Goal: Task Accomplishment & Management: Use online tool/utility

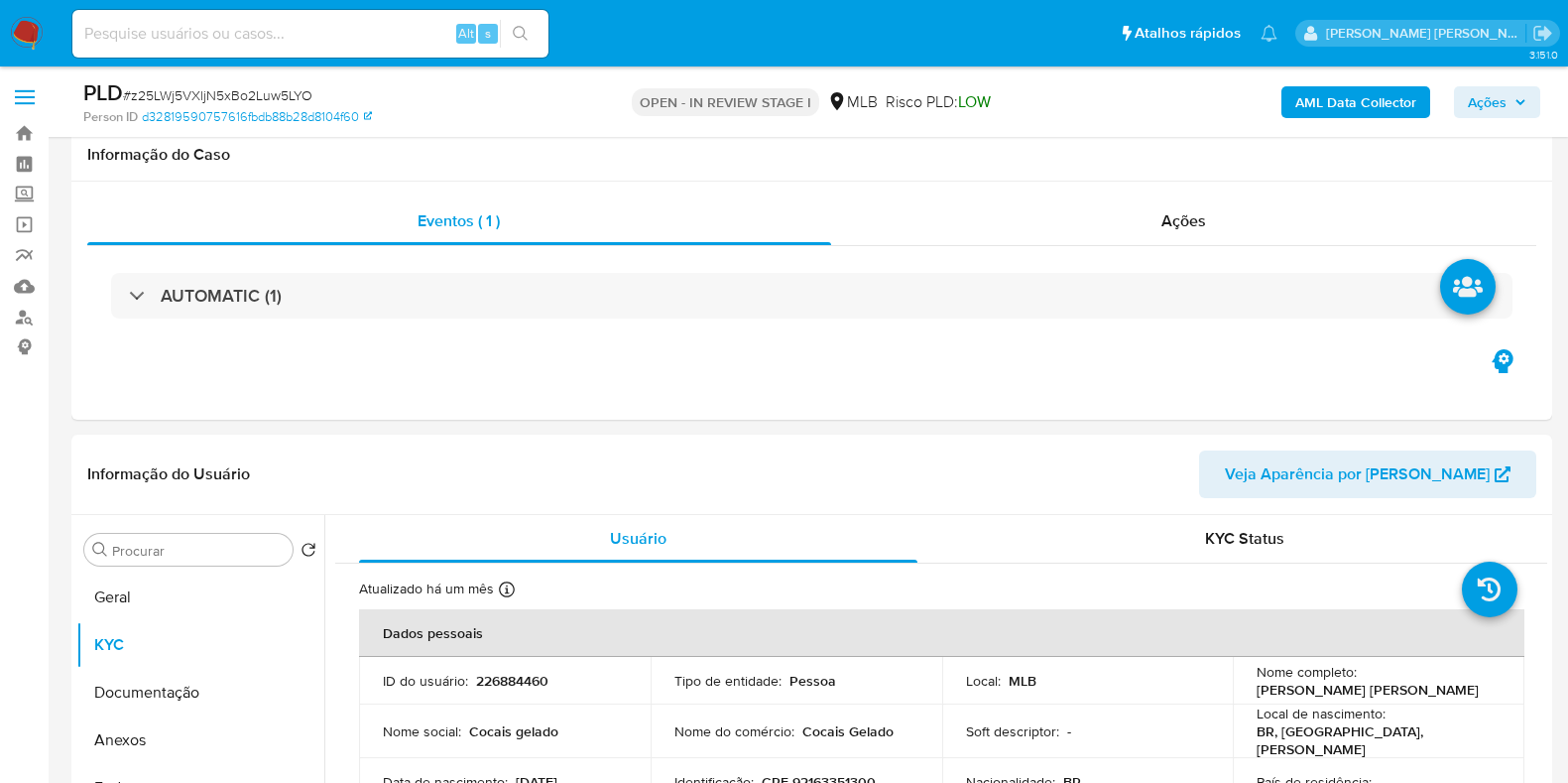
select select "10"
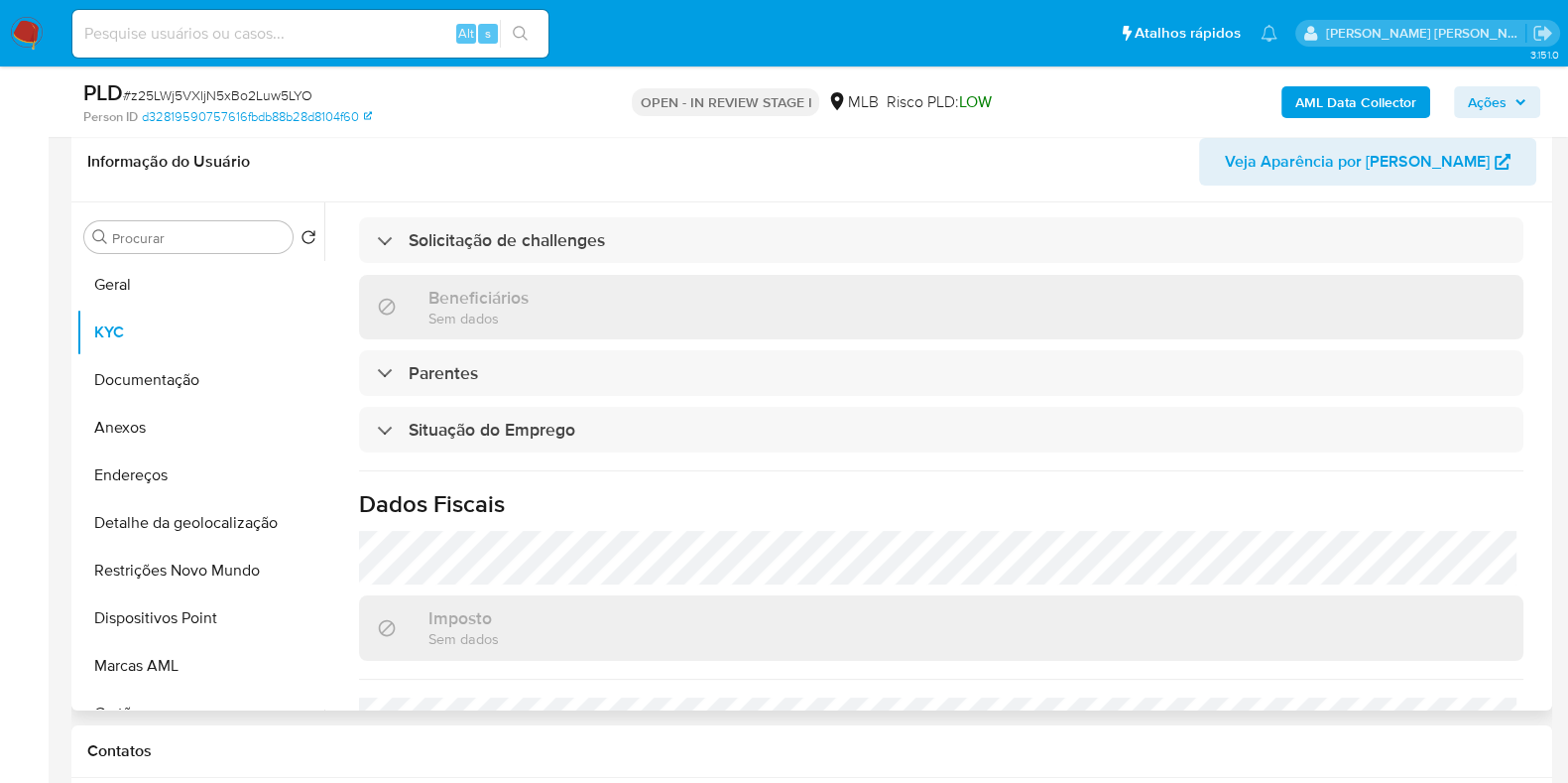
scroll to position [863, 0]
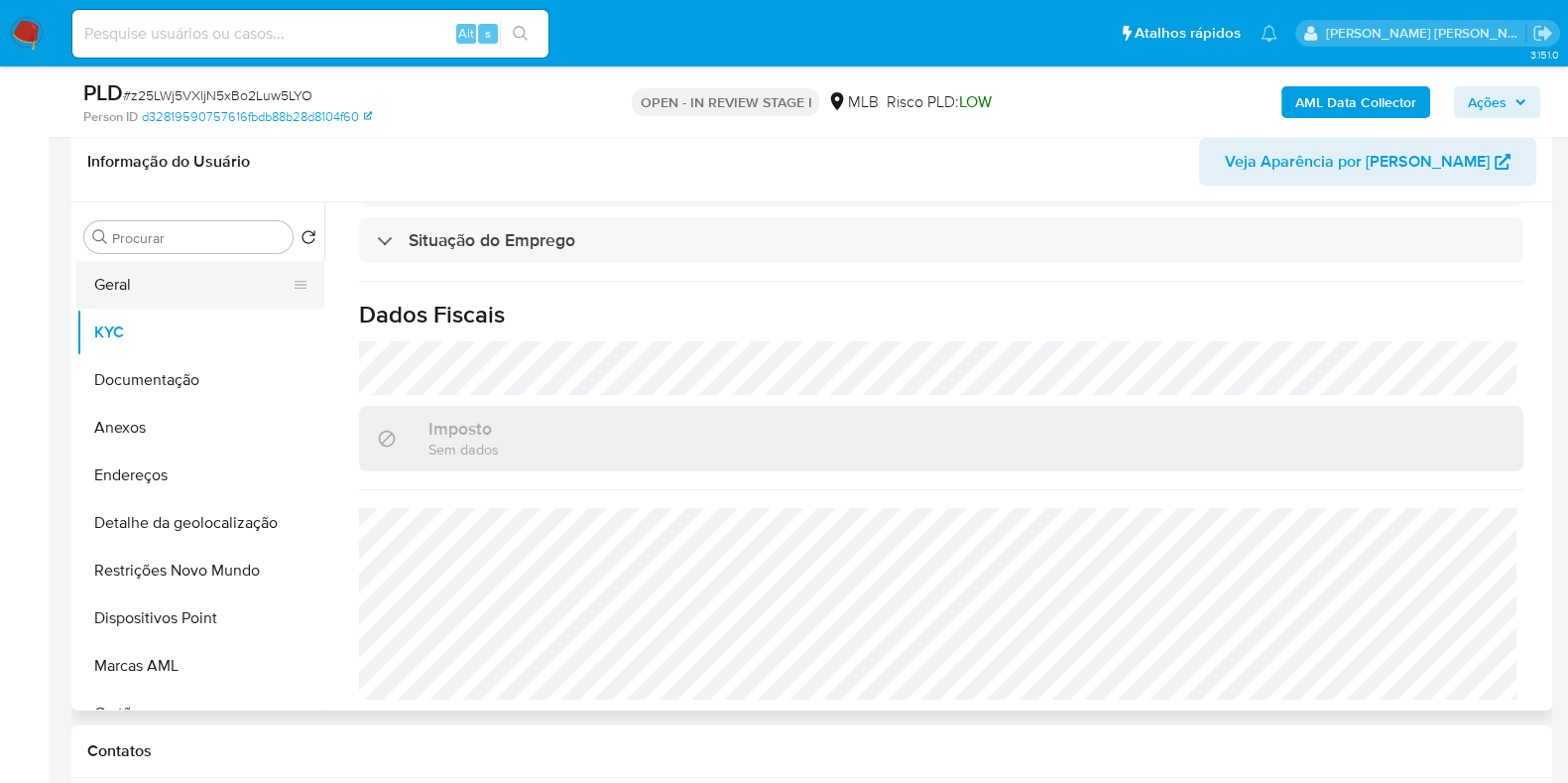
click at [150, 290] on button "Geral" at bounding box center [192, 285] width 232 height 48
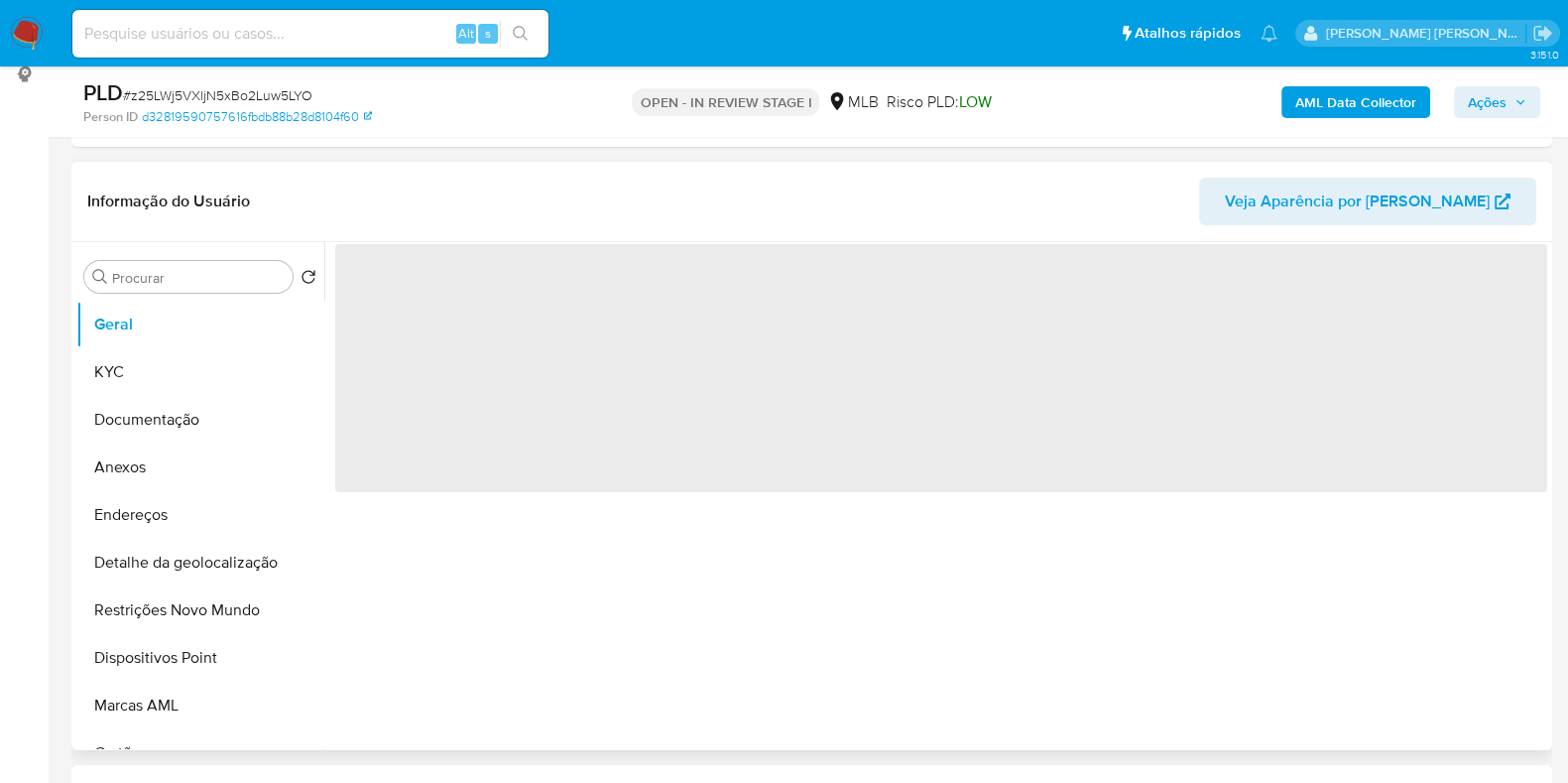
scroll to position [312, 0]
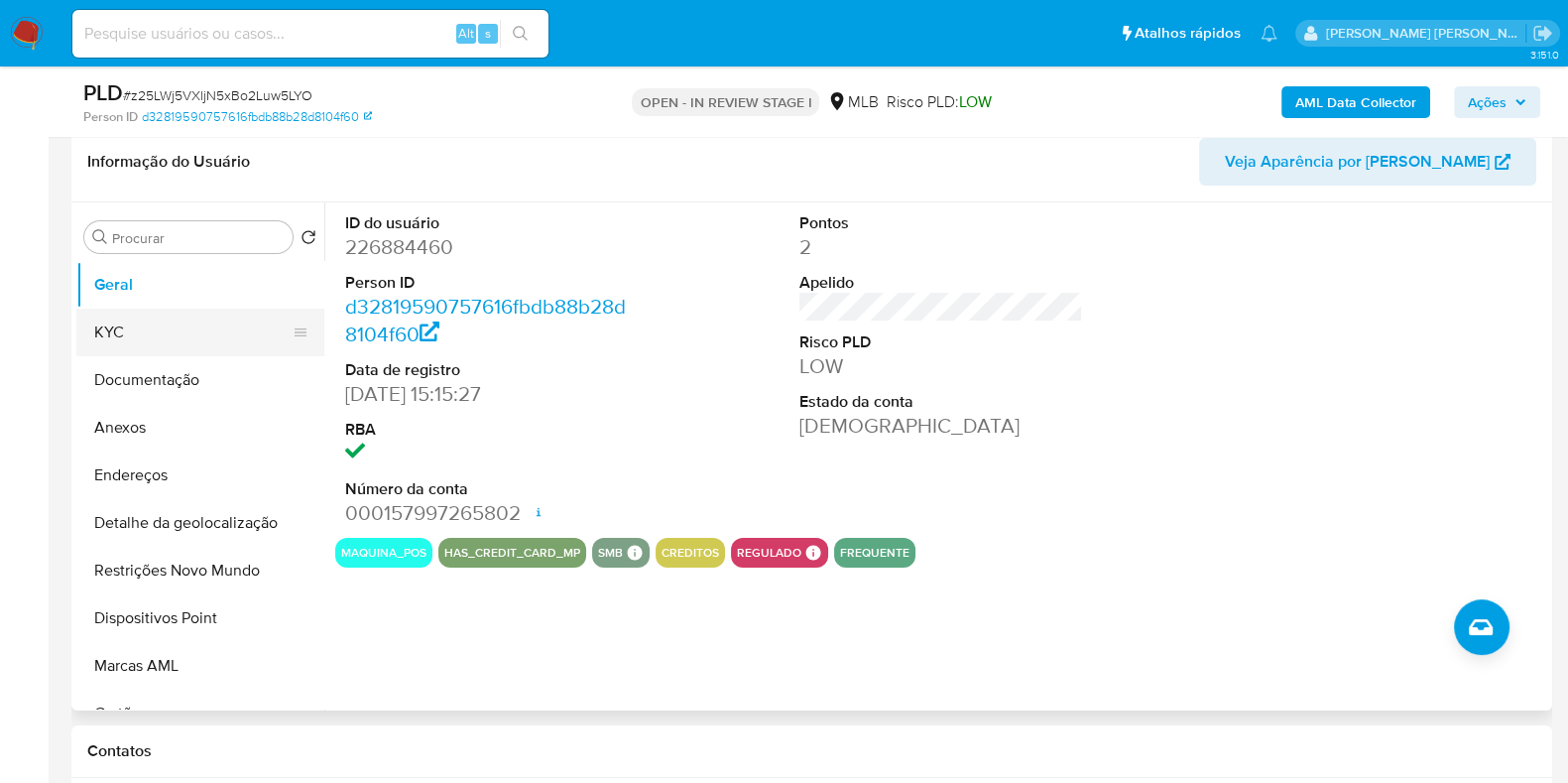
click at [166, 328] on button "KYC" at bounding box center [192, 332] width 232 height 48
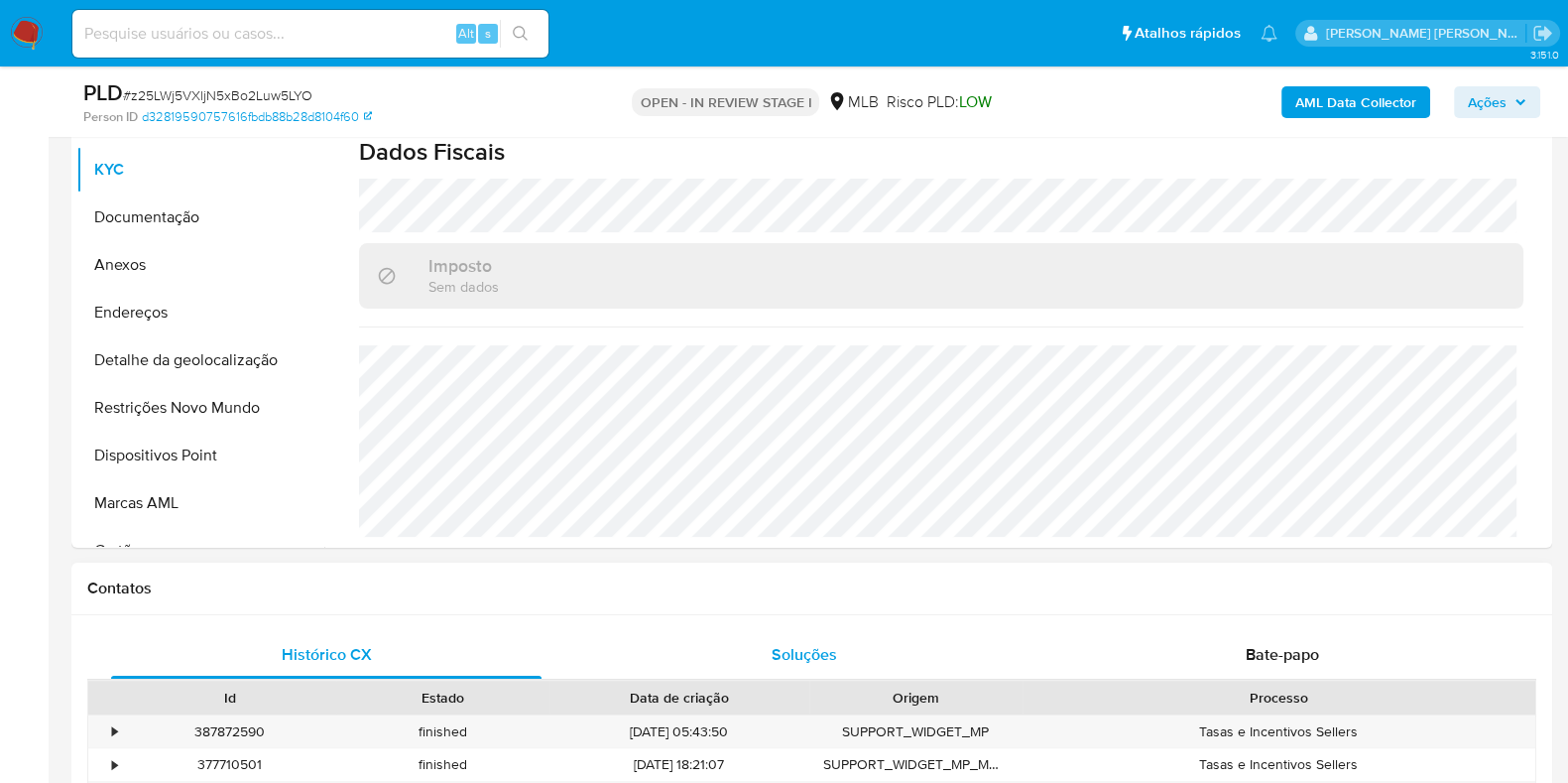
scroll to position [436, 0]
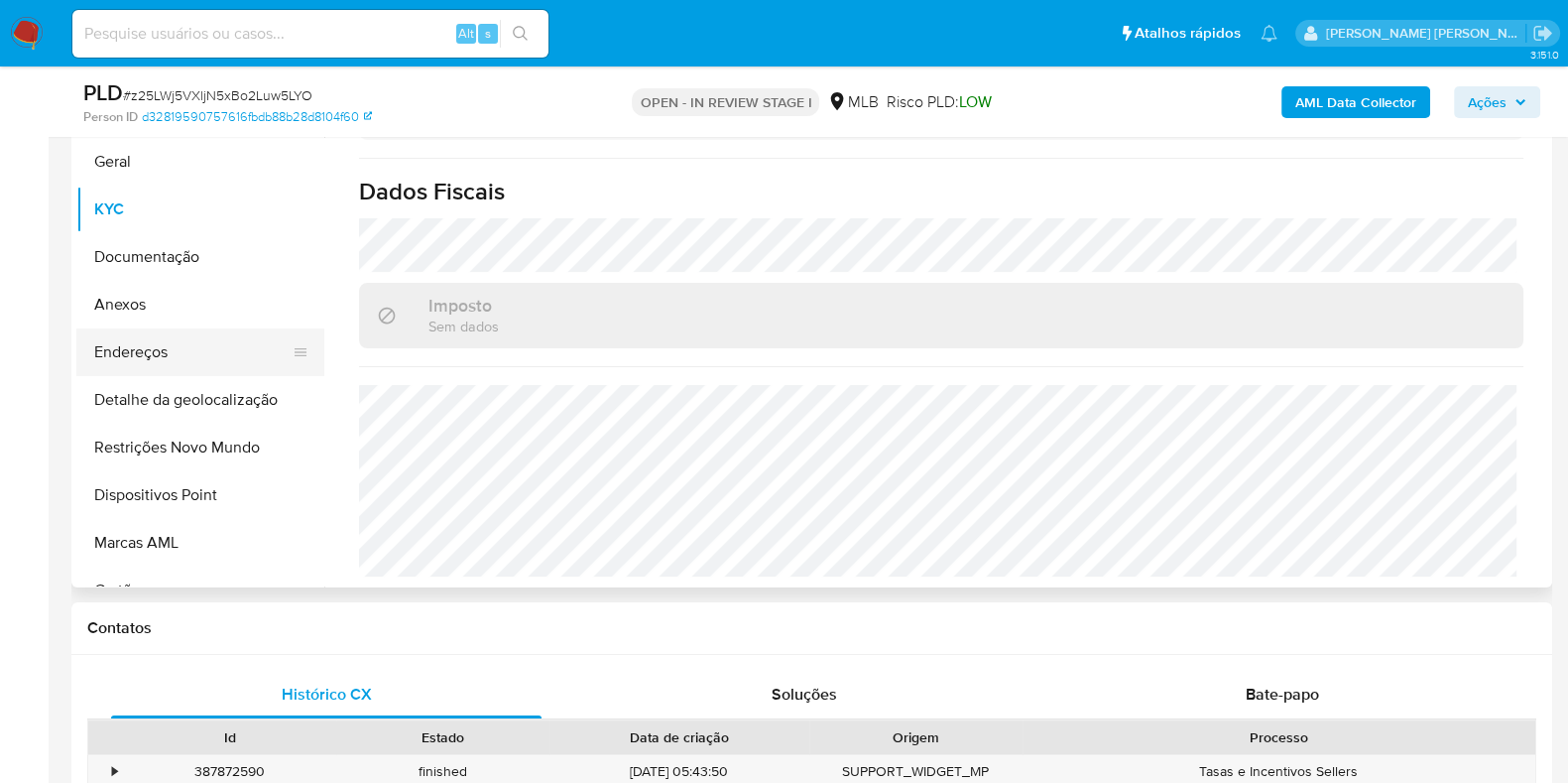
click at [215, 349] on button "Endereços" at bounding box center [192, 352] width 232 height 48
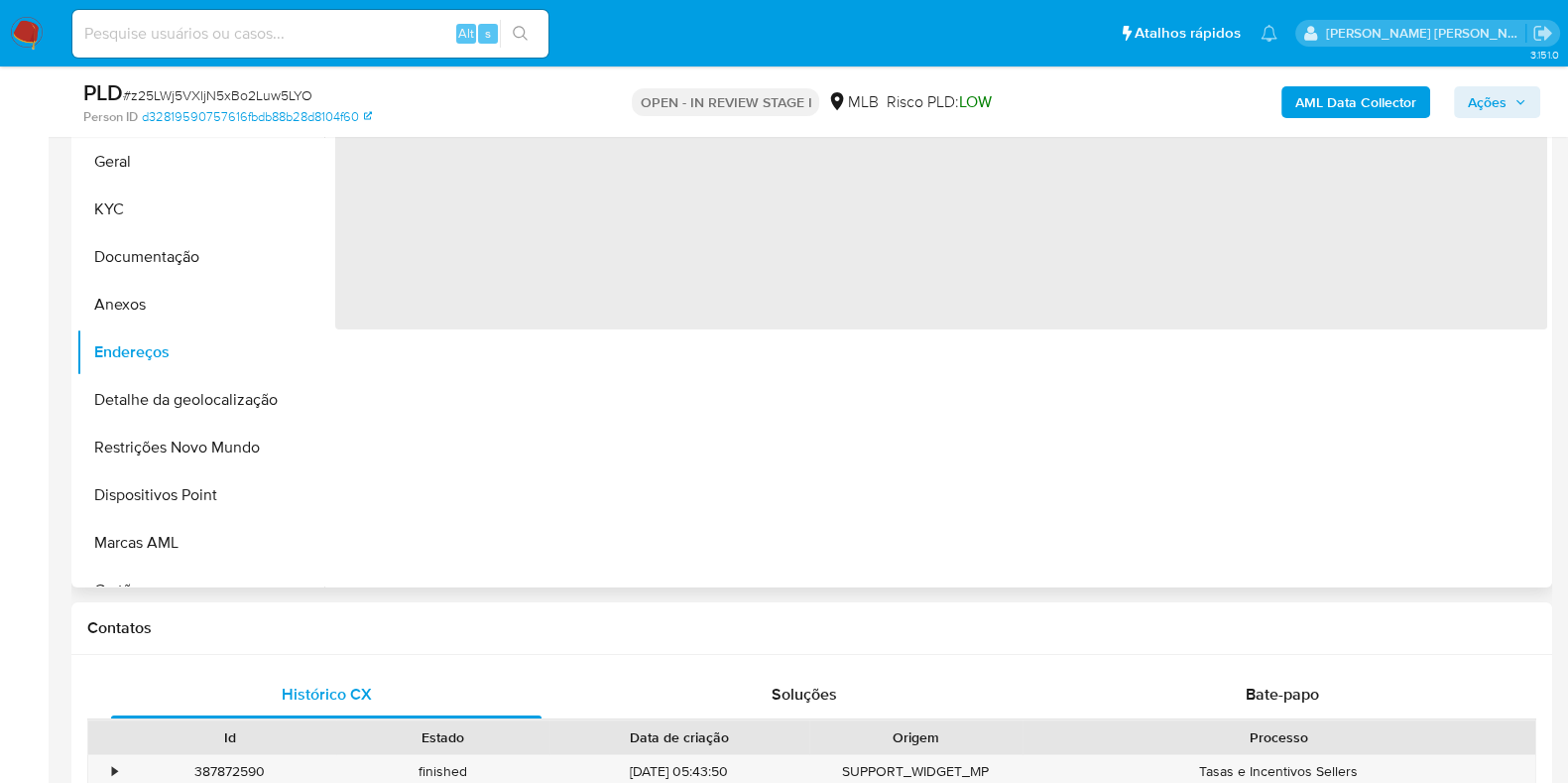
scroll to position [312, 0]
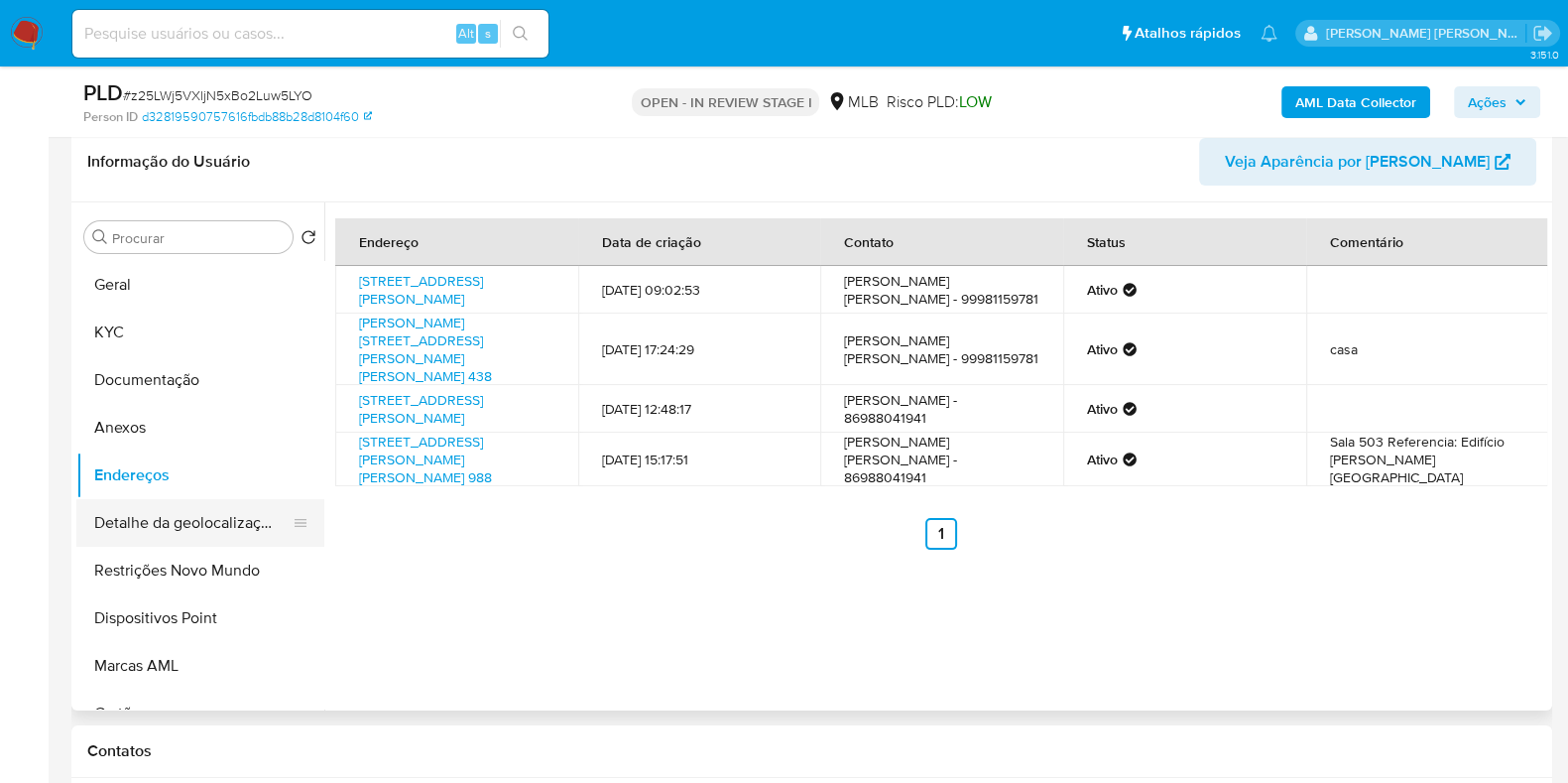
click at [182, 520] on button "Detalhe da geolocalização" at bounding box center [192, 523] width 232 height 48
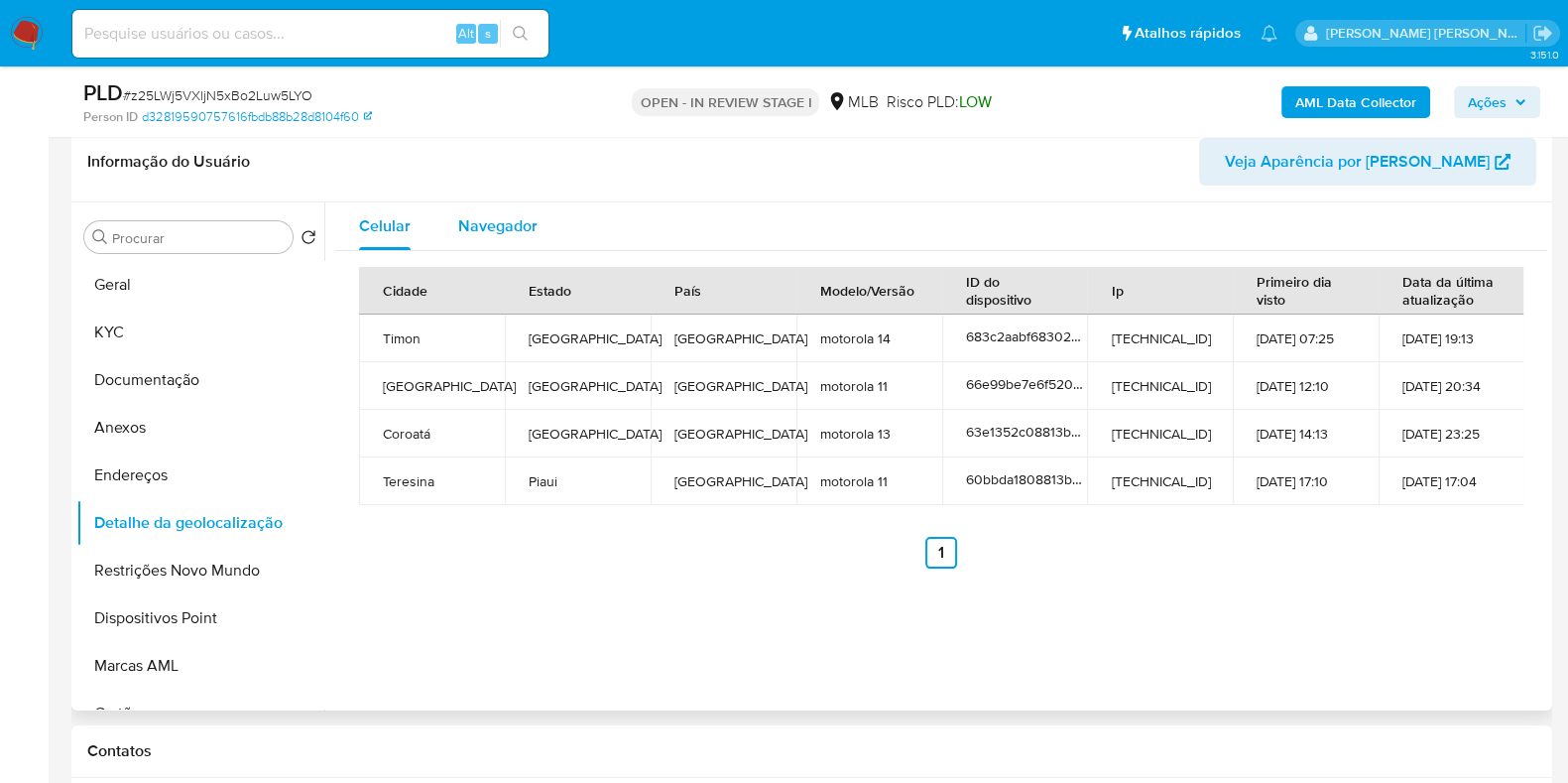
click at [511, 218] on span "Navegador" at bounding box center [498, 225] width 80 height 23
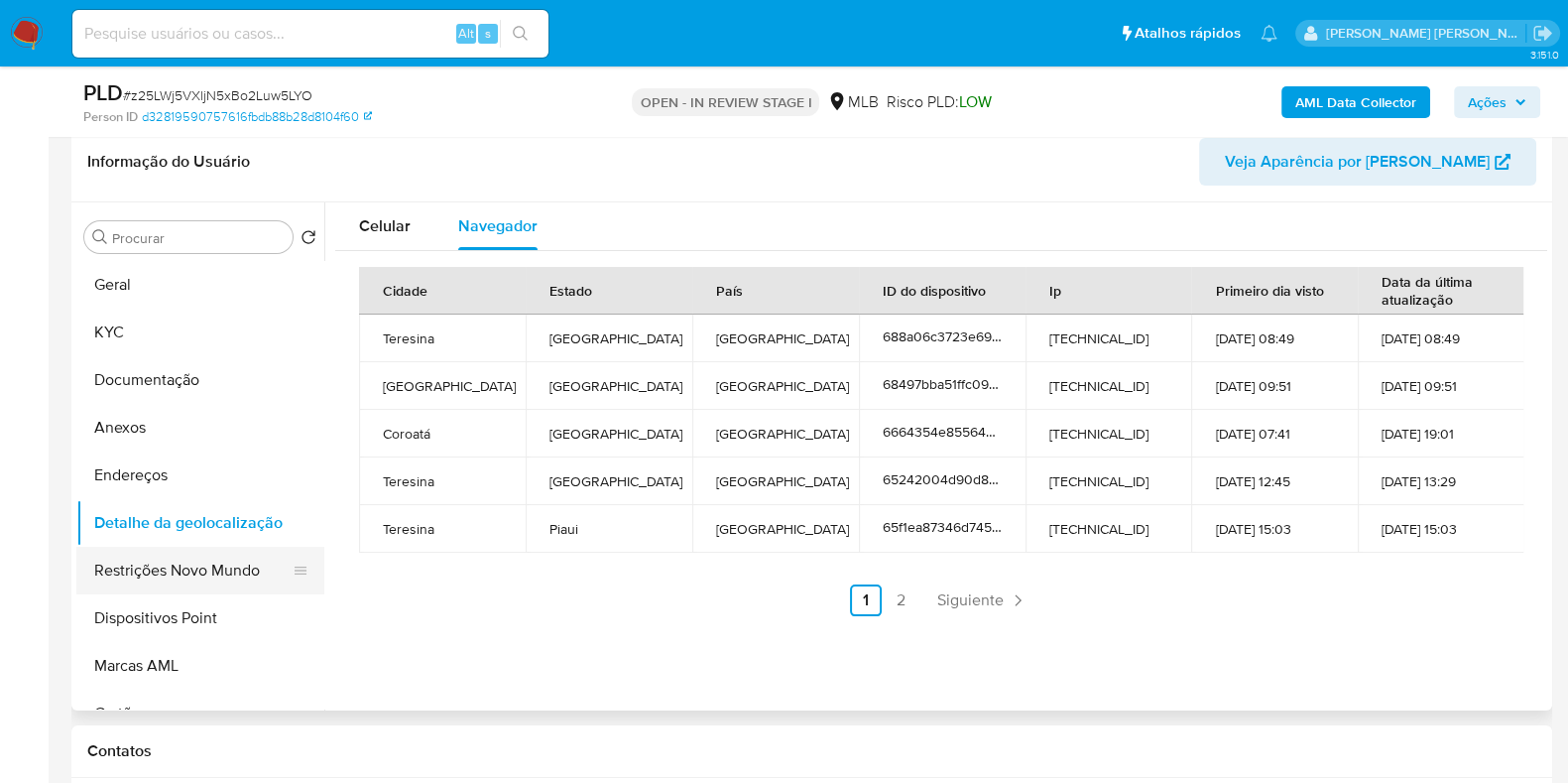
click at [227, 557] on button "Restrições Novo Mundo" at bounding box center [192, 571] width 232 height 48
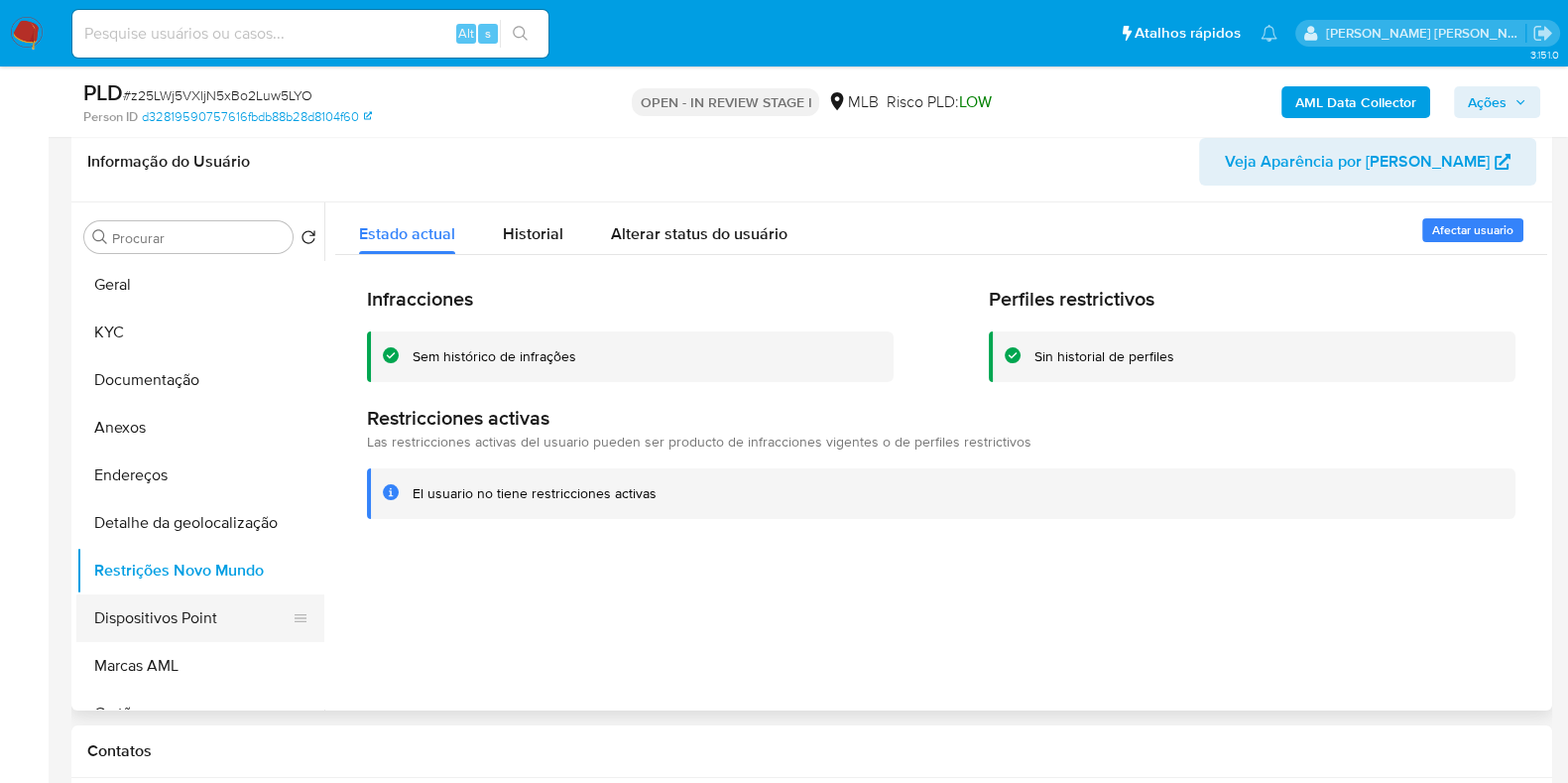
click at [212, 618] on button "Dispositivos Point" at bounding box center [192, 619] width 232 height 48
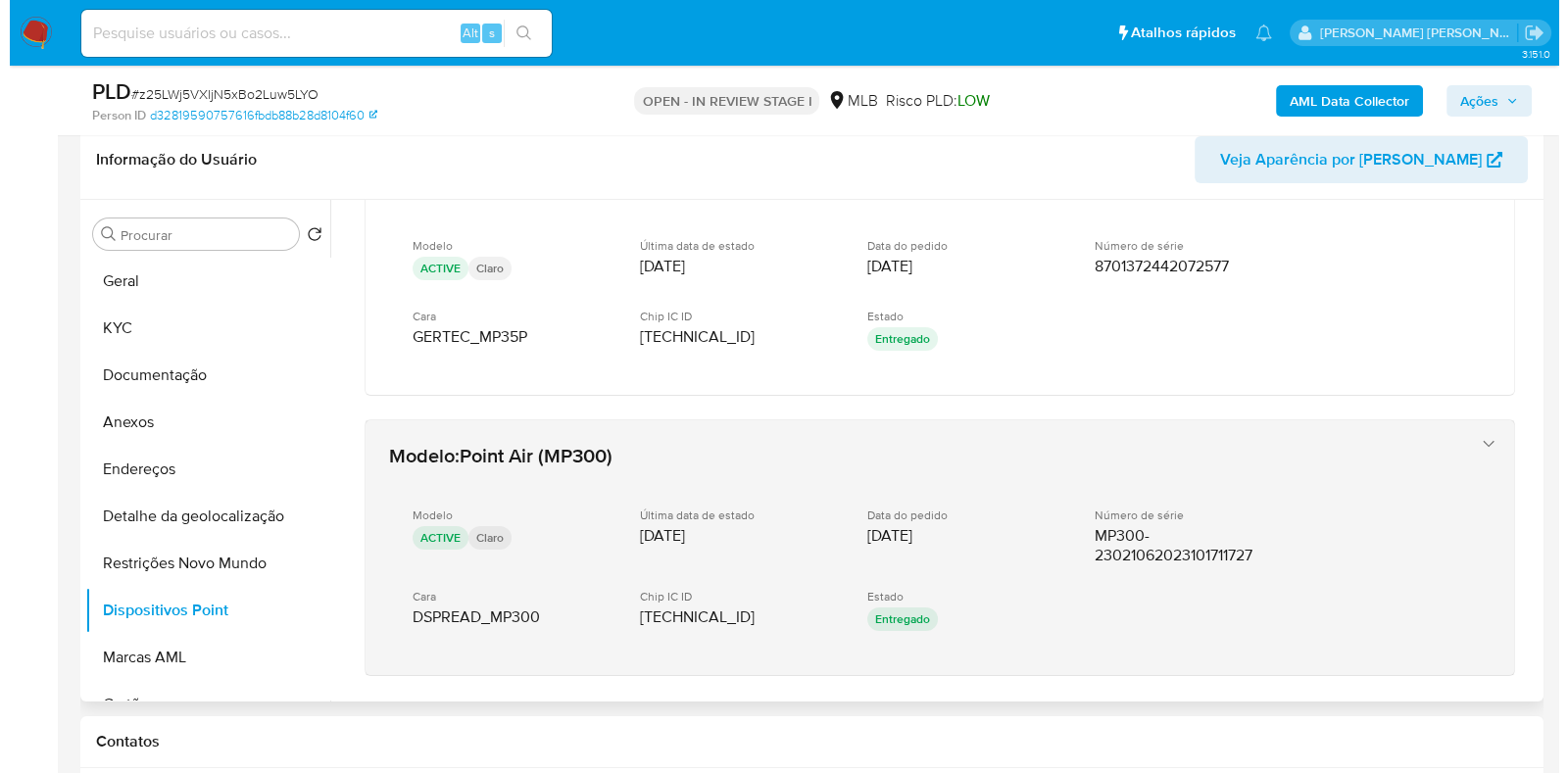
scroll to position [844, 0]
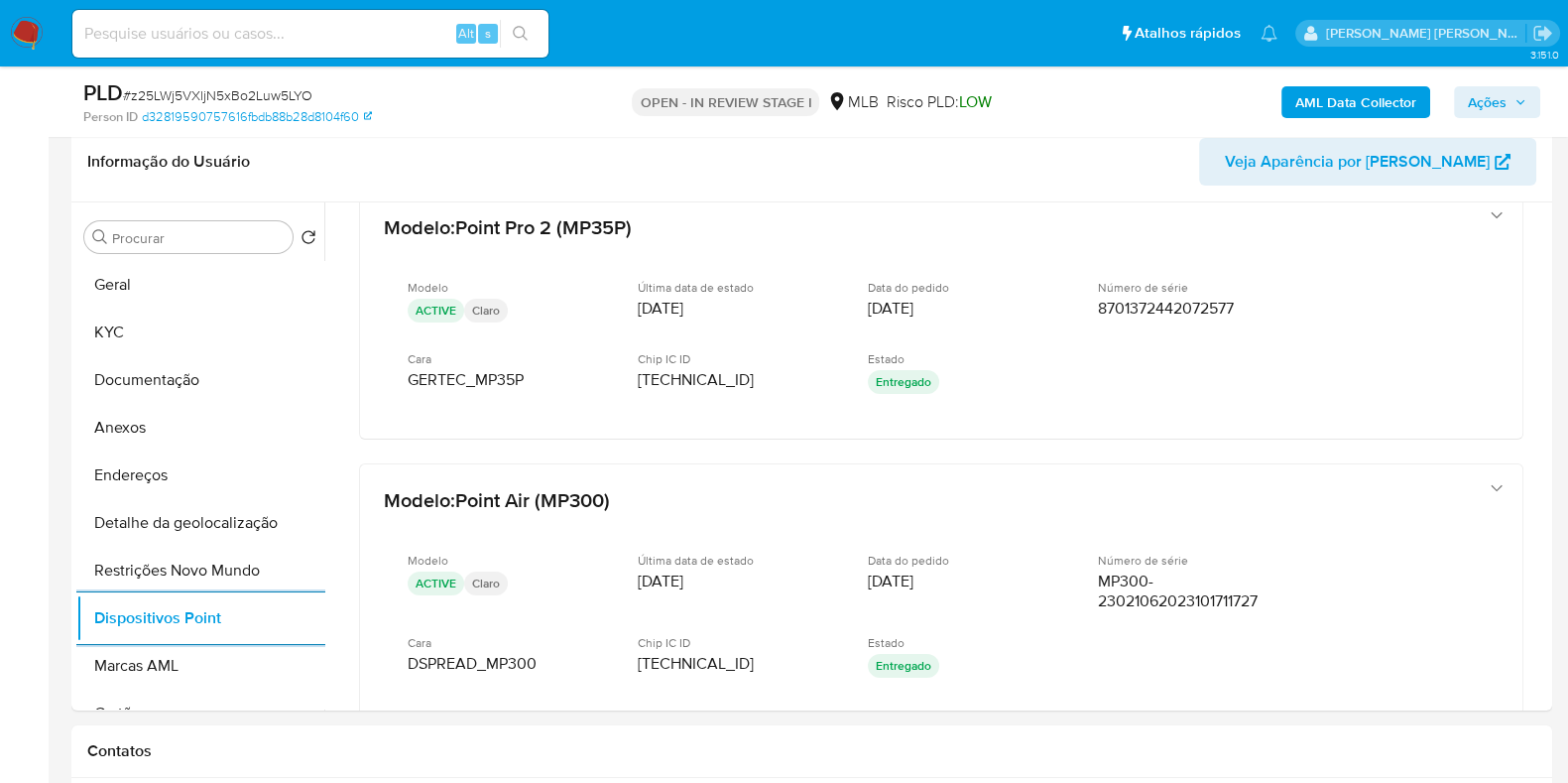
click at [1307, 85] on div "AML Data Collector Ações" at bounding box center [1300, 101] width 480 height 47
click at [1306, 97] on b "AML Data Collector" at bounding box center [1356, 102] width 121 height 32
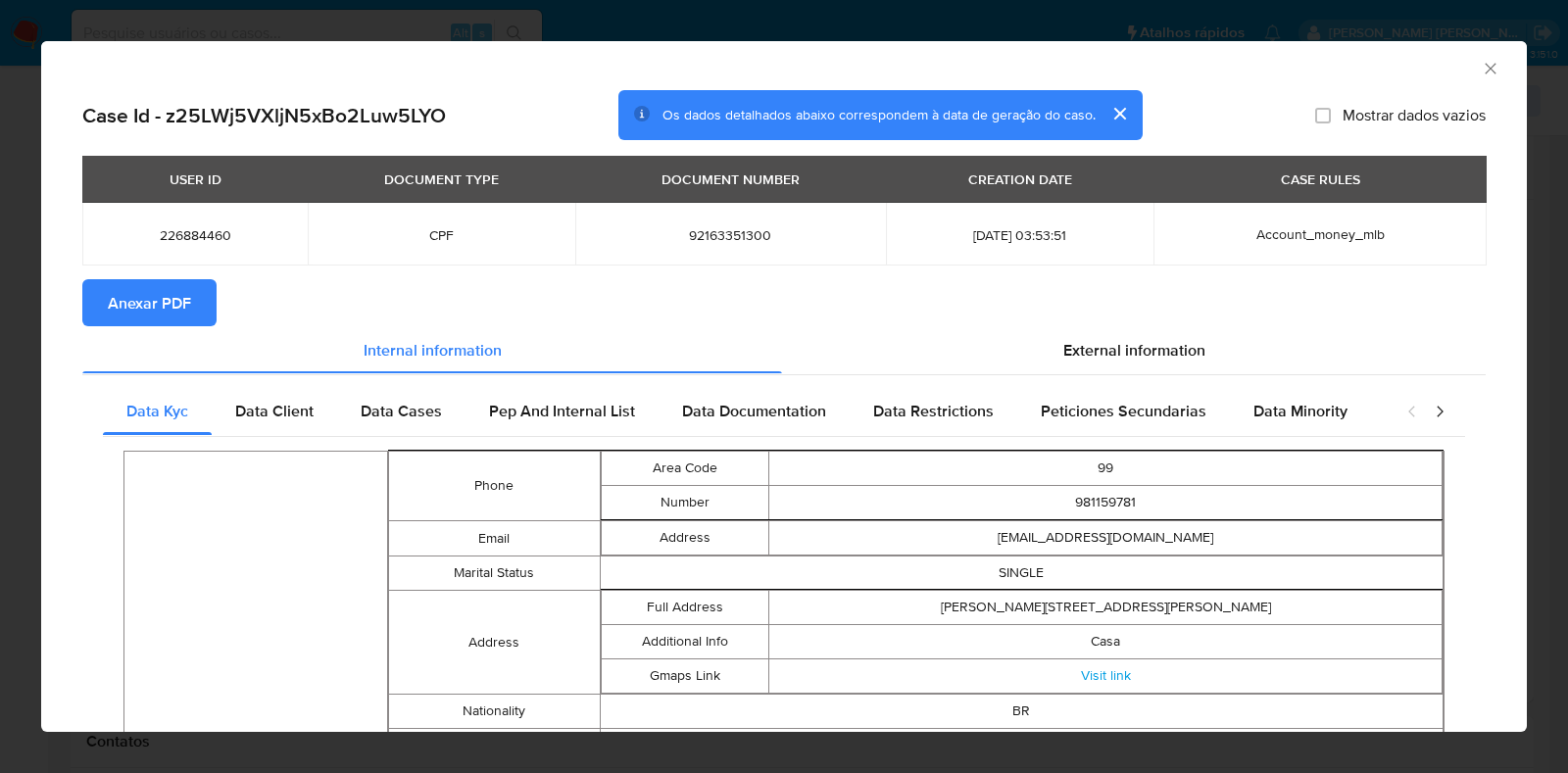
click at [175, 288] on span "Anexar PDF" at bounding box center [149, 303] width 84 height 43
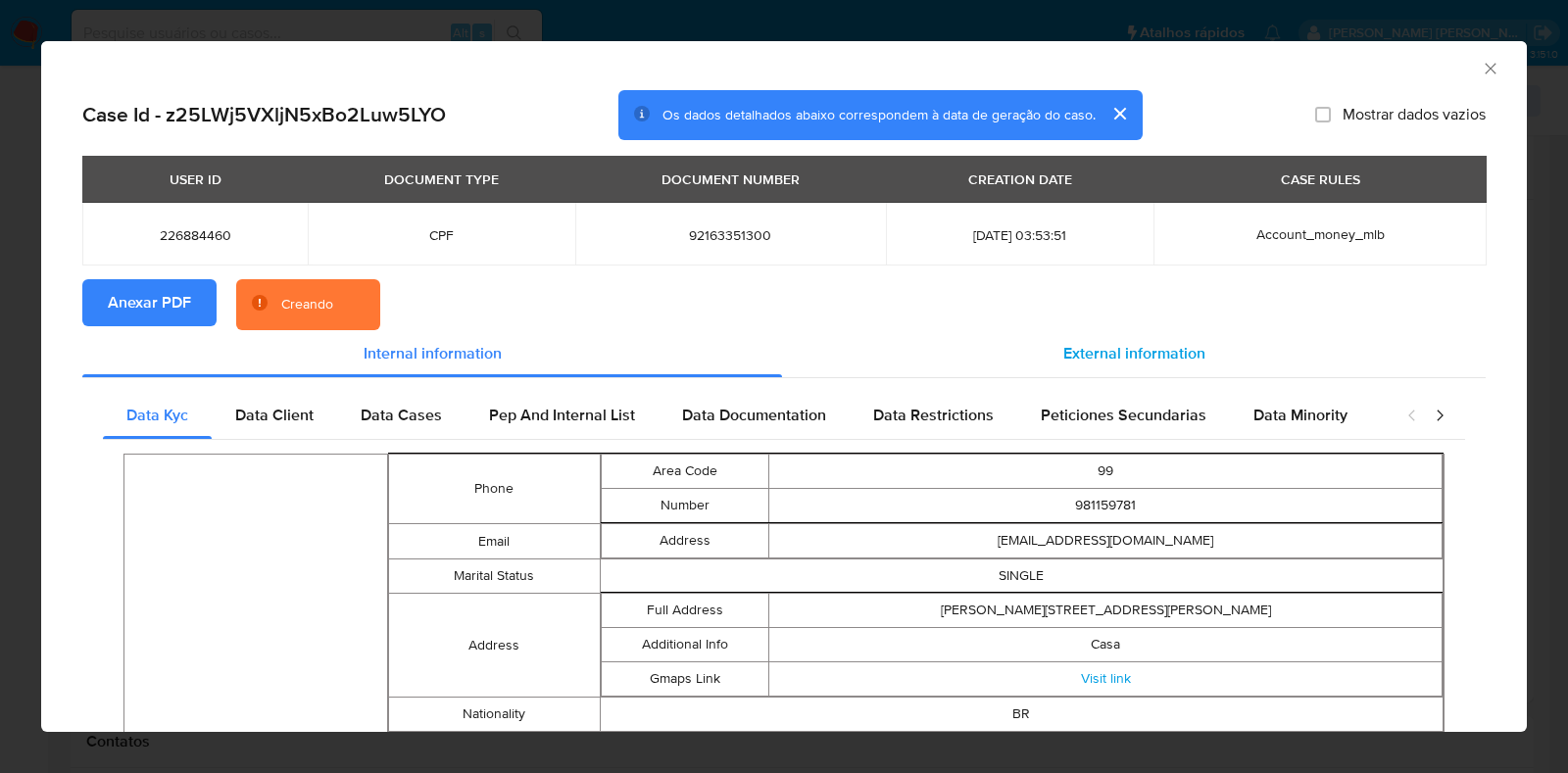
click at [1102, 335] on div "External information" at bounding box center [1134, 354] width 703 height 47
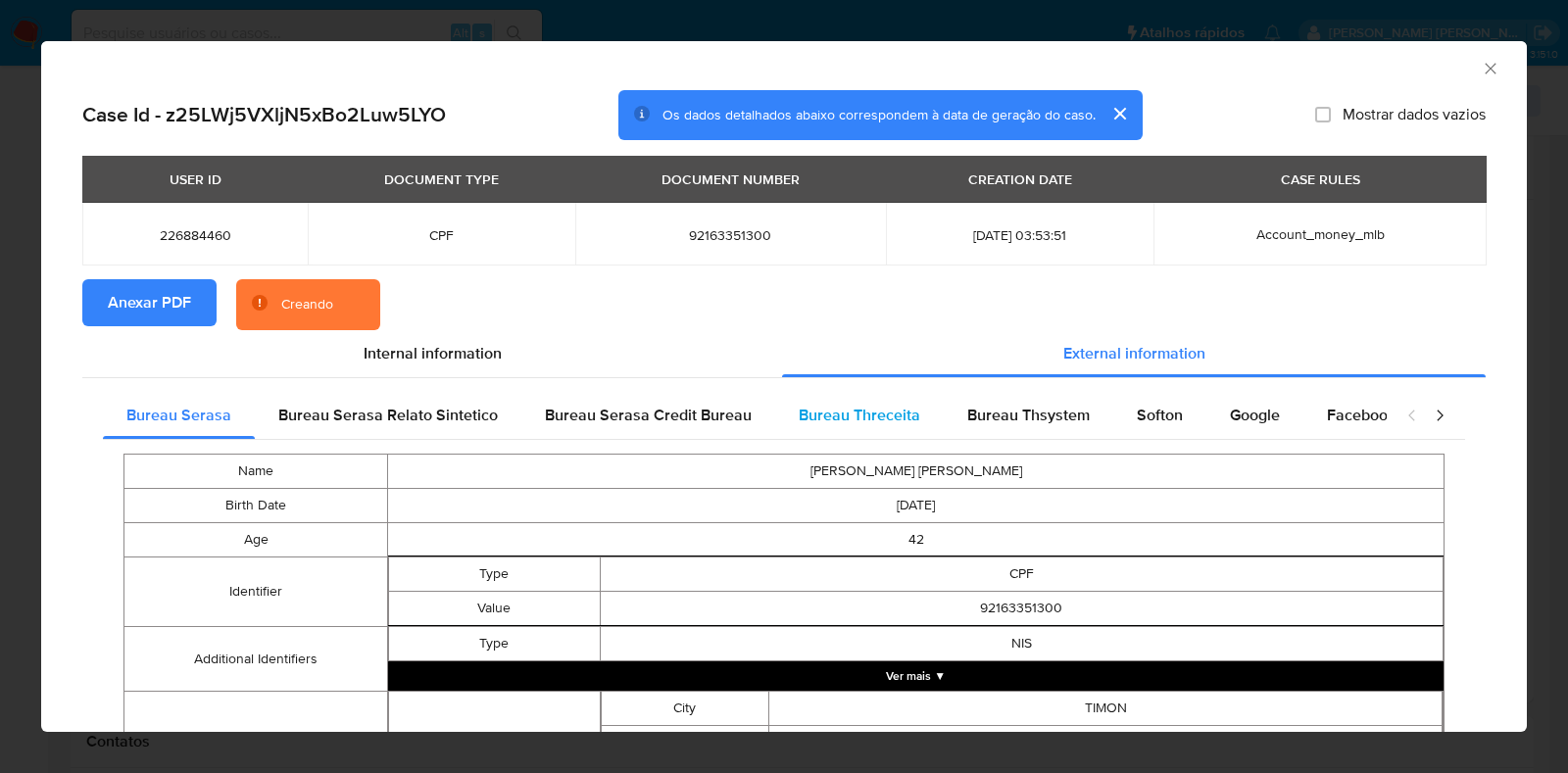
click at [879, 422] on span "Bureau Threceita" at bounding box center [860, 414] width 122 height 23
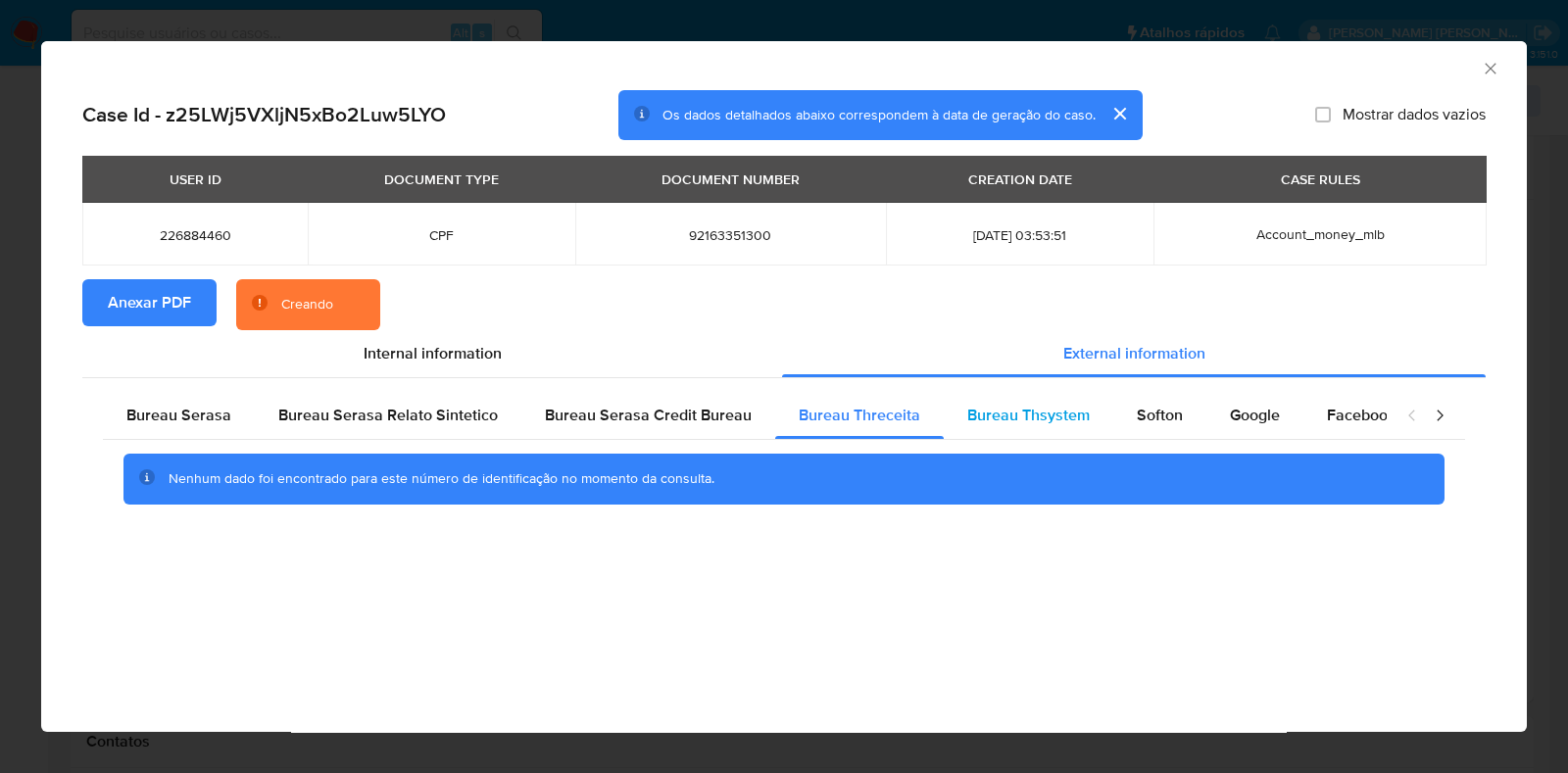
click at [1005, 417] on span "Bureau Thsystem" at bounding box center [1029, 414] width 123 height 23
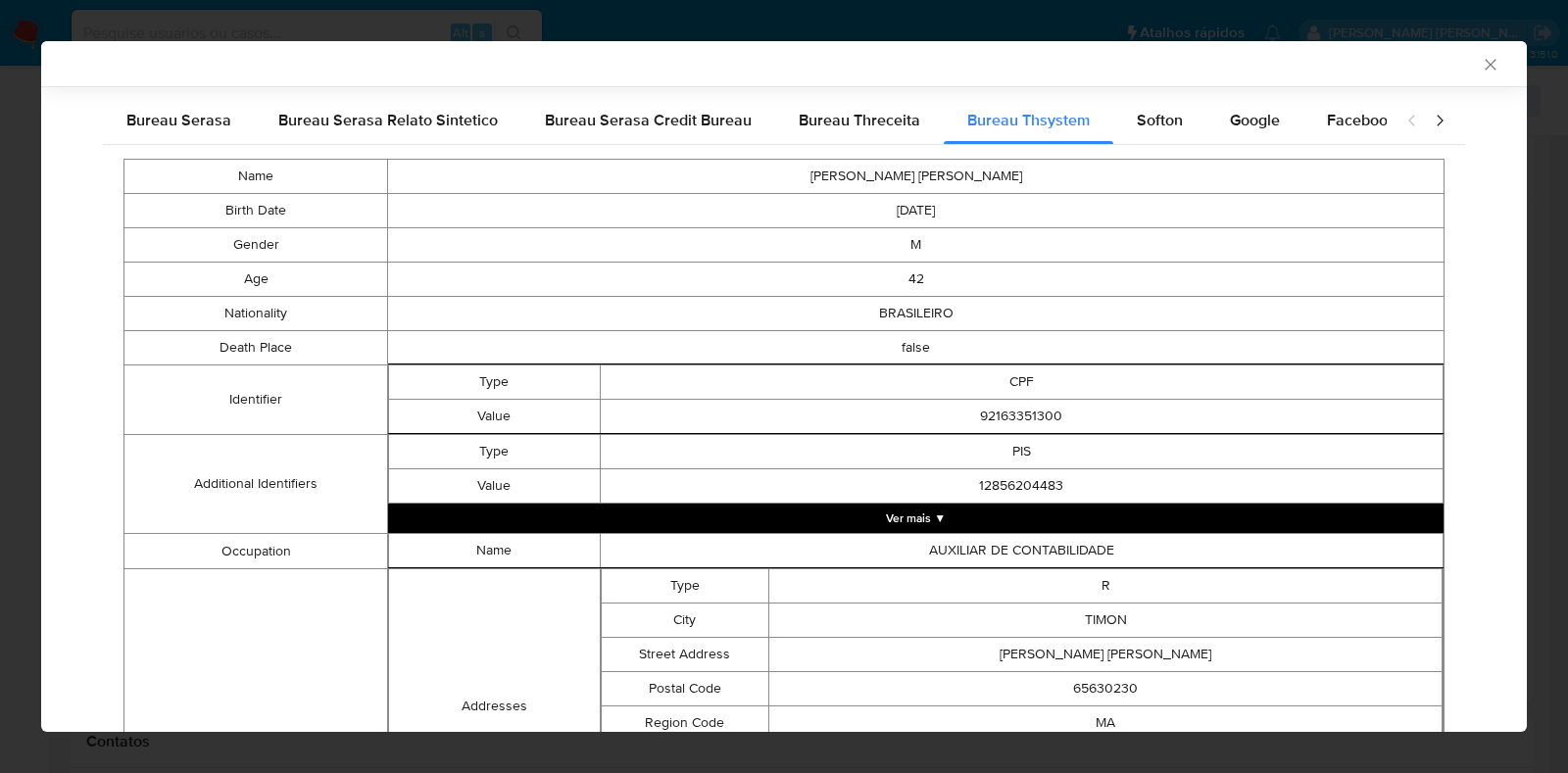
scroll to position [362, 0]
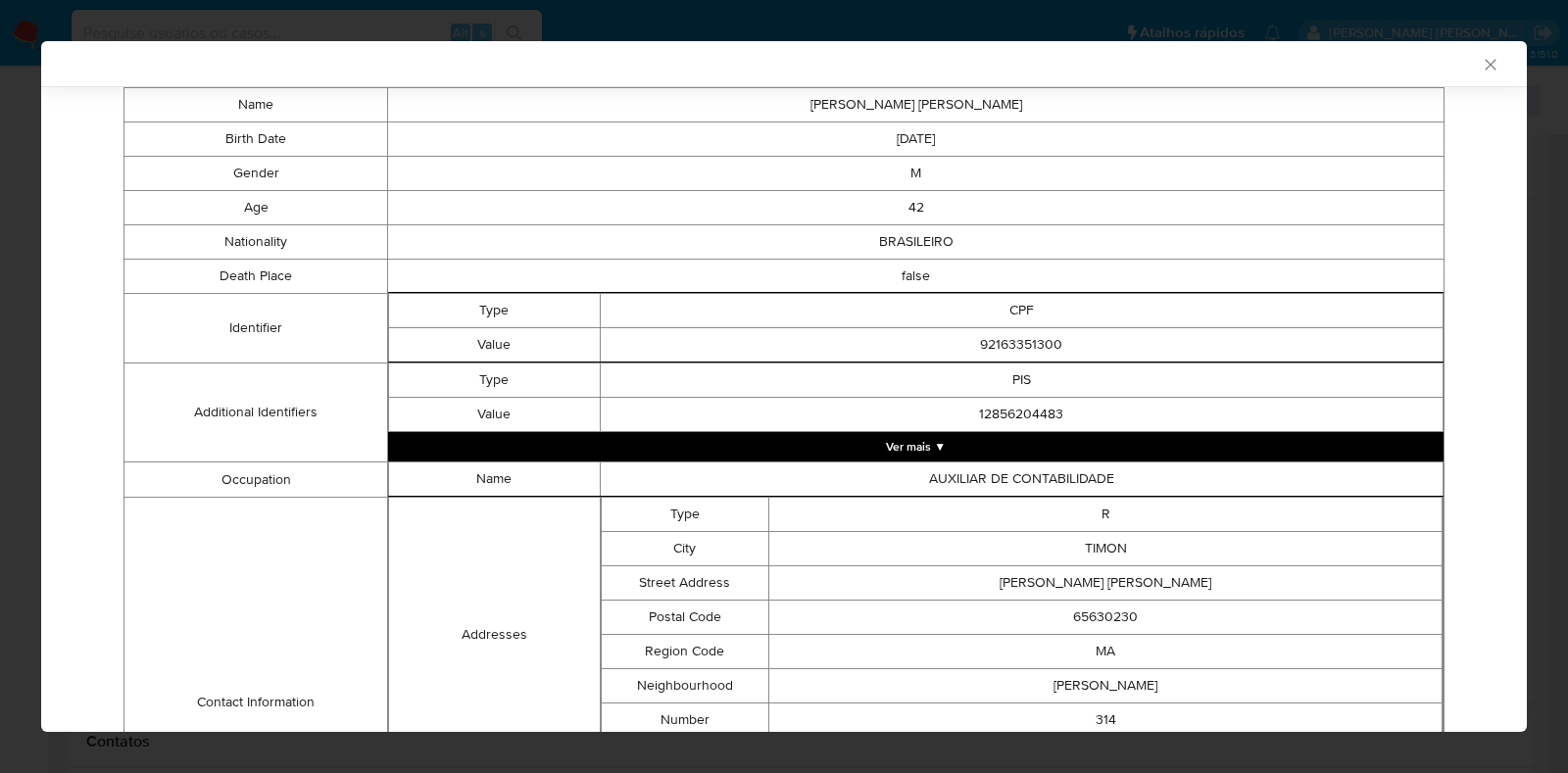
click at [1007, 451] on button "Ver mais ▼" at bounding box center [916, 447] width 1055 height 29
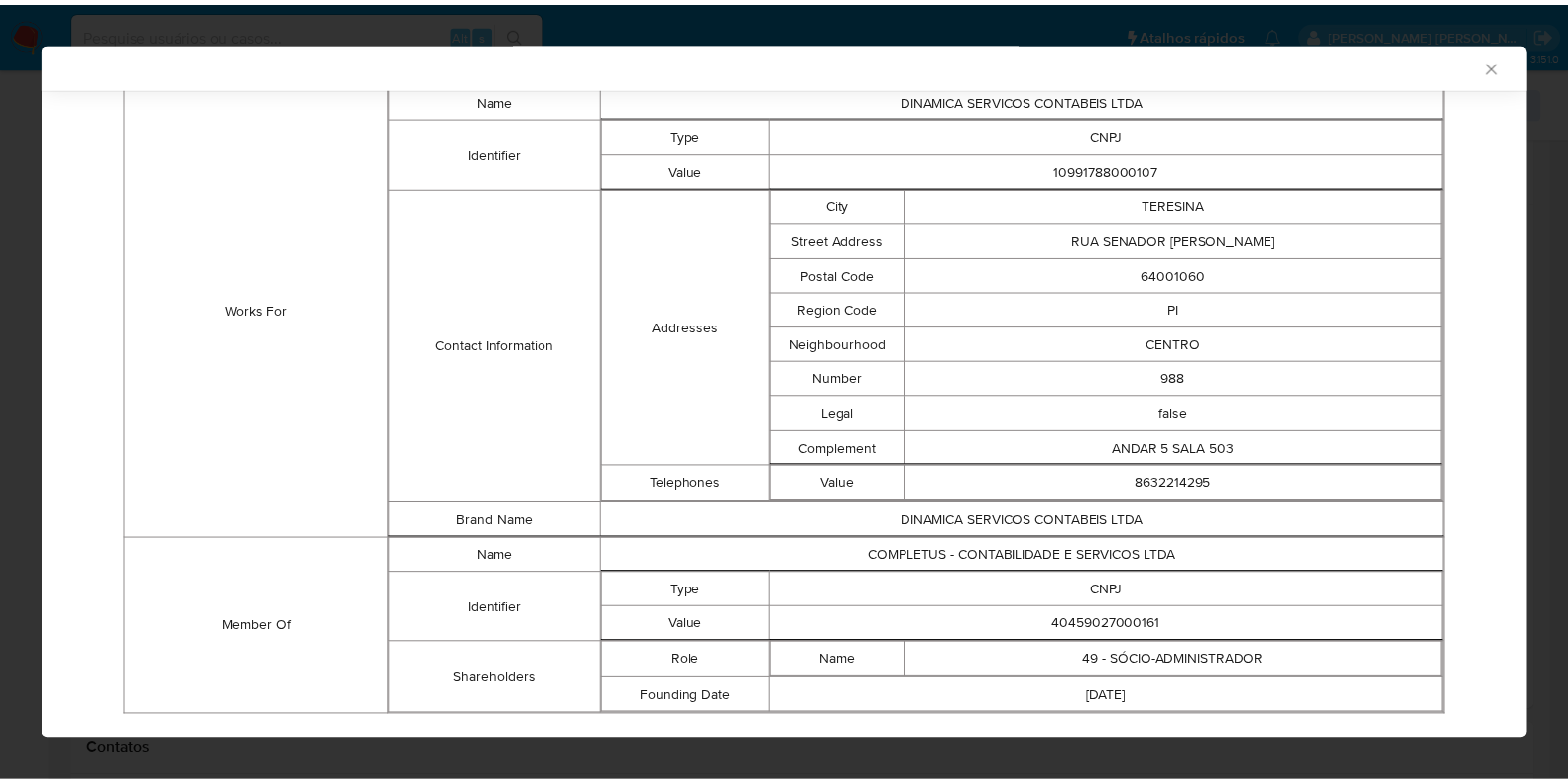
scroll to position [1542, 0]
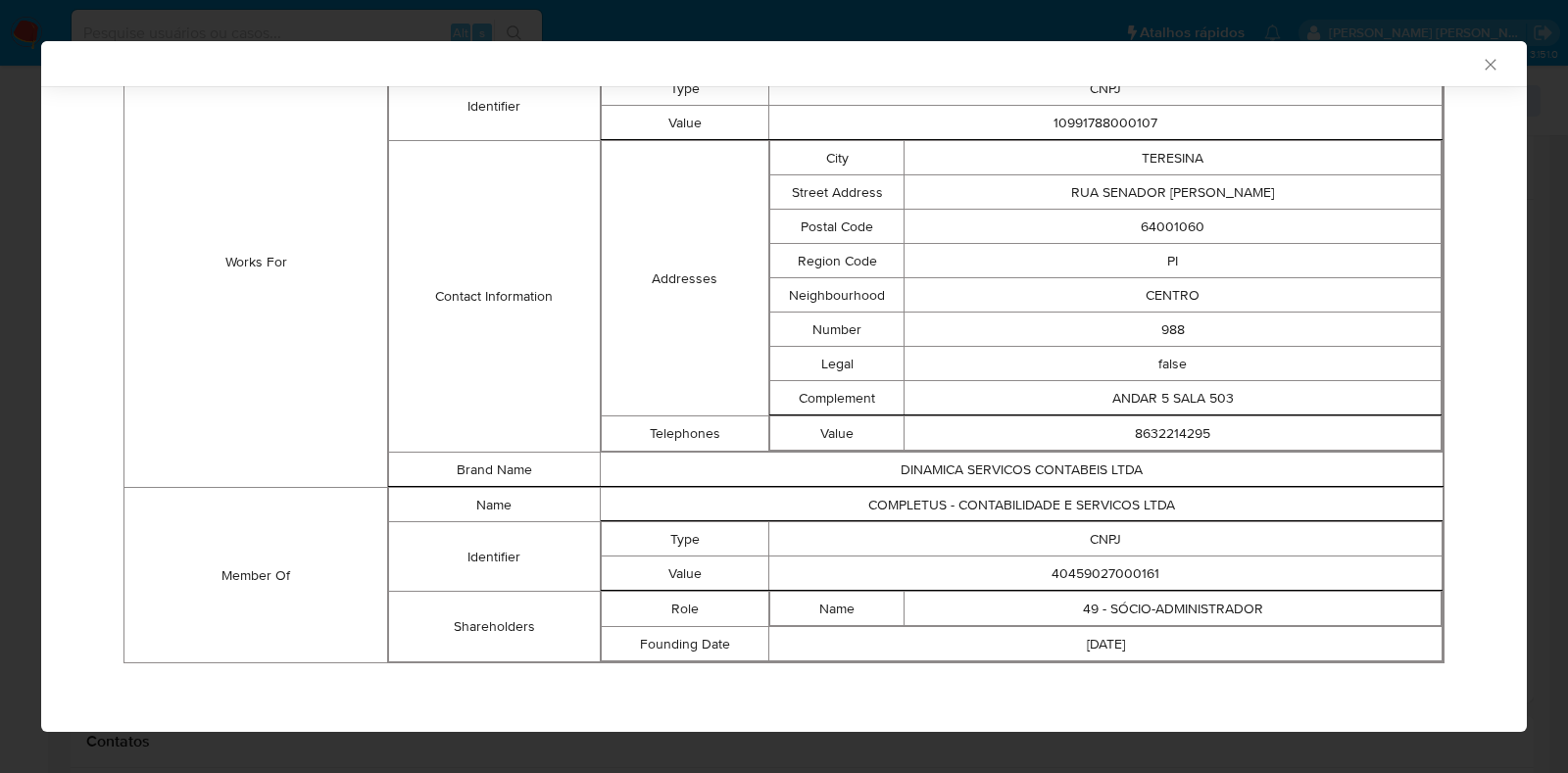
click at [1481, 57] on icon "Fechar a janela" at bounding box center [1490, 65] width 20 height 20
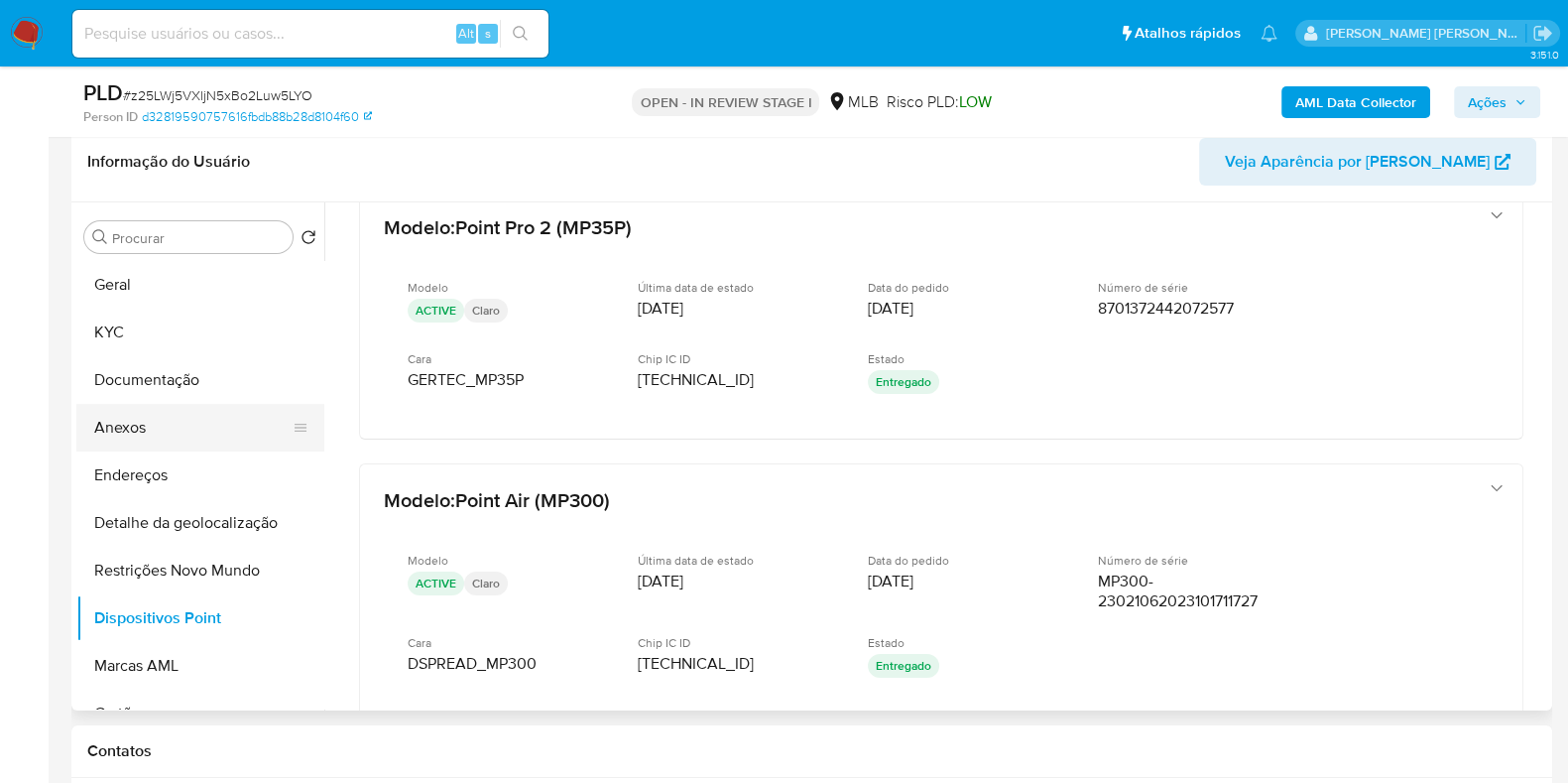
click at [129, 439] on button "Anexos" at bounding box center [192, 428] width 232 height 48
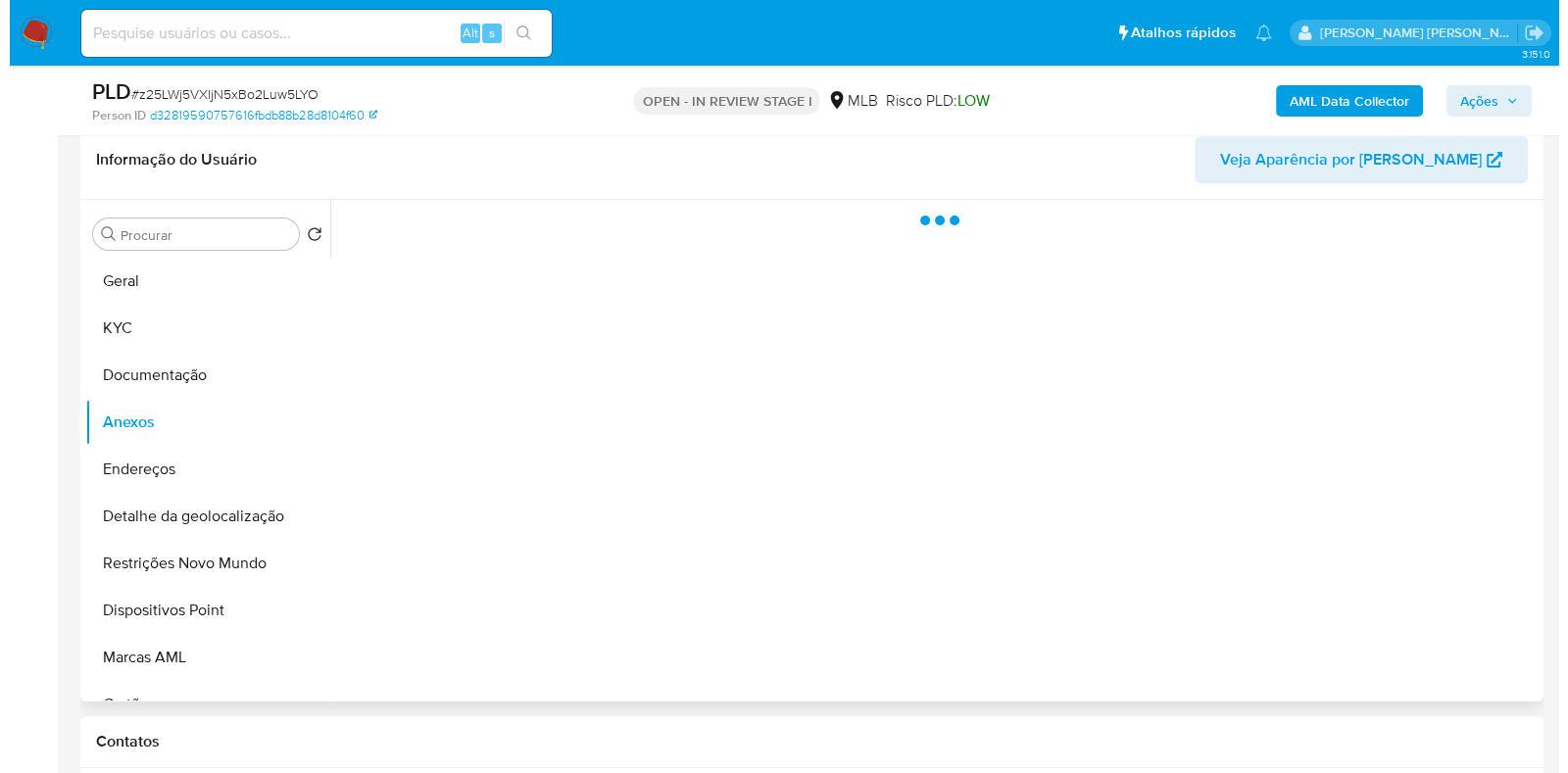
scroll to position [0, 0]
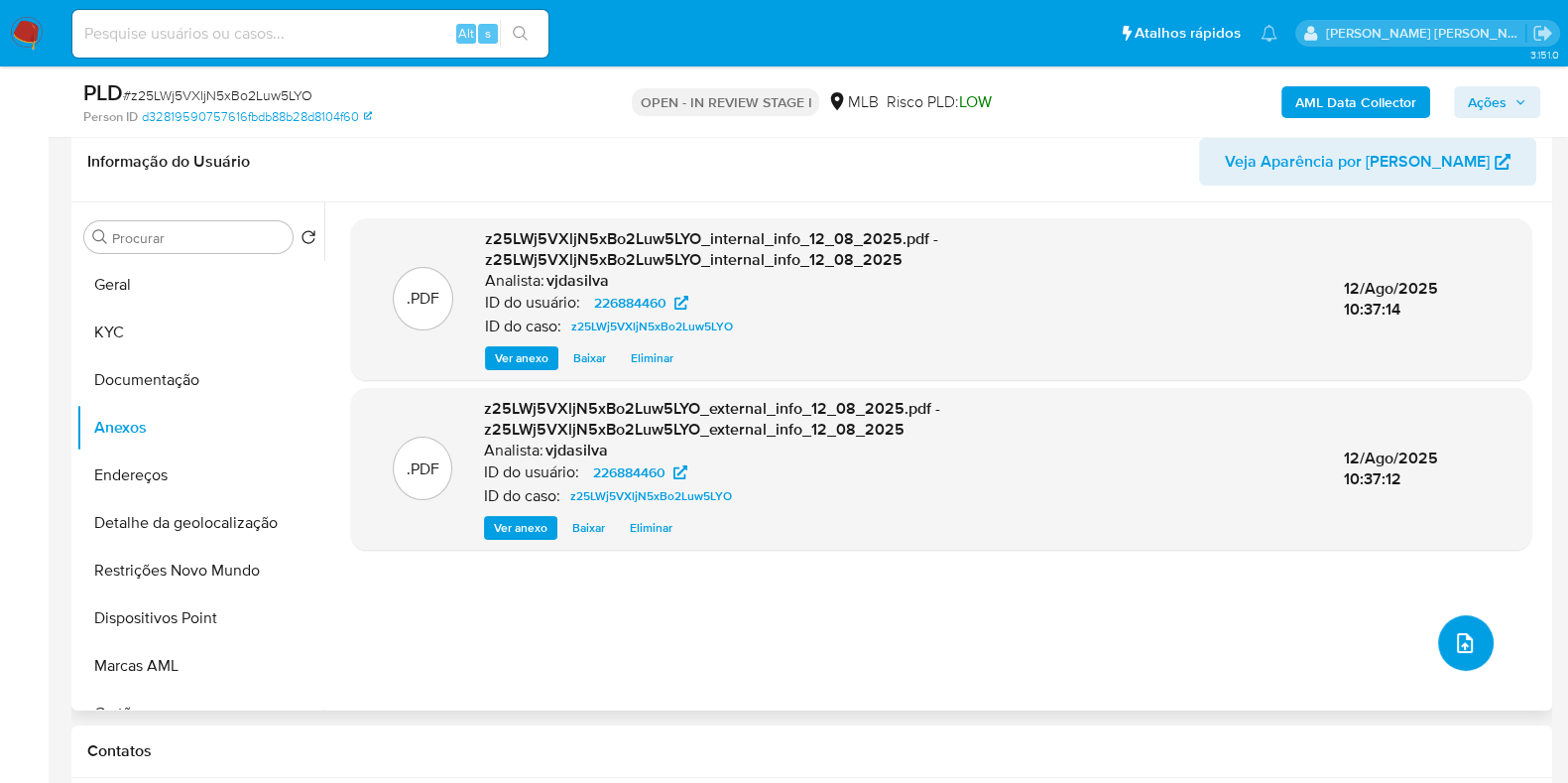
click at [1453, 638] on icon "upload-file" at bounding box center [1465, 643] width 24 height 24
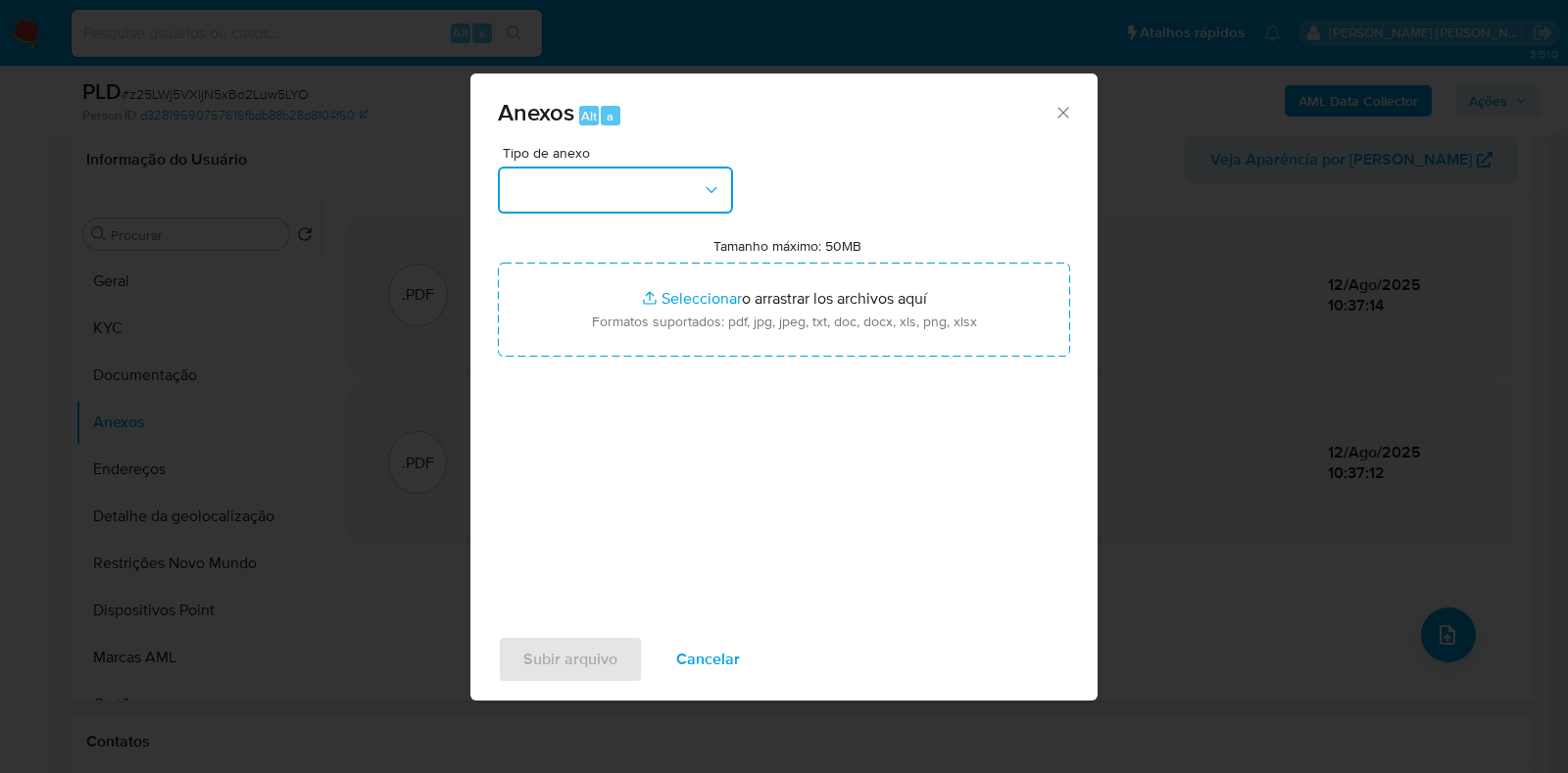
click at [710, 193] on icon "button" at bounding box center [711, 191] width 20 height 20
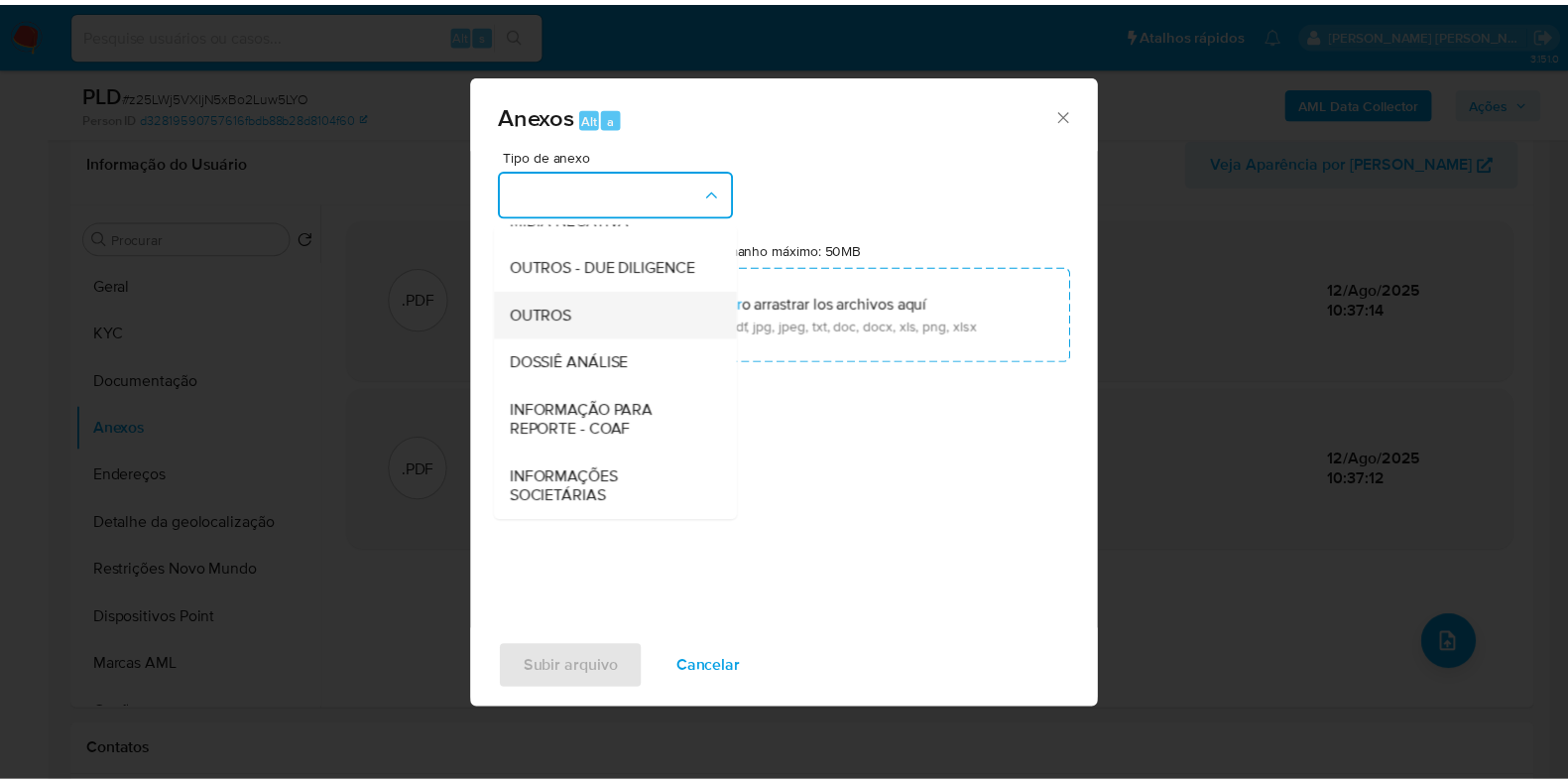
scroll to position [305, 0]
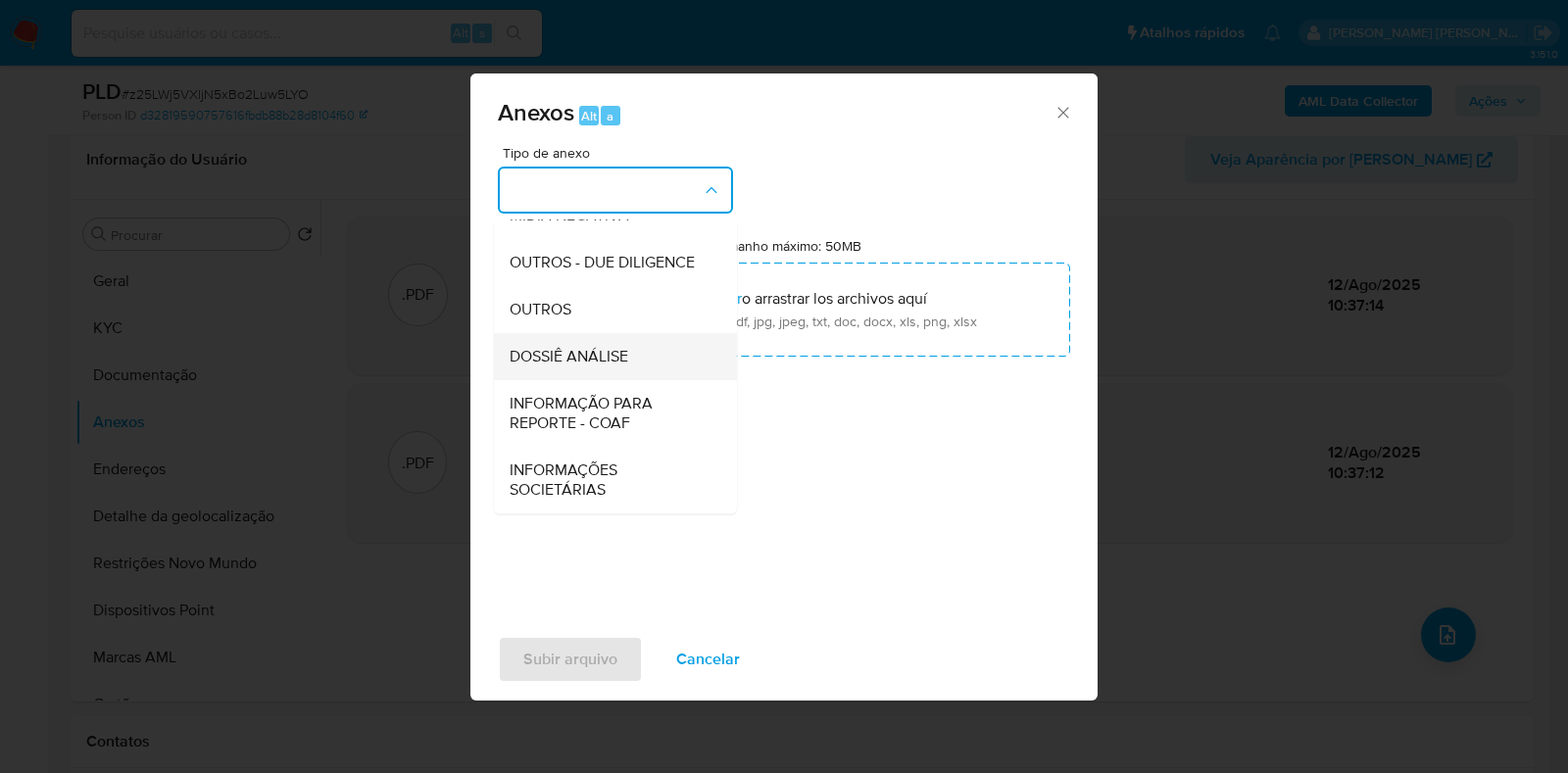
click at [589, 360] on span "DOSSIÊ ANÁLISE" at bounding box center [569, 357] width 119 height 20
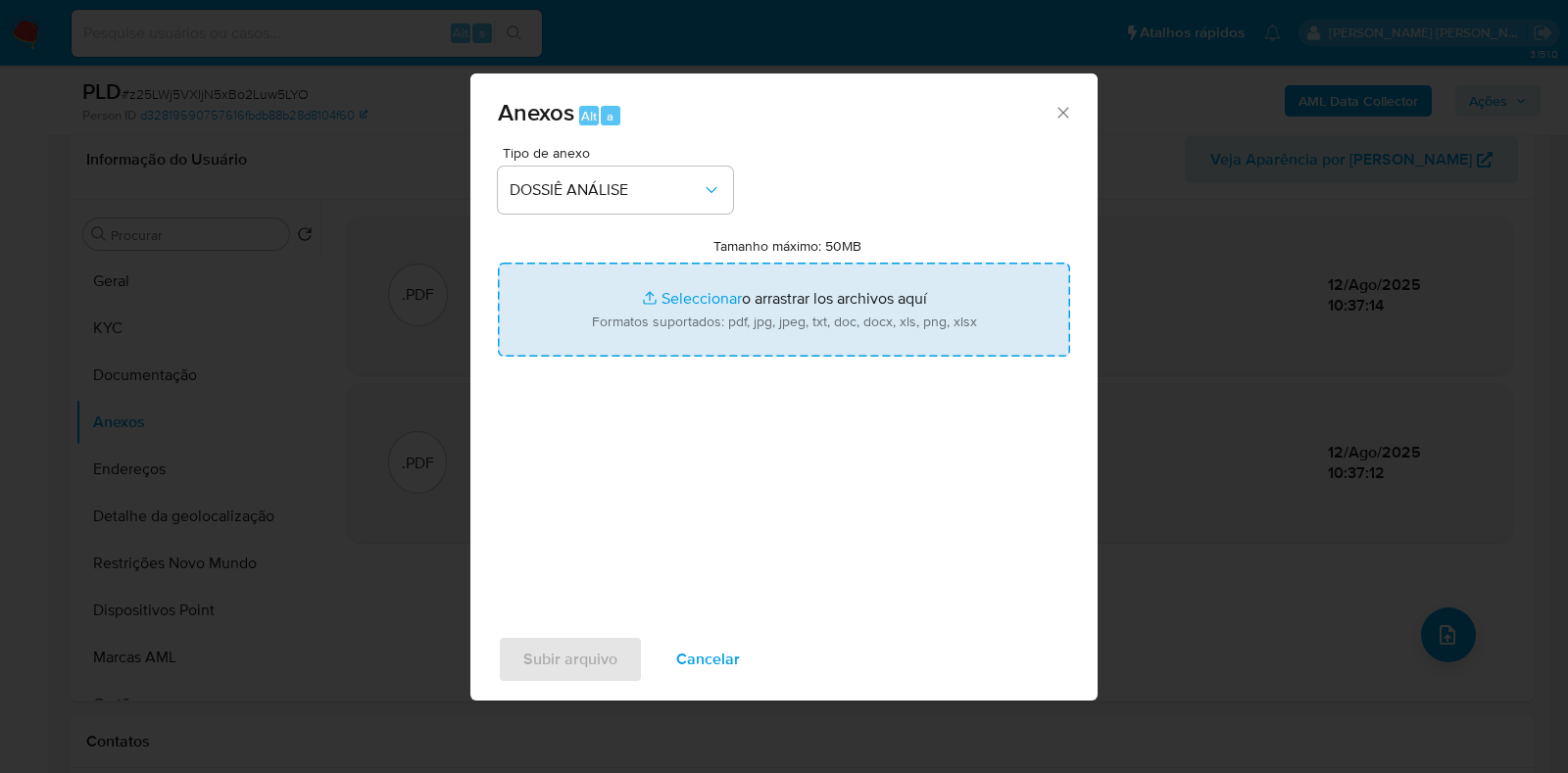
type input "C:\fakepath\SAR - XXXX - CPF 92163351300 - WILSON DA SILVA NASCIMENTO (1).pdf"
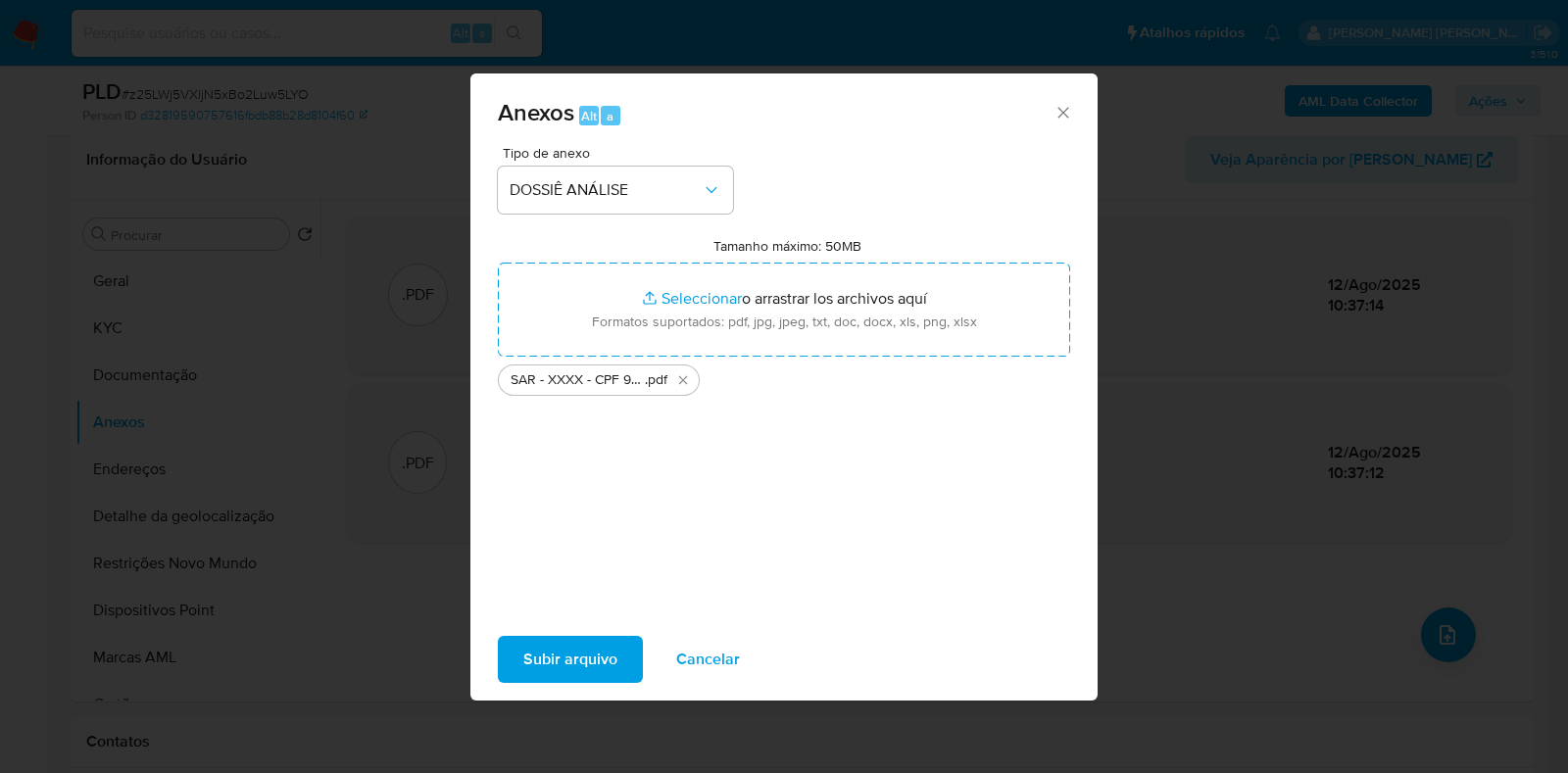
click at [552, 674] on span "Subir arquivo" at bounding box center [571, 659] width 94 height 43
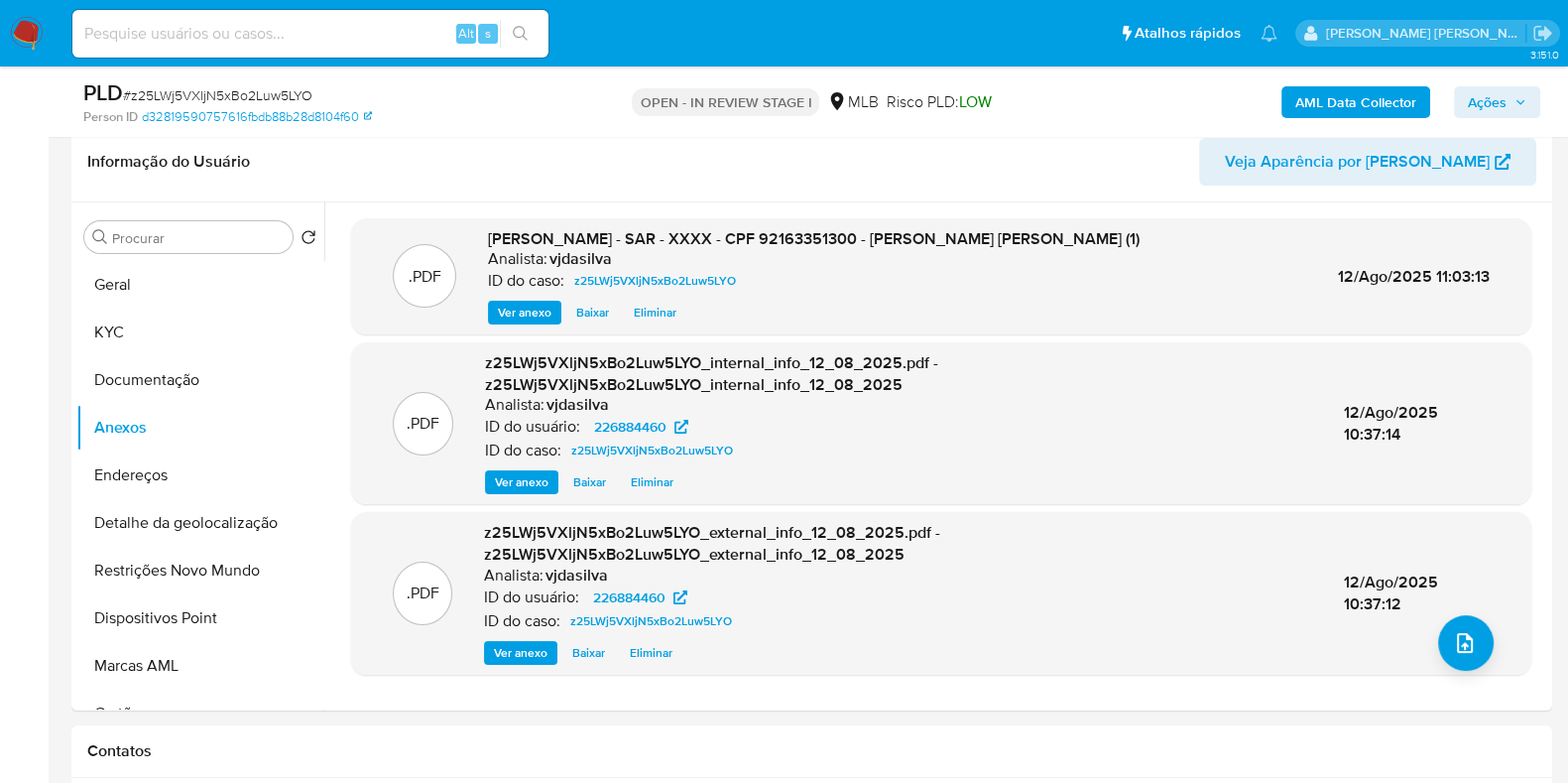
click at [1481, 105] on span "Ações" at bounding box center [1486, 102] width 39 height 32
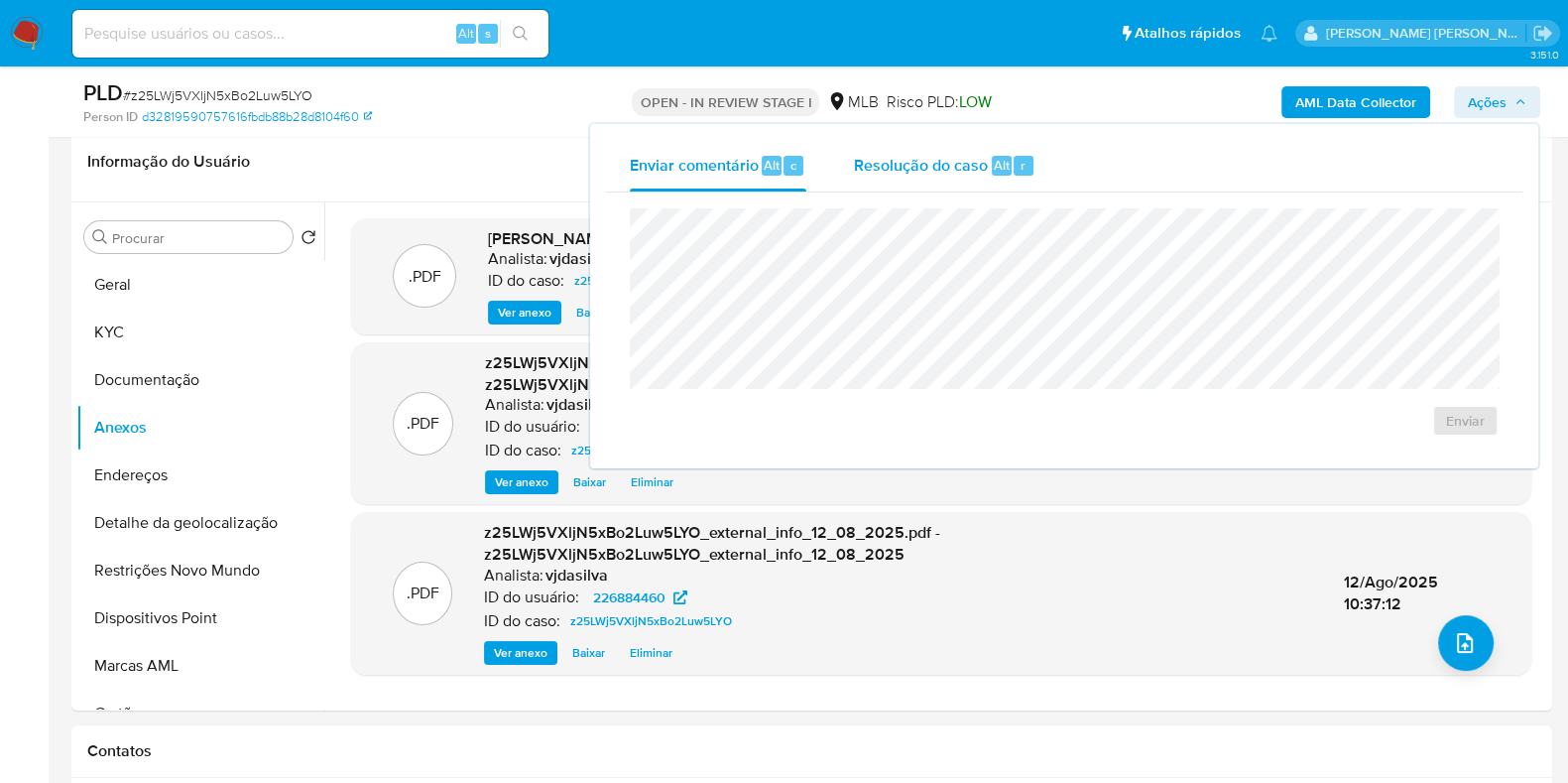
click at [959, 162] on span "Resolução do caso" at bounding box center [921, 164] width 134 height 23
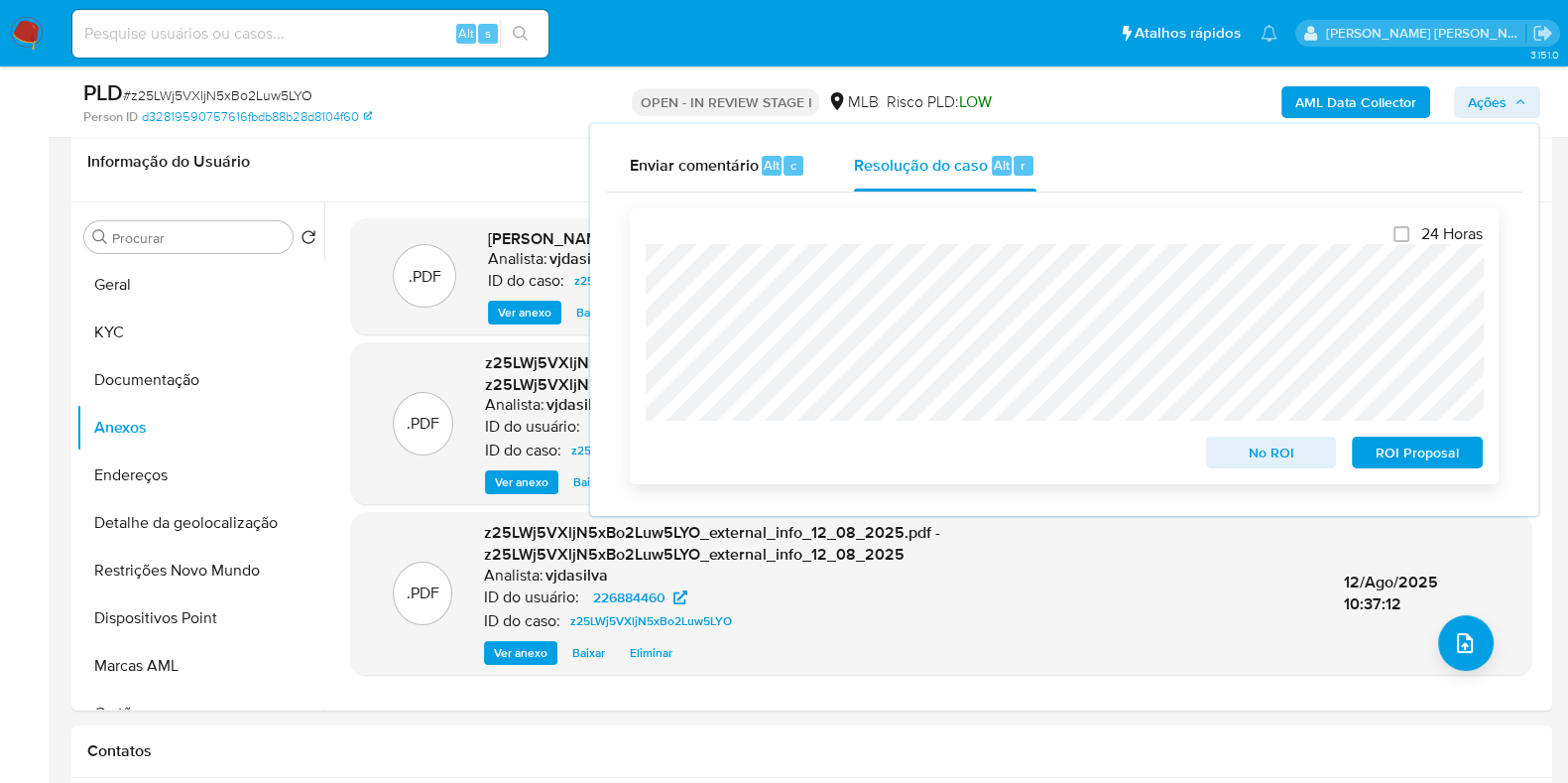
click at [1419, 467] on span "ROI Proposal" at bounding box center [1418, 453] width 103 height 28
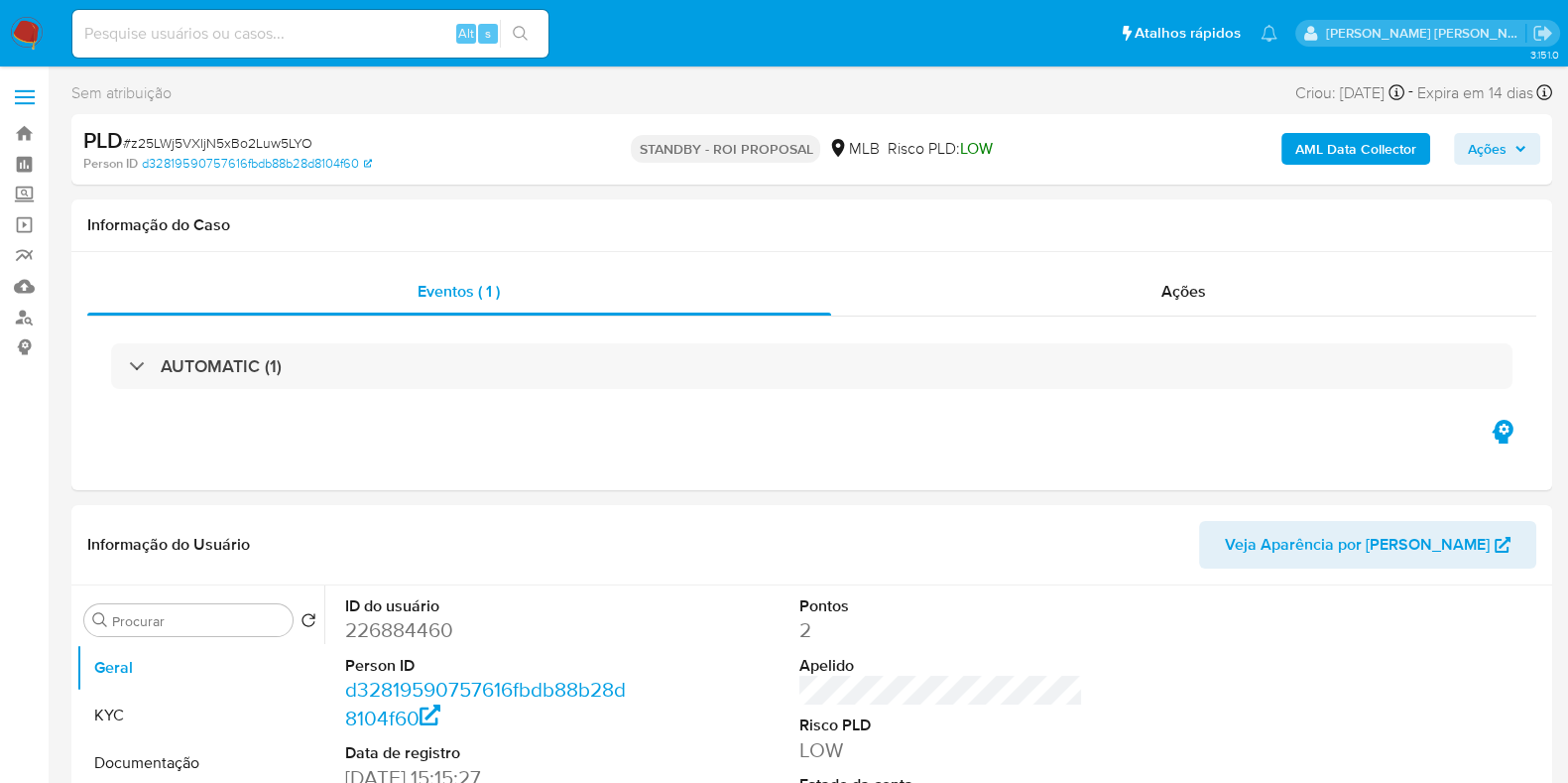
select select "10"
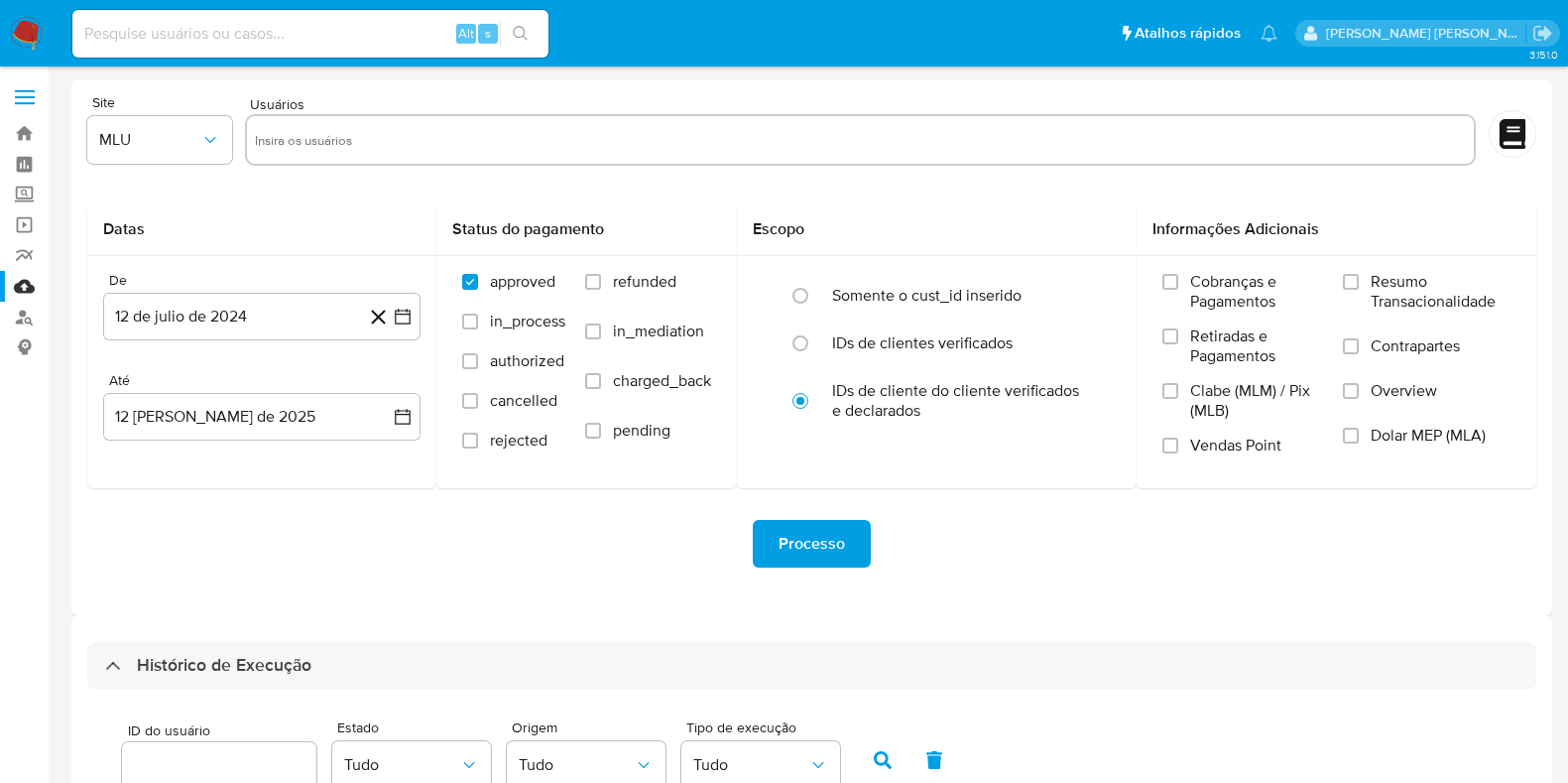
select select "10"
click at [22, 289] on link "Mulan" at bounding box center [117, 286] width 236 height 31
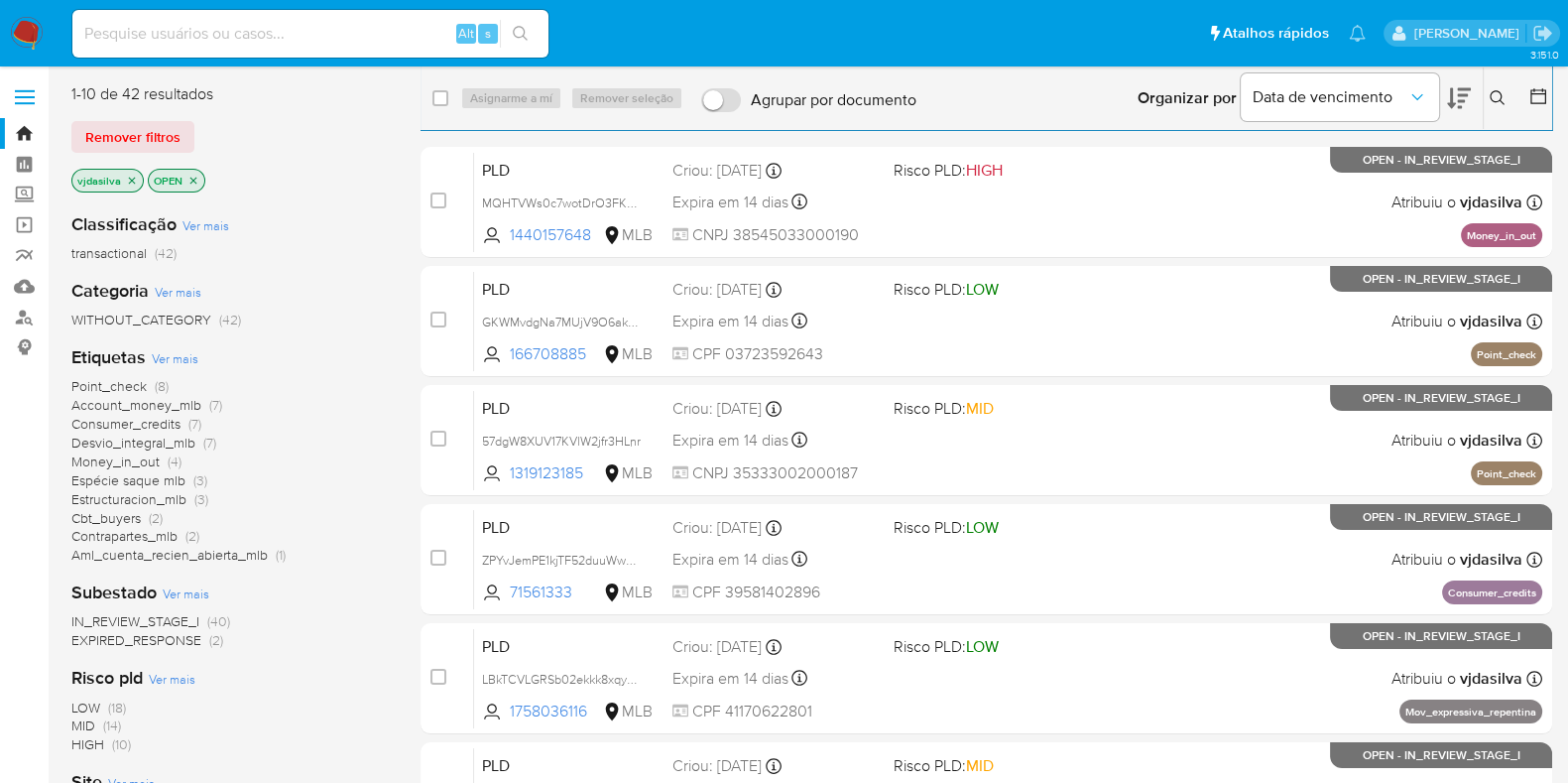
click at [169, 409] on span "Account_money_mlb" at bounding box center [136, 405] width 130 height 20
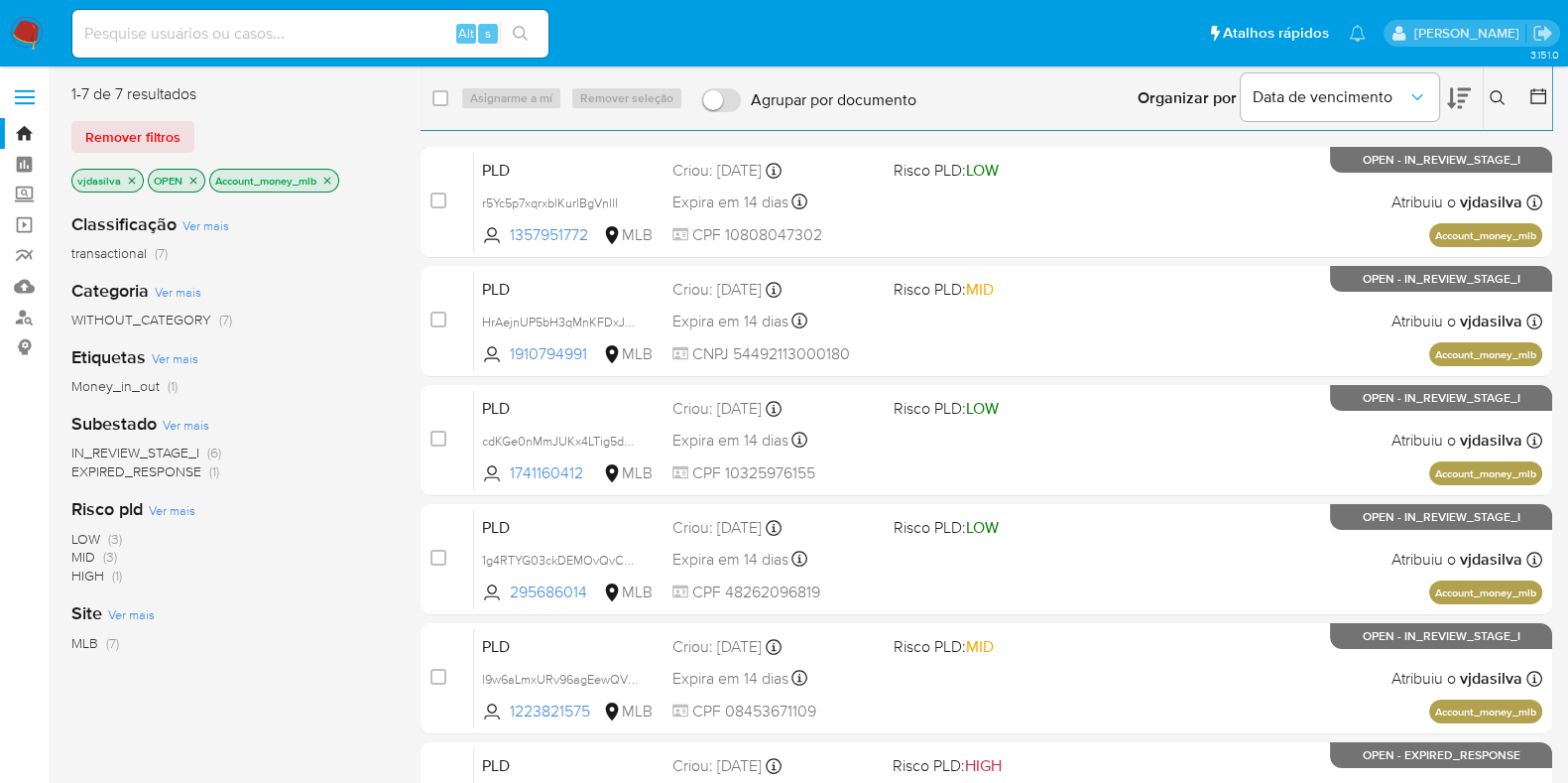
click at [1453, 98] on icon at bounding box center [1459, 98] width 24 height 24
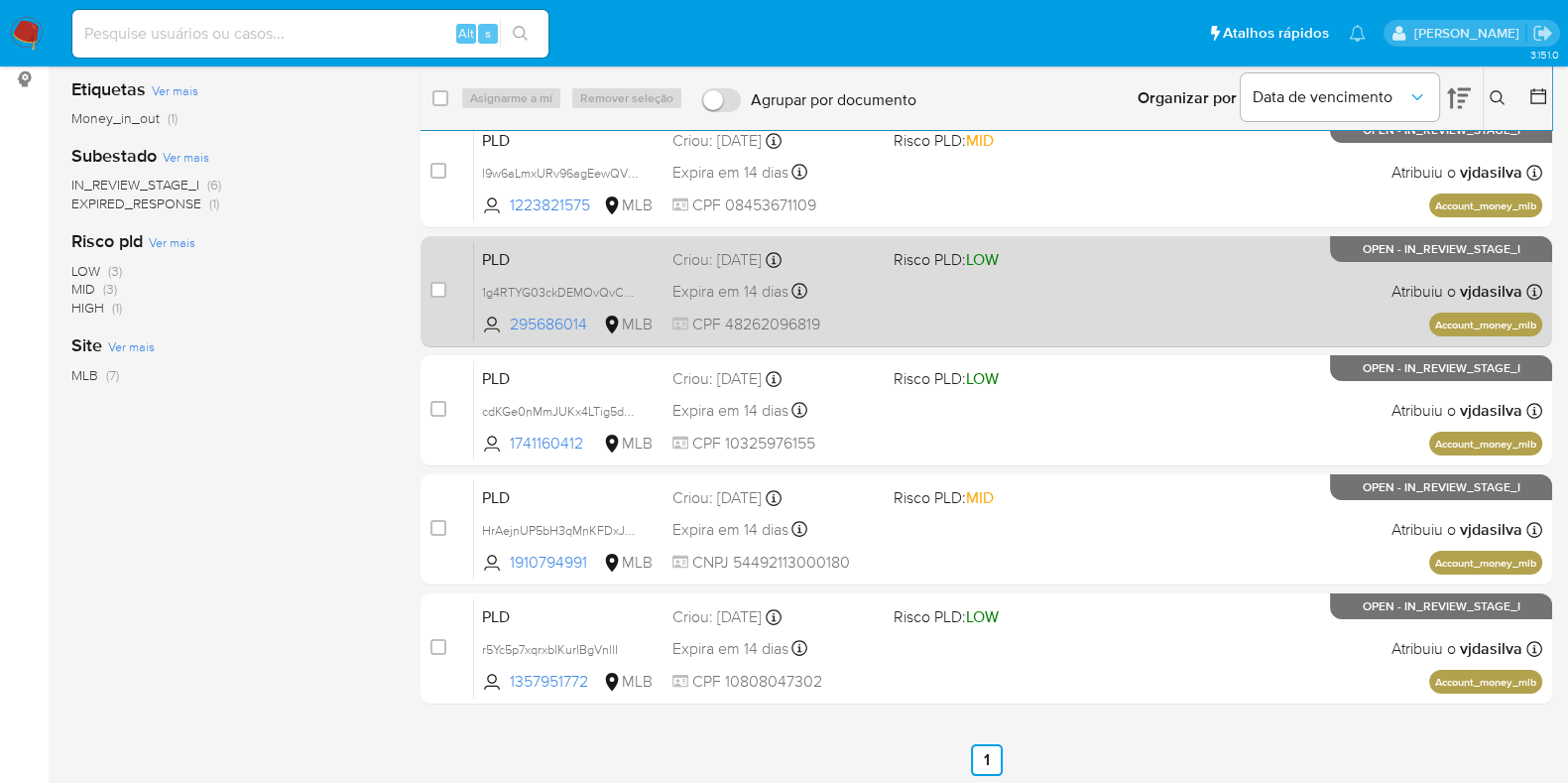
scroll to position [273, 0]
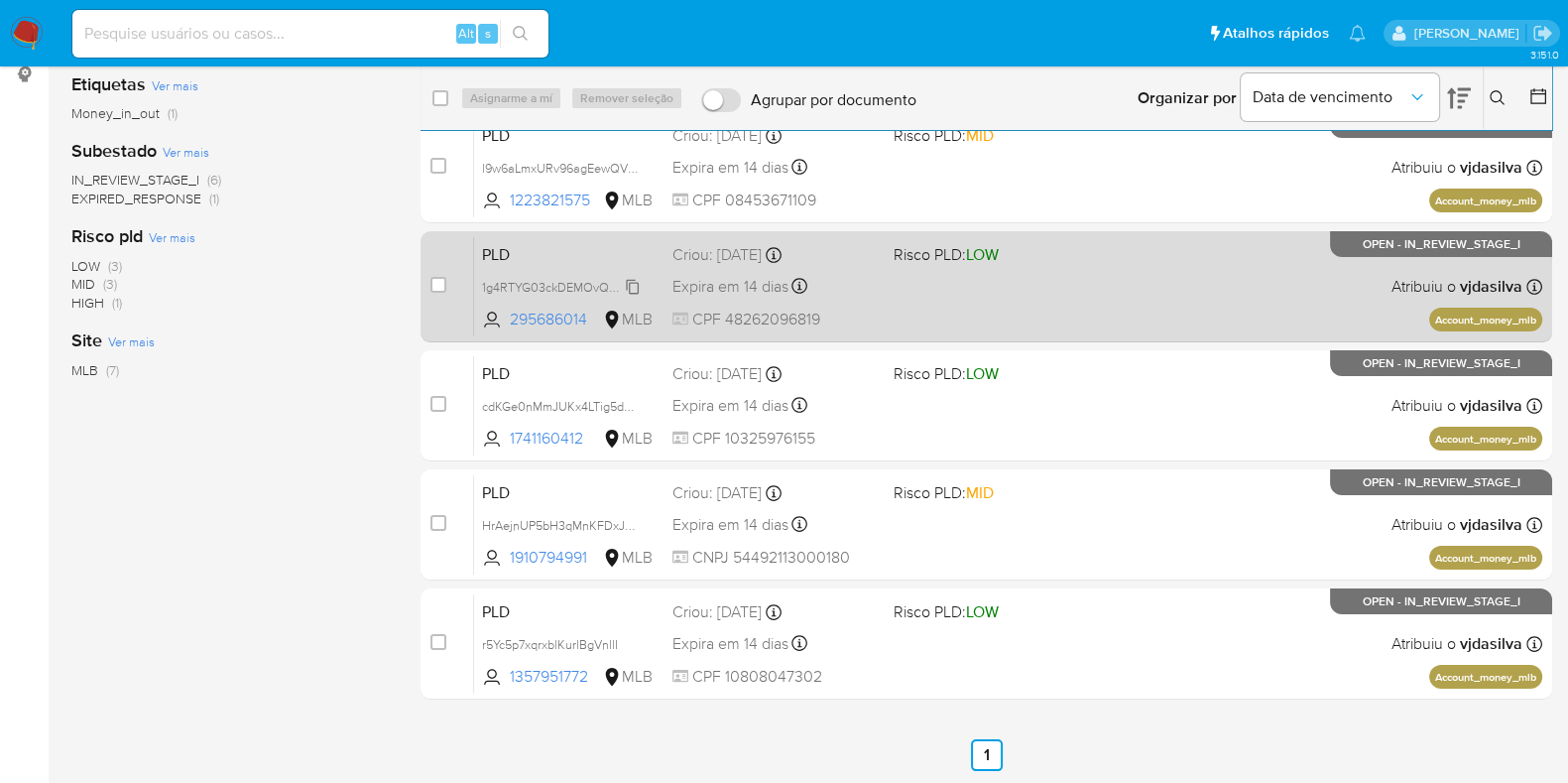
click at [636, 290] on span "1g4RTYG03ckDEMOvQvC4pj0W" at bounding box center [571, 286] width 178 height 22
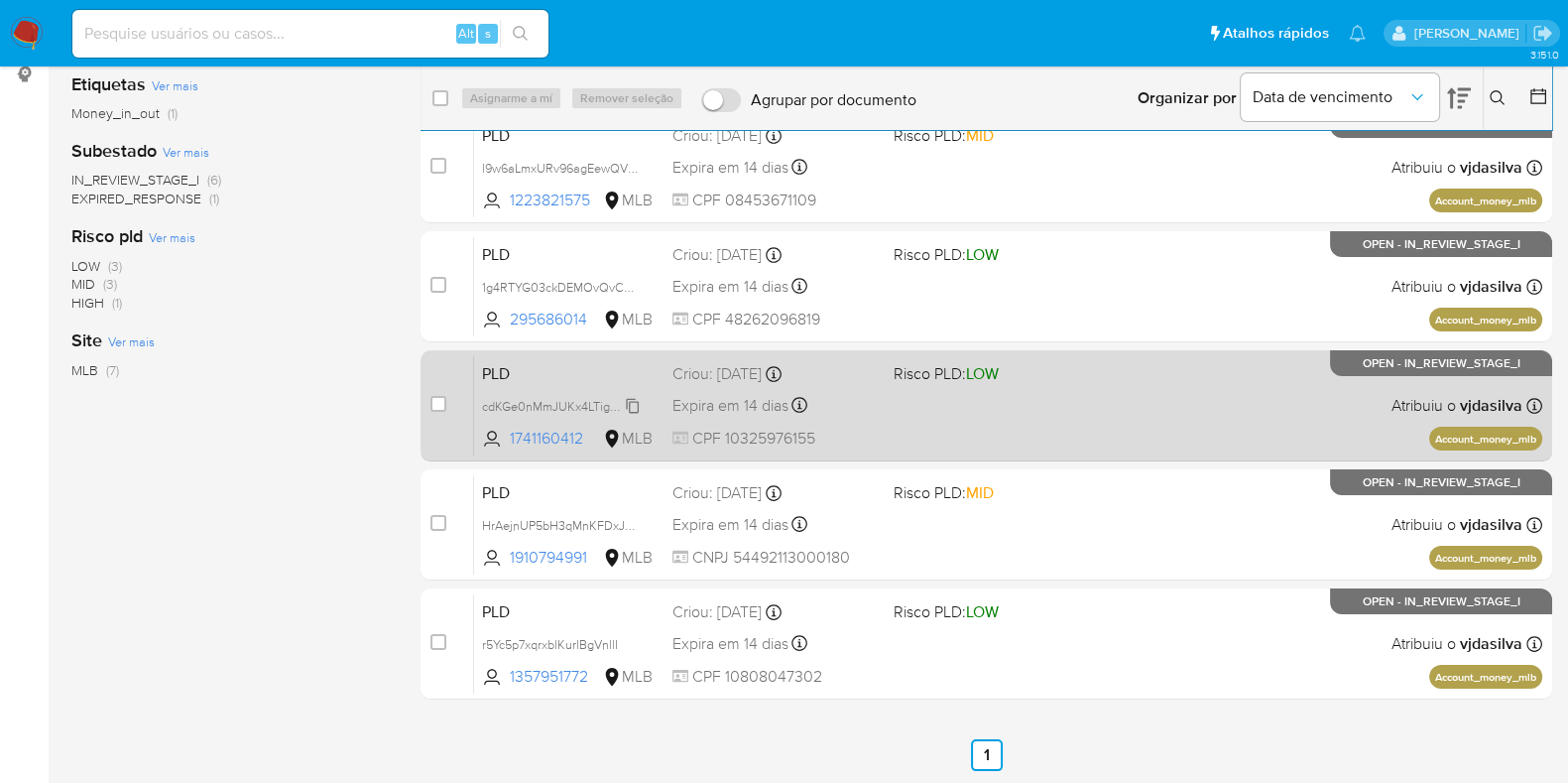
click at [632, 402] on span "cdKGe0nMmJUKx4LTig5d5TK4" at bounding box center [568, 405] width 171 height 22
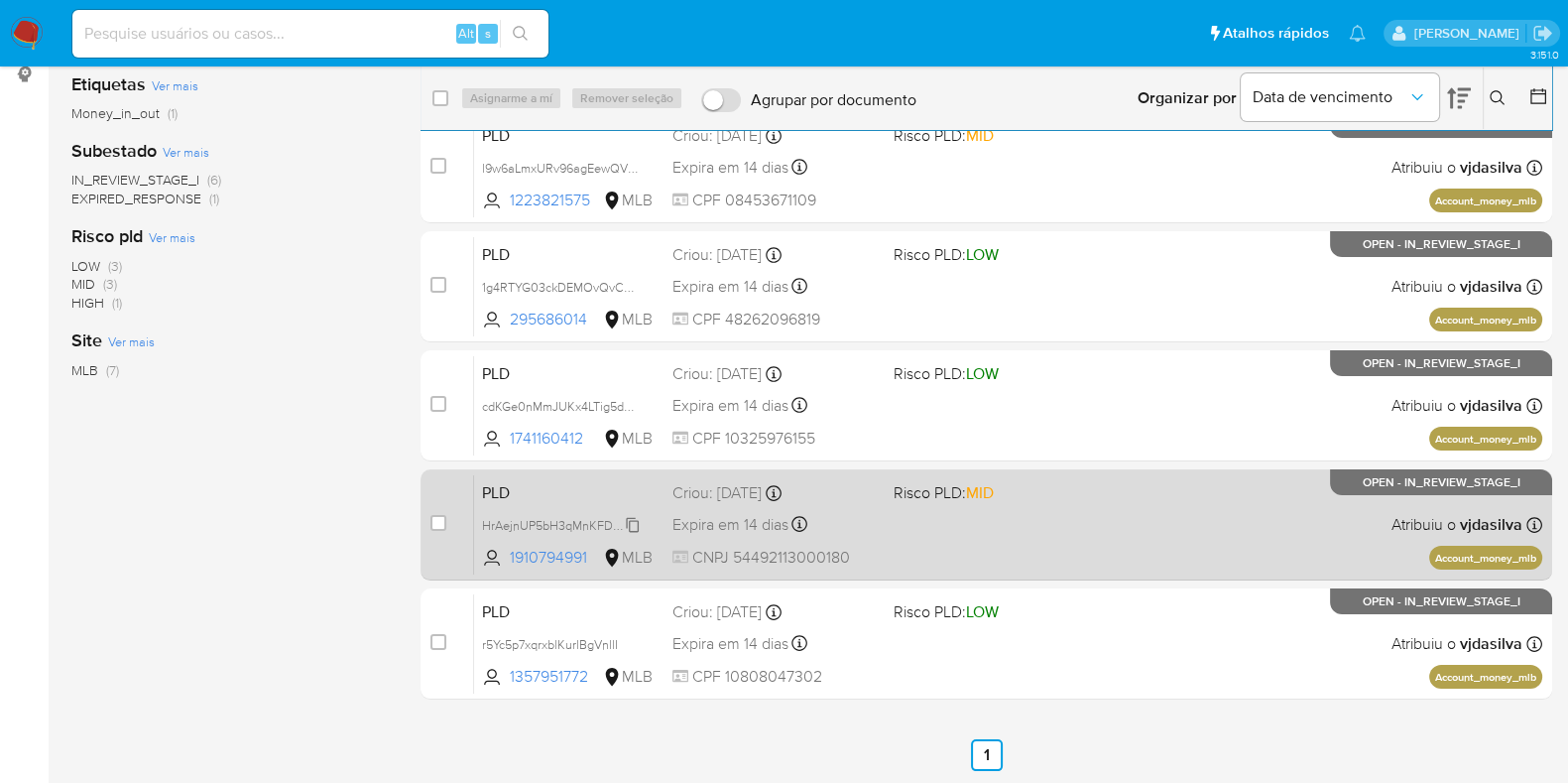
click at [636, 527] on span "HrAejnUP5bH3qMnKFDxJheL4" at bounding box center [567, 524] width 170 height 22
click at [630, 523] on span "HrAejnUP5bH3qMnKFDxJheL4" at bounding box center [567, 524] width 170 height 22
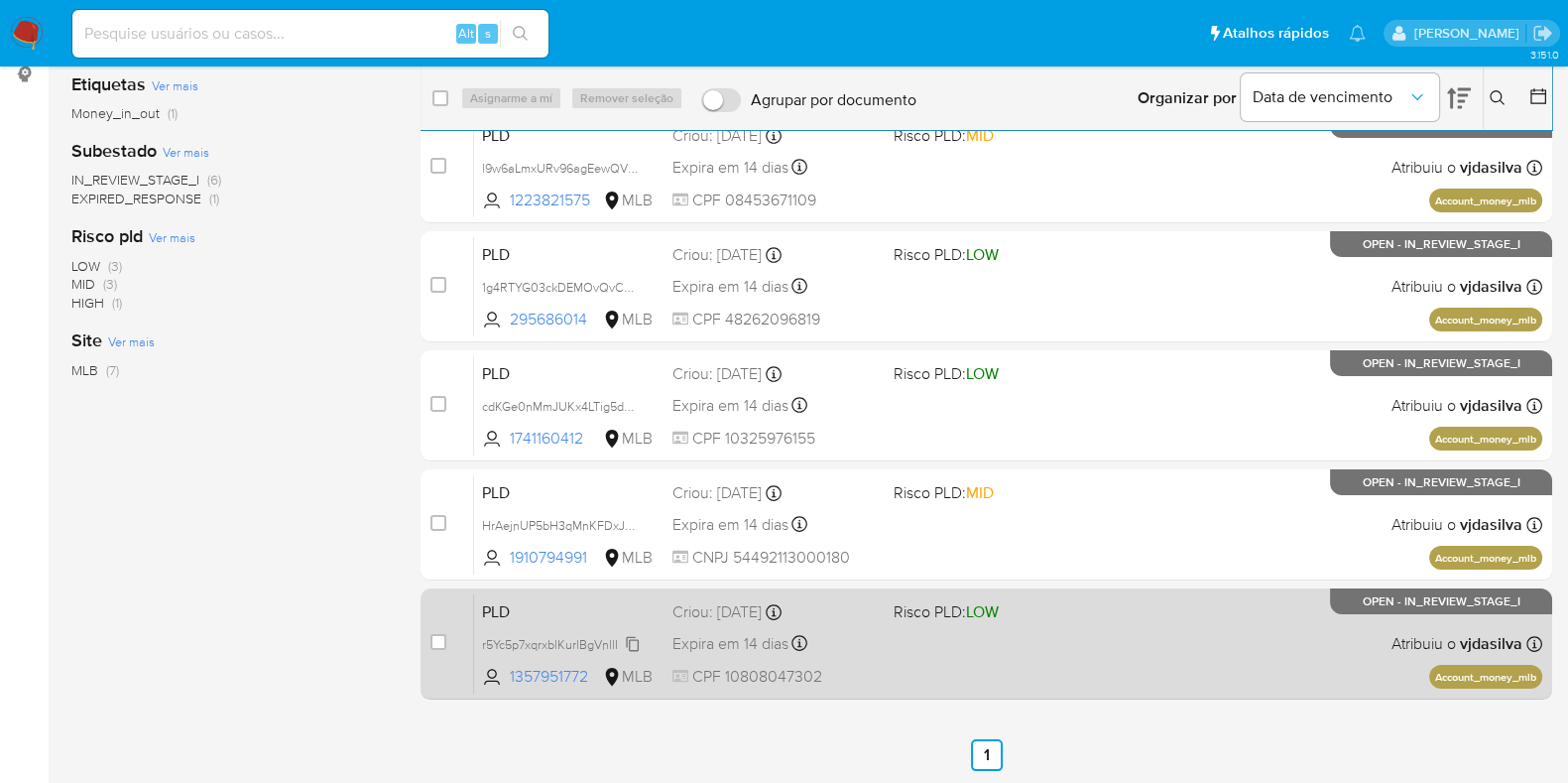
click at [629, 640] on icon at bounding box center [632, 644] width 16 height 16
click at [1121, 632] on div "PLD r5Yc5p7xqrxblKurlBgVnllI 1357951772 MLB Risco PLD: LOW Criou: 12/07/2025 Cr…" at bounding box center [1008, 644] width 1068 height 100
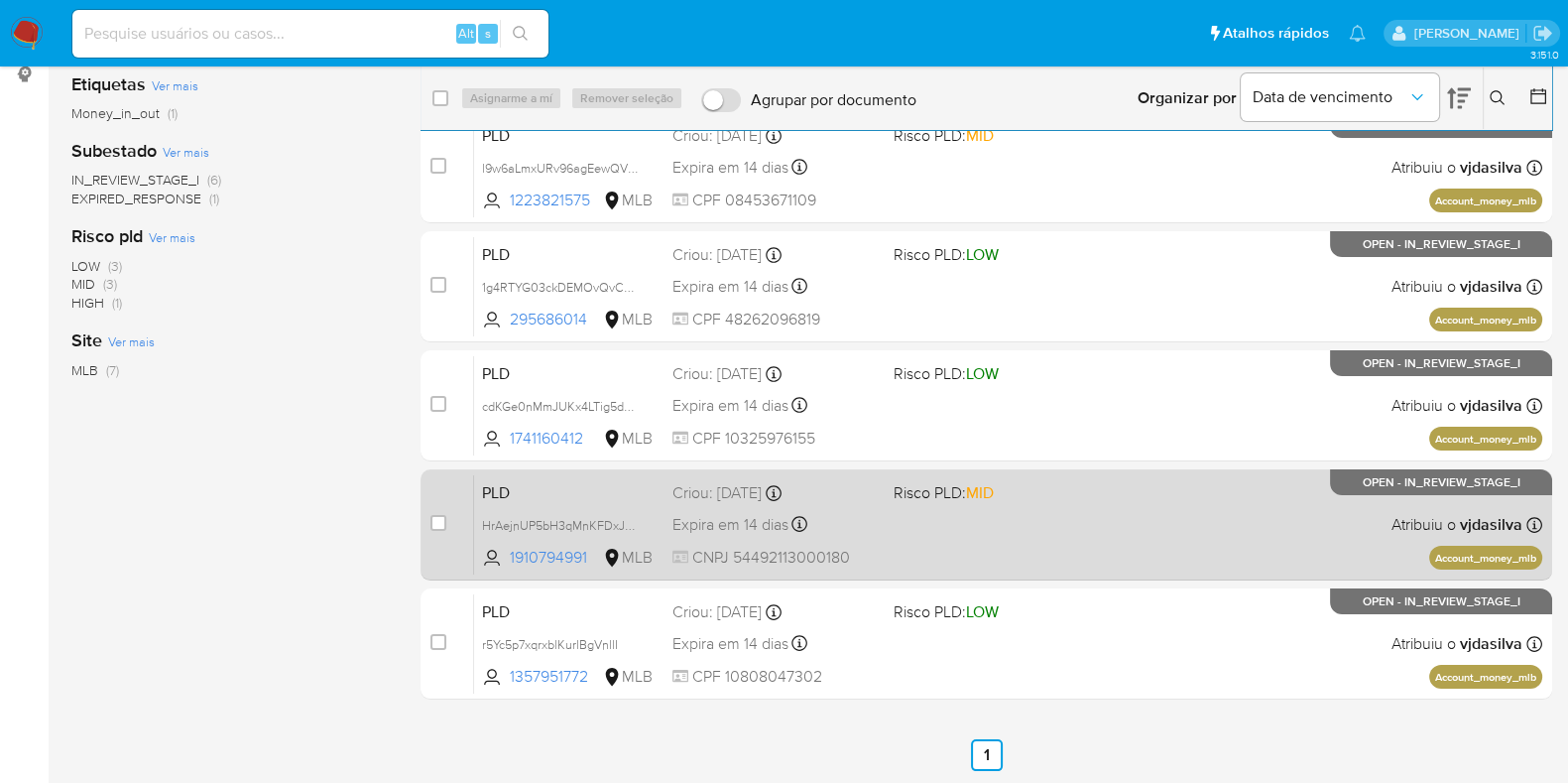
click at [1175, 515] on div "PLD HrAejnUP5bH3qMnKFDxJheL4 1910794991 MLB Risco PLD: MID Criou: 12/07/2025 Cr…" at bounding box center [1008, 524] width 1068 height 100
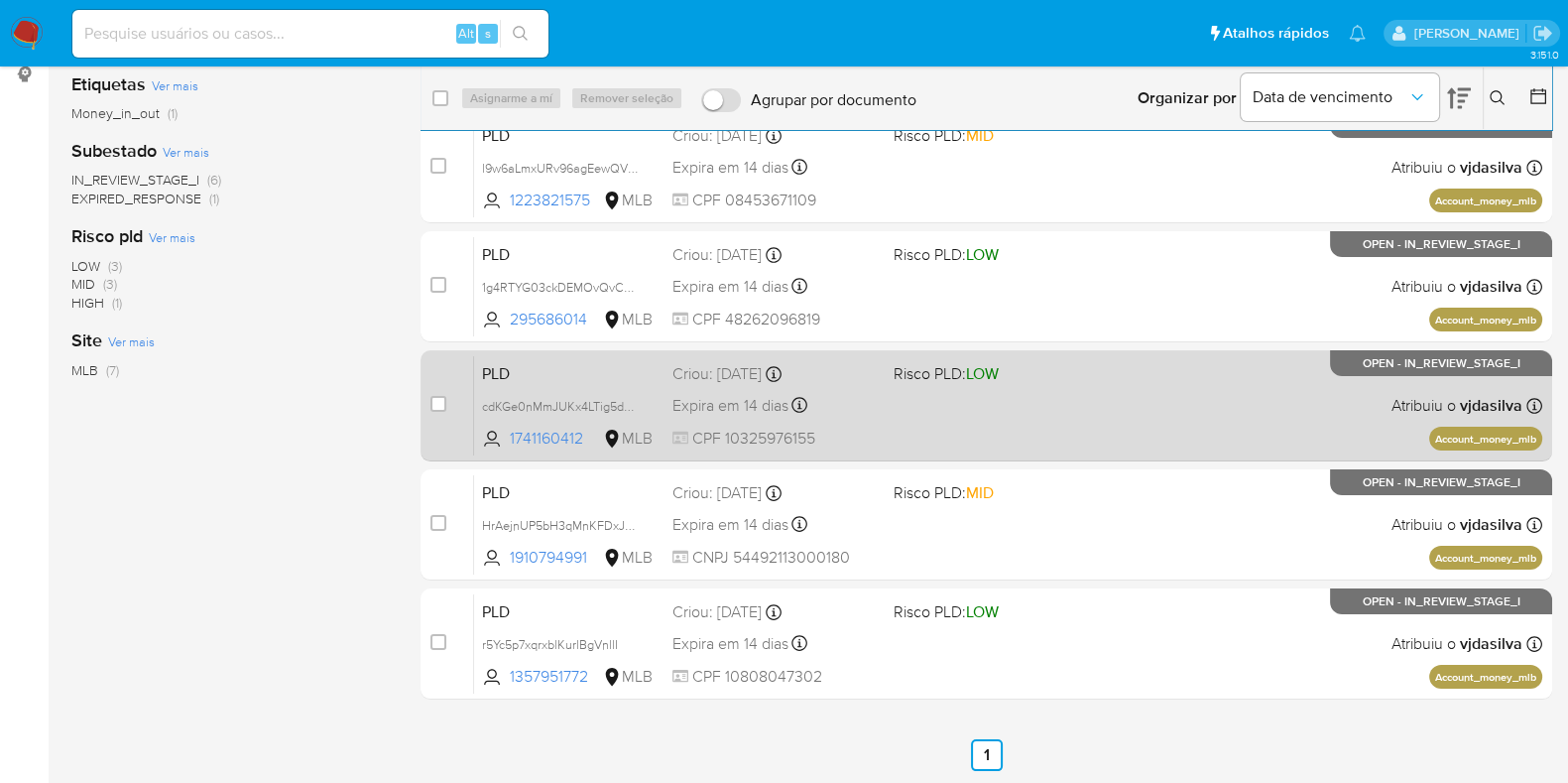
click at [1126, 409] on div "PLD cdKGe0nMmJUKx4LTig5d5TK4 1741160412 MLB Risco PLD: LOW Criou: 12/07/2025 Cr…" at bounding box center [1008, 405] width 1068 height 100
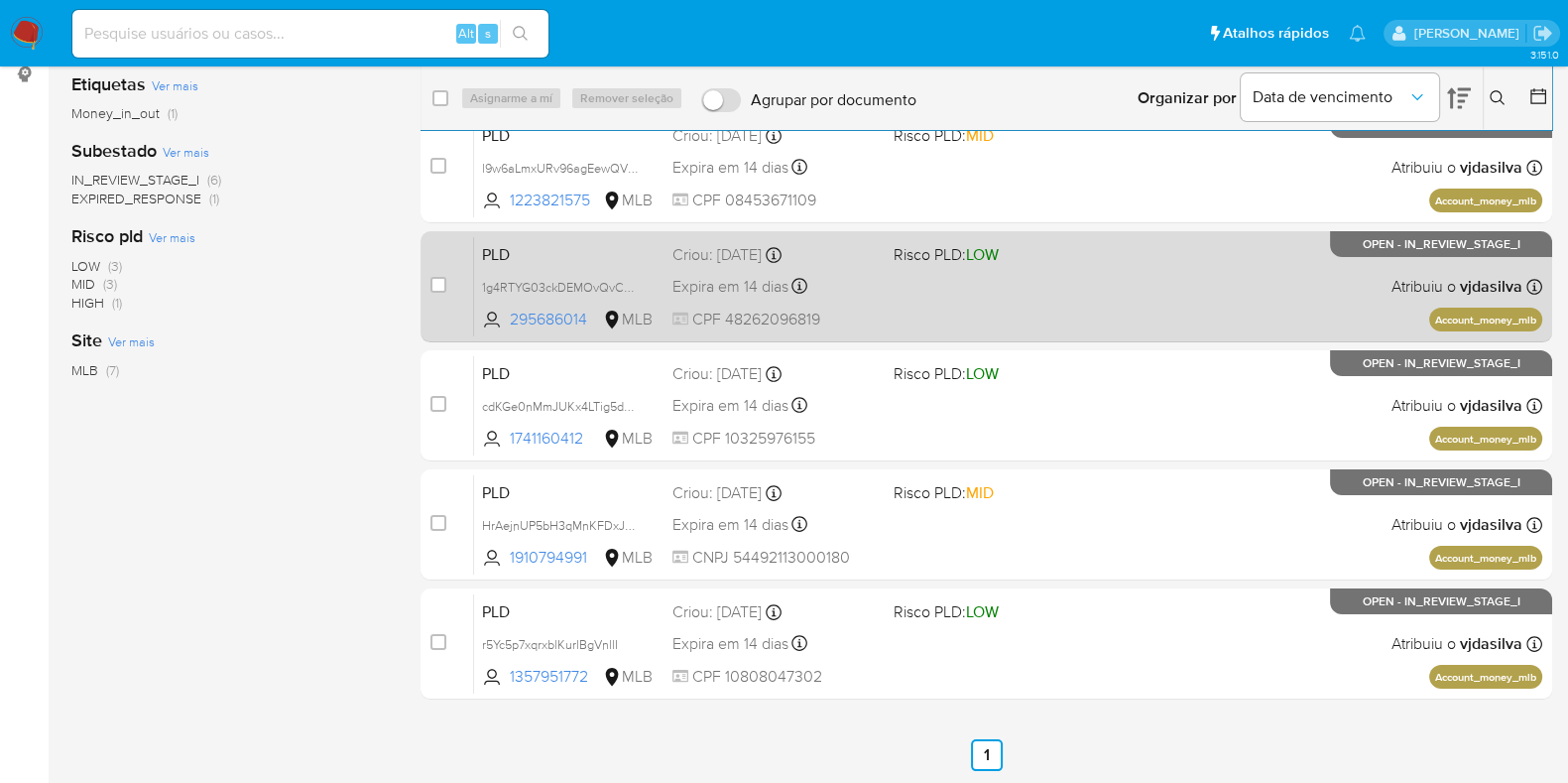
click at [1066, 313] on div "PLD 1g4RTYG03ckDEMOvQvC4pj0W 295686014 MLB Risco PLD: LOW Criou: 12/07/2025 Cri…" at bounding box center [1008, 286] width 1068 height 100
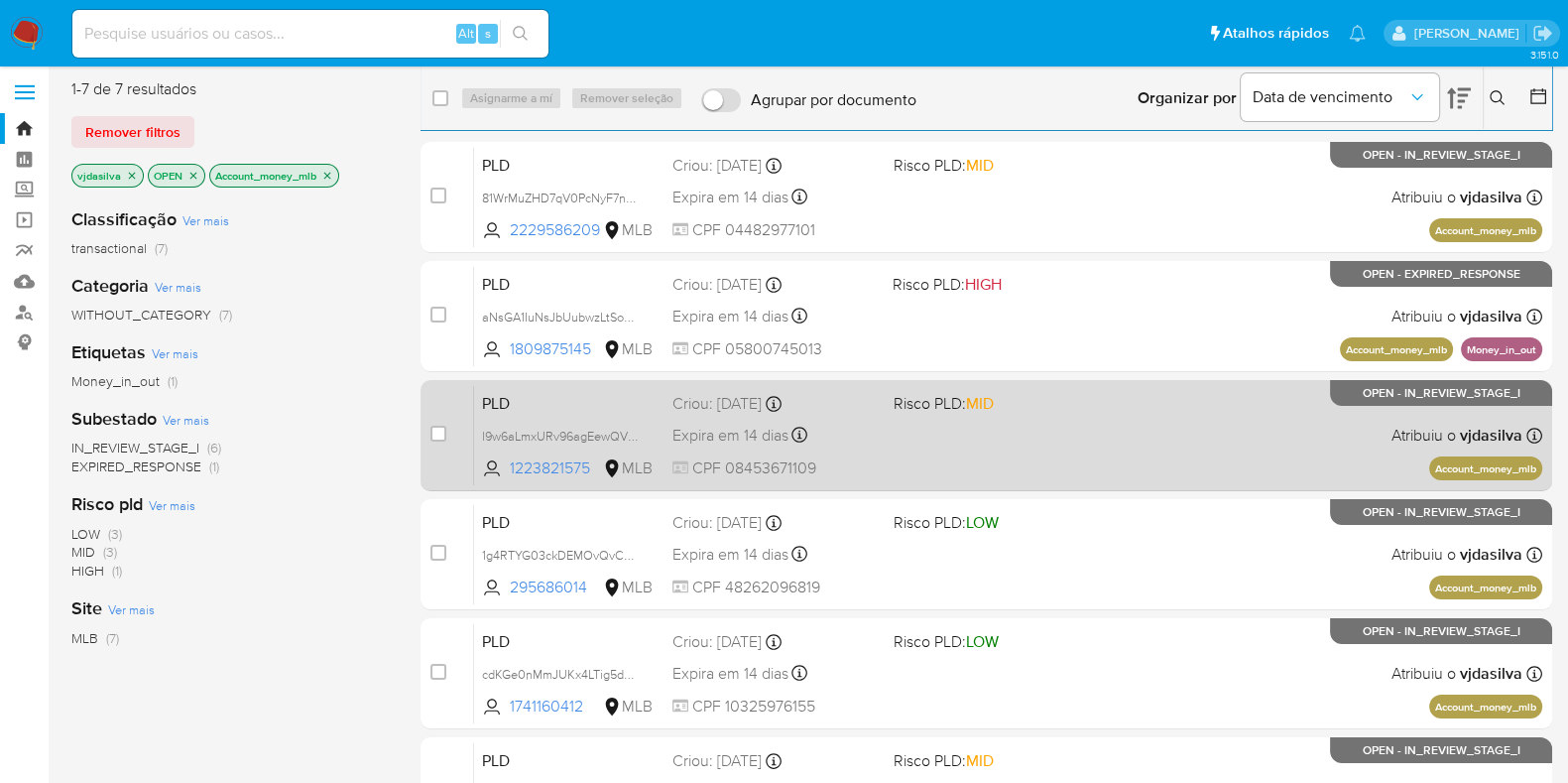
scroll to position [0, 0]
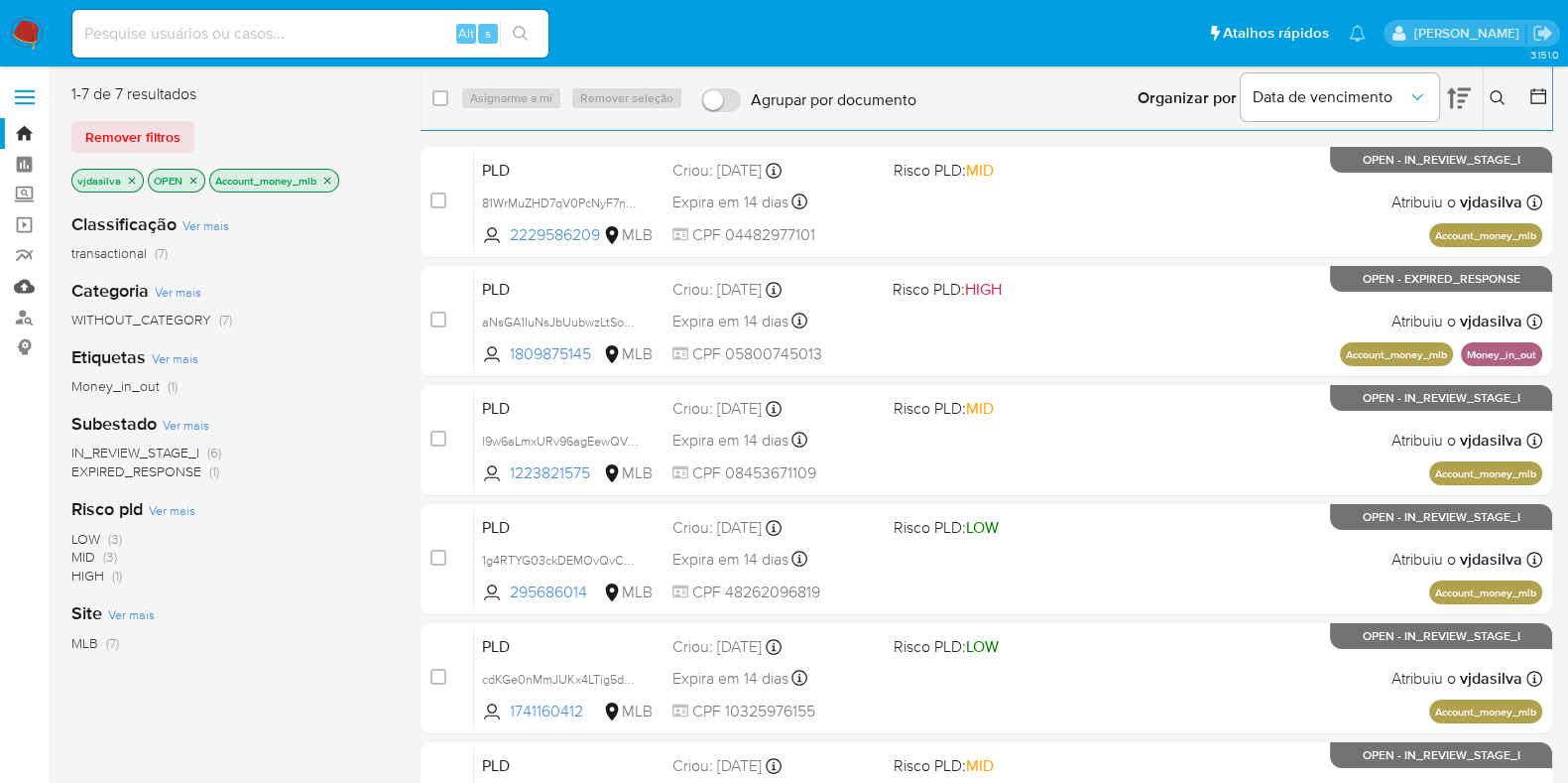
click at [29, 289] on link "Mulan" at bounding box center [117, 286] width 236 height 31
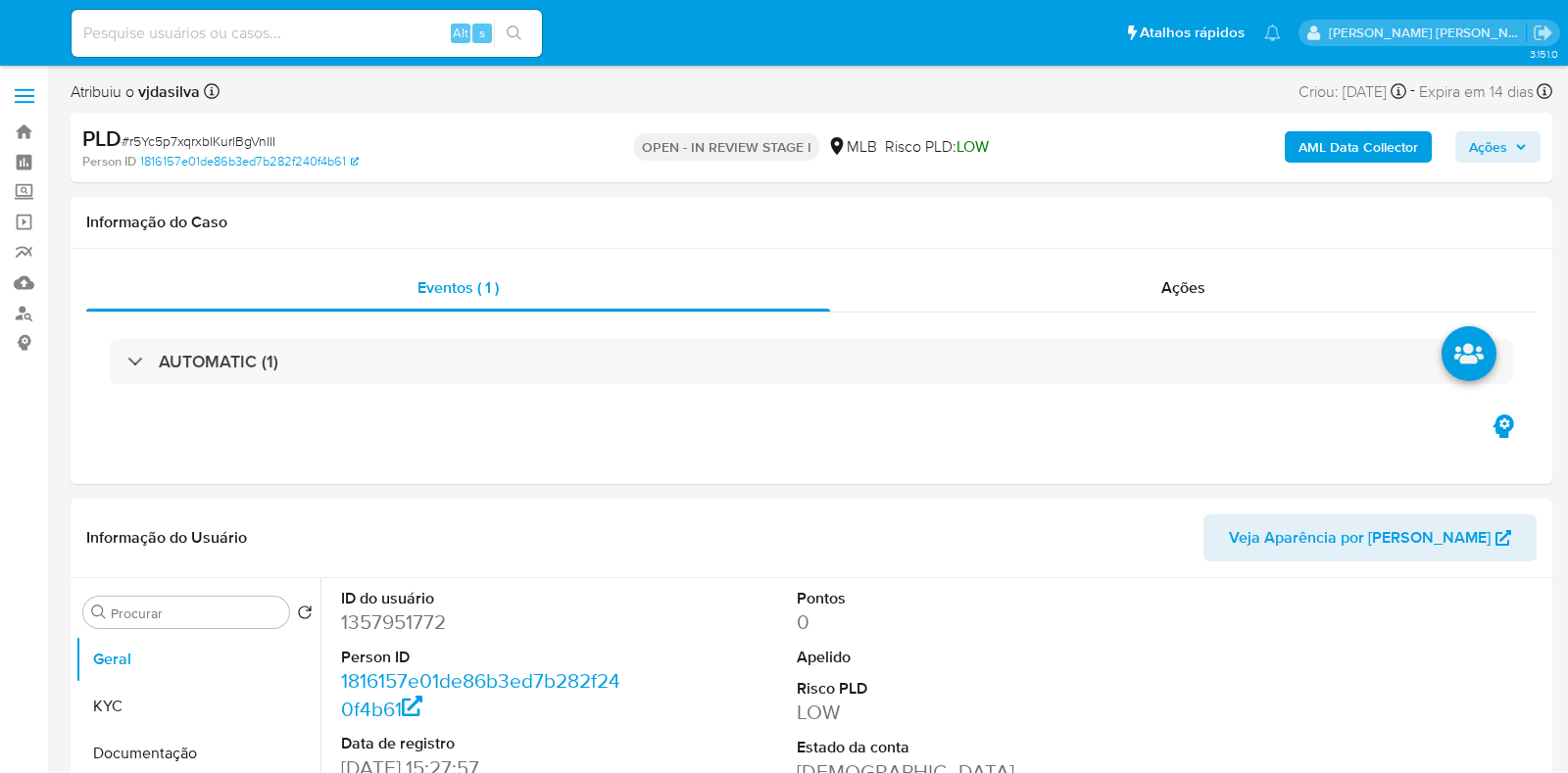
select select "10"
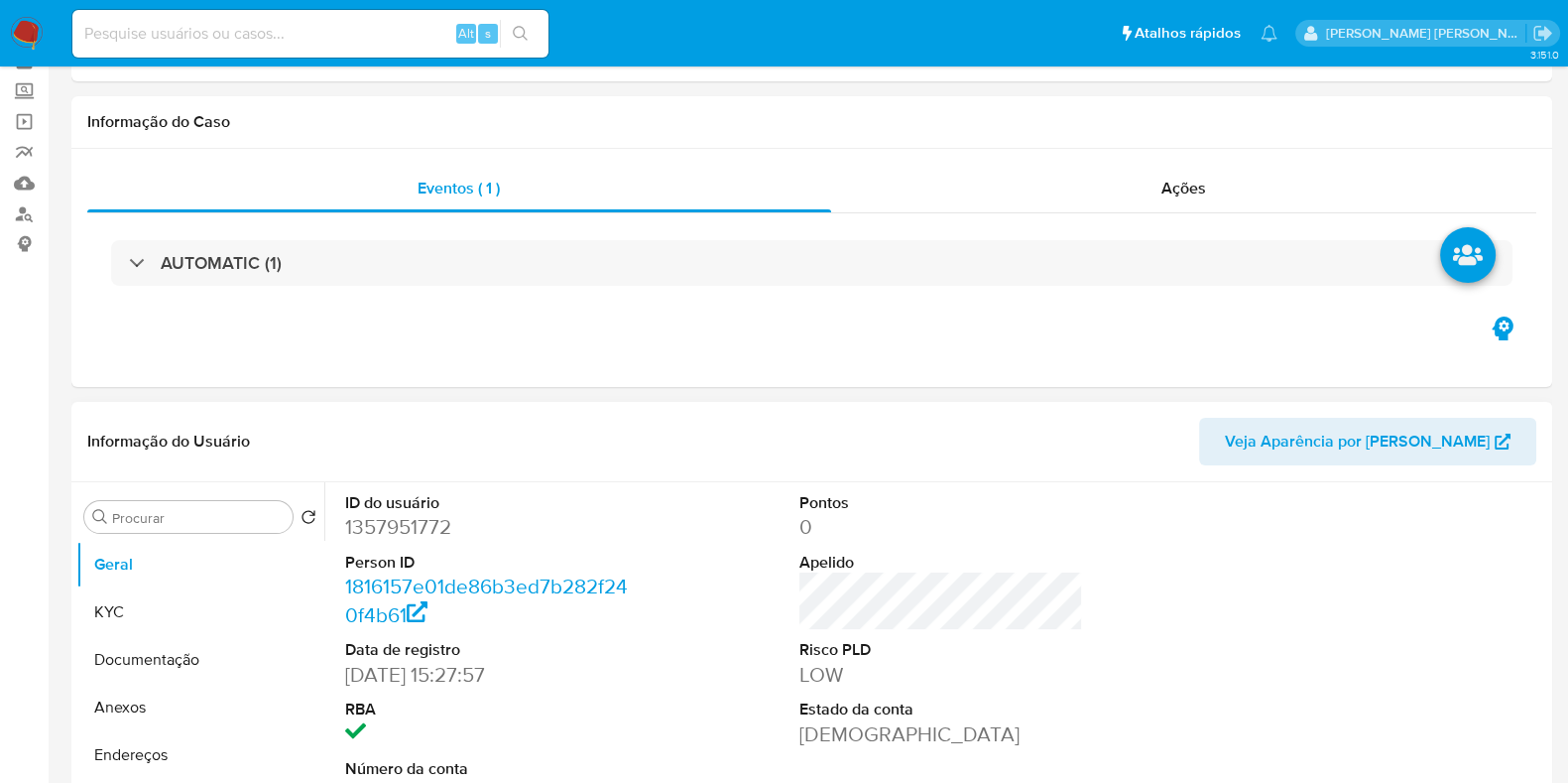
scroll to position [247, 0]
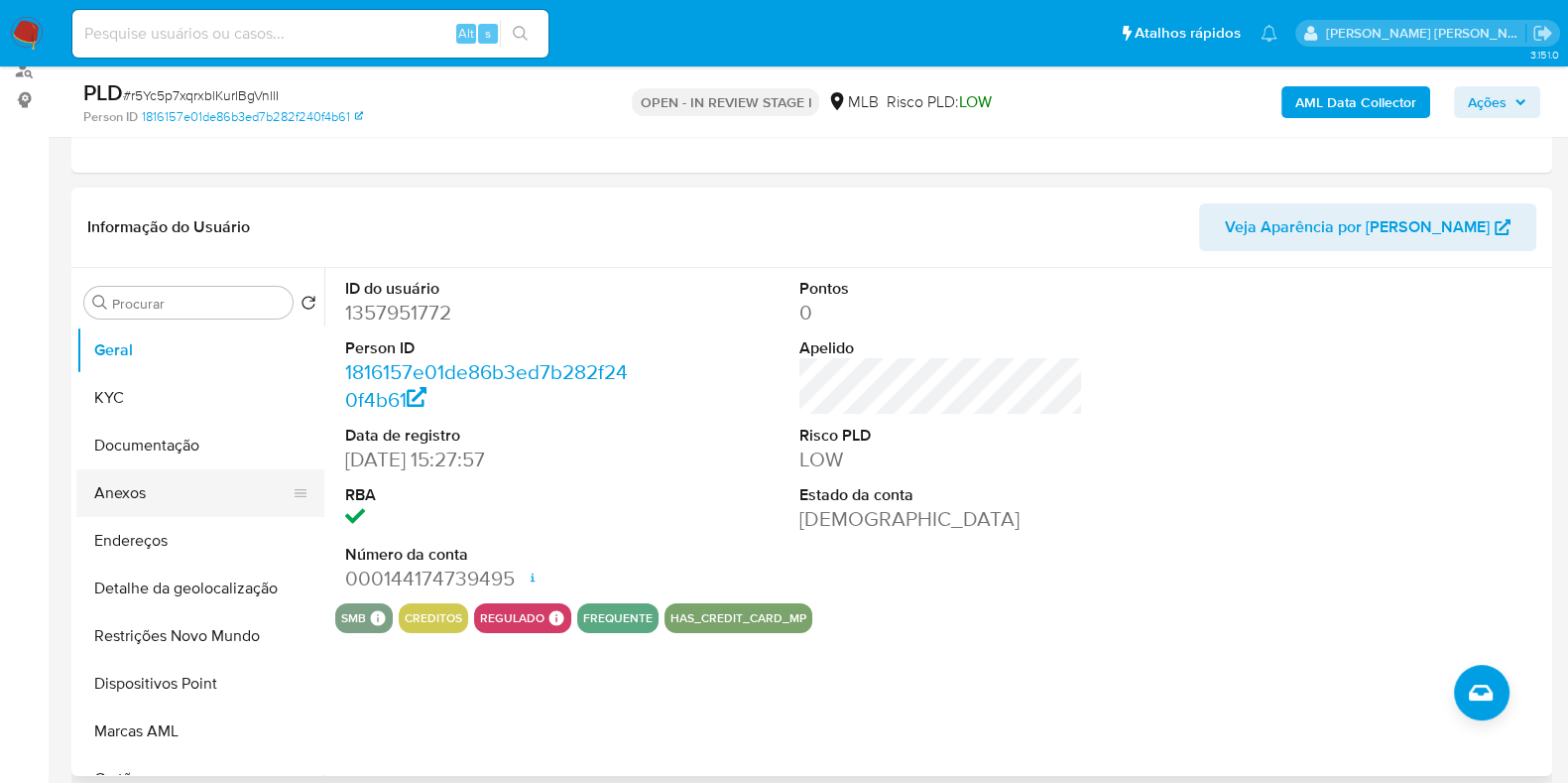
click at [193, 489] on button "Anexos" at bounding box center [192, 493] width 232 height 48
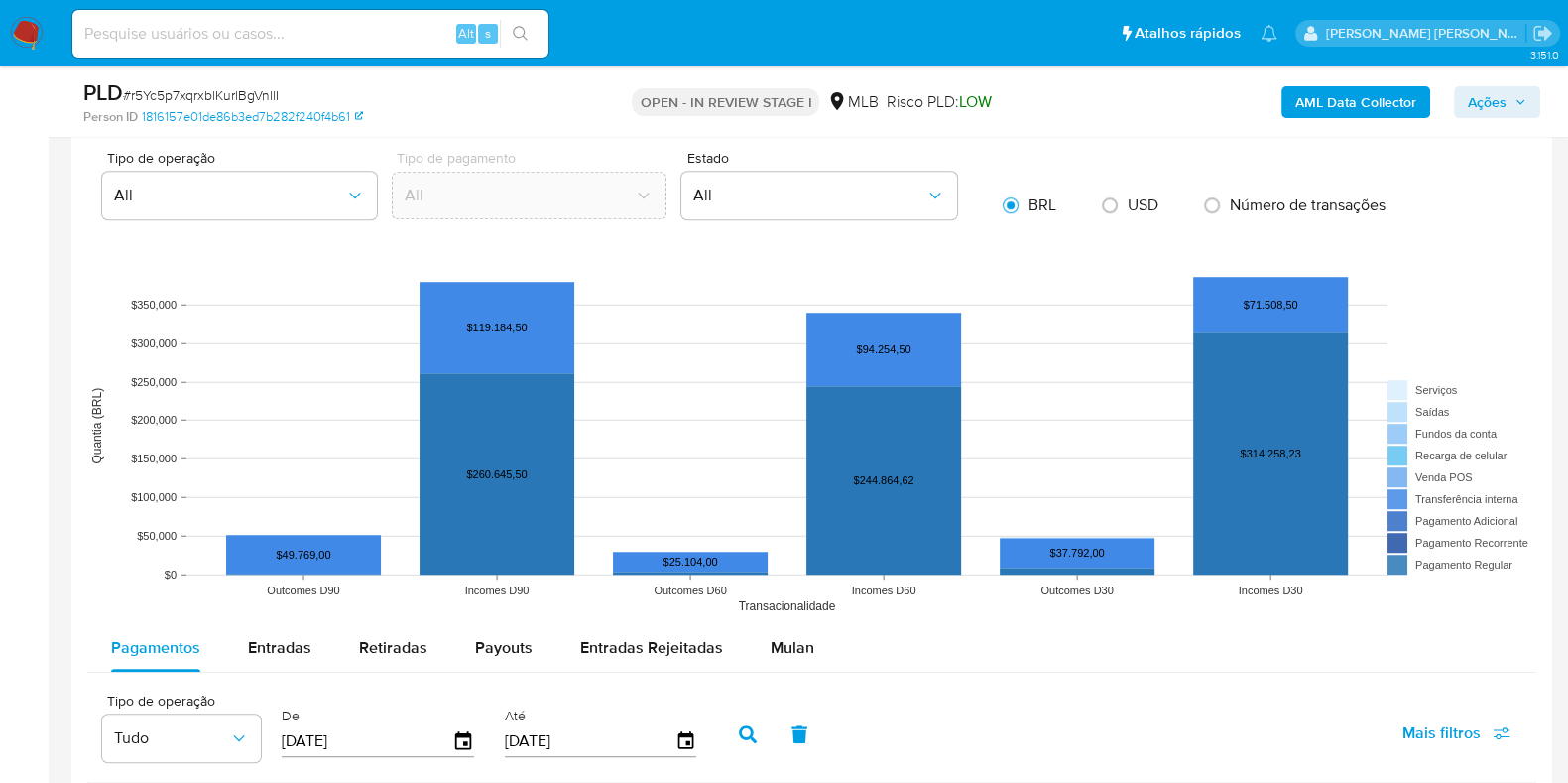
scroll to position [1860, 0]
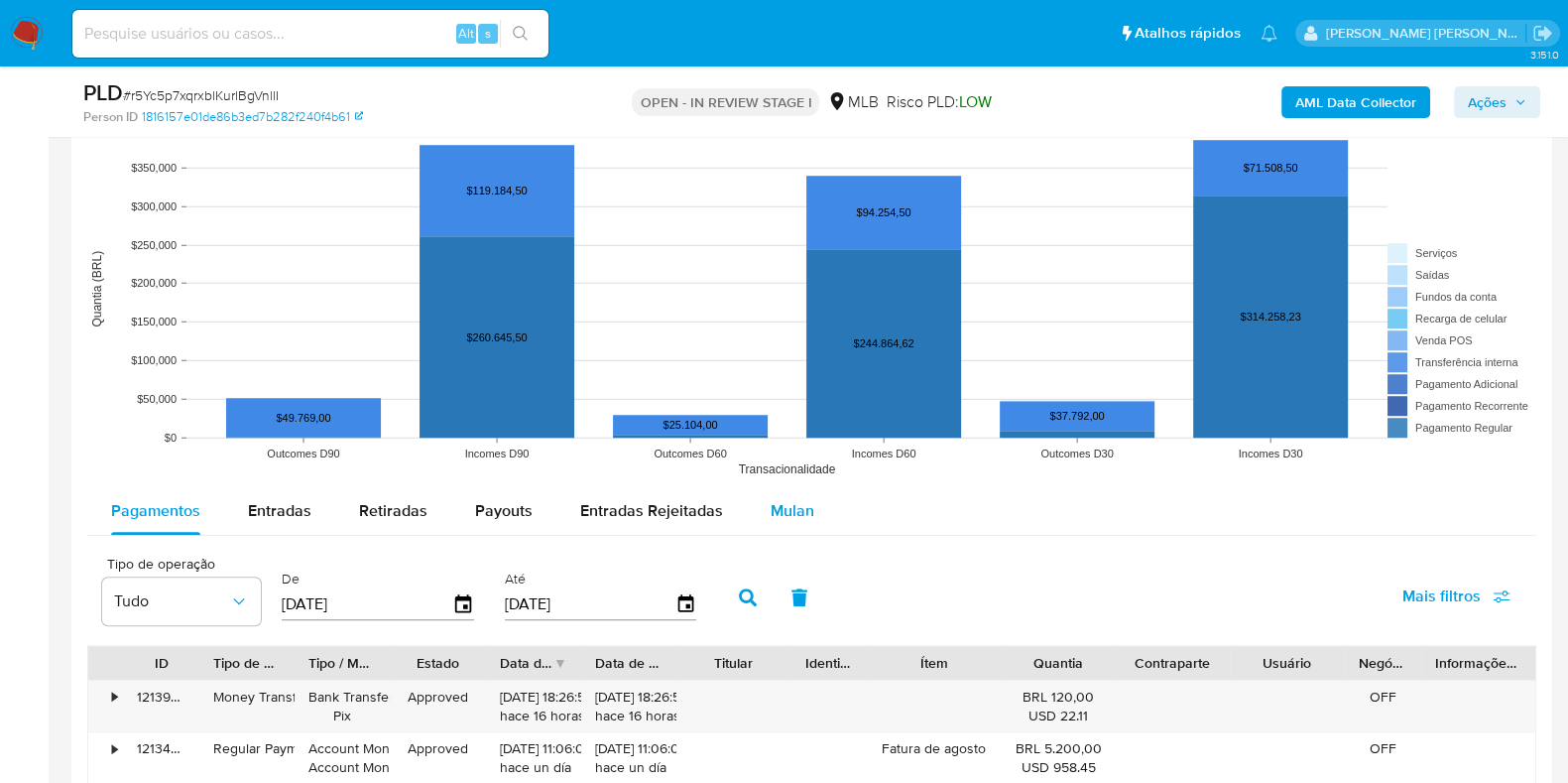
click at [809, 505] on button "Mulan" at bounding box center [792, 511] width 91 height 48
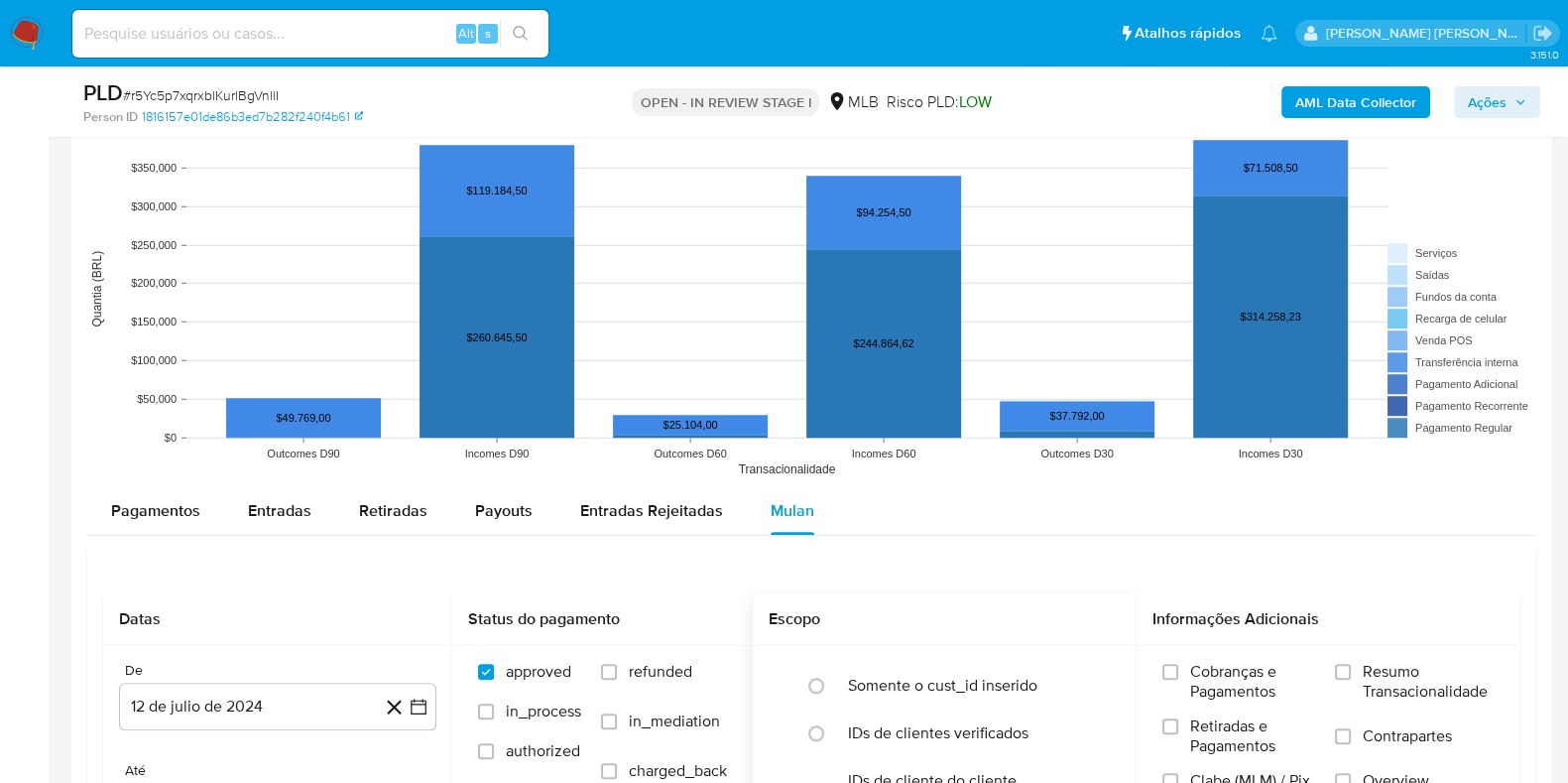
scroll to position [1984, 0]
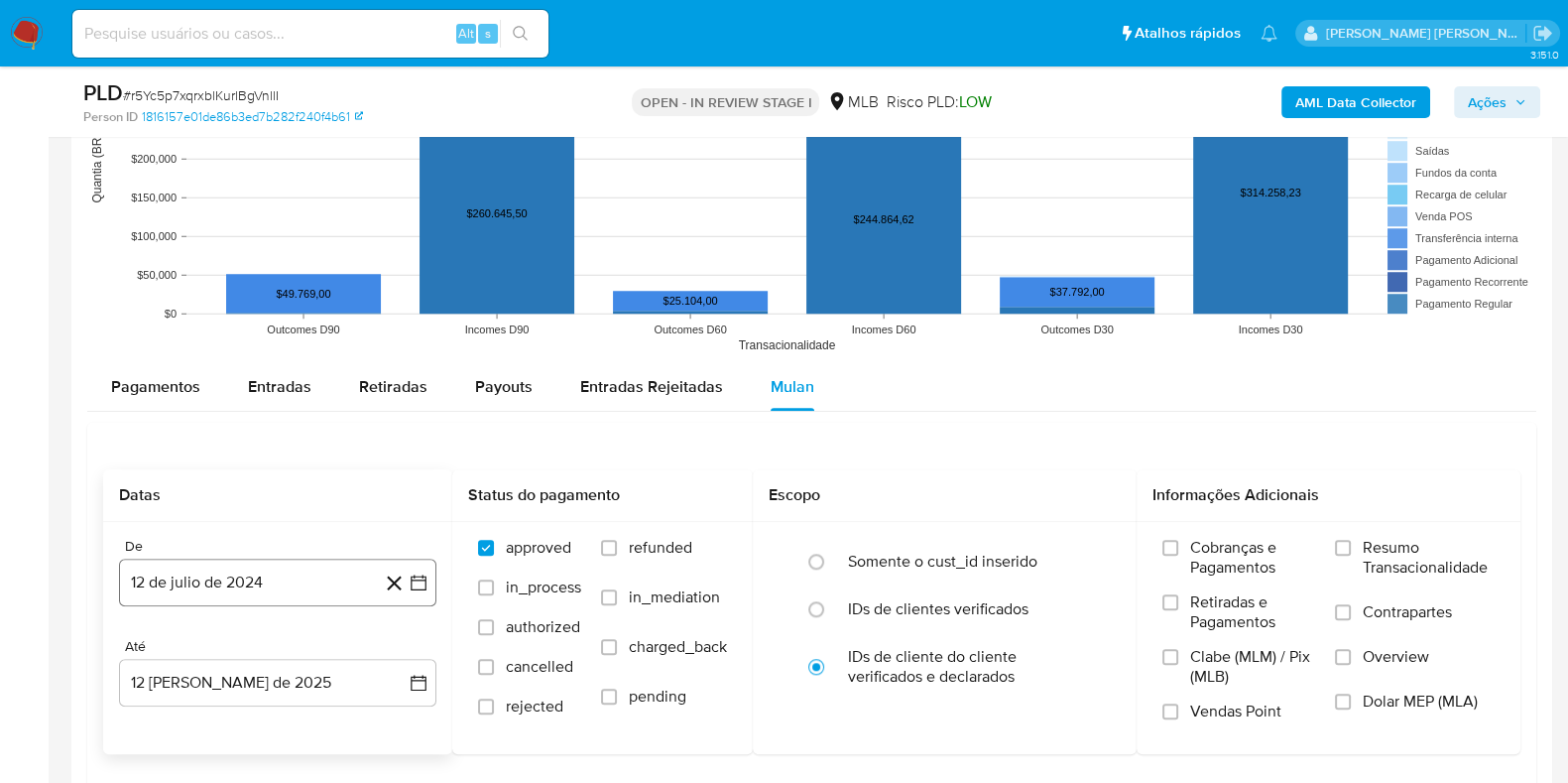
click at [202, 588] on button "12 de julio de 2024" at bounding box center [277, 583] width 317 height 48
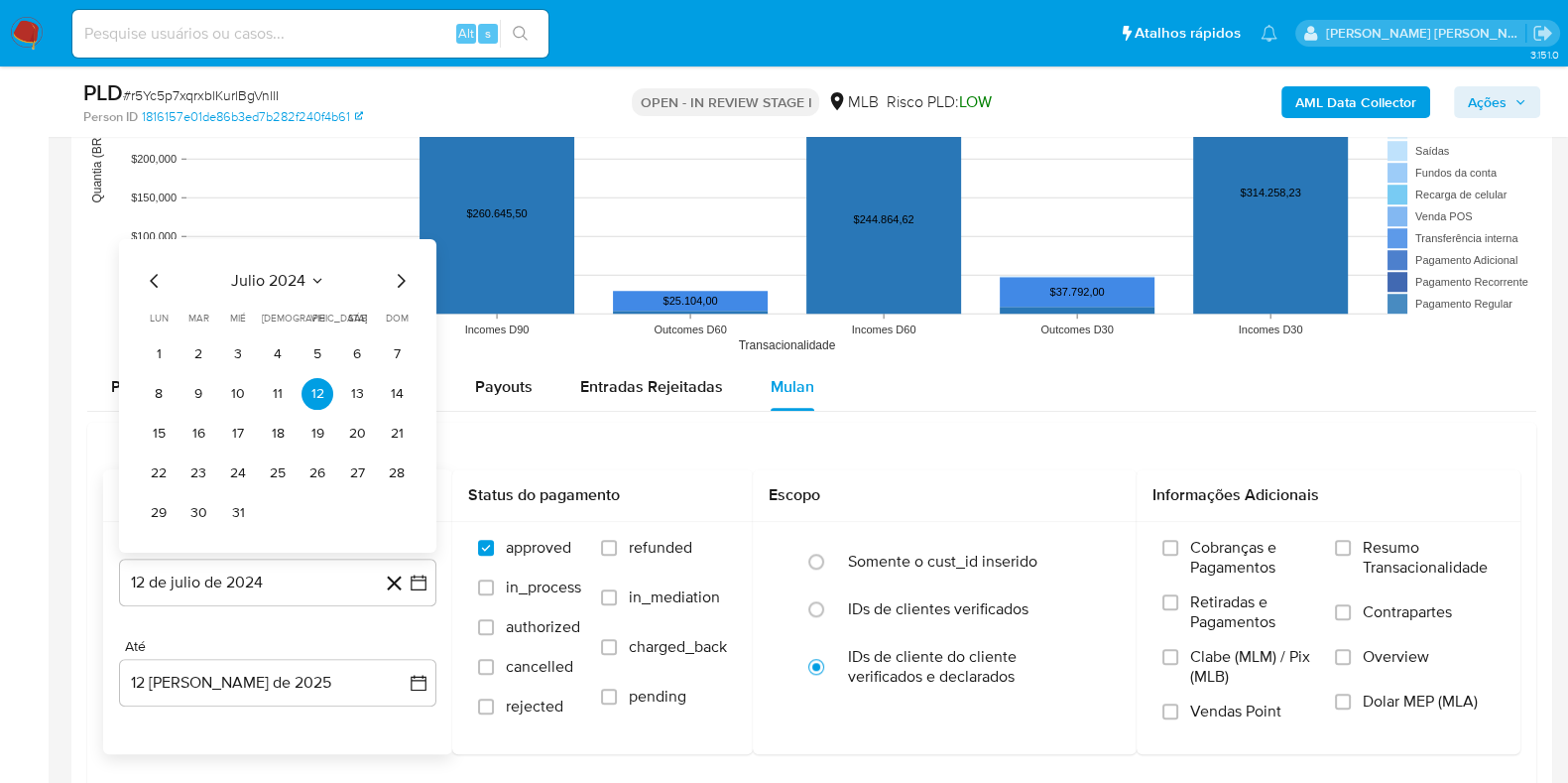
click at [313, 272] on icon "Seleccionar mes y año" at bounding box center [317, 280] width 16 height 16
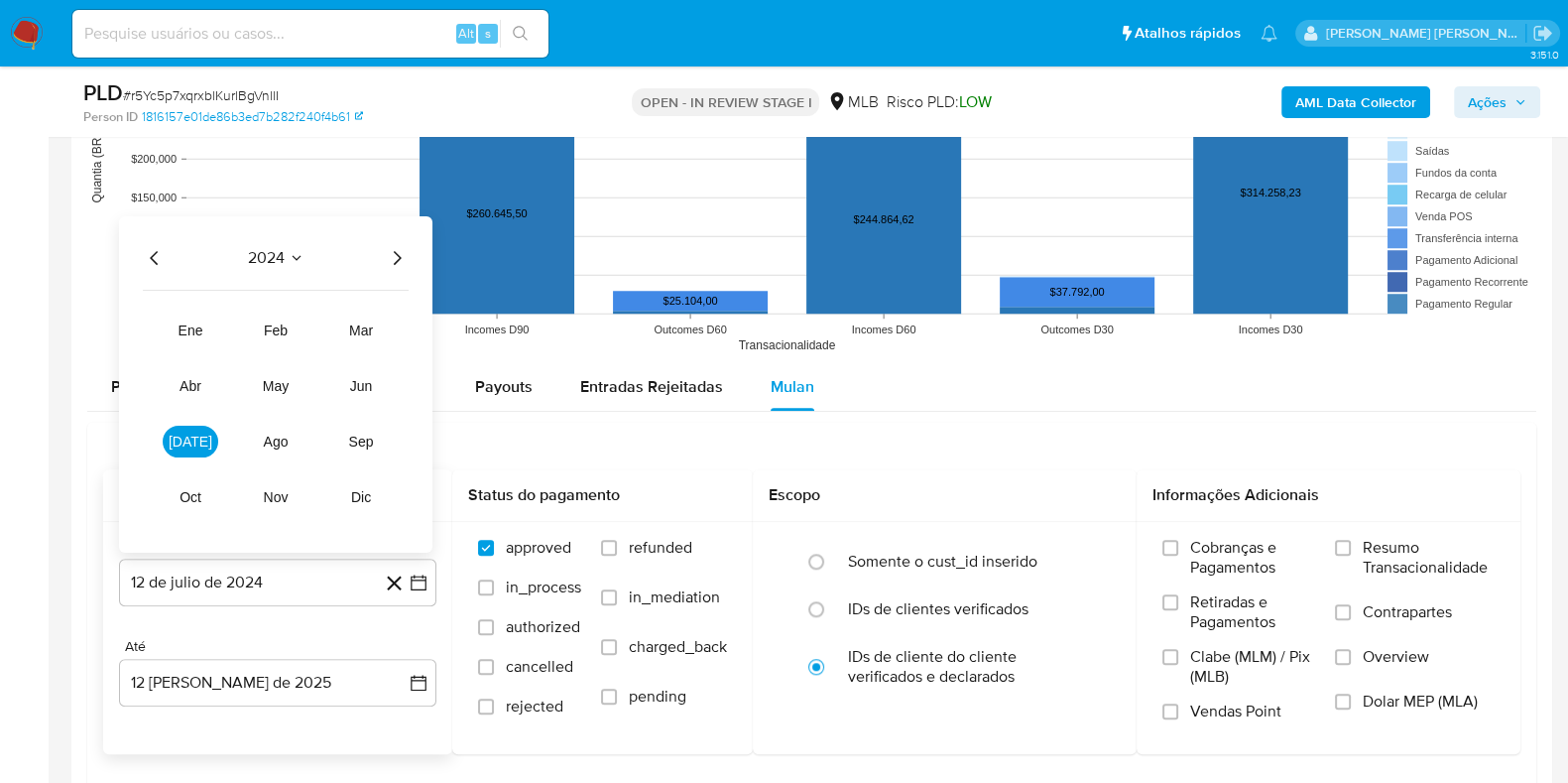
click at [396, 259] on icon "Año siguiente" at bounding box center [398, 257] width 8 height 14
click at [1512, 487] on div "Informações Adicionais" at bounding box center [1328, 495] width 384 height 53
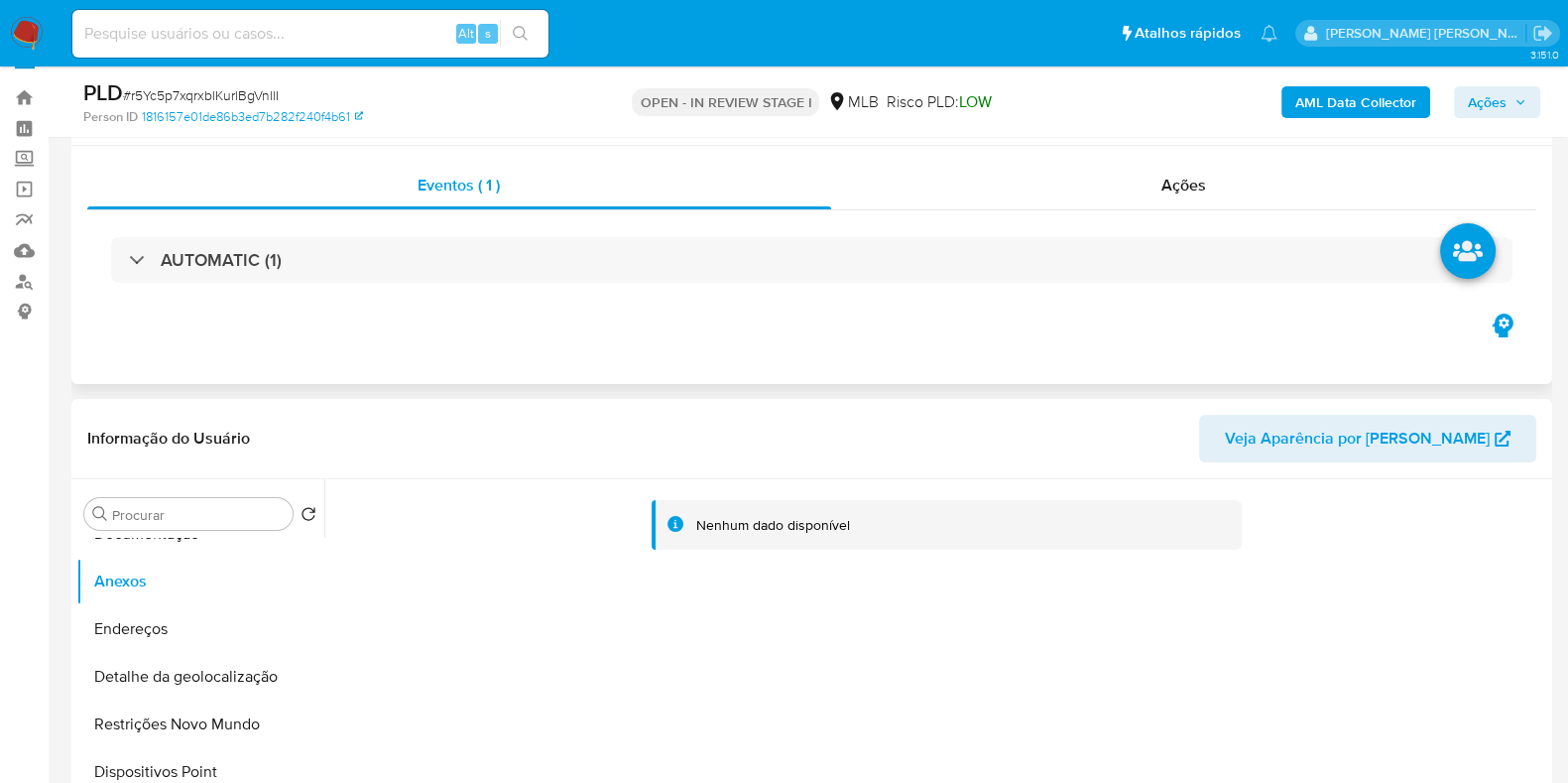
scroll to position [0, 0]
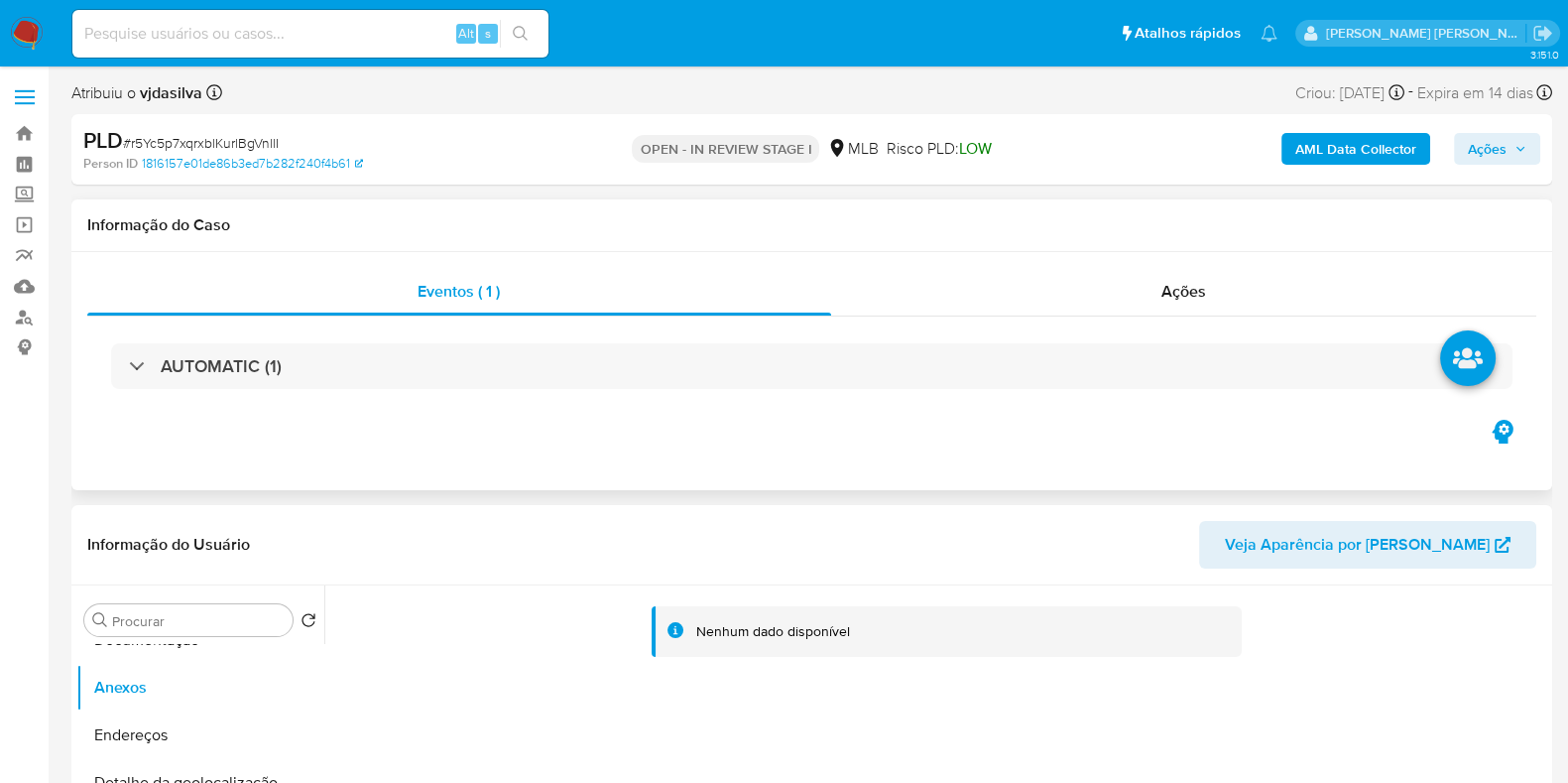
click at [535, 332] on div "AUTOMATIC (1)" at bounding box center [811, 366] width 1449 height 99
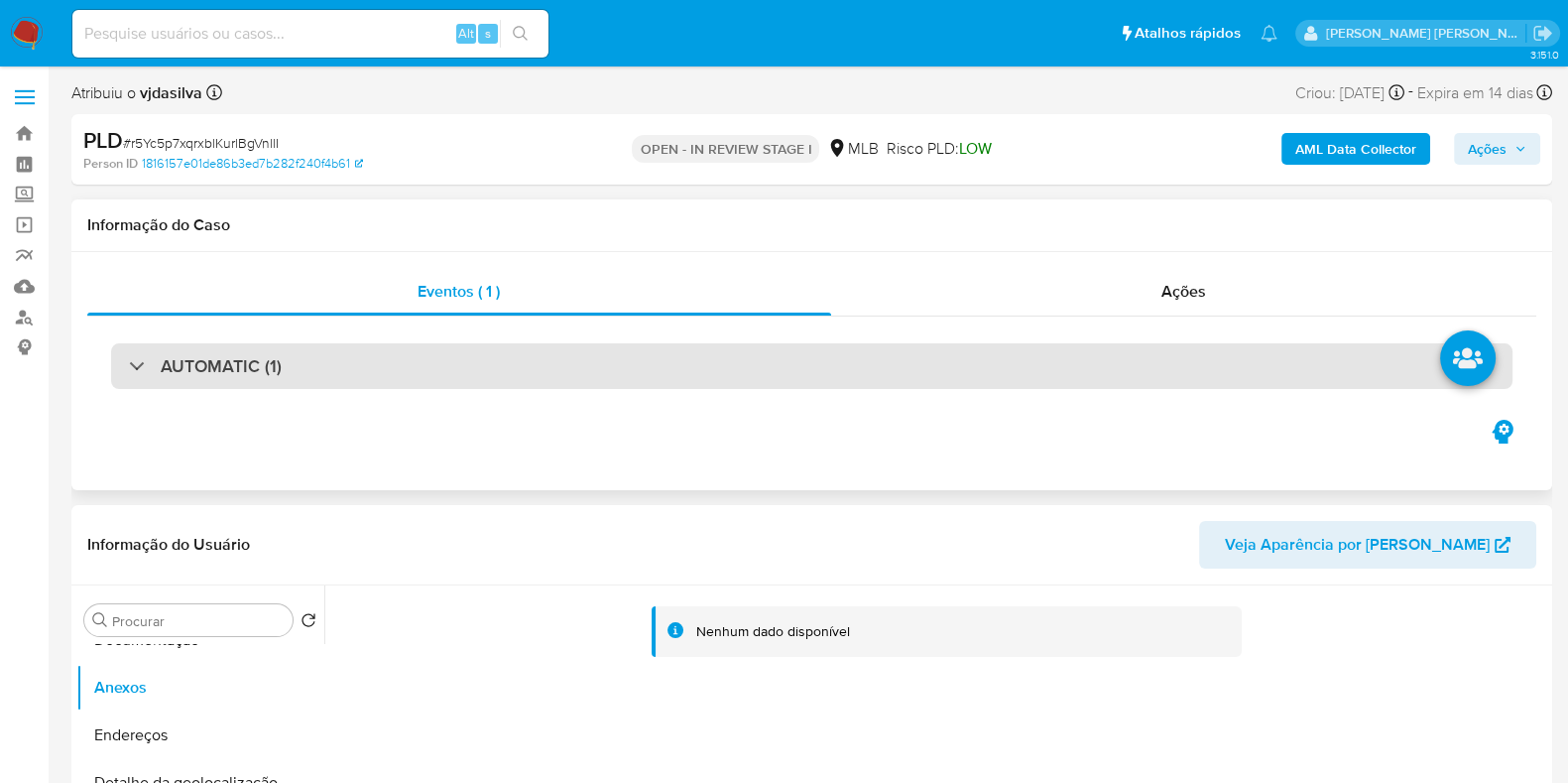
click at [531, 354] on div "AUTOMATIC (1)" at bounding box center [812, 366] width 1402 height 46
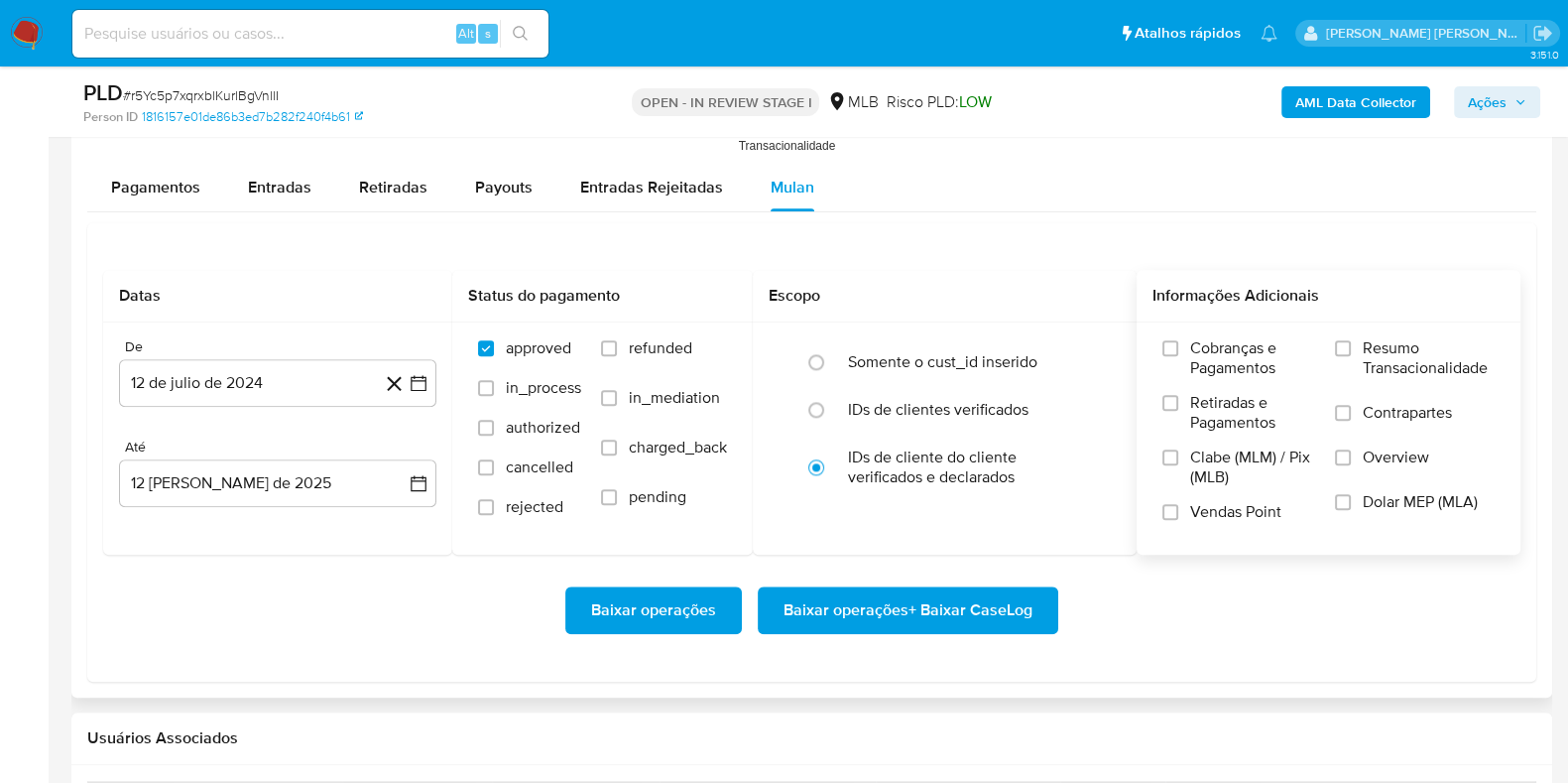
scroll to position [2729, 0]
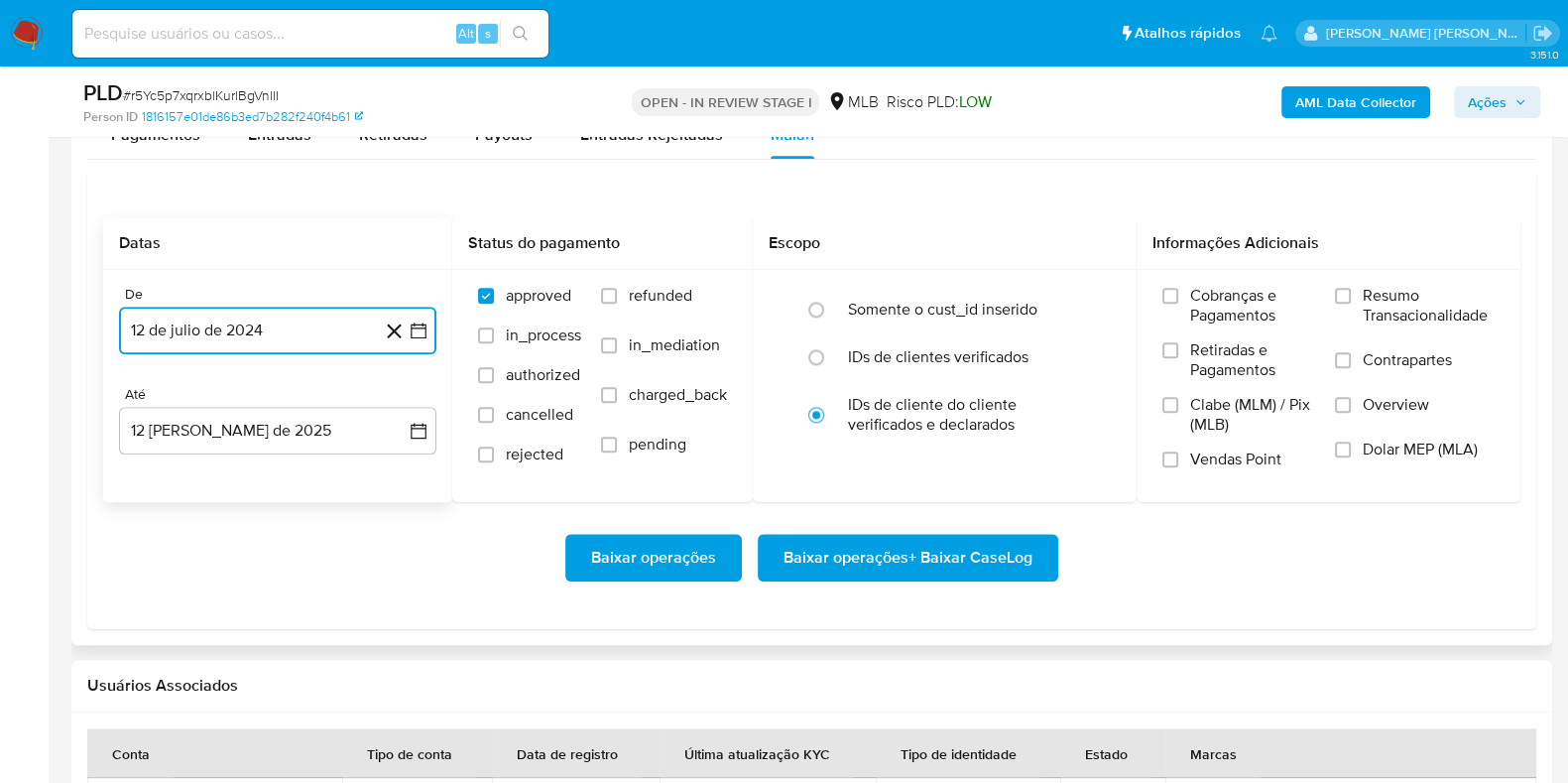
click at [248, 340] on button "12 de julio de 2024" at bounding box center [277, 330] width 317 height 48
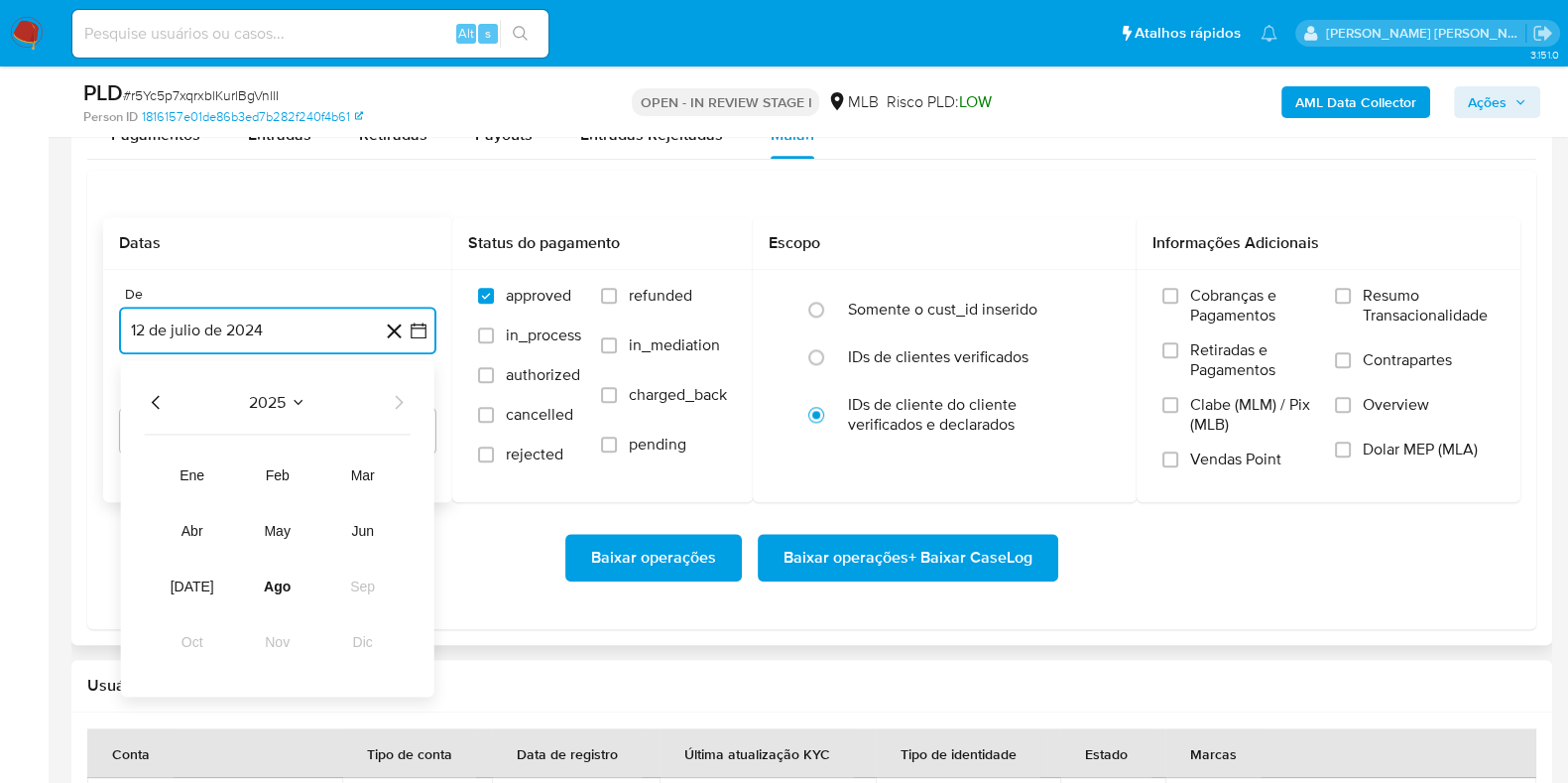
click at [261, 396] on span "2025" at bounding box center [266, 402] width 37 height 20
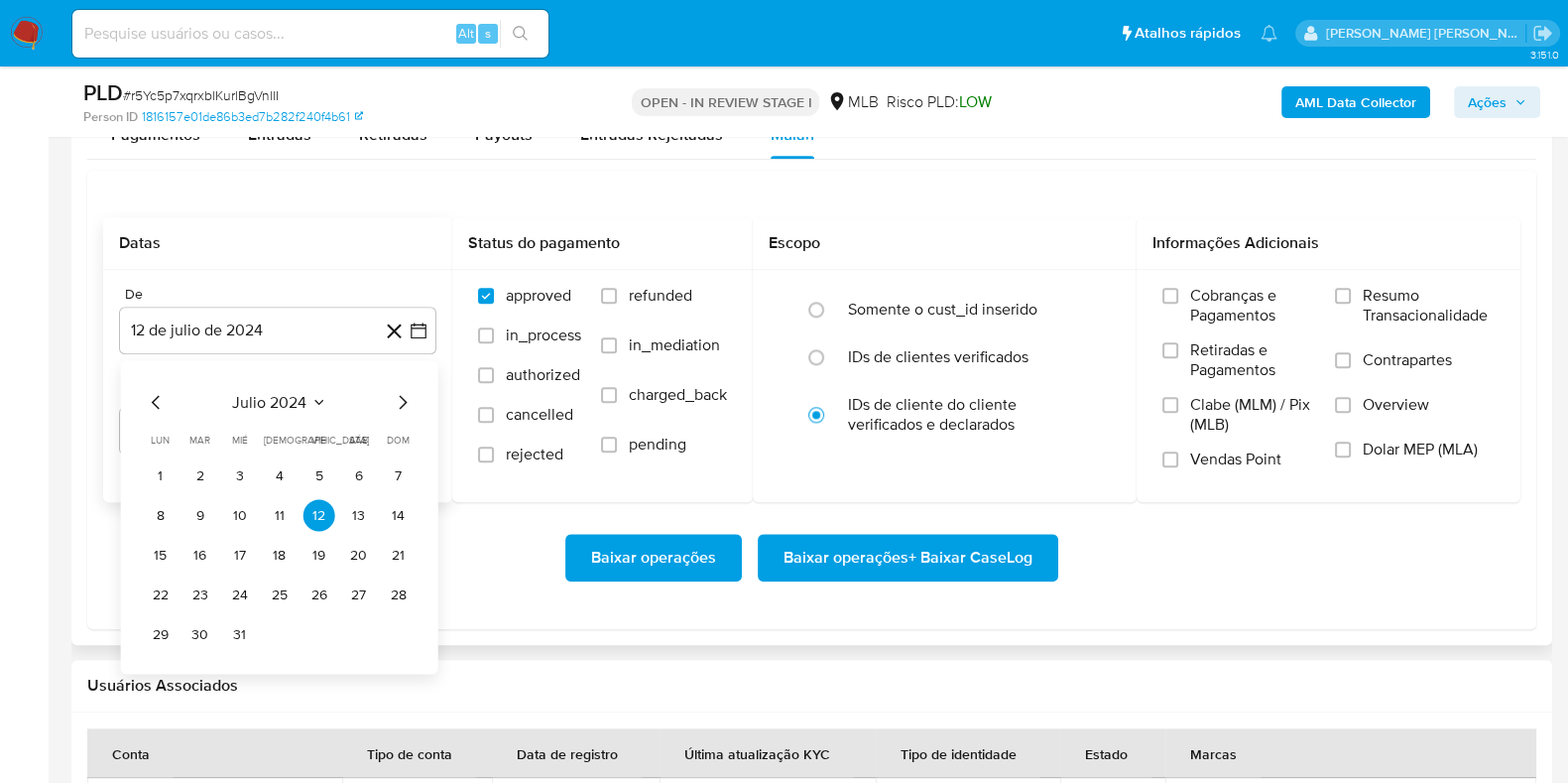
click at [261, 396] on span "julio 2024" at bounding box center [268, 402] width 75 height 20
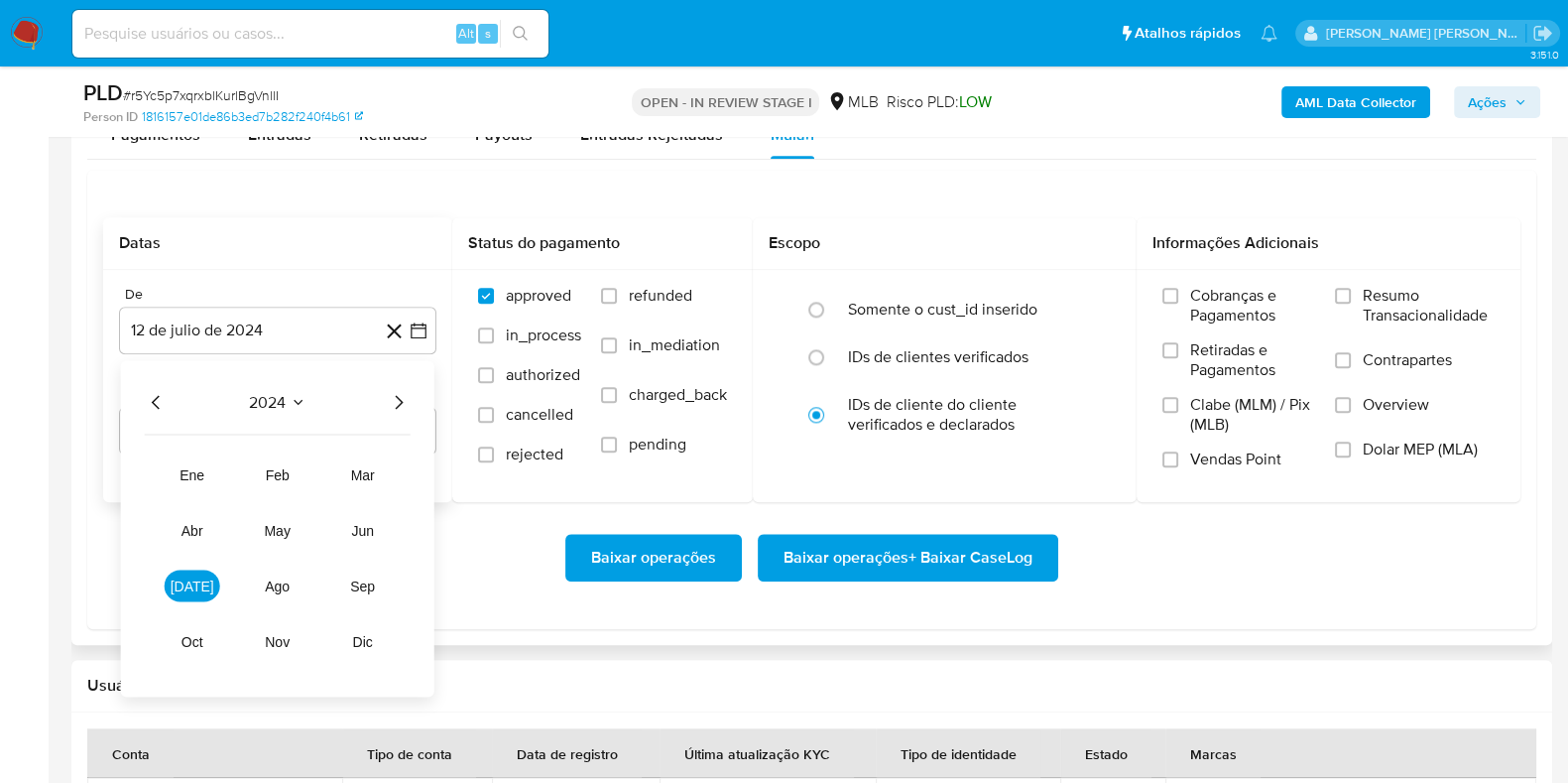
click at [400, 395] on icon "Año siguiente" at bounding box center [399, 402] width 24 height 24
click at [285, 538] on button "may" at bounding box center [277, 530] width 56 height 32
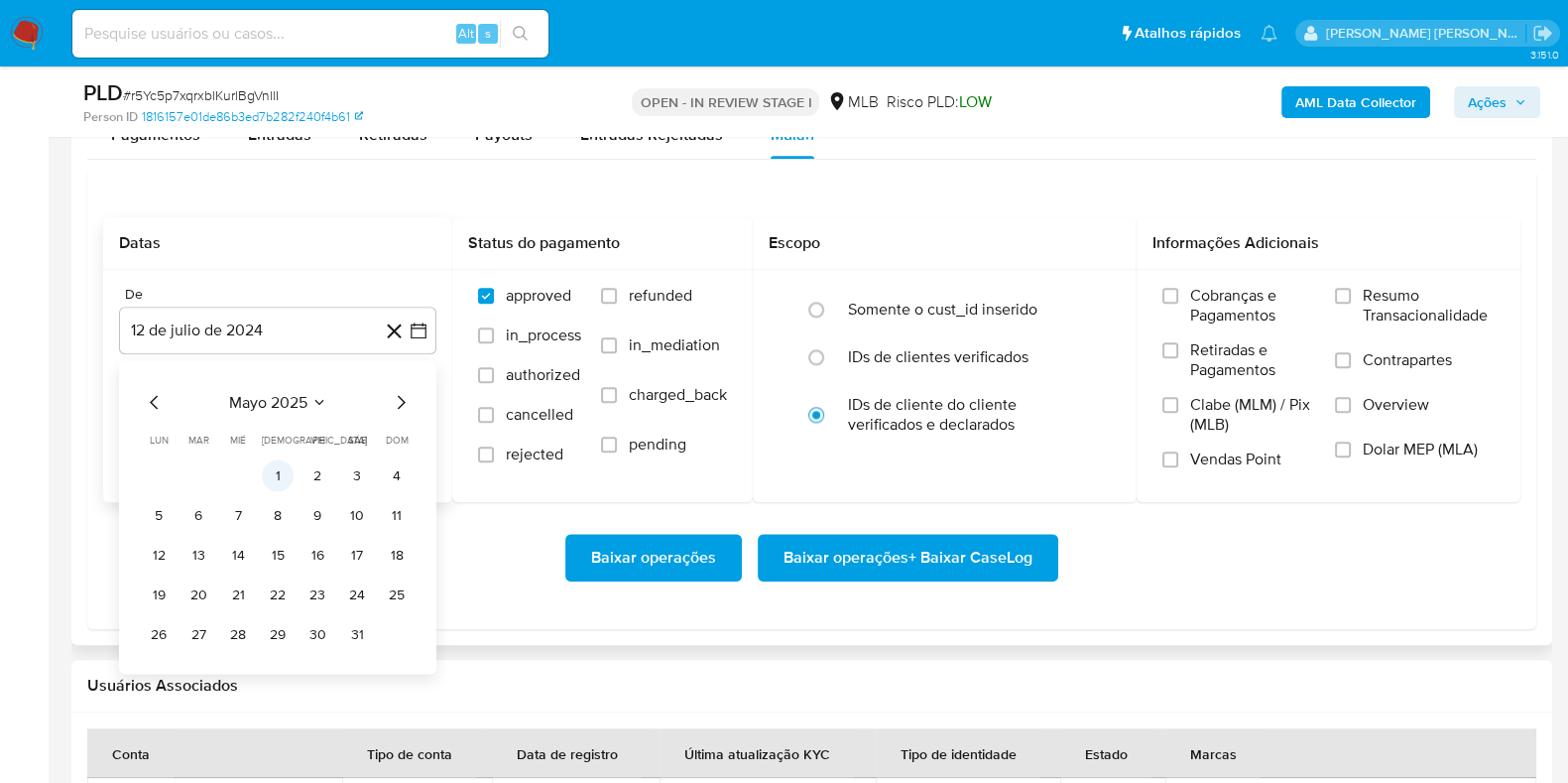
click at [274, 466] on button "1" at bounding box center [277, 476] width 32 height 32
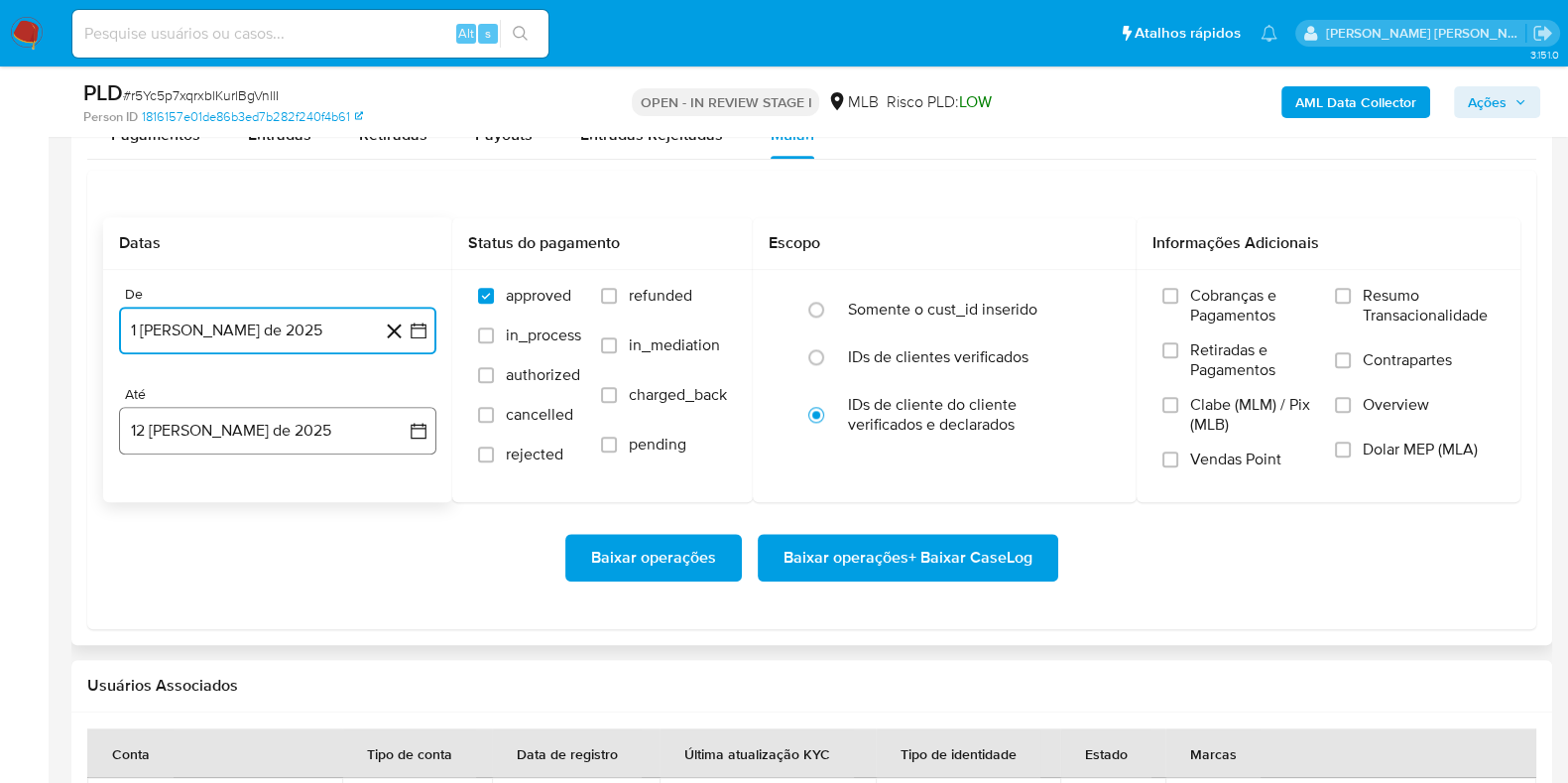
click at [295, 433] on button "12 [PERSON_NAME] de 2025" at bounding box center [277, 431] width 317 height 48
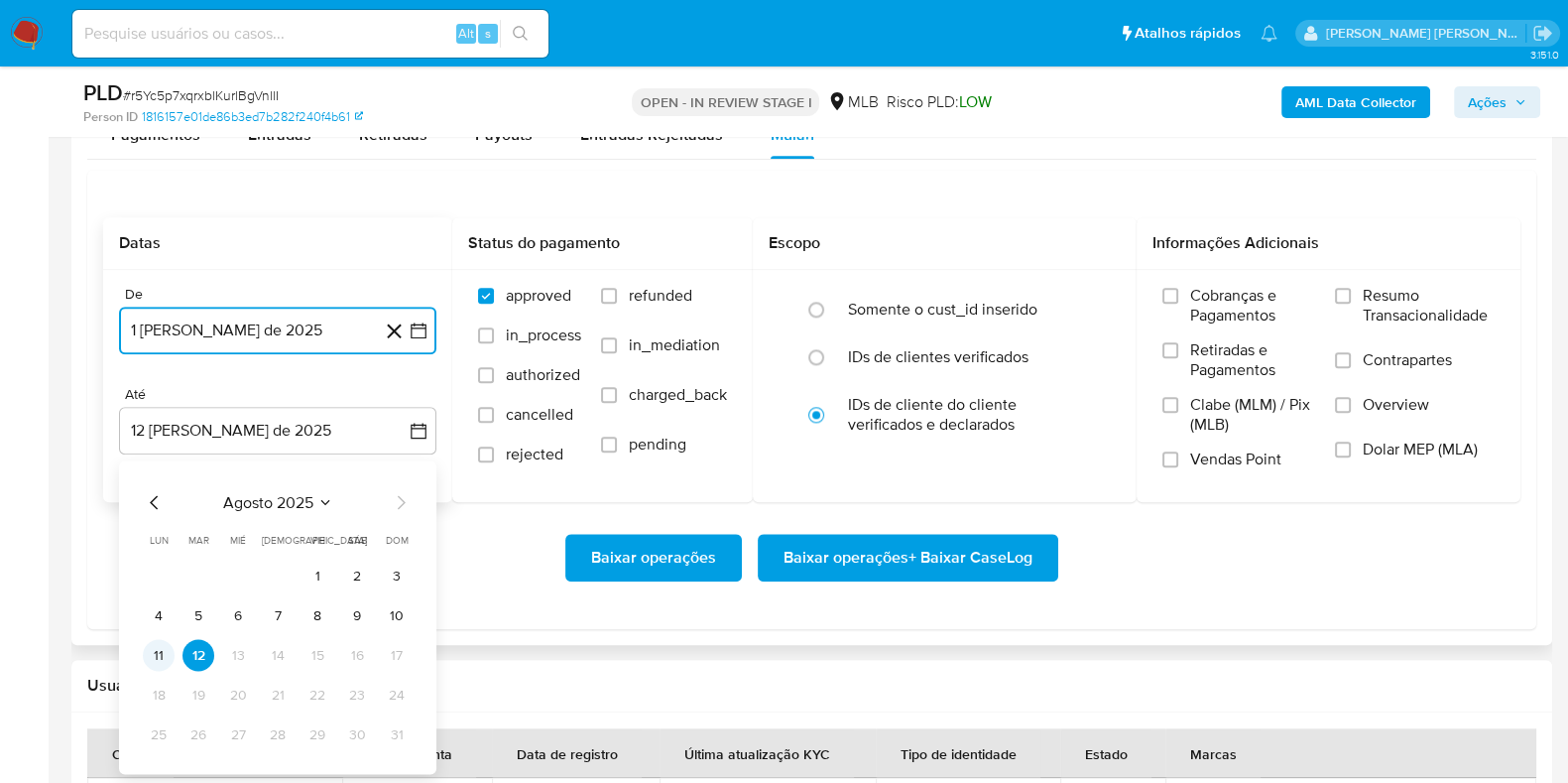
click at [154, 650] on button "11" at bounding box center [159, 655] width 32 height 32
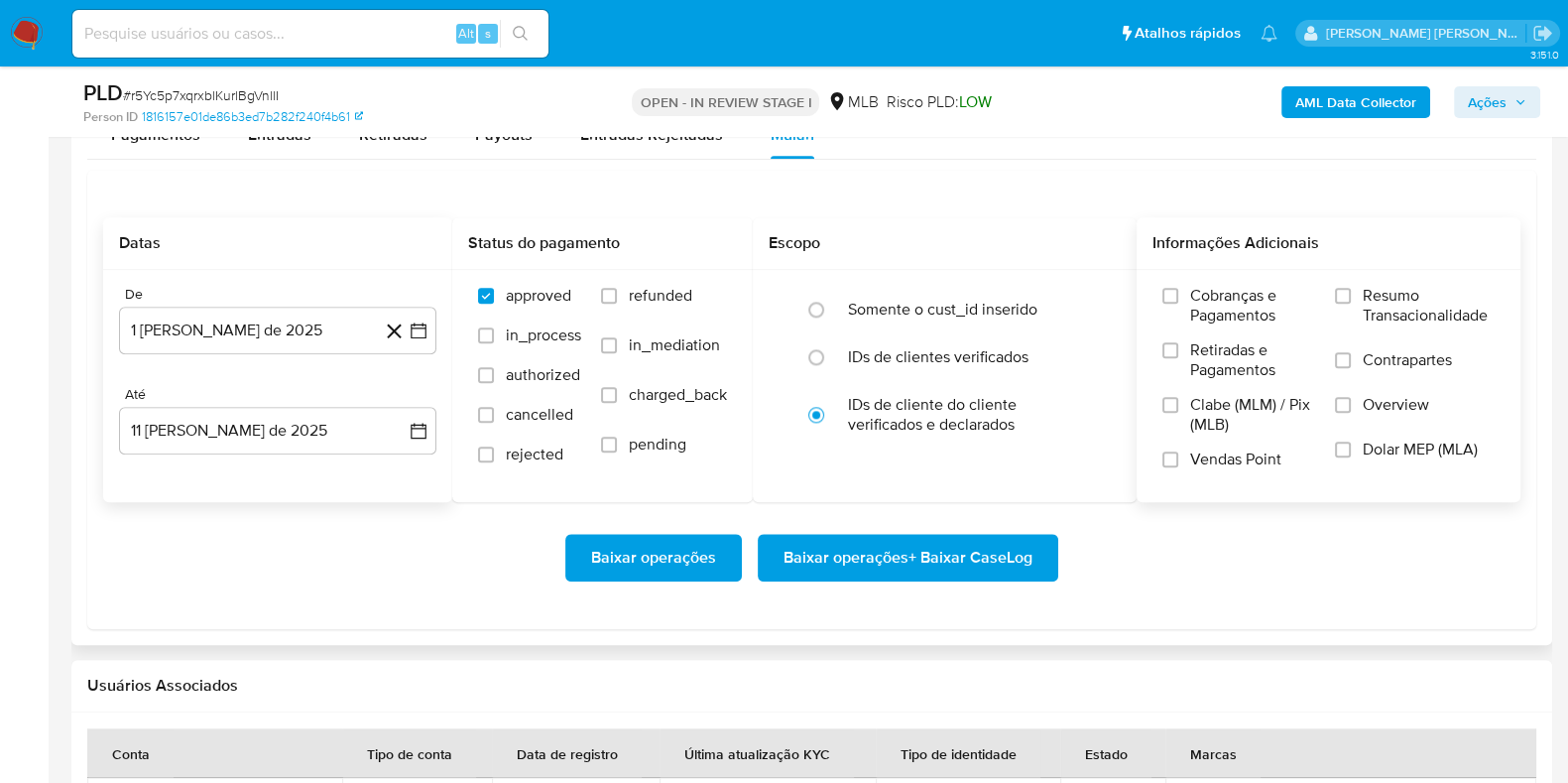
click at [1361, 293] on label "Resumo Transacionalidade" at bounding box center [1415, 317] width 160 height 65
click at [1351, 293] on input "Resumo Transacionalidade" at bounding box center [1343, 295] width 16 height 16
click at [1363, 354] on span "Contrapartes" at bounding box center [1408, 360] width 89 height 20
click at [1351, 354] on input "Contrapartes" at bounding box center [1343, 360] width 16 height 16
click at [979, 553] on span "Baixar operações + Baixar CaseLog" at bounding box center [908, 558] width 249 height 44
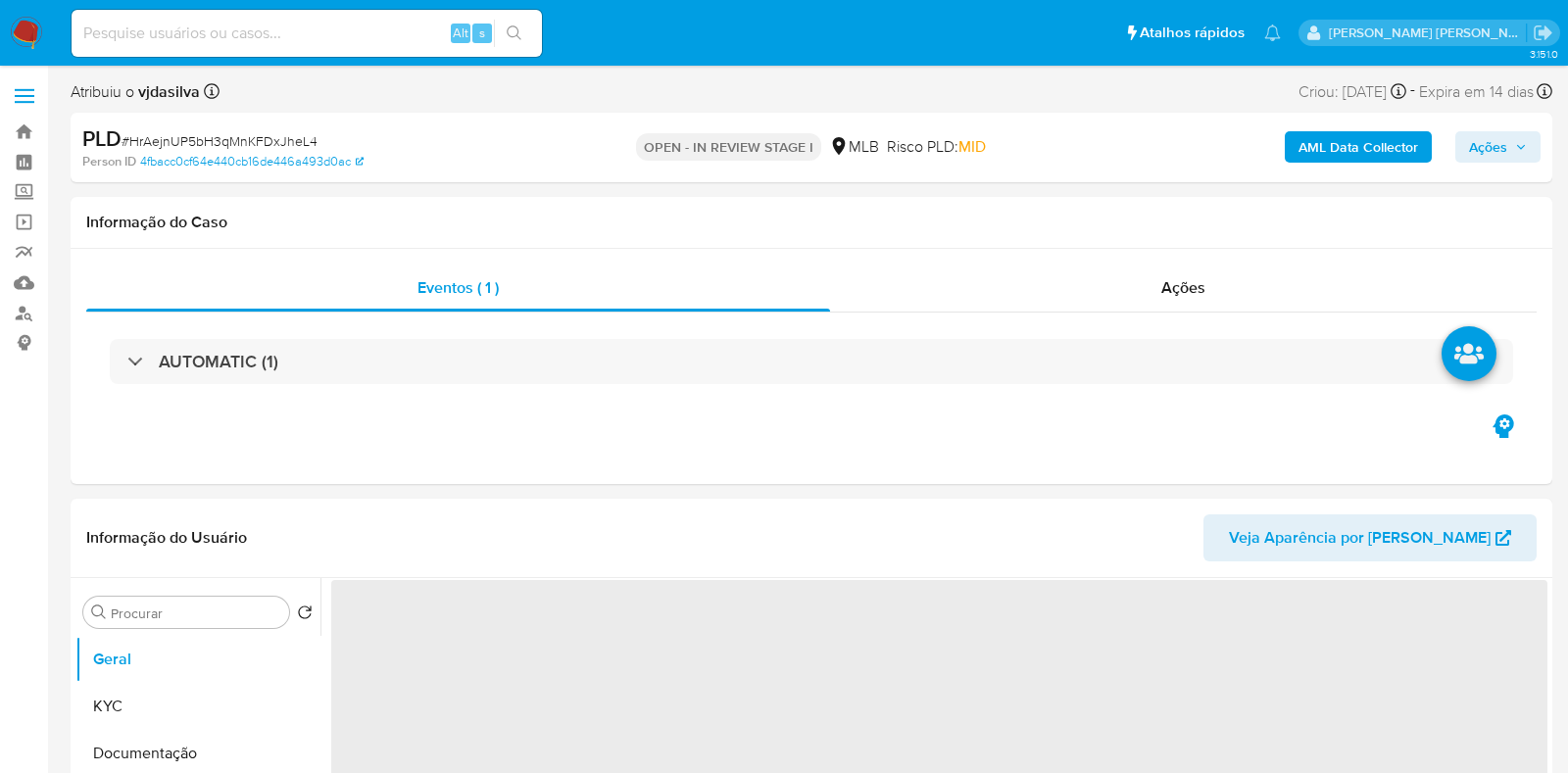
select select "10"
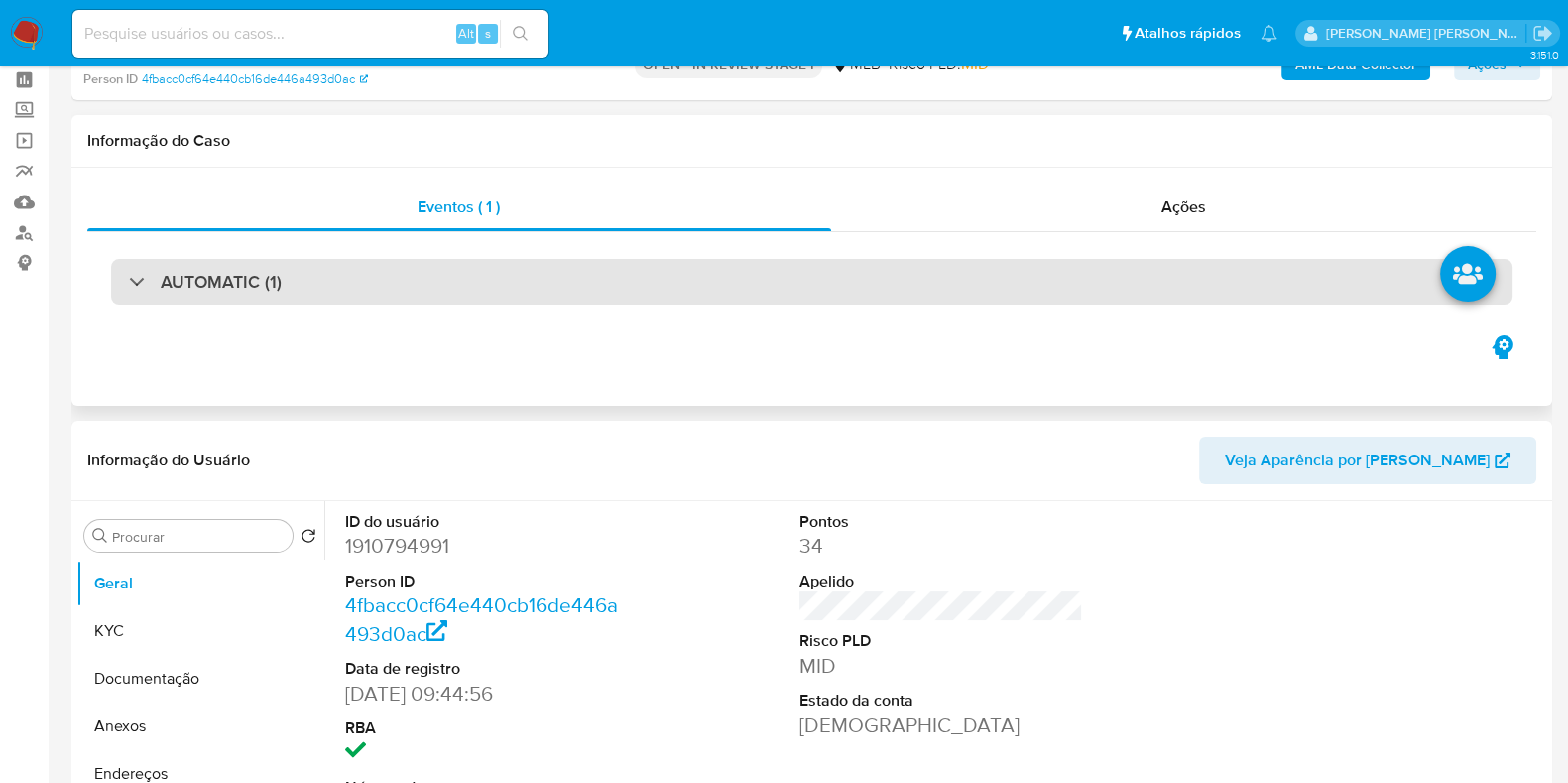
scroll to position [123, 0]
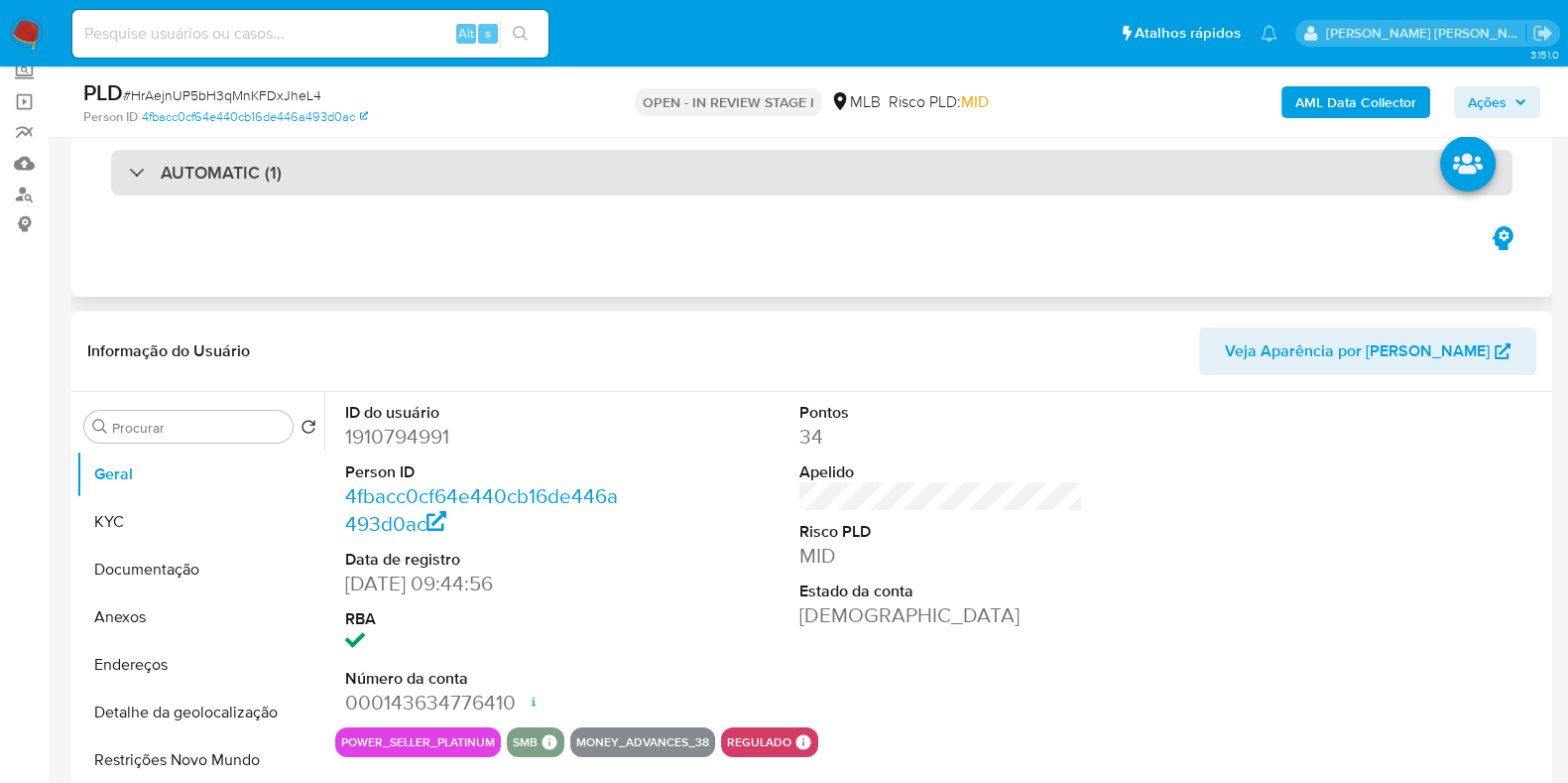
click at [468, 174] on div "AUTOMATIC (1)" at bounding box center [812, 173] width 1402 height 46
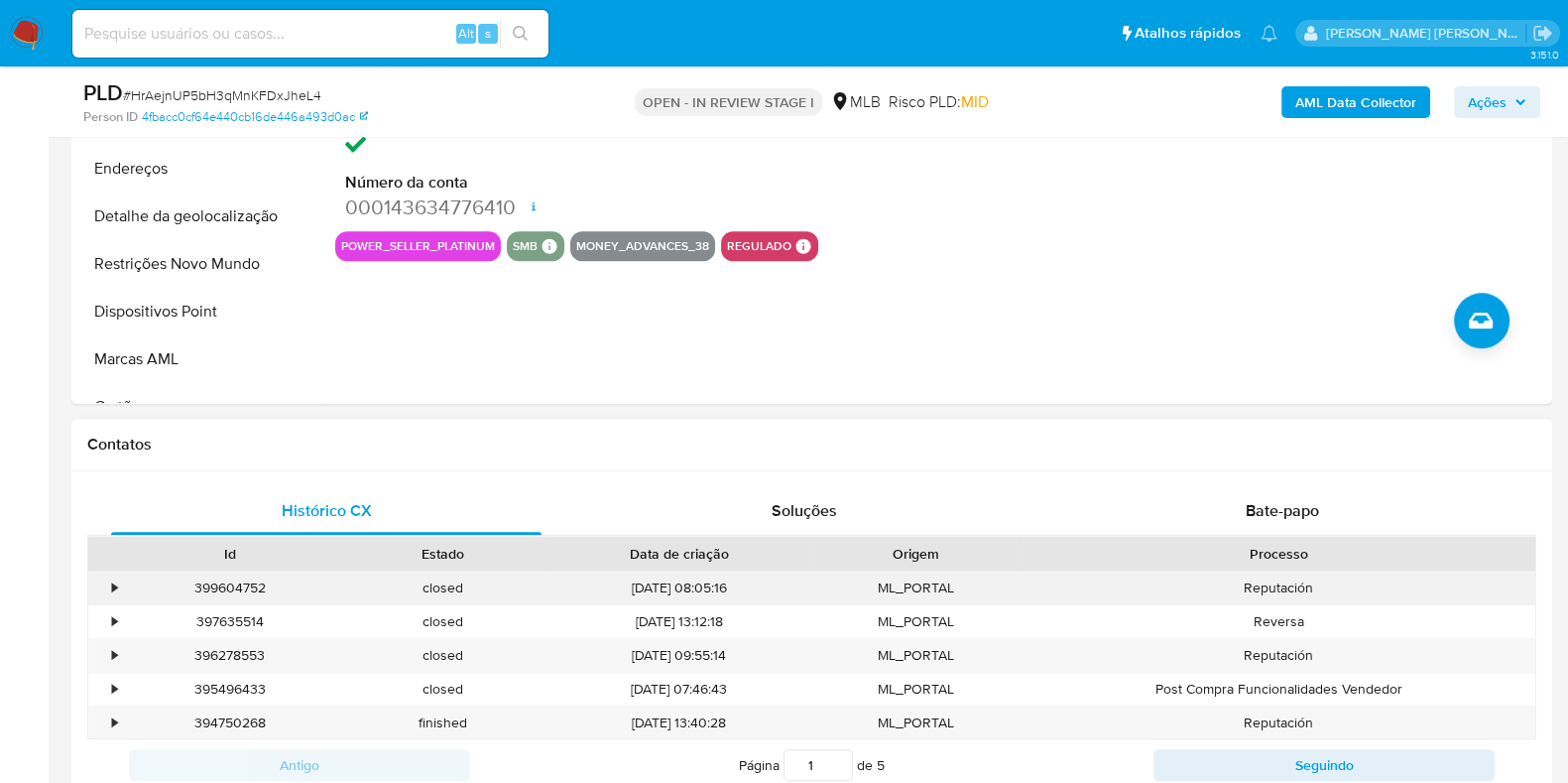
scroll to position [972, 0]
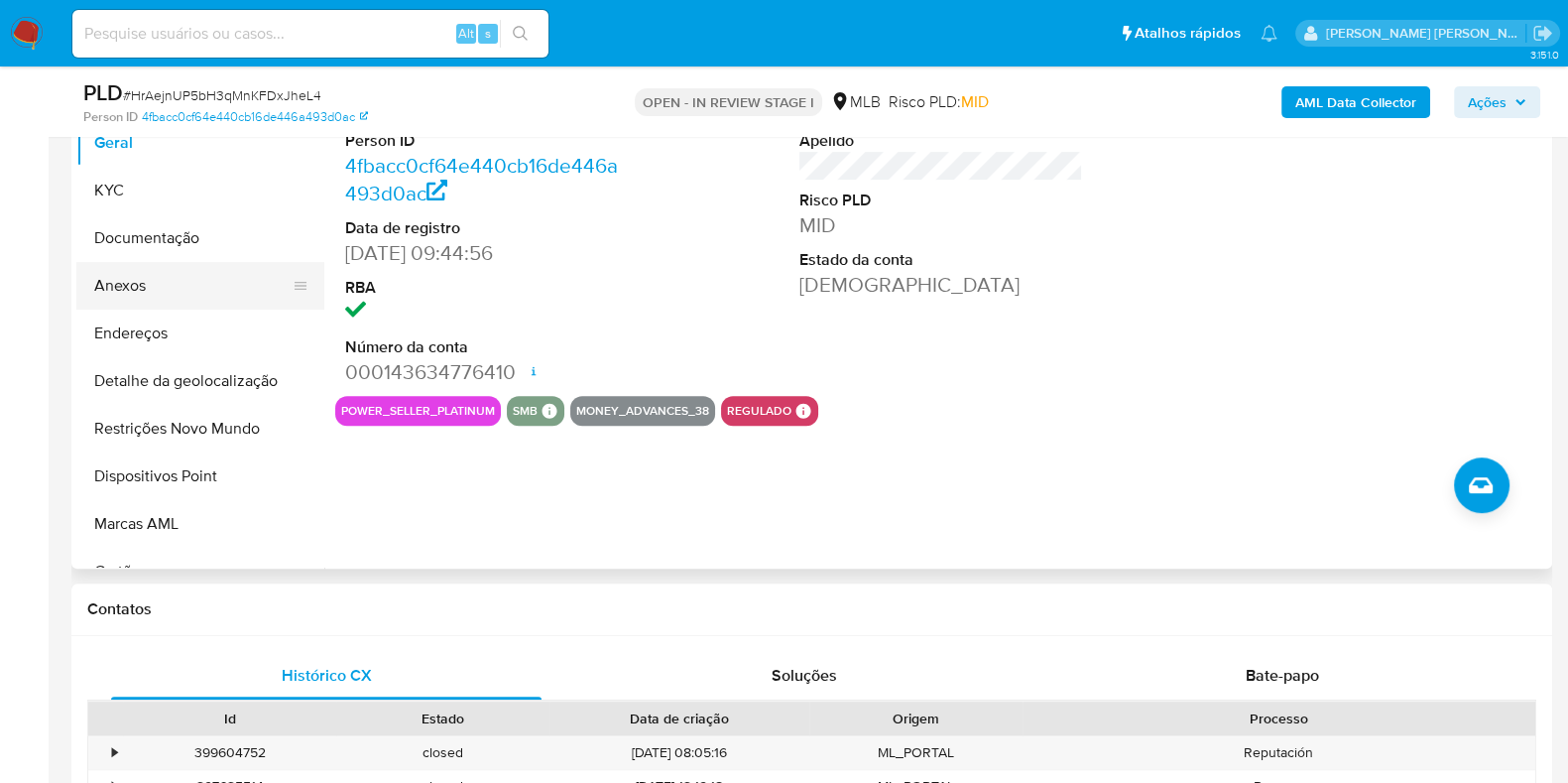
click at [126, 275] on button "Anexos" at bounding box center [192, 286] width 232 height 48
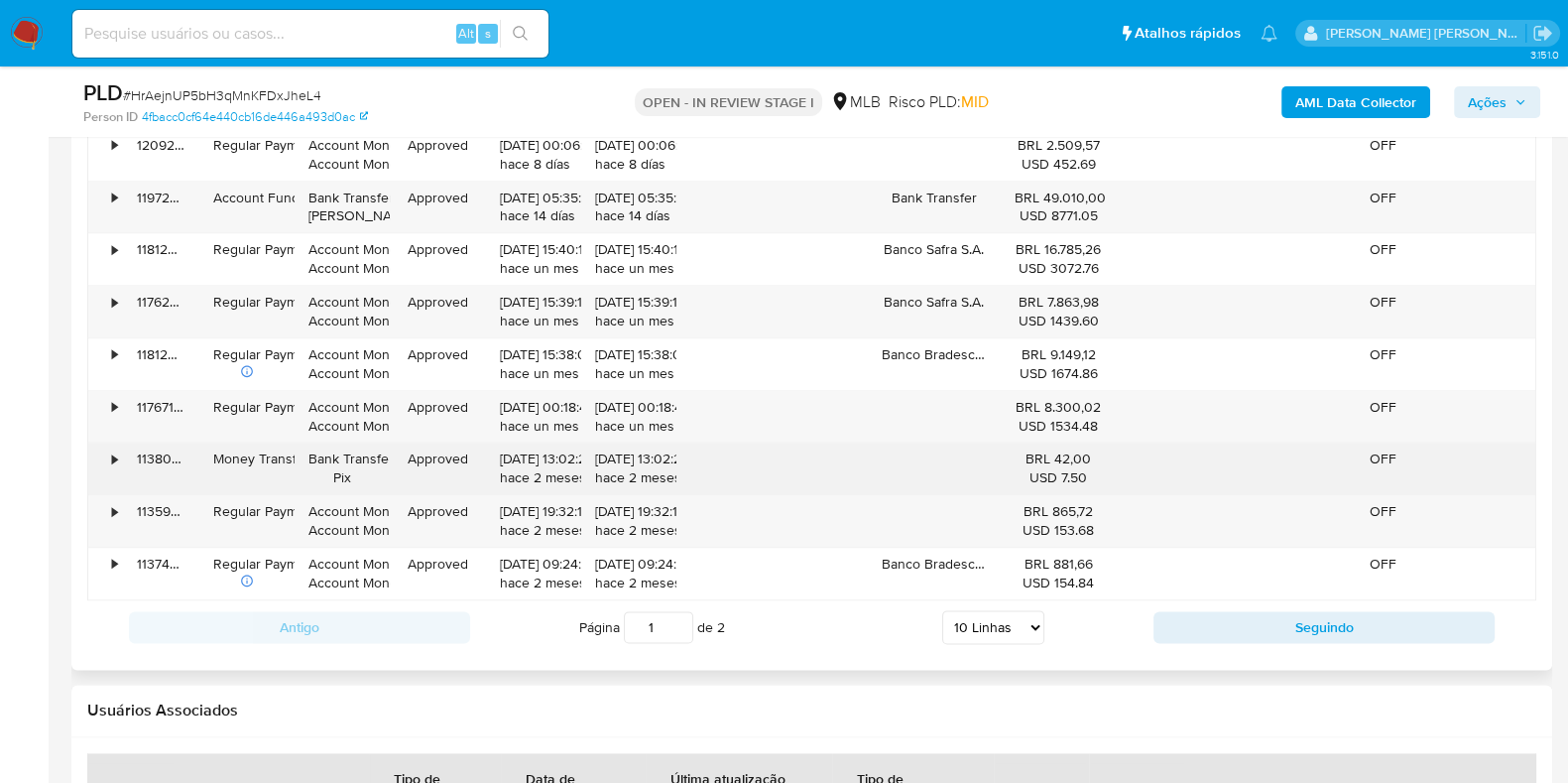
scroll to position [2586, 0]
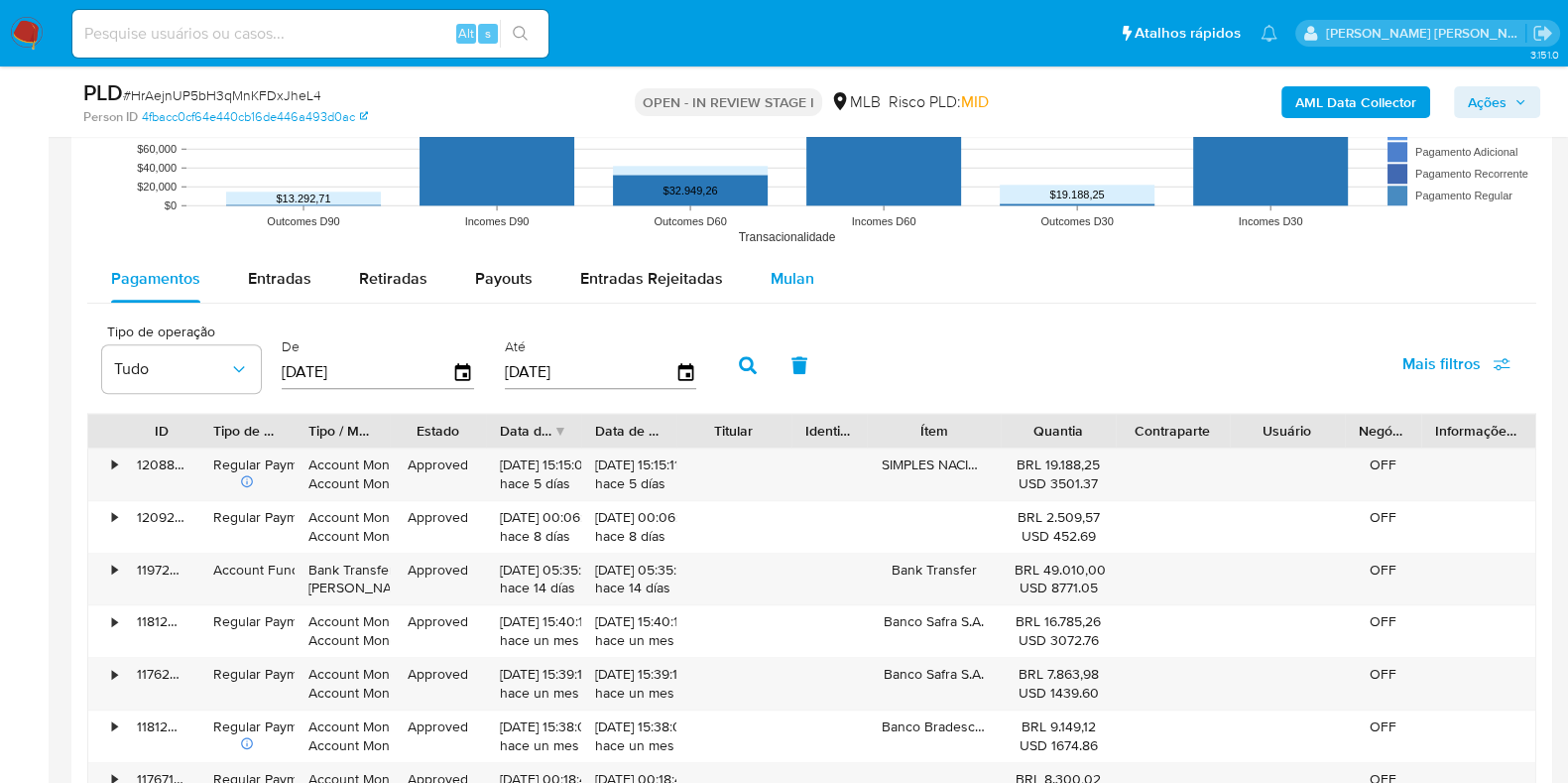
click at [771, 280] on span "Mulan" at bounding box center [792, 278] width 44 height 23
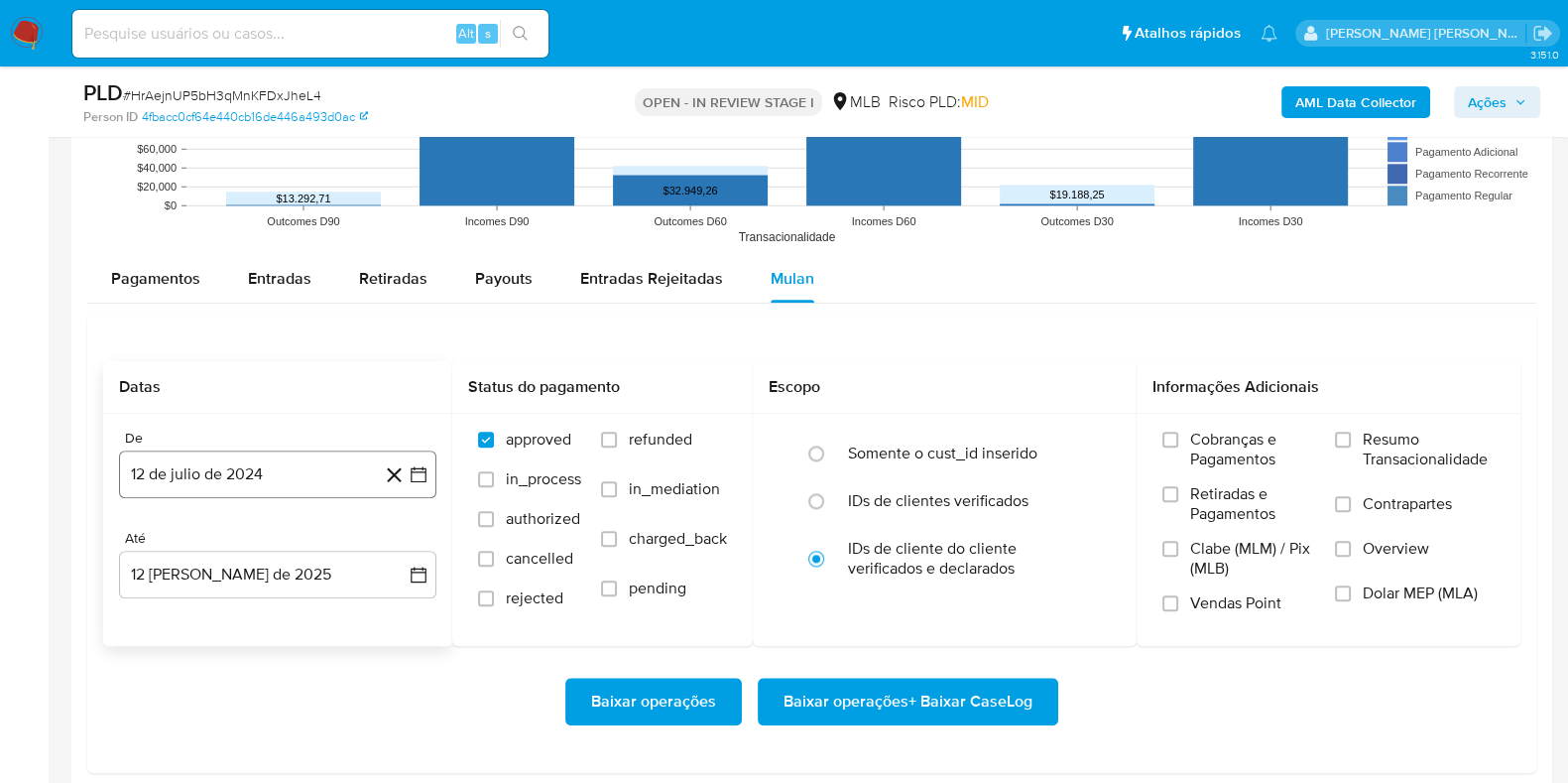
click at [333, 459] on button "12 de julio de 2024" at bounding box center [277, 475] width 317 height 48
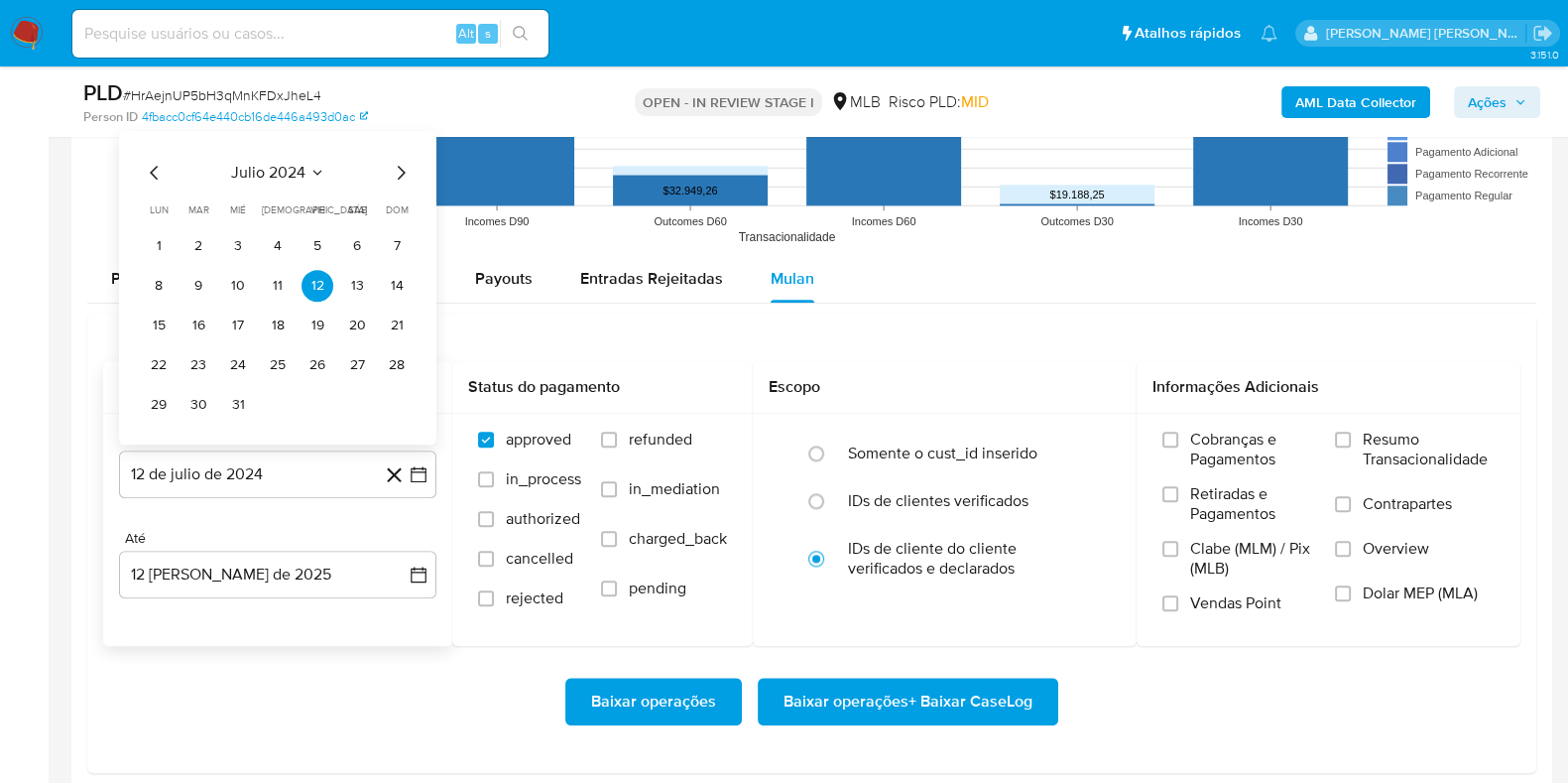
click at [318, 165] on icon "Seleccionar mes y año" at bounding box center [317, 173] width 16 height 16
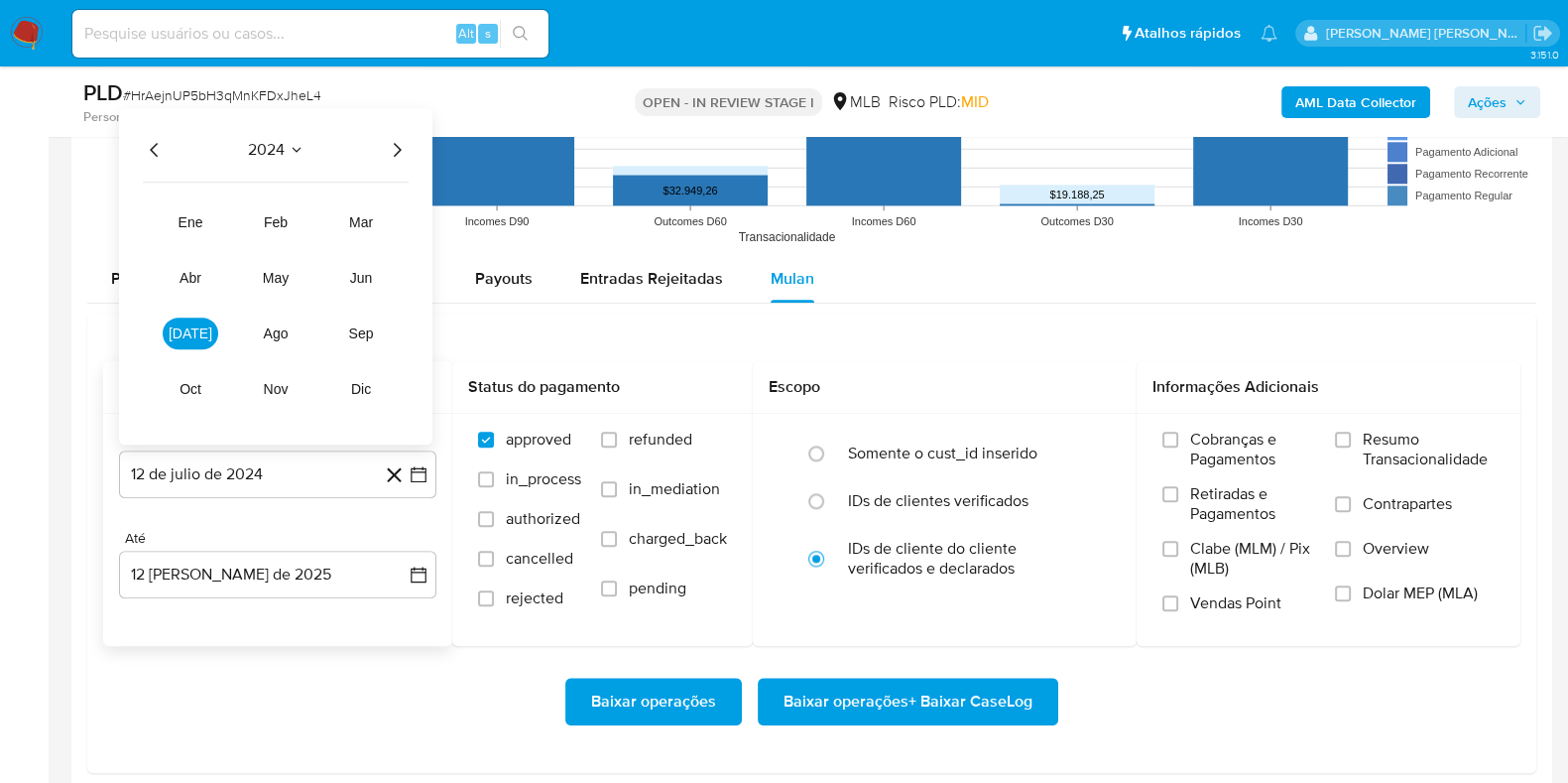
click at [389, 156] on icon "Año siguiente" at bounding box center [397, 150] width 24 height 24
click at [280, 275] on span "may" at bounding box center [275, 278] width 26 height 16
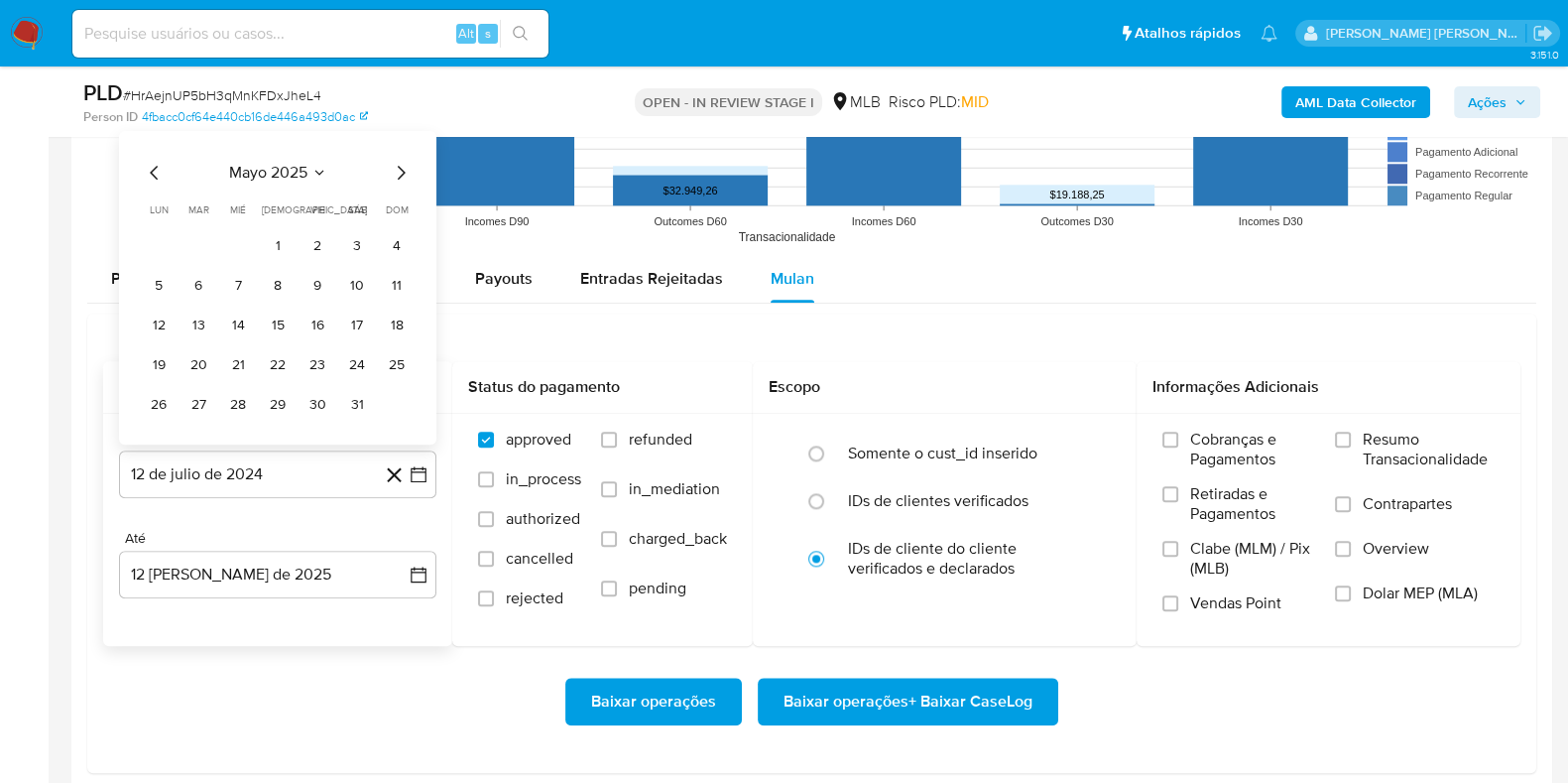
click at [288, 230] on td "1" at bounding box center [277, 246] width 32 height 32
click at [278, 245] on button "1" at bounding box center [277, 246] width 32 height 32
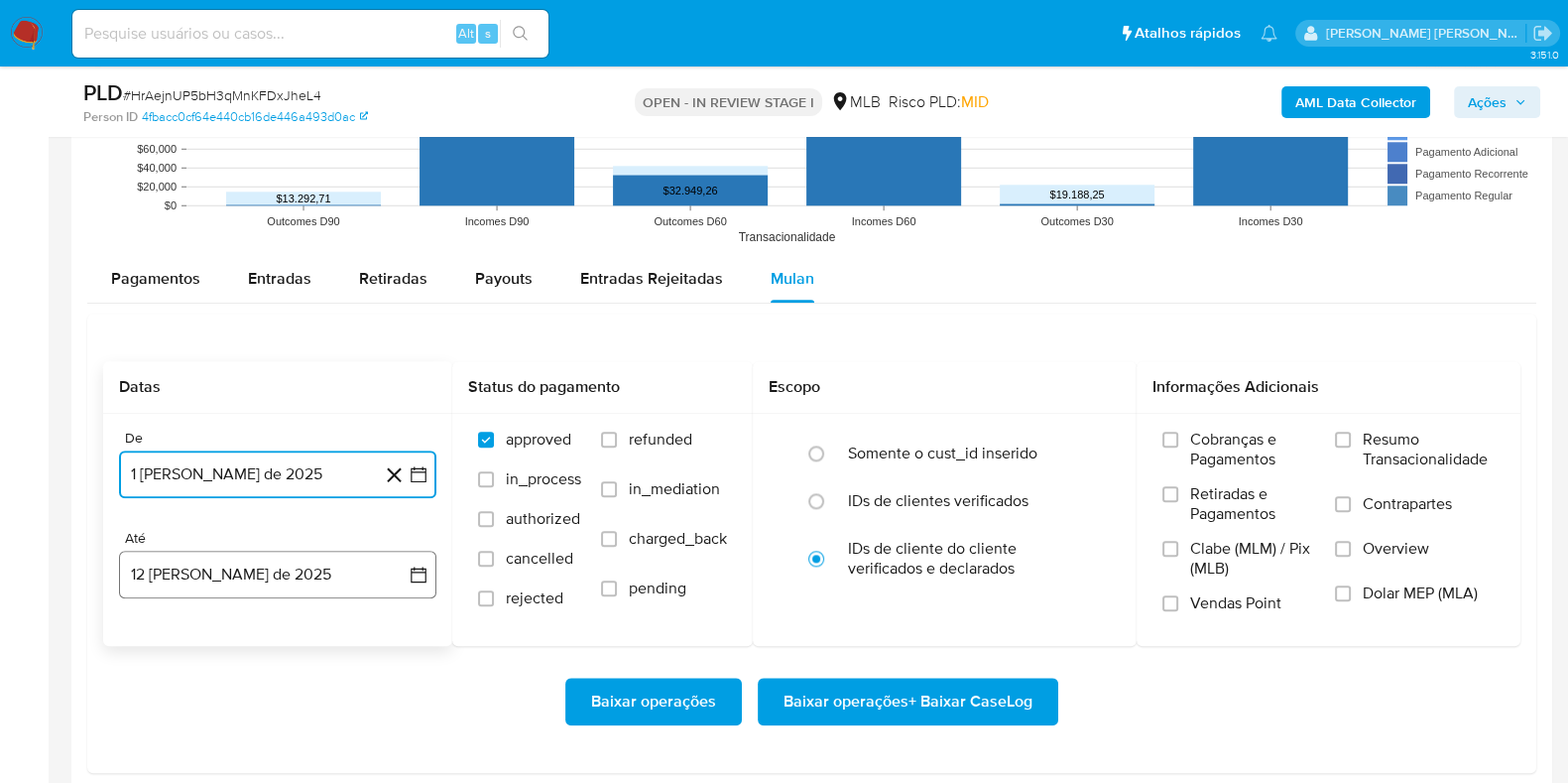
click at [306, 577] on button "12 de agosto de 2025" at bounding box center [277, 575] width 317 height 48
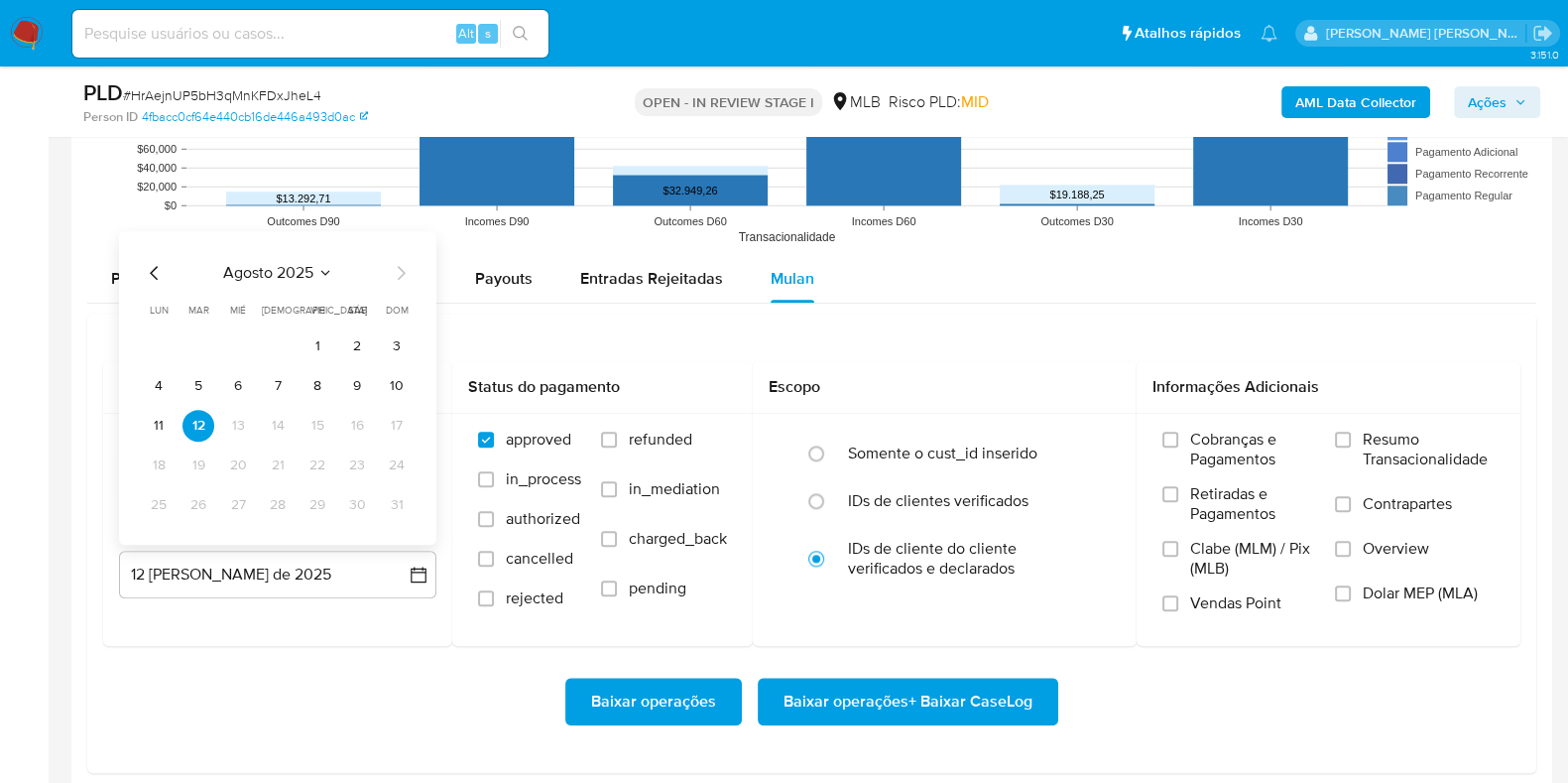
click at [161, 429] on button "11" at bounding box center [159, 426] width 32 height 32
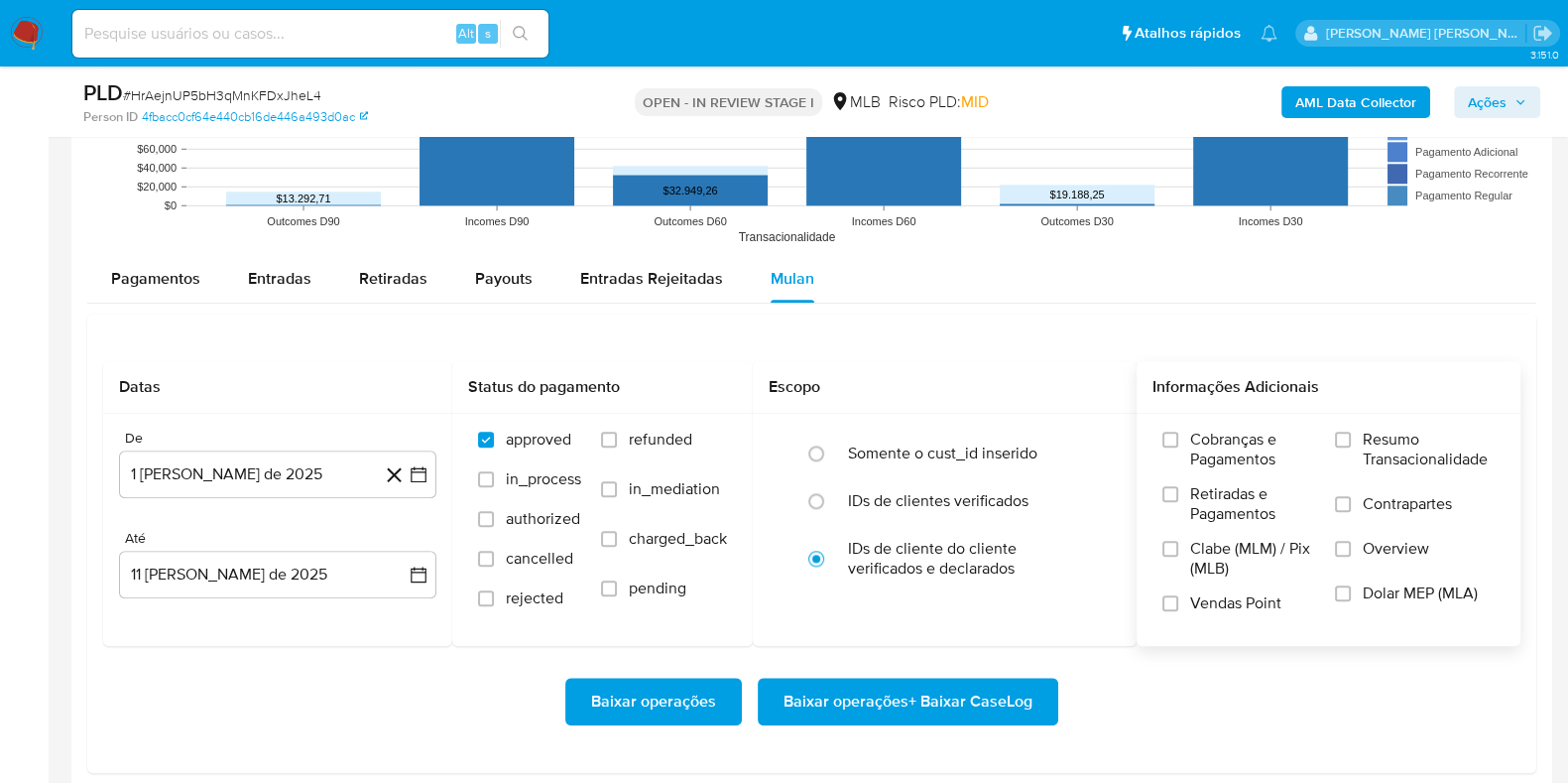
click at [1385, 445] on span "Resumo Transacionalidade" at bounding box center [1429, 450] width 132 height 40
click at [1351, 445] on input "Resumo Transacionalidade" at bounding box center [1343, 440] width 16 height 16
click at [1369, 501] on span "Contrapartes" at bounding box center [1408, 504] width 89 height 20
click at [1351, 501] on input "Contrapartes" at bounding box center [1343, 504] width 16 height 16
click at [899, 707] on span "Baixar operações + Baixar CaseLog" at bounding box center [908, 701] width 249 height 44
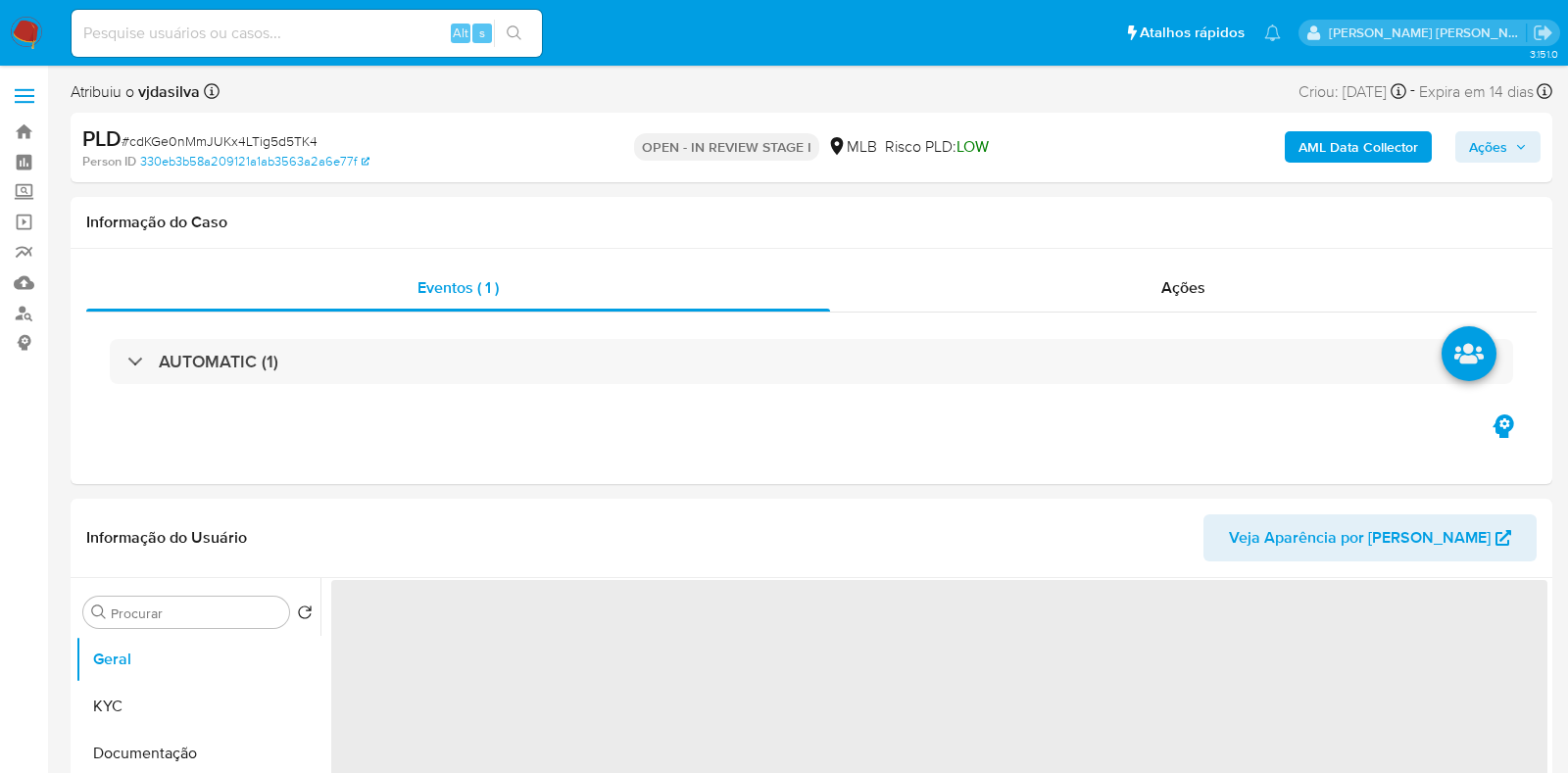
select select "10"
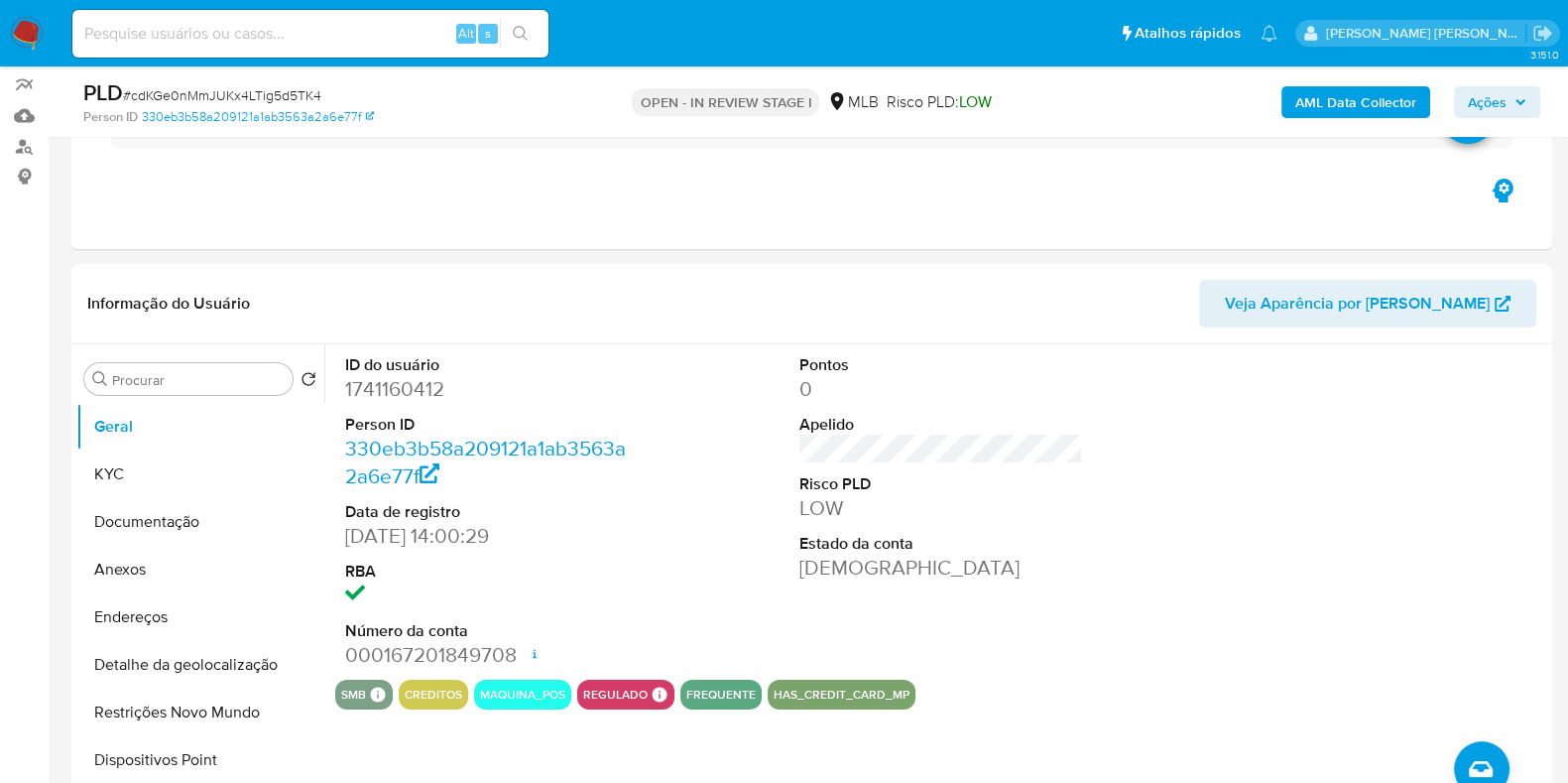
scroll to position [247, 0]
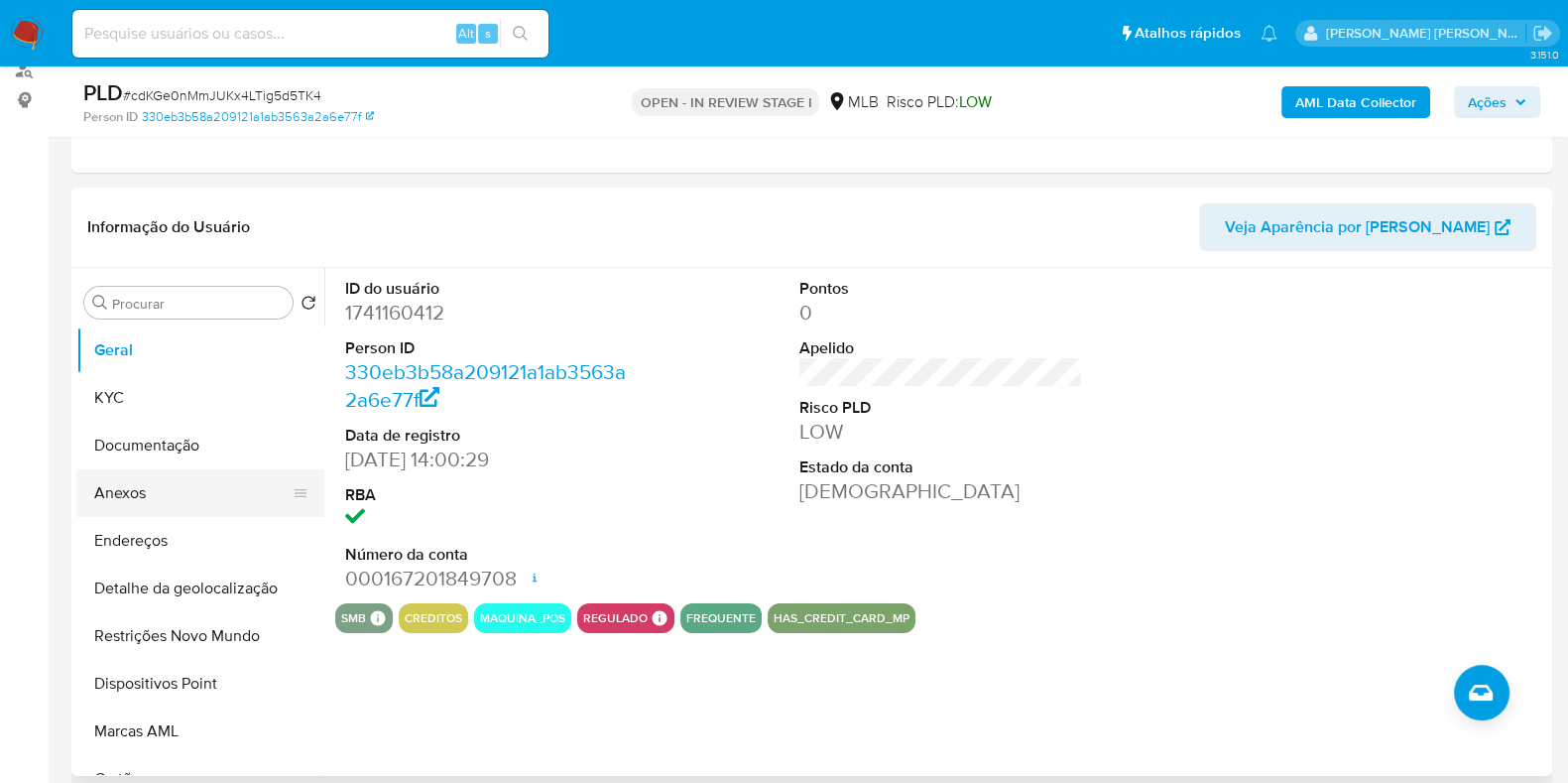
click at [128, 497] on button "Anexos" at bounding box center [192, 493] width 232 height 48
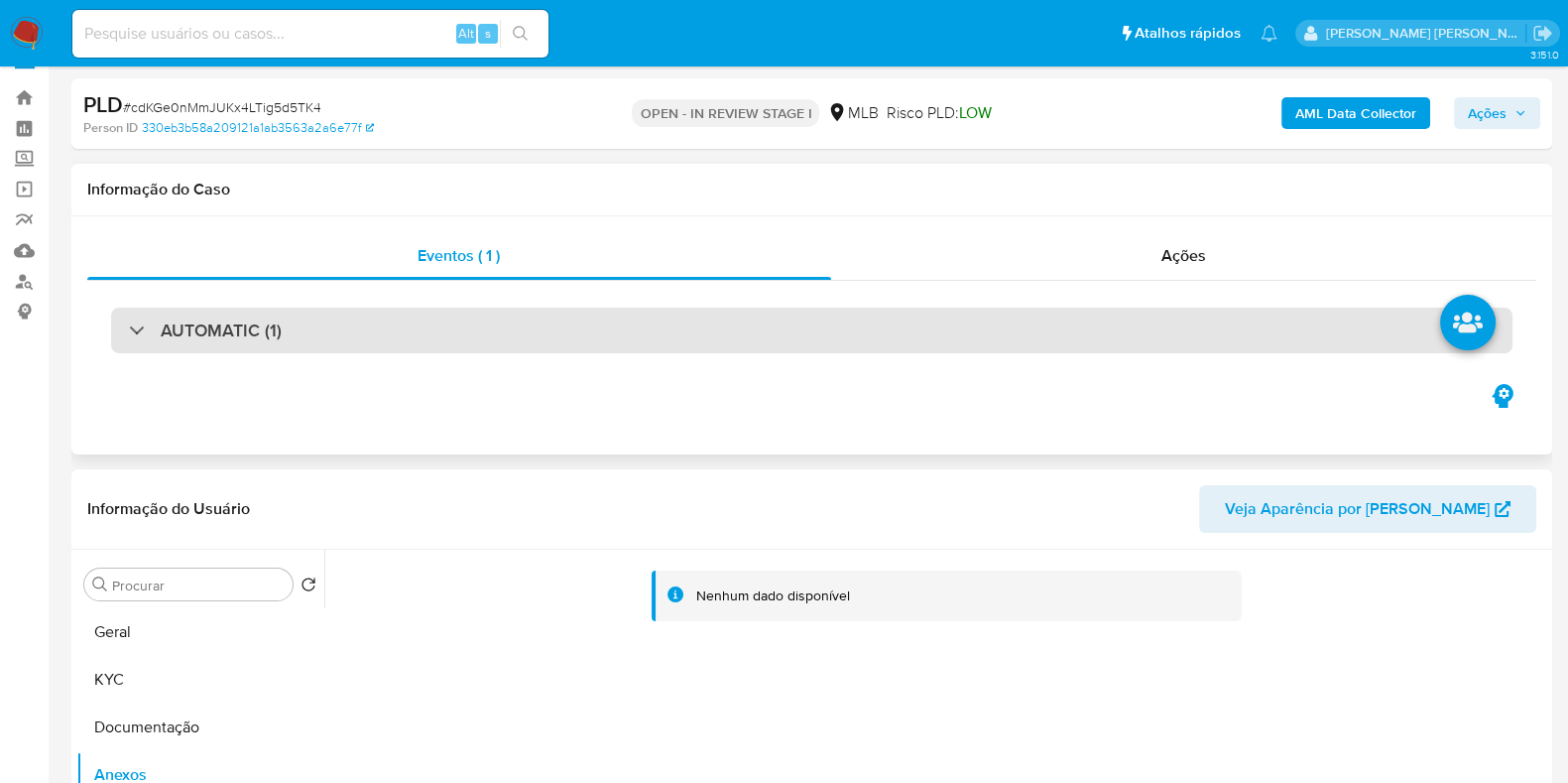
scroll to position [0, 0]
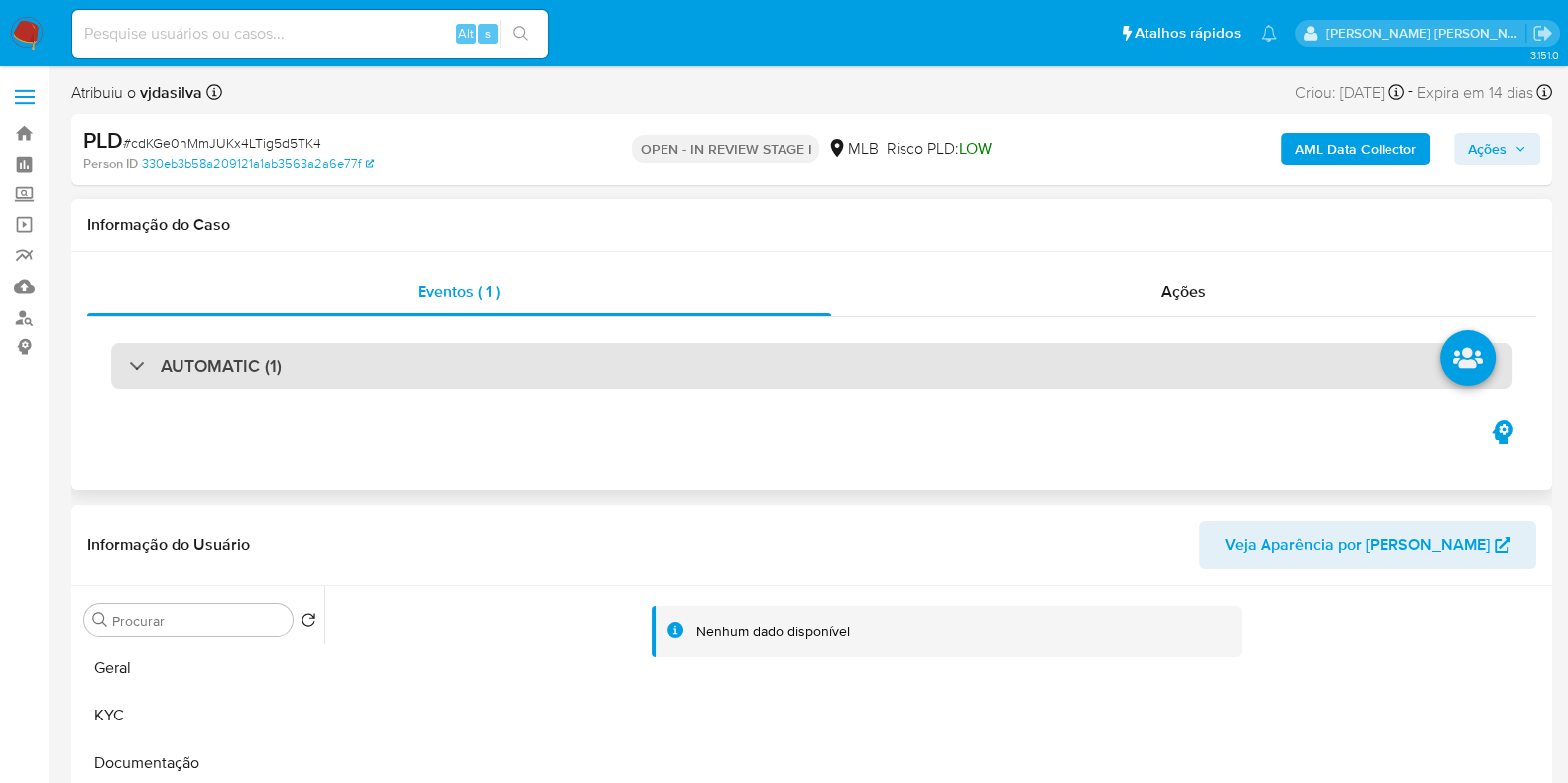
click at [649, 363] on div "AUTOMATIC (1)" at bounding box center [812, 366] width 1402 height 46
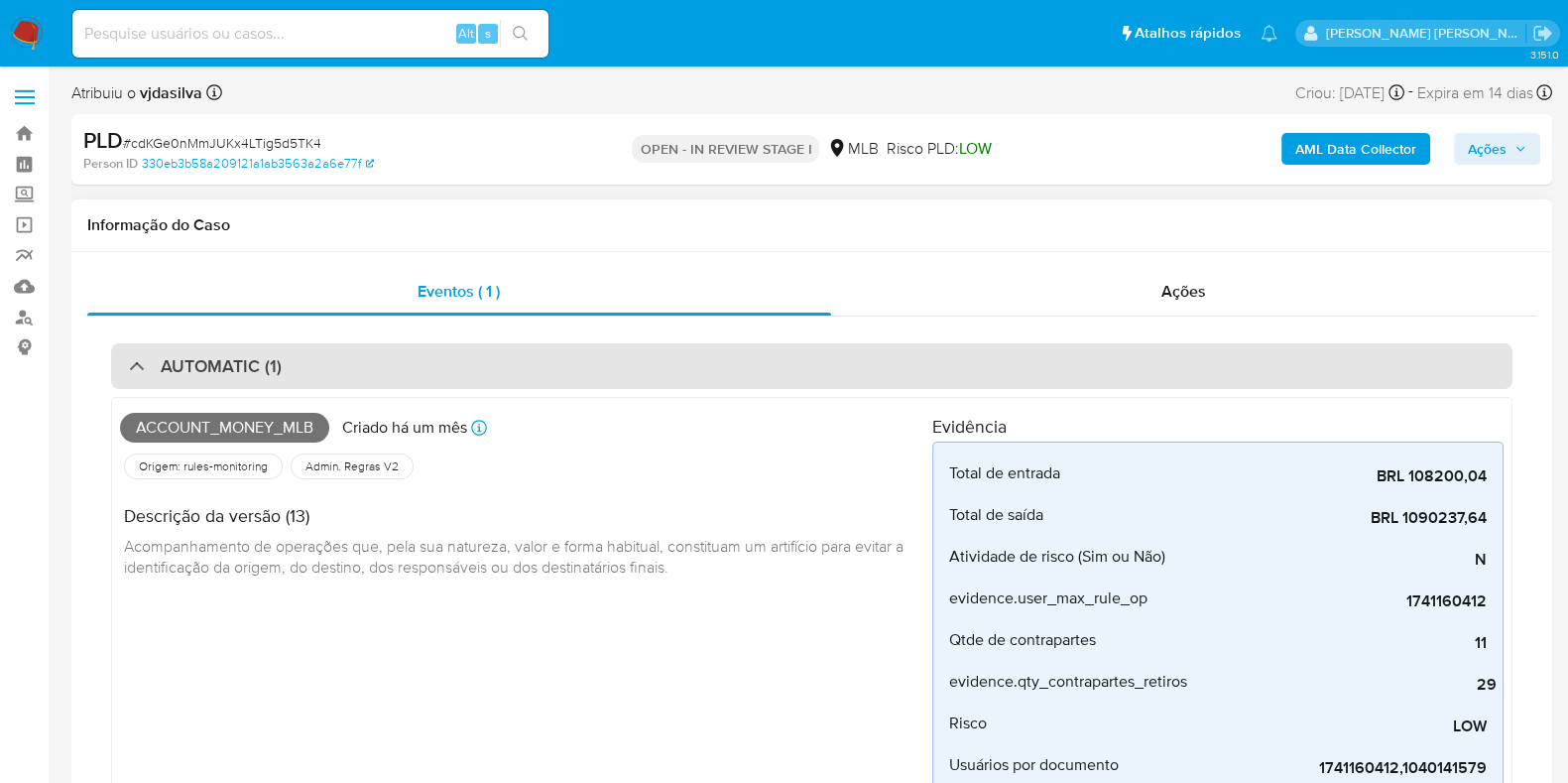
click at [649, 363] on div "AUTOMATIC (1)" at bounding box center [812, 366] width 1402 height 46
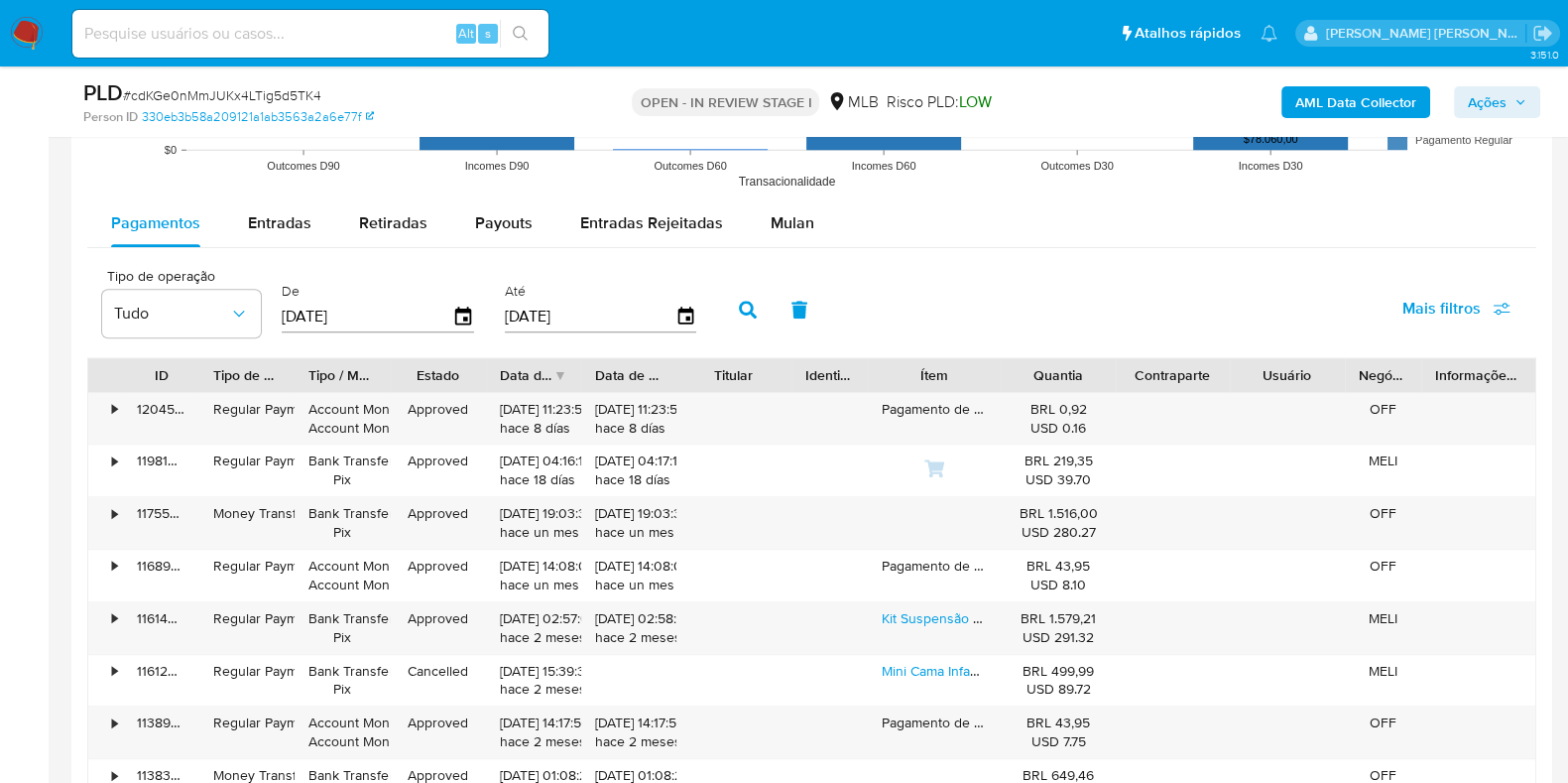
scroll to position [2109, 0]
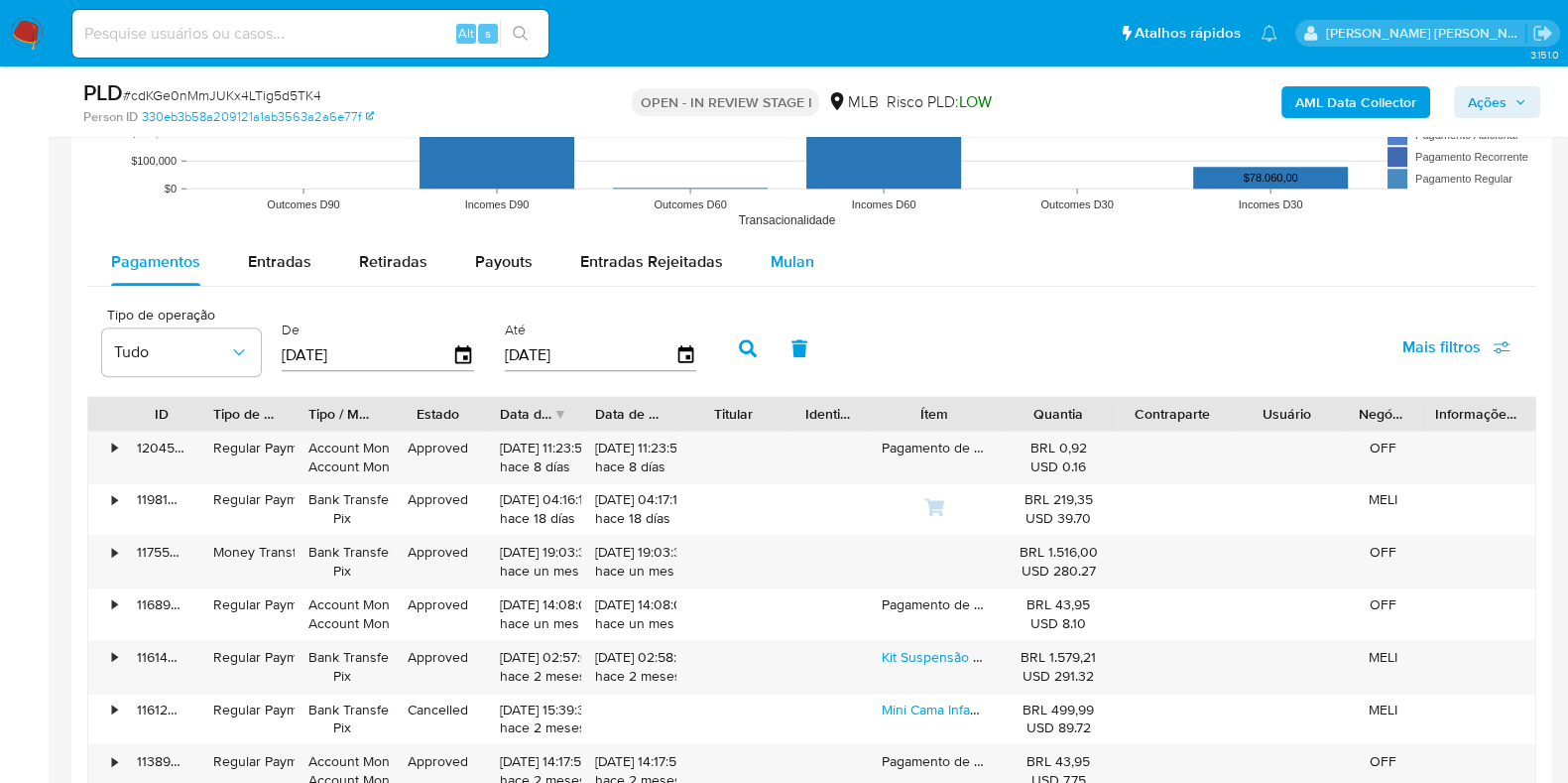
click at [771, 250] on span "Mulan" at bounding box center [792, 261] width 44 height 23
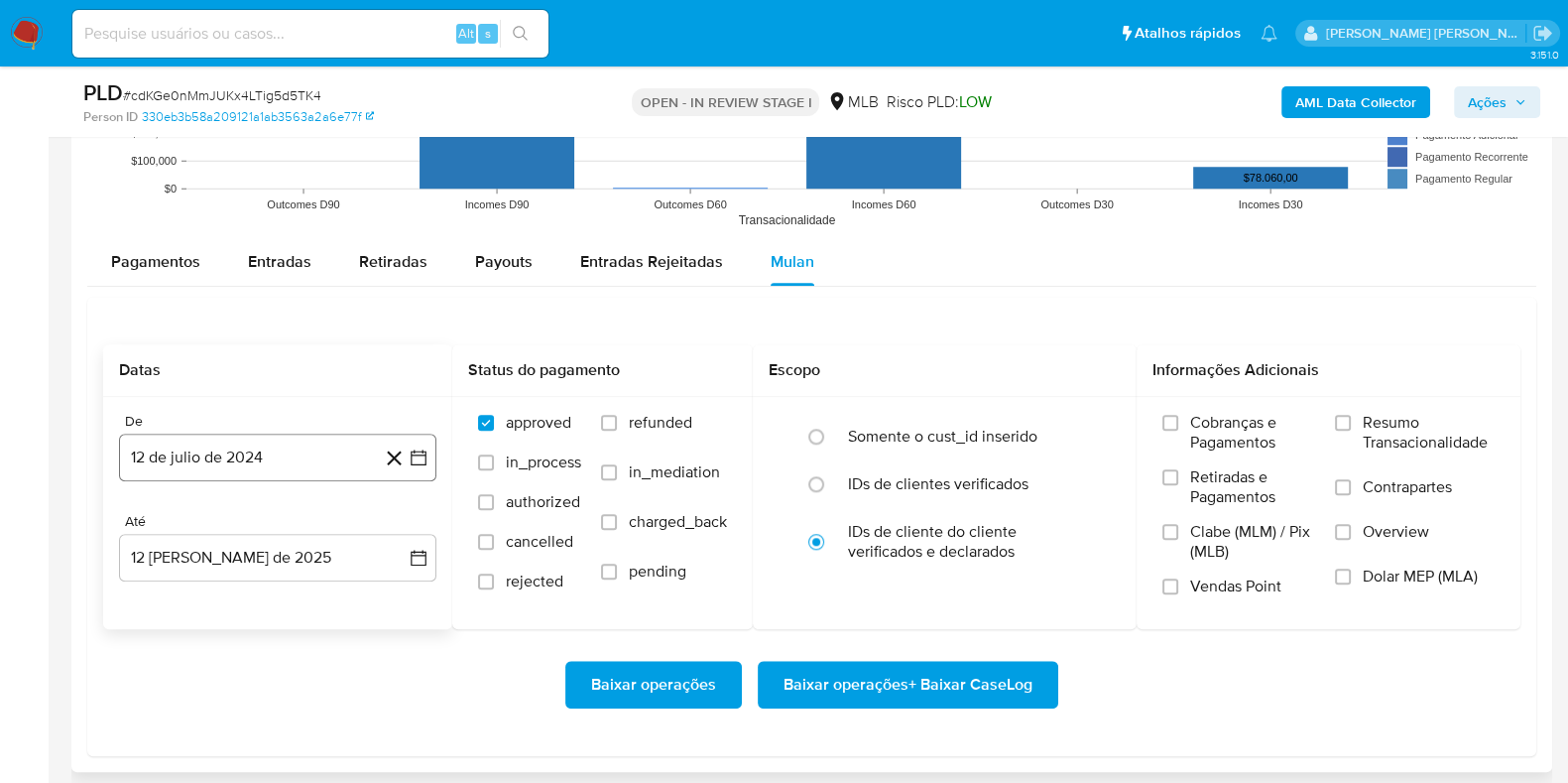
click at [300, 472] on button "12 de julio de 2024" at bounding box center [277, 458] width 317 height 48
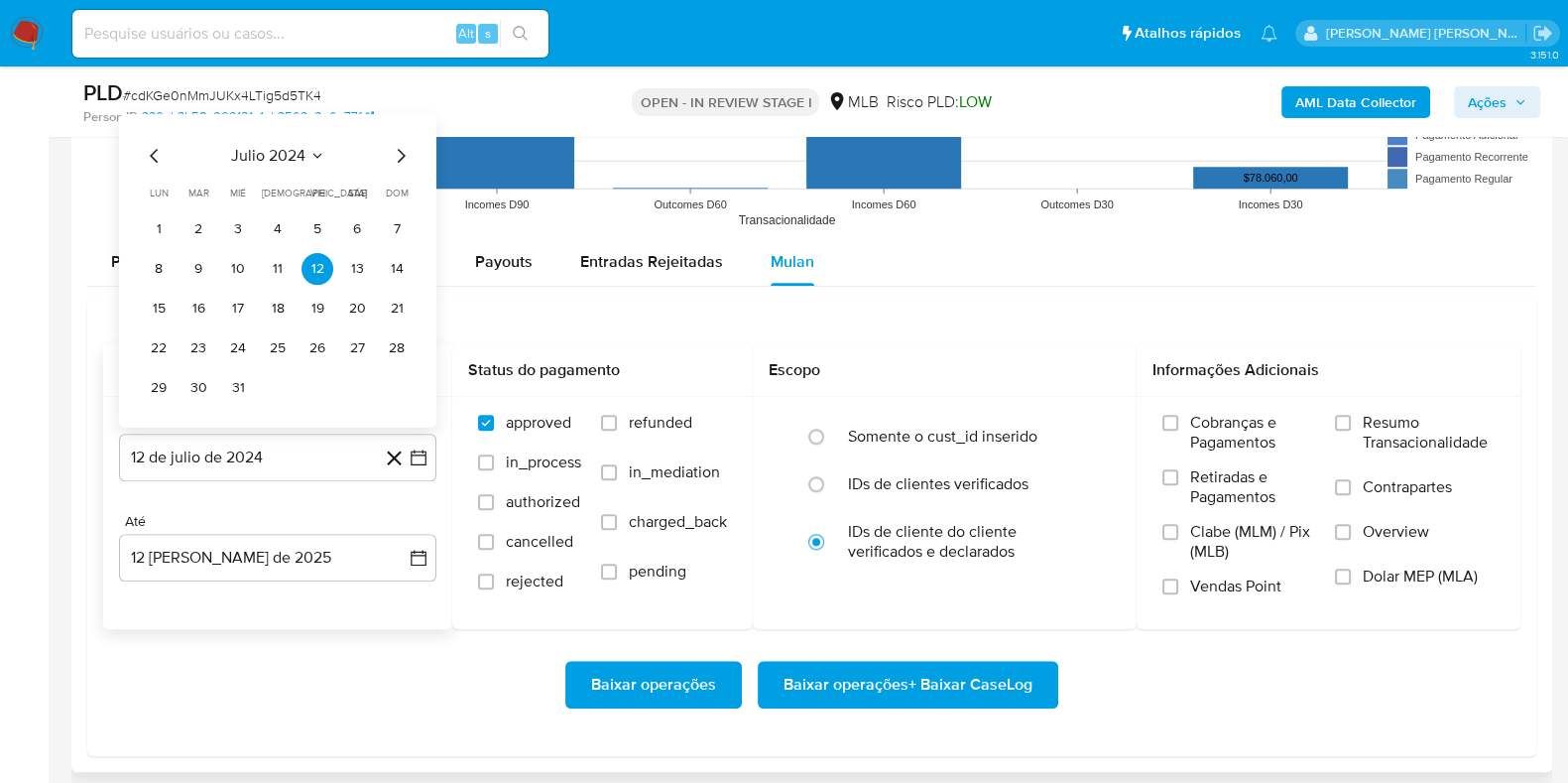
click at [287, 150] on span "julio 2024" at bounding box center [267, 155] width 75 height 20
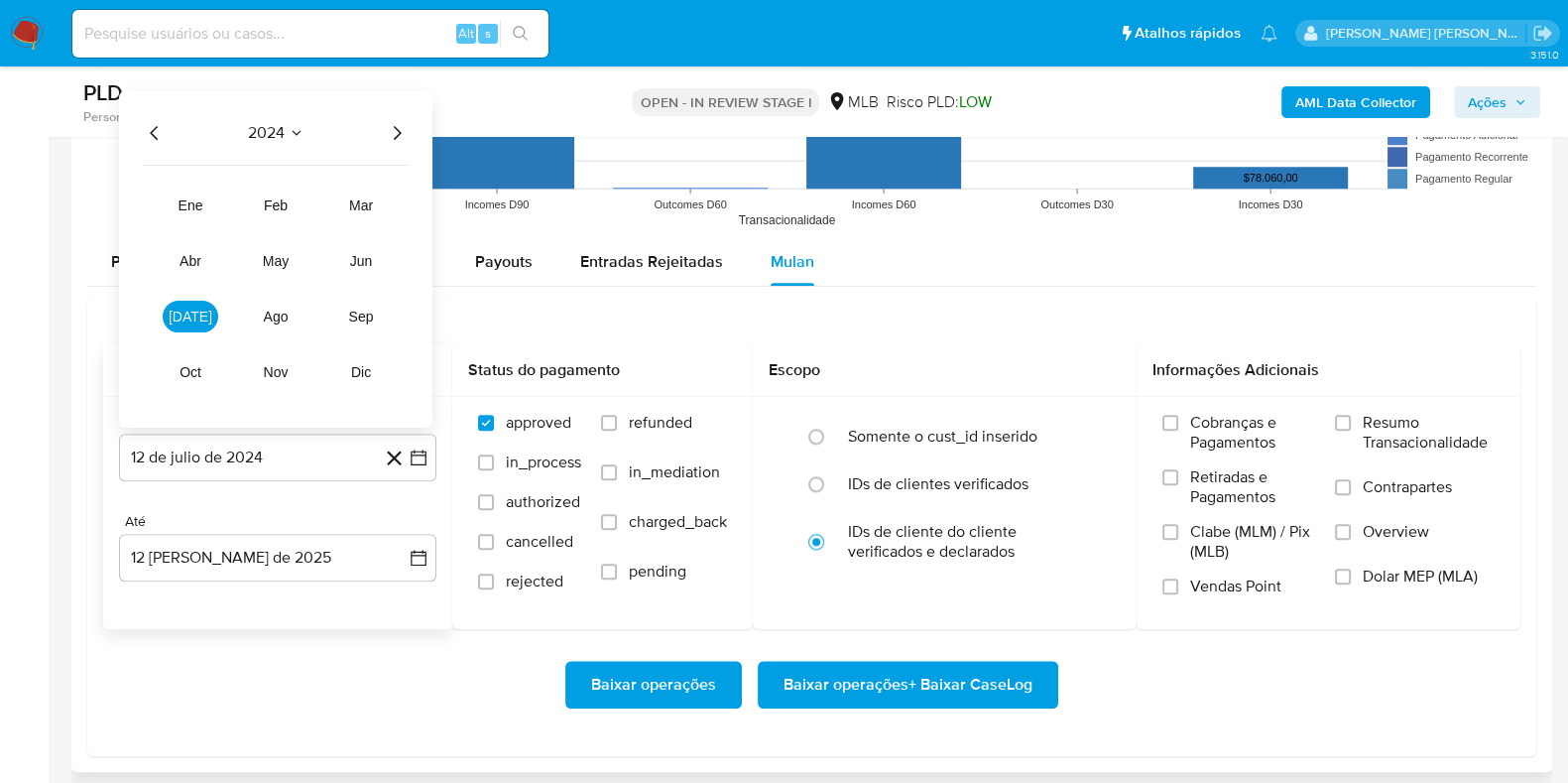
click at [394, 126] on icon "Año siguiente" at bounding box center [397, 132] width 24 height 24
click at [272, 272] on button "may" at bounding box center [275, 260] width 56 height 32
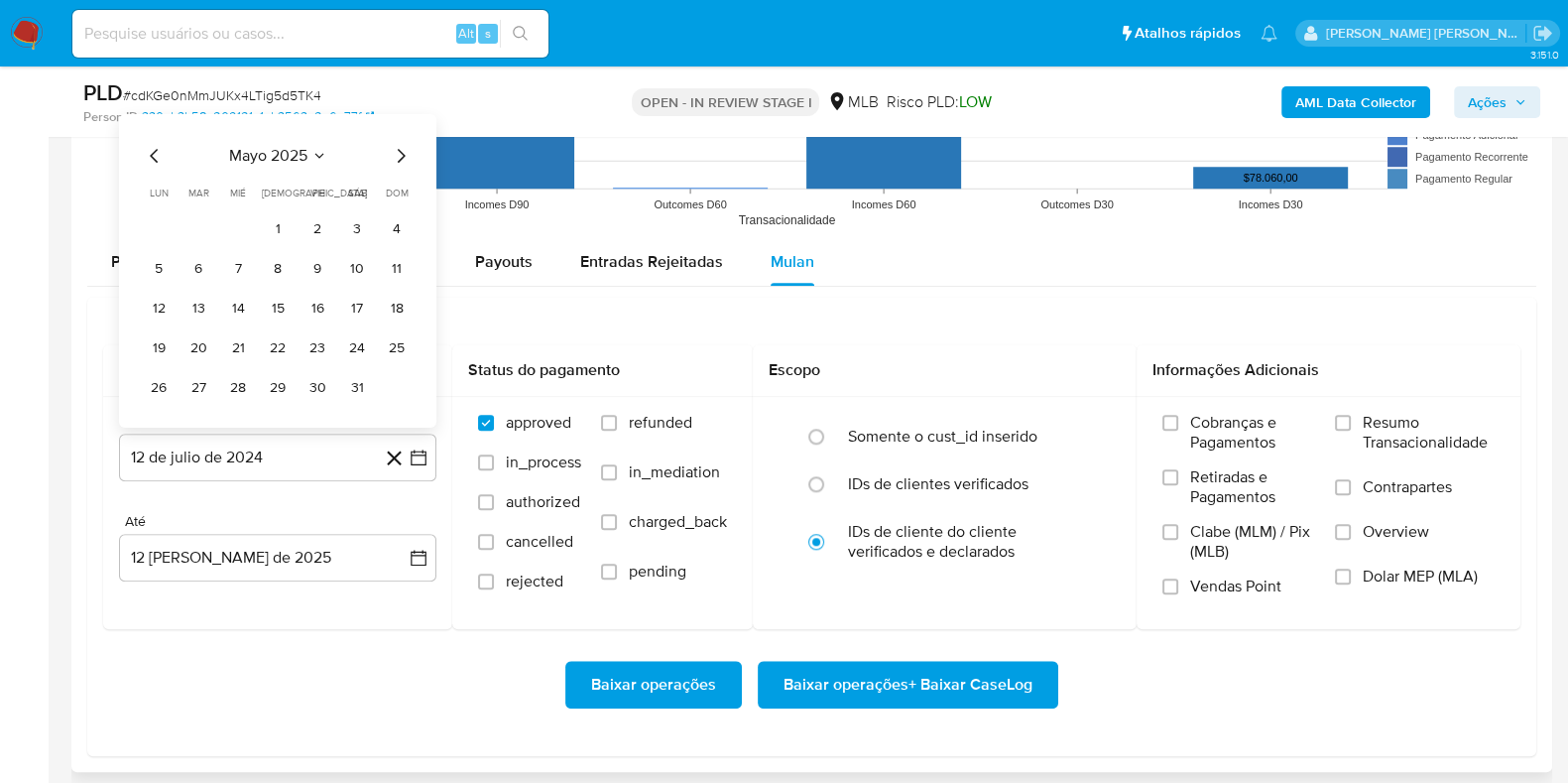
click at [278, 224] on button "1" at bounding box center [277, 228] width 32 height 32
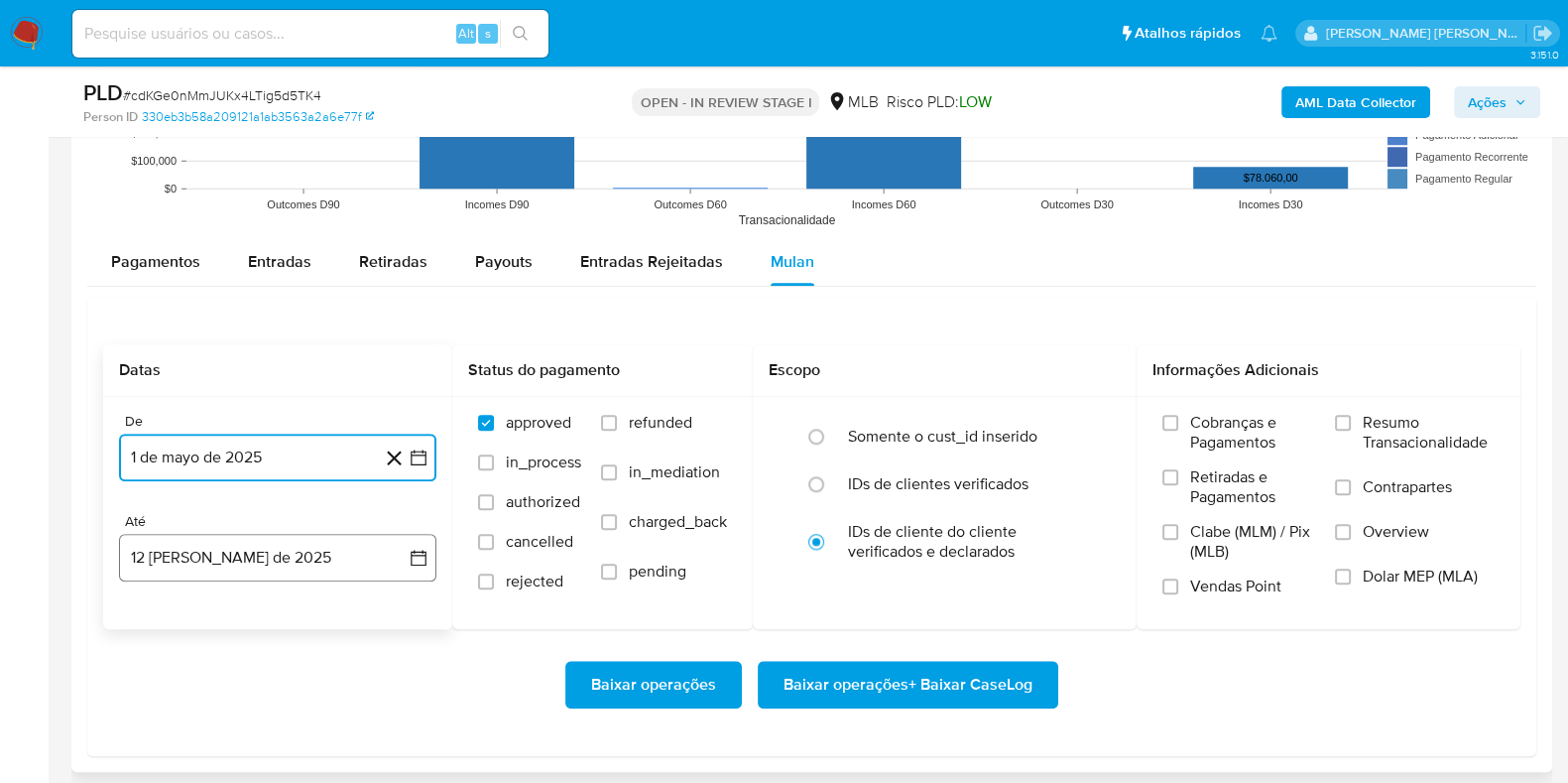
click at [295, 561] on button "12 [PERSON_NAME] de 2025" at bounding box center [277, 558] width 317 height 48
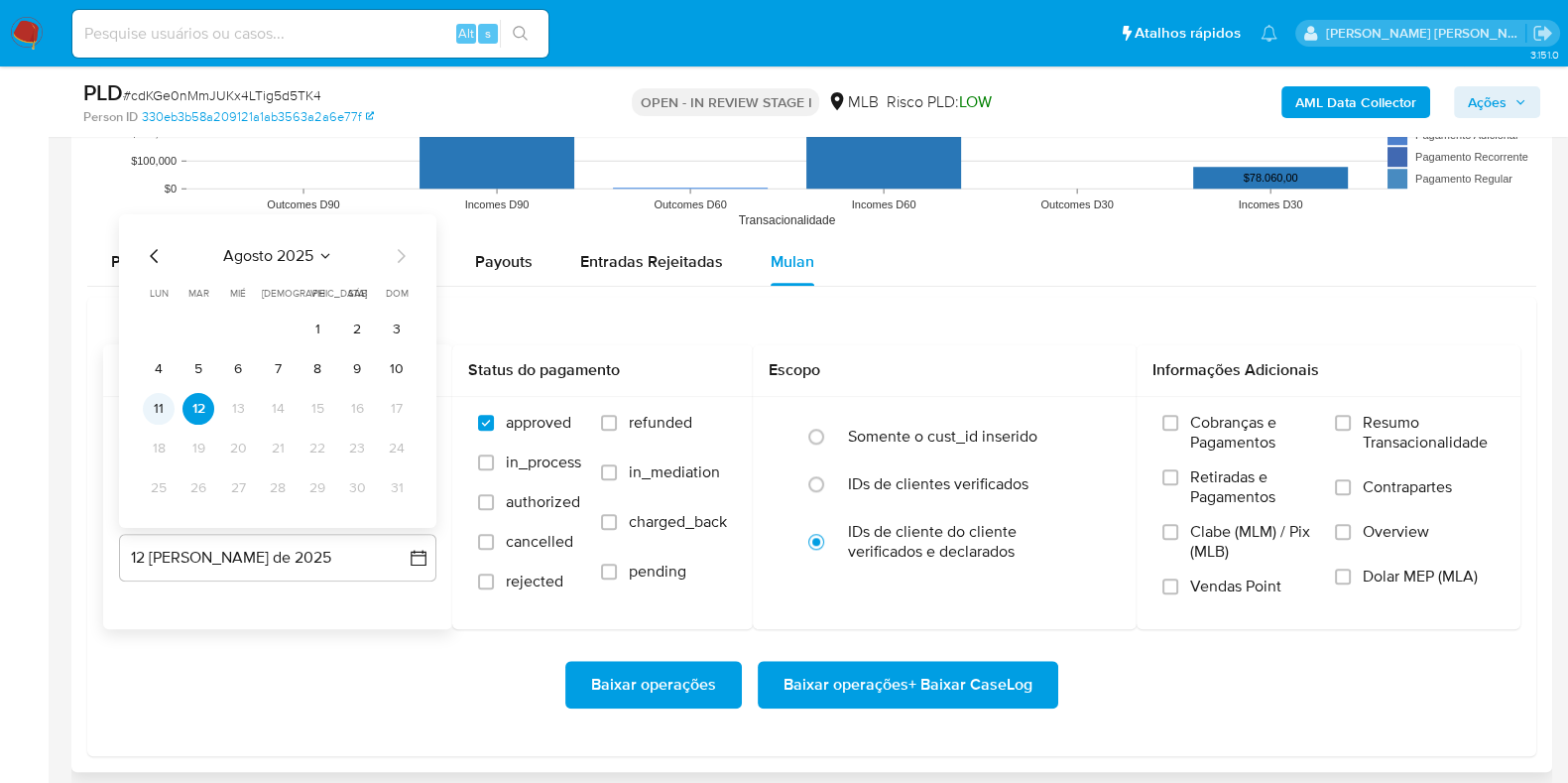
click at [165, 409] on button "11" at bounding box center [159, 408] width 32 height 32
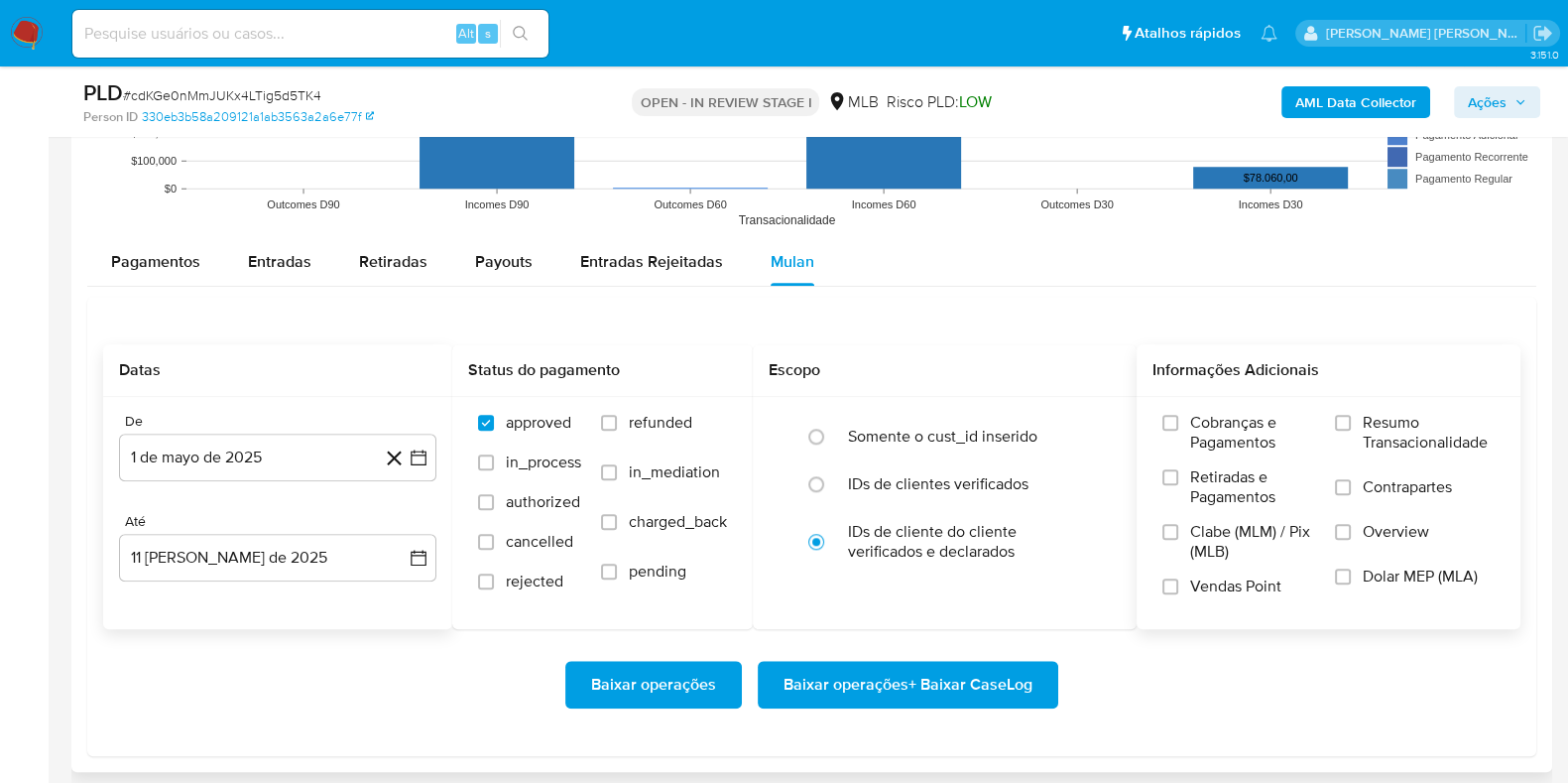
click at [1405, 419] on span "Resumo Transacionalidade" at bounding box center [1429, 433] width 132 height 40
click at [1351, 419] on input "Resumo Transacionalidade" at bounding box center [1343, 423] width 16 height 16
click at [1378, 493] on span "Contrapartes" at bounding box center [1408, 488] width 89 height 20
click at [1351, 493] on input "Contrapartes" at bounding box center [1343, 488] width 16 height 16
click at [973, 691] on span "Baixar operações + Baixar CaseLog" at bounding box center [908, 685] width 249 height 44
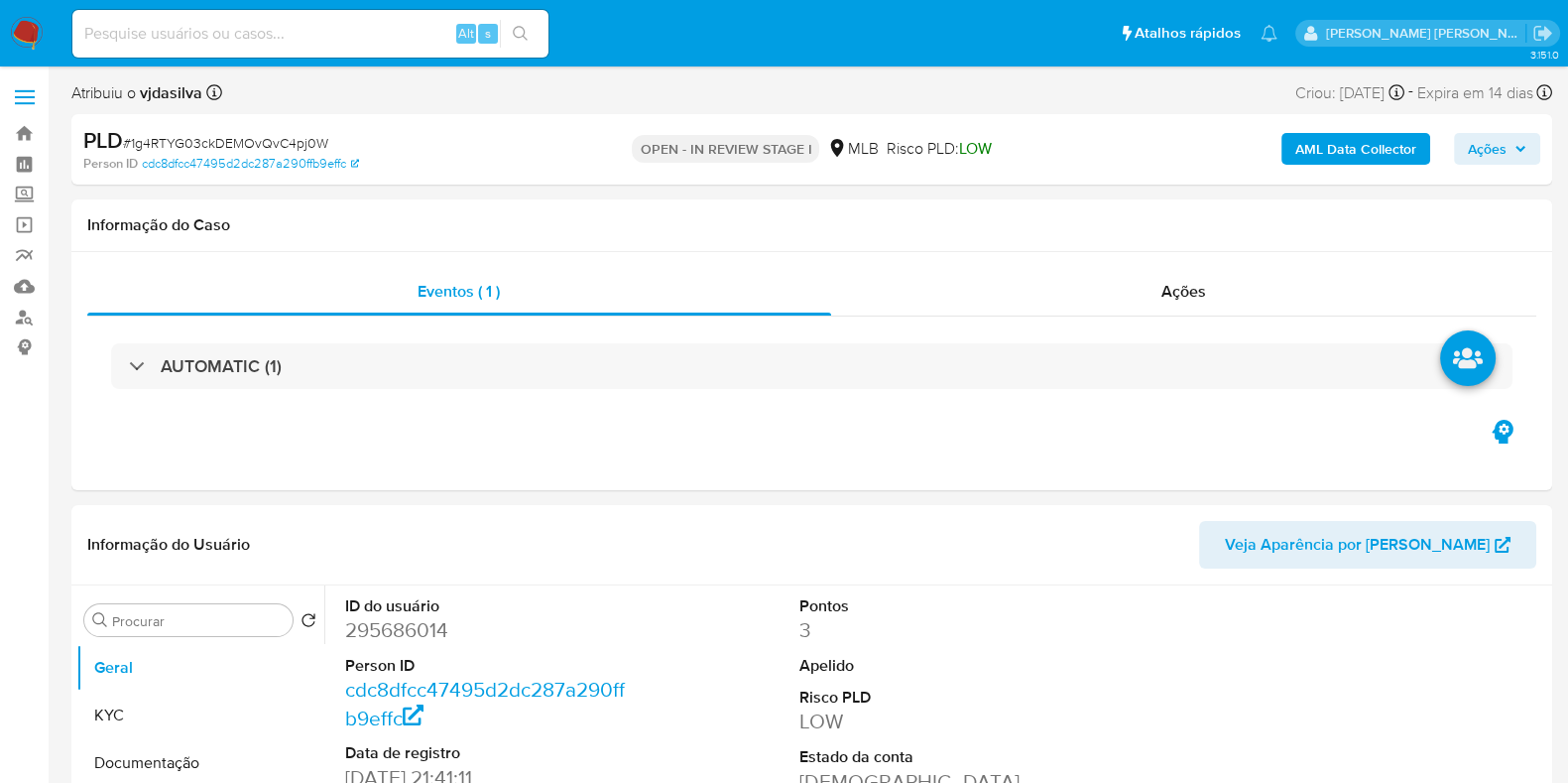
select select "10"
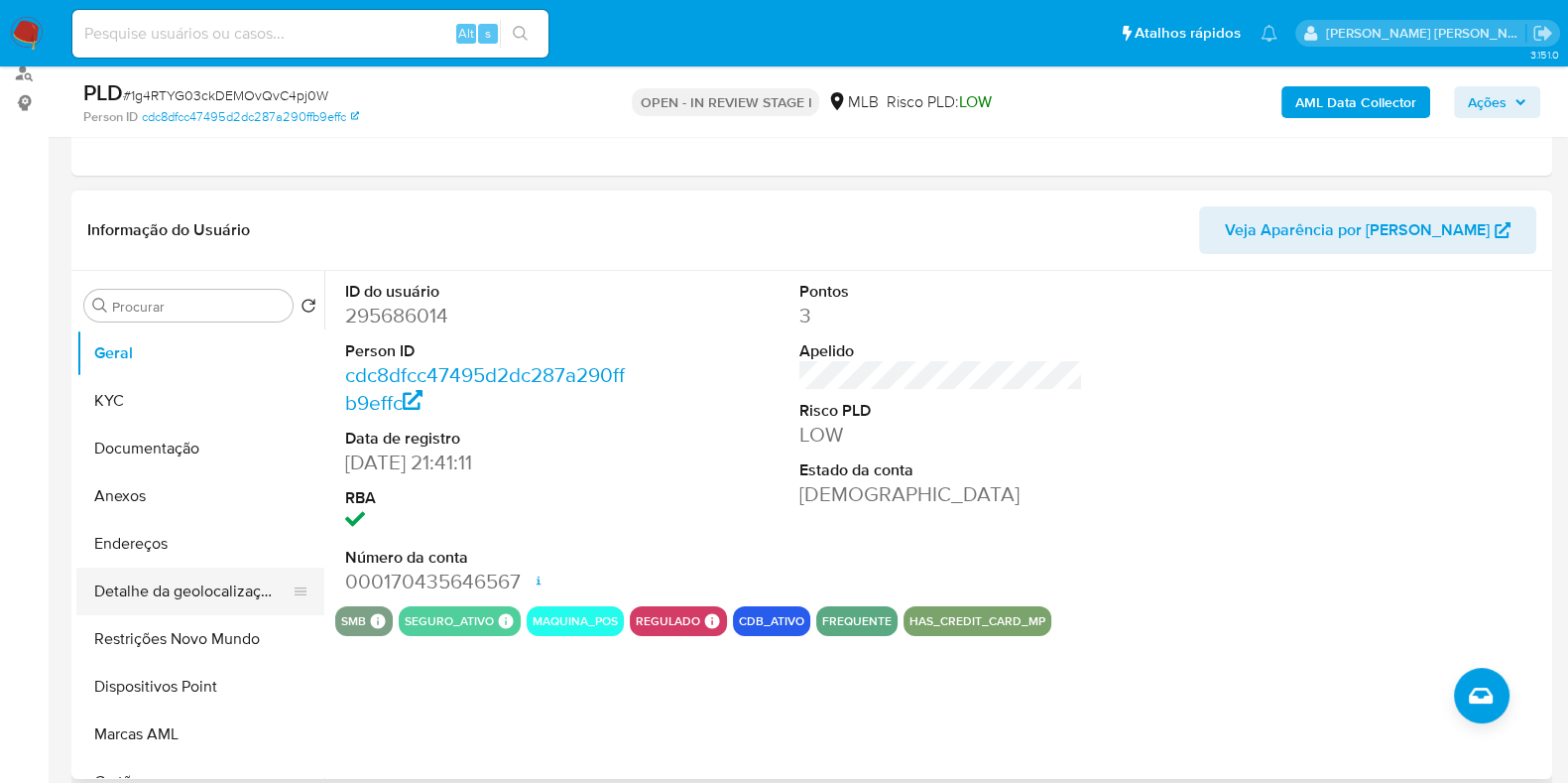
scroll to position [247, 0]
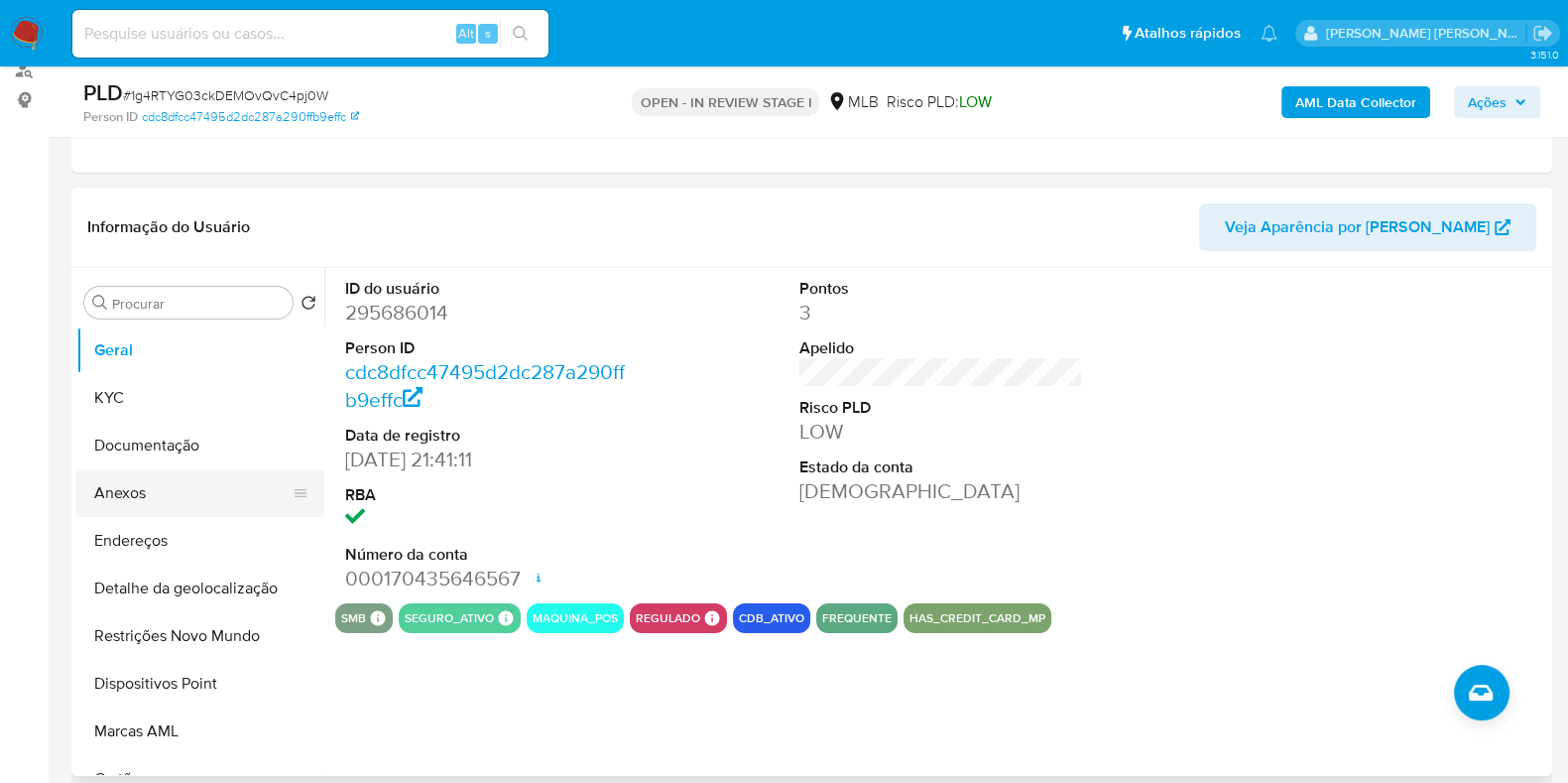
click at [173, 499] on button "Anexos" at bounding box center [192, 493] width 232 height 48
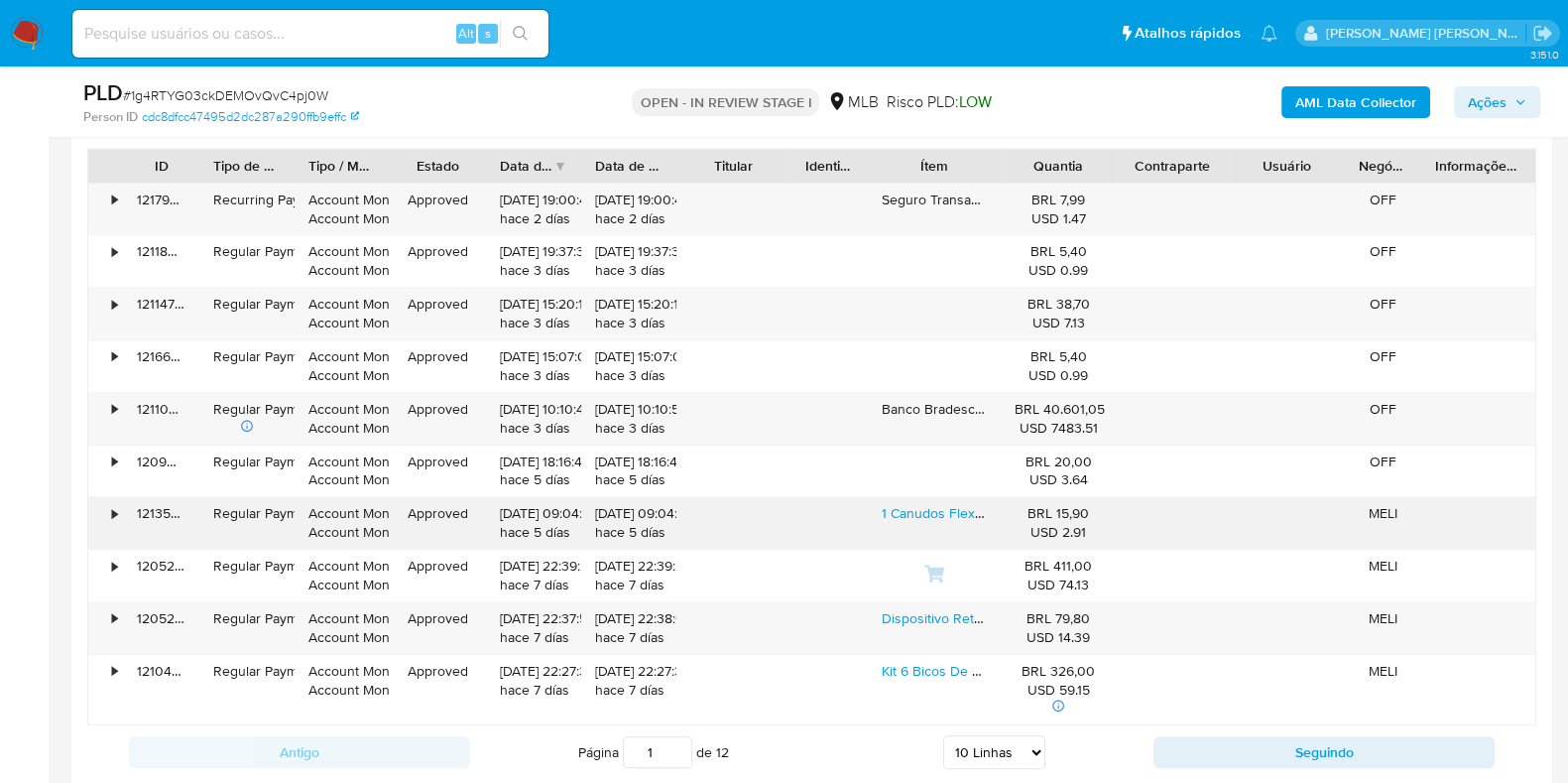
scroll to position [2109, 0]
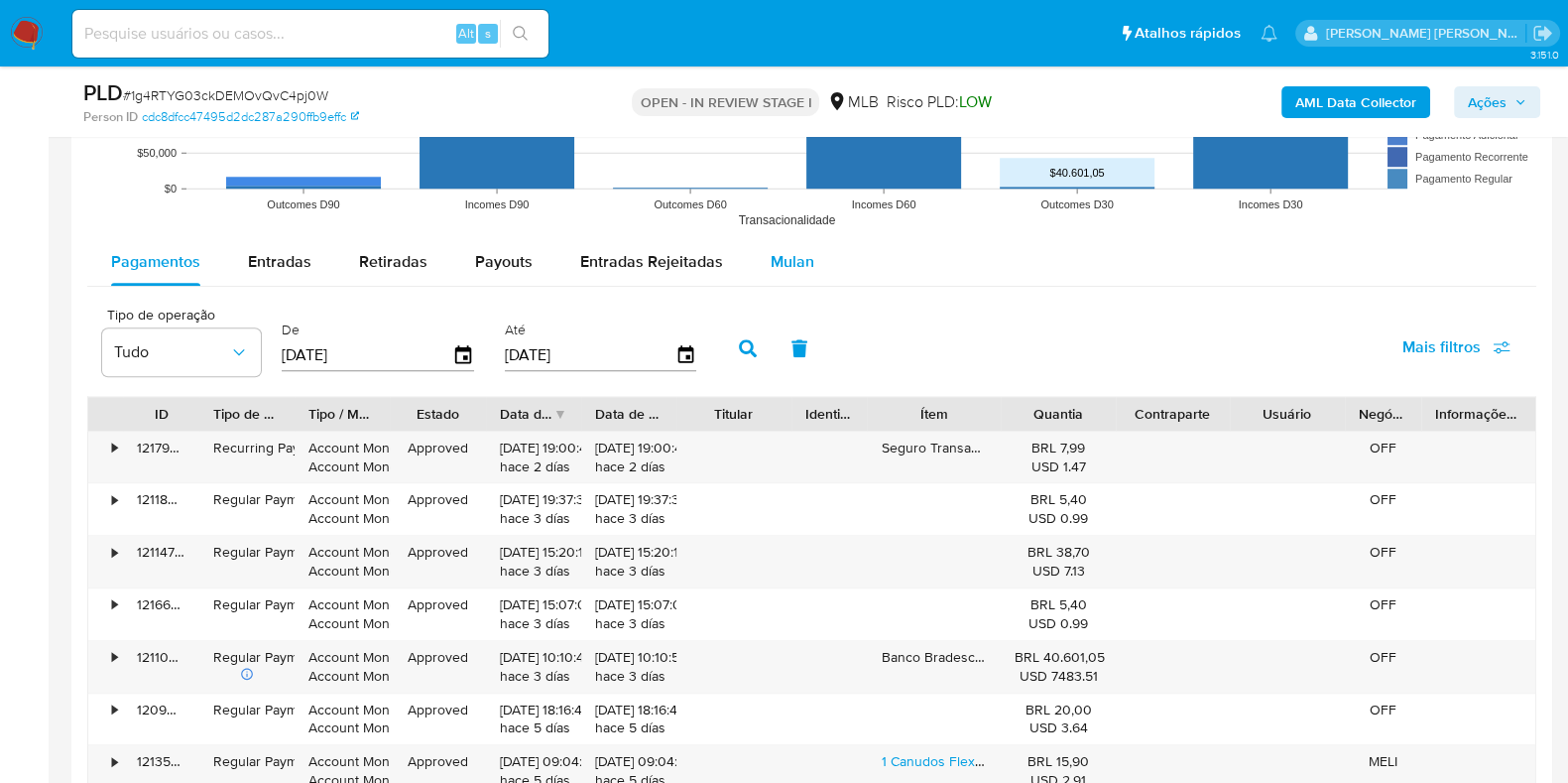
click at [773, 270] on div "Mulan" at bounding box center [792, 262] width 44 height 48
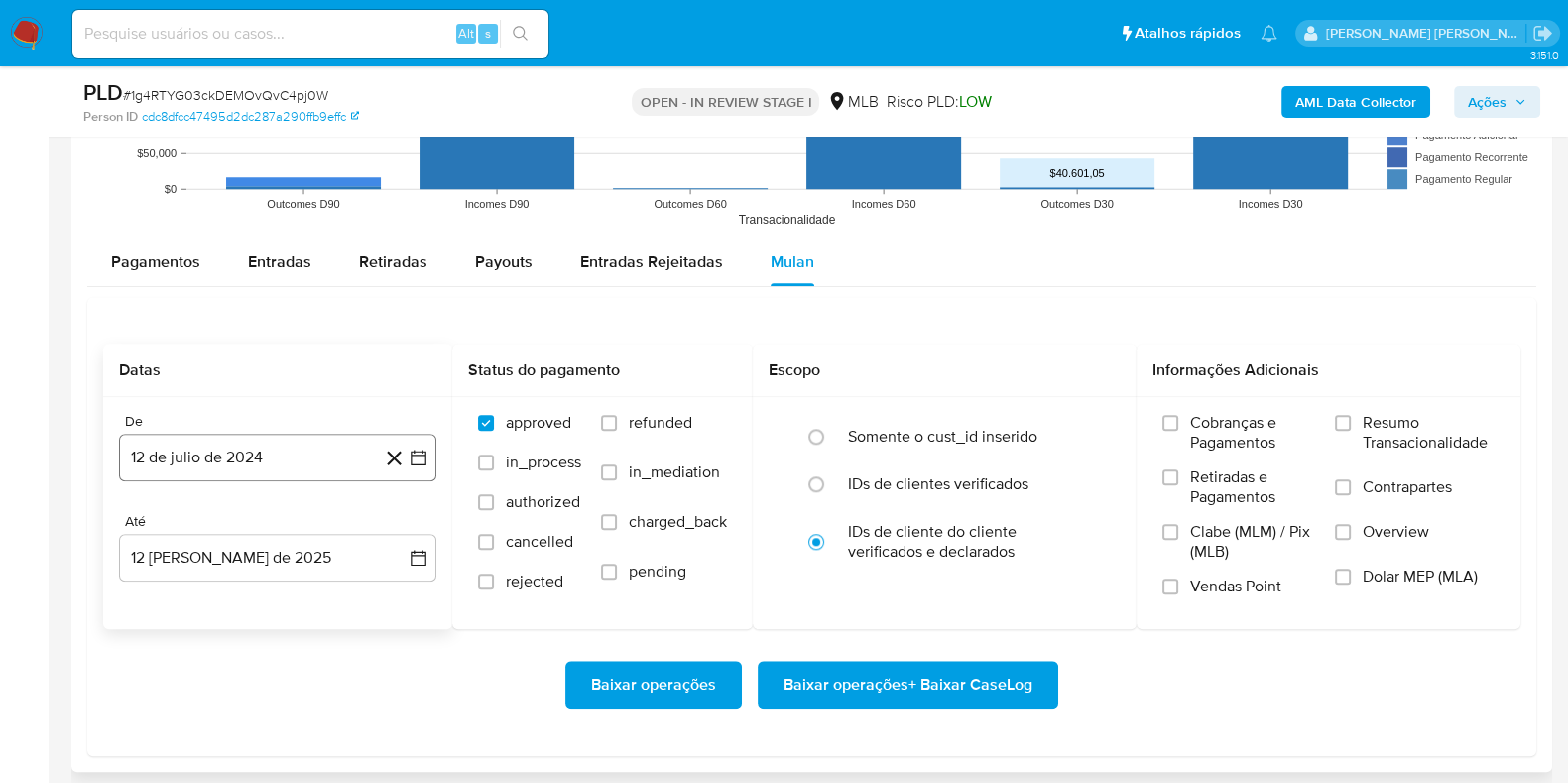
click at [262, 471] on button "12 de julio de 2024" at bounding box center [277, 458] width 317 height 48
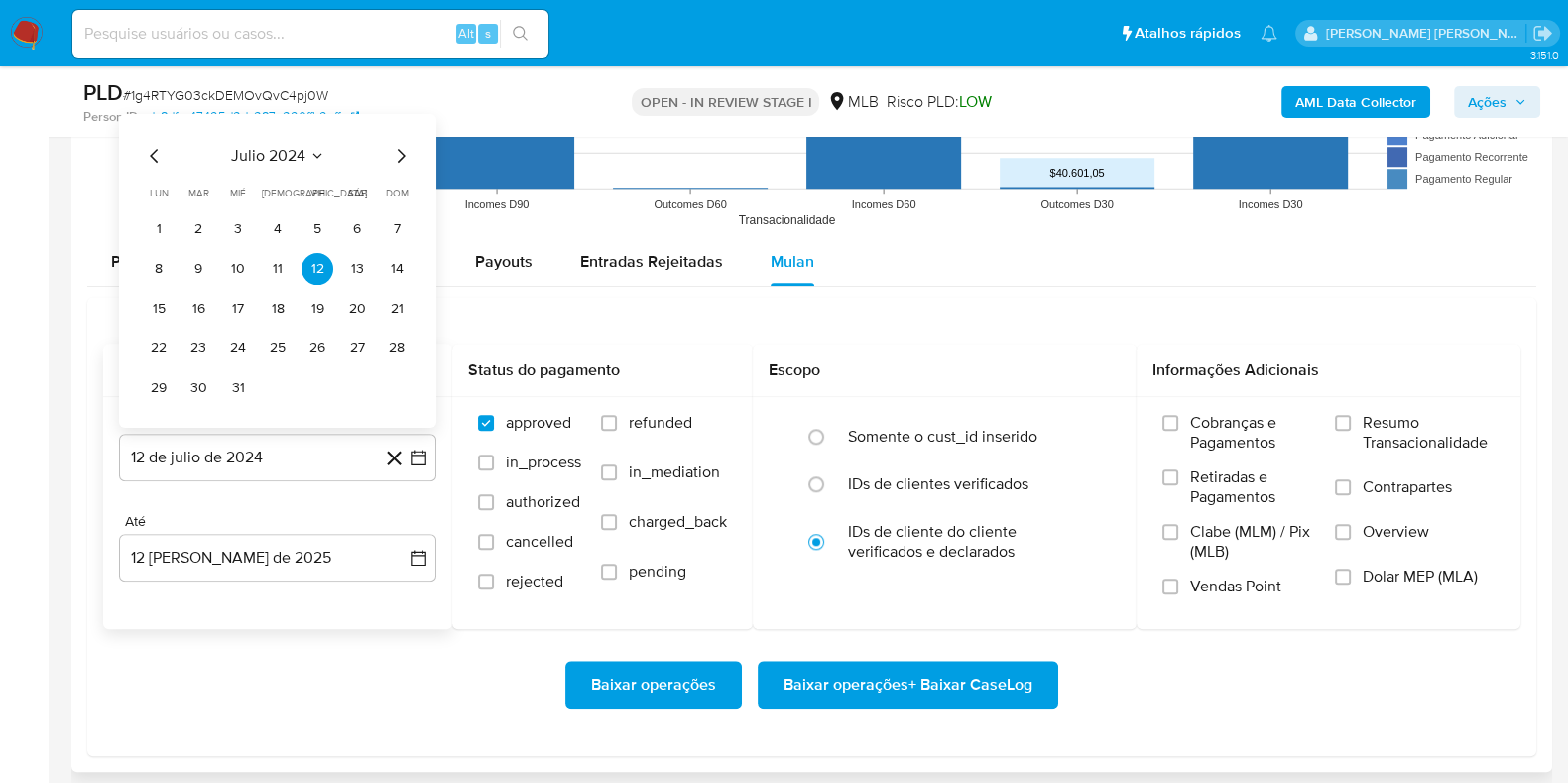
click at [322, 152] on icon "Seleccionar mes y año" at bounding box center [317, 155] width 16 height 16
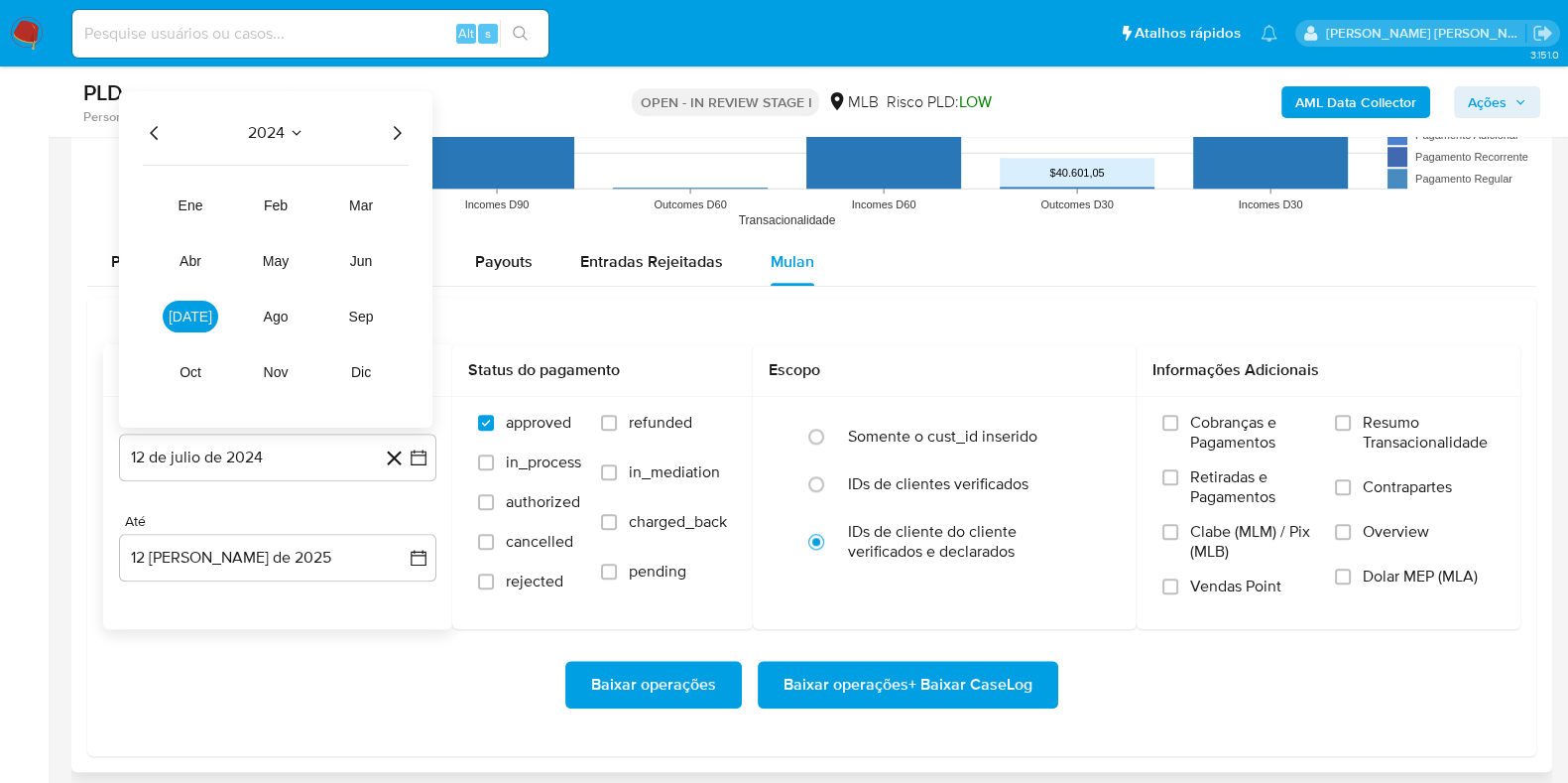
click at [392, 131] on icon "Año siguiente" at bounding box center [397, 132] width 24 height 24
click at [280, 259] on span "may" at bounding box center [275, 260] width 26 height 16
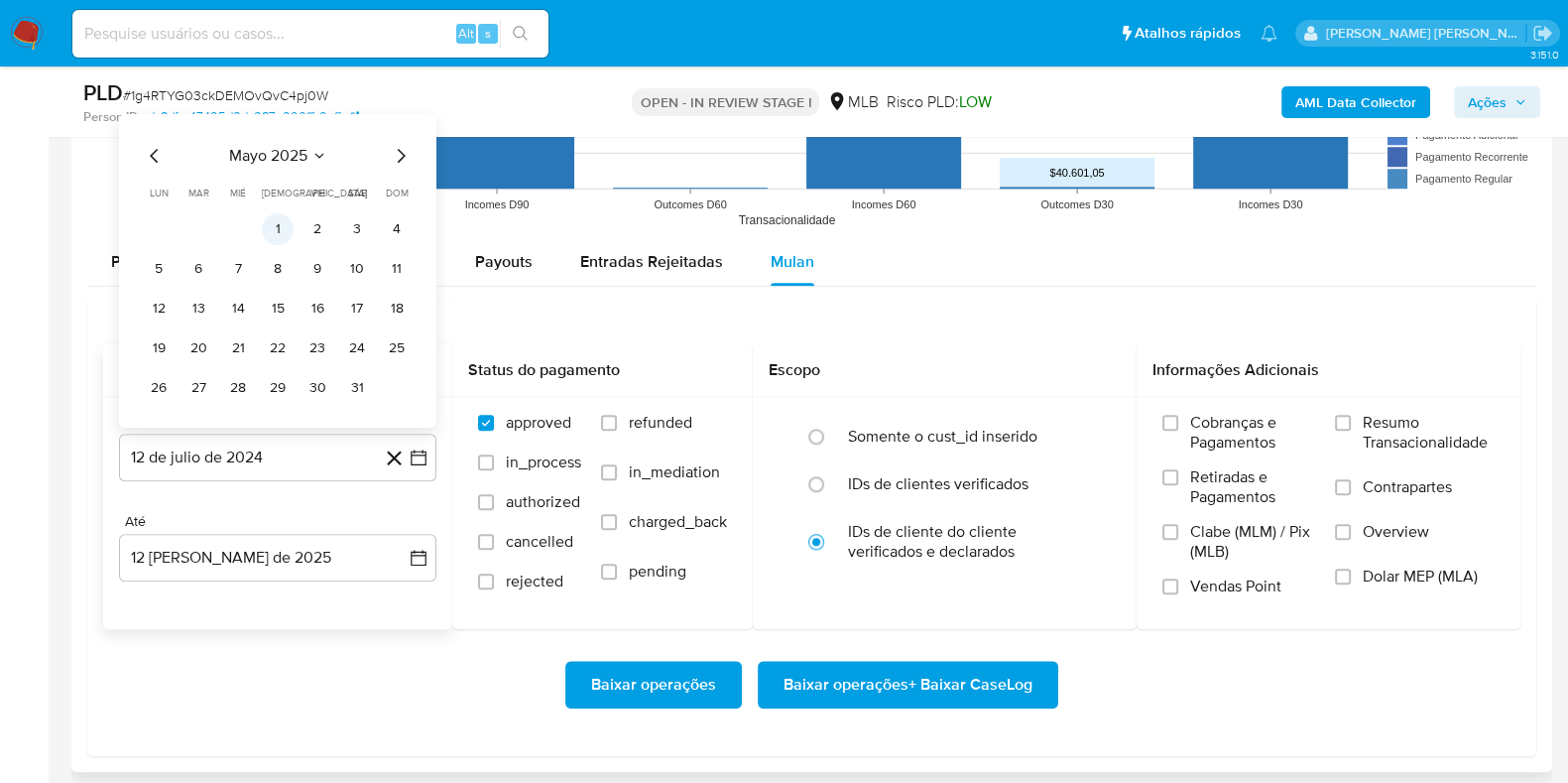
click at [279, 216] on button "1" at bounding box center [277, 228] width 32 height 32
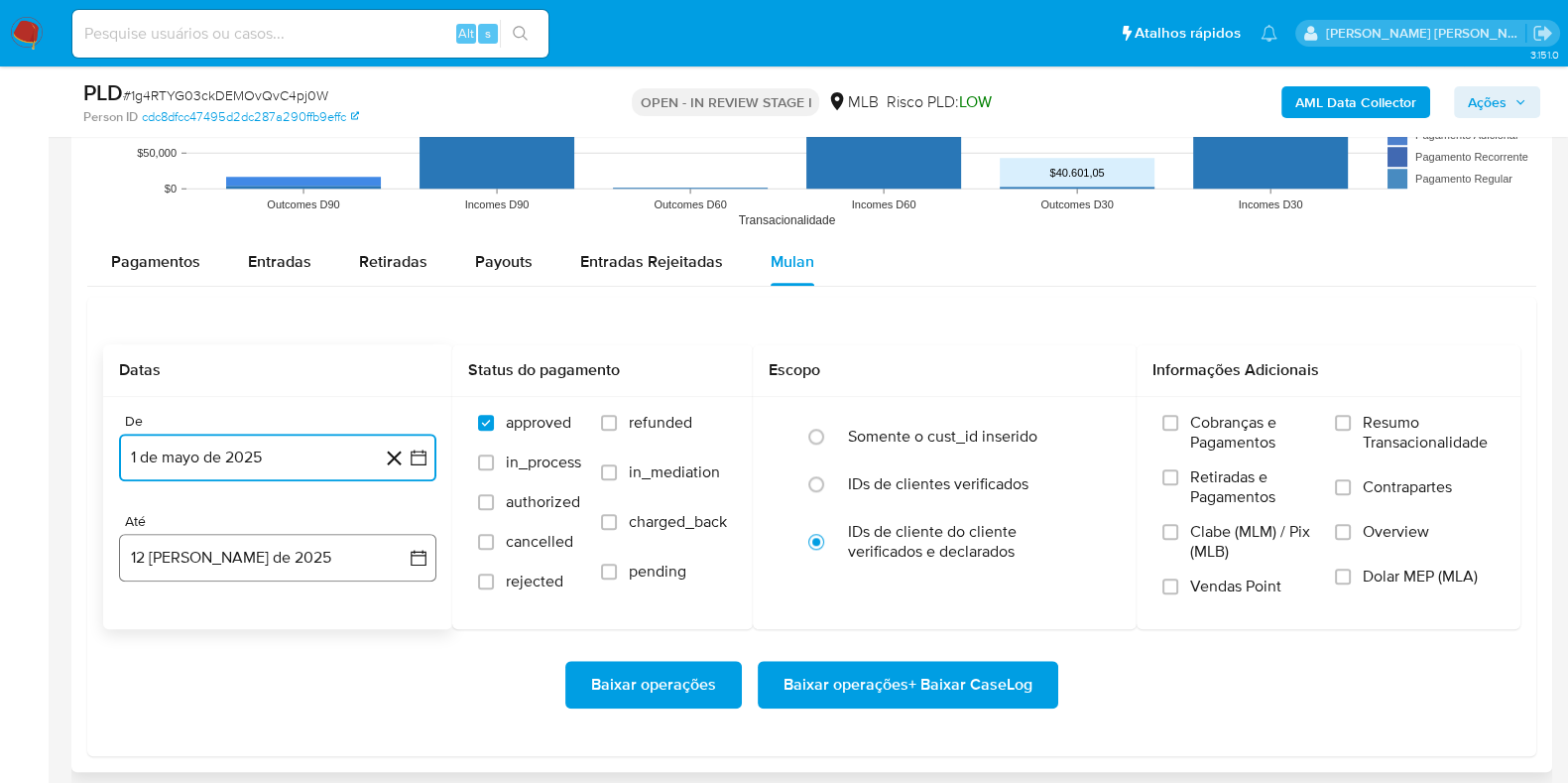
click at [267, 558] on button "12 de agosto de 2025" at bounding box center [277, 558] width 317 height 48
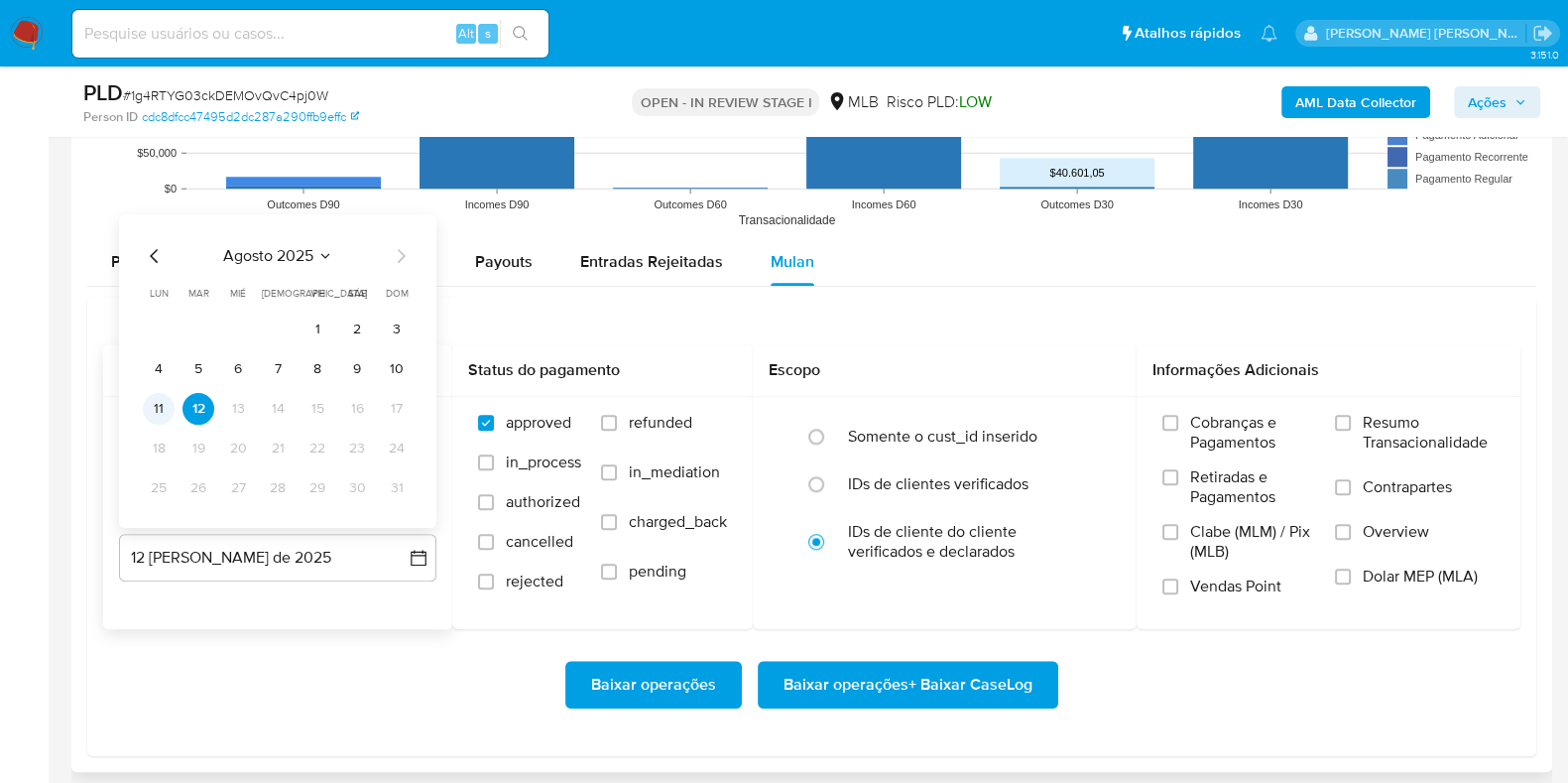
click at [161, 414] on button "11" at bounding box center [159, 408] width 32 height 32
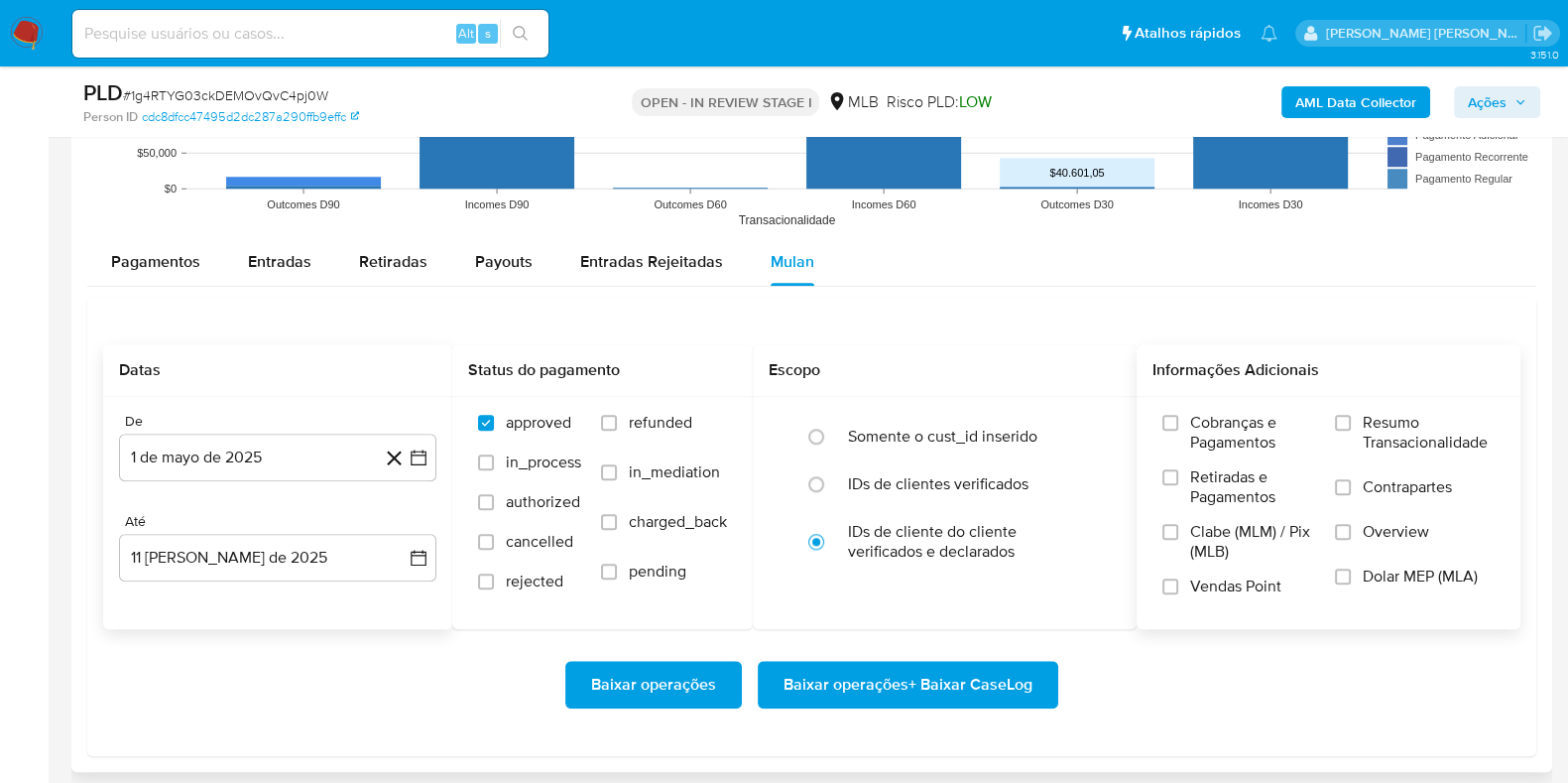
click at [1359, 423] on label "Resumo Transacionalidade" at bounding box center [1415, 445] width 160 height 65
click at [1351, 423] on input "Resumo Transacionalidade" at bounding box center [1343, 423] width 16 height 16
click at [1364, 489] on span "Contrapartes" at bounding box center [1408, 488] width 89 height 20
click at [1351, 489] on input "Contrapartes" at bounding box center [1343, 488] width 16 height 16
click at [966, 679] on span "Baixar operações + Baixar CaseLog" at bounding box center [908, 685] width 249 height 44
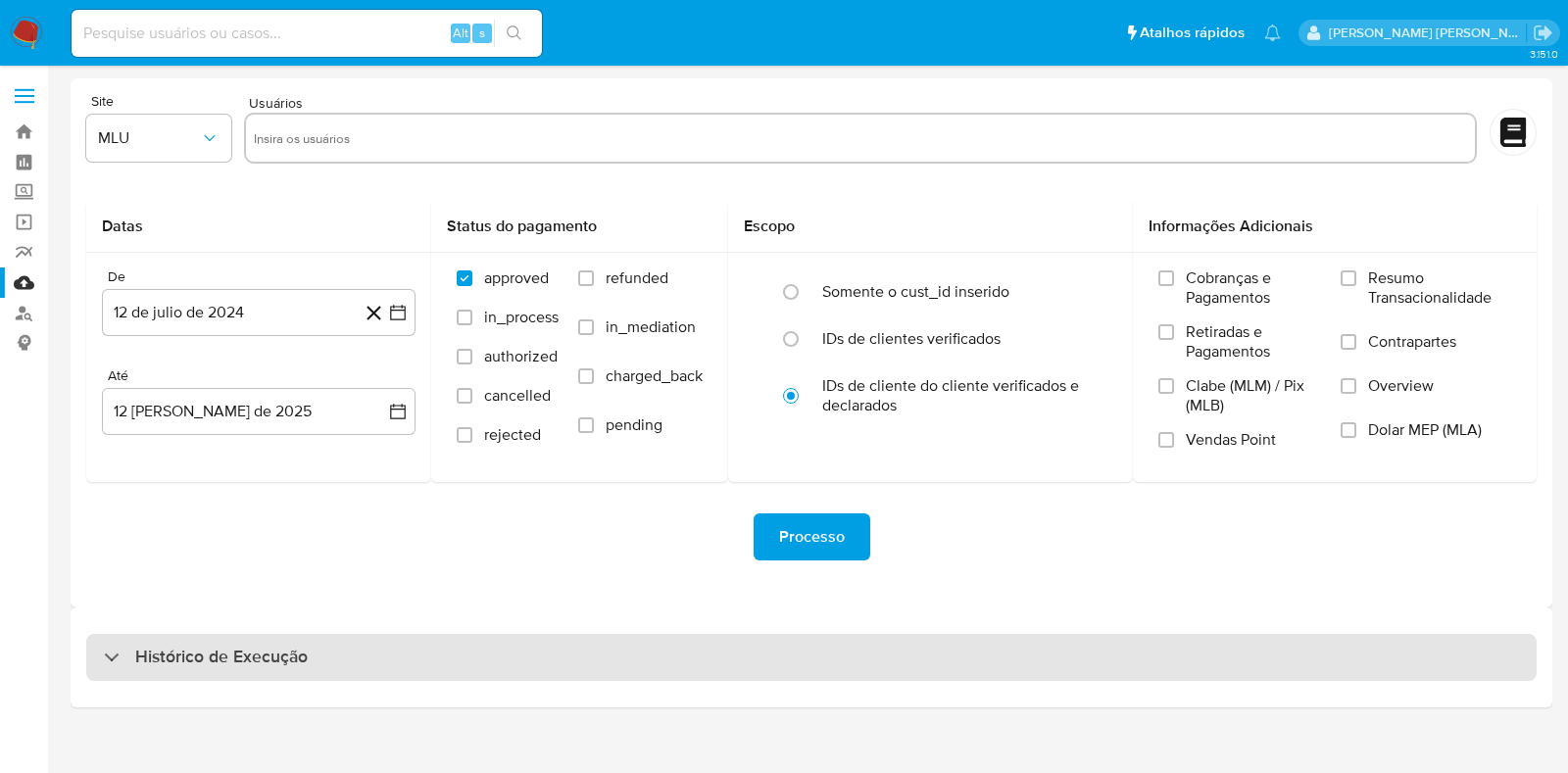
click at [353, 666] on div "Histórico de Execução" at bounding box center [812, 657] width 1450 height 47
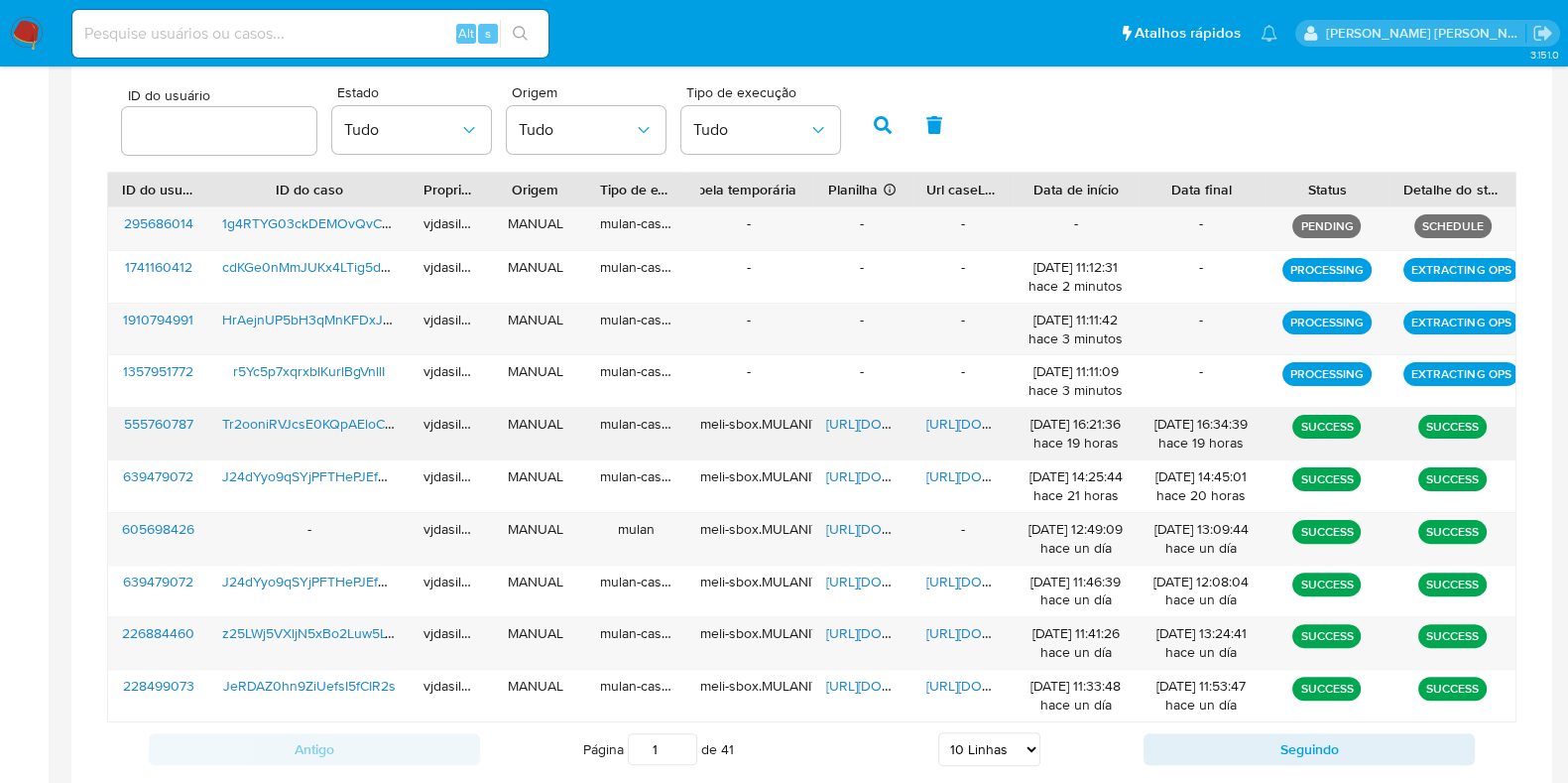
scroll to position [683, 0]
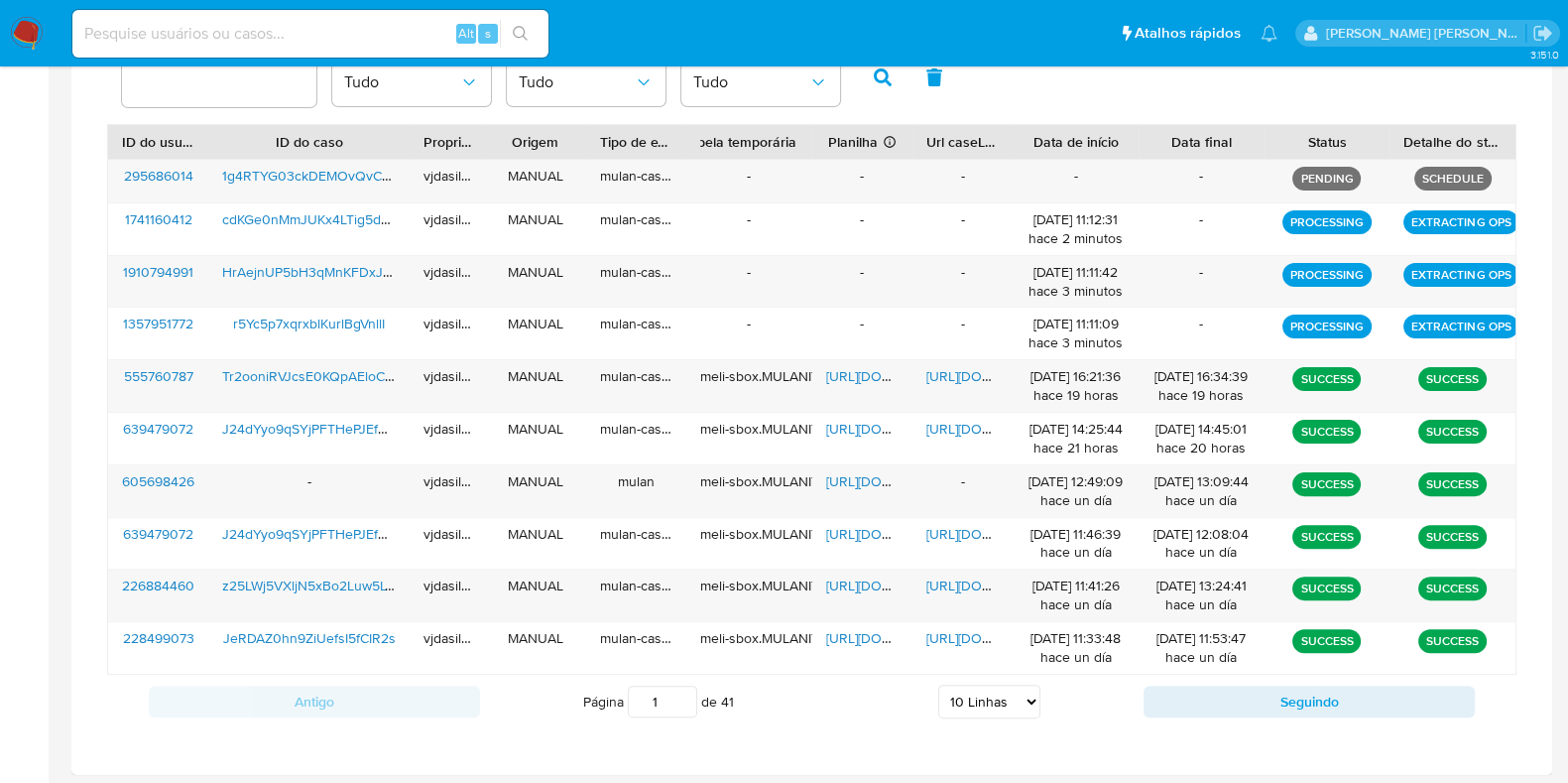
click at [963, 691] on select "5 Linhas 10 Linhas 20 Linhas 25 Linhas 50 Linhas 100 Linhas" at bounding box center [989, 701] width 102 height 34
click at [939, 685] on select "5 Linhas 10 Linhas 20 Linhas 25 Linhas 50 Linhas 100 Linhas" at bounding box center [989, 701] width 102 height 34
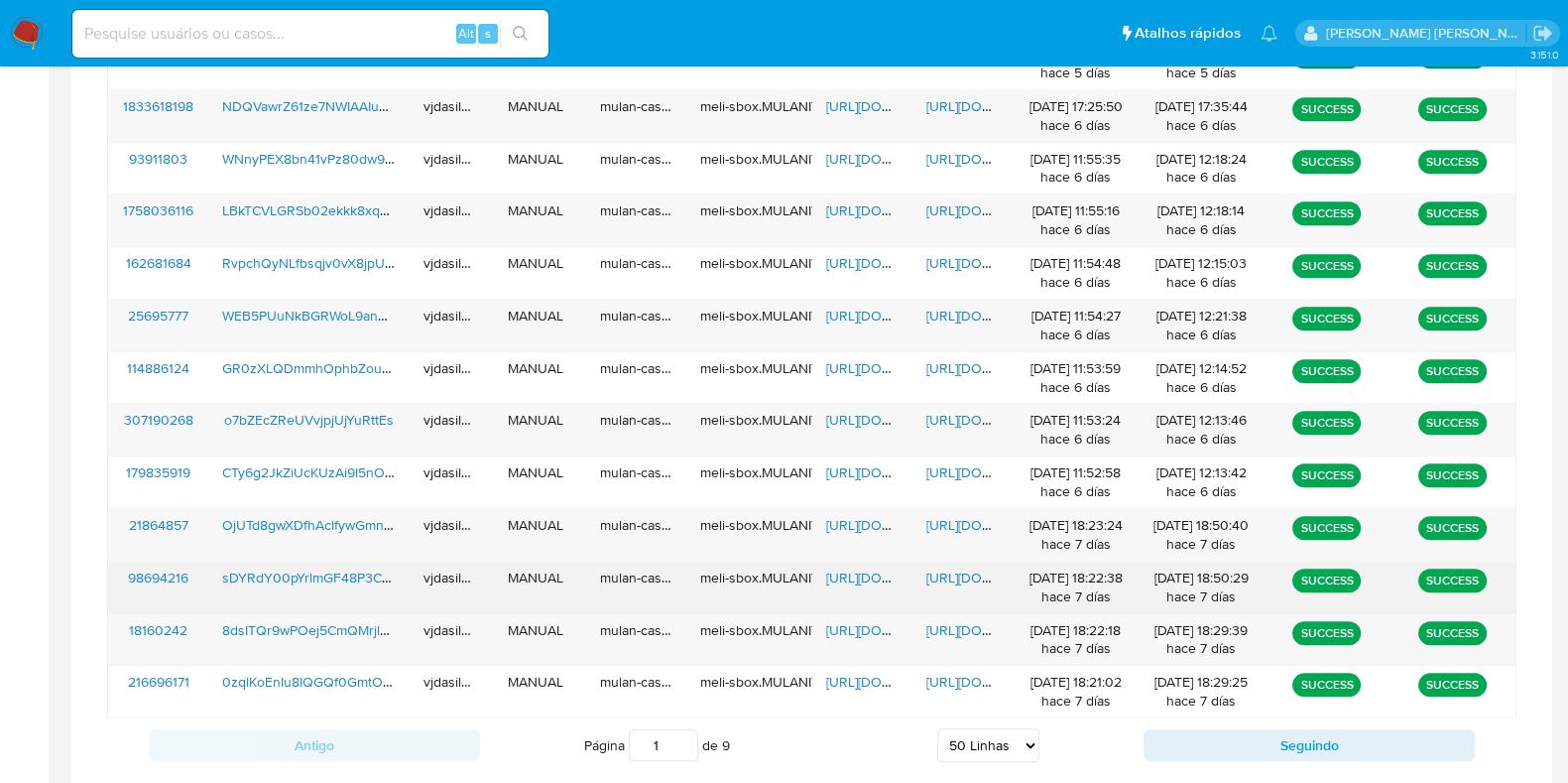
scroll to position [2771, 0]
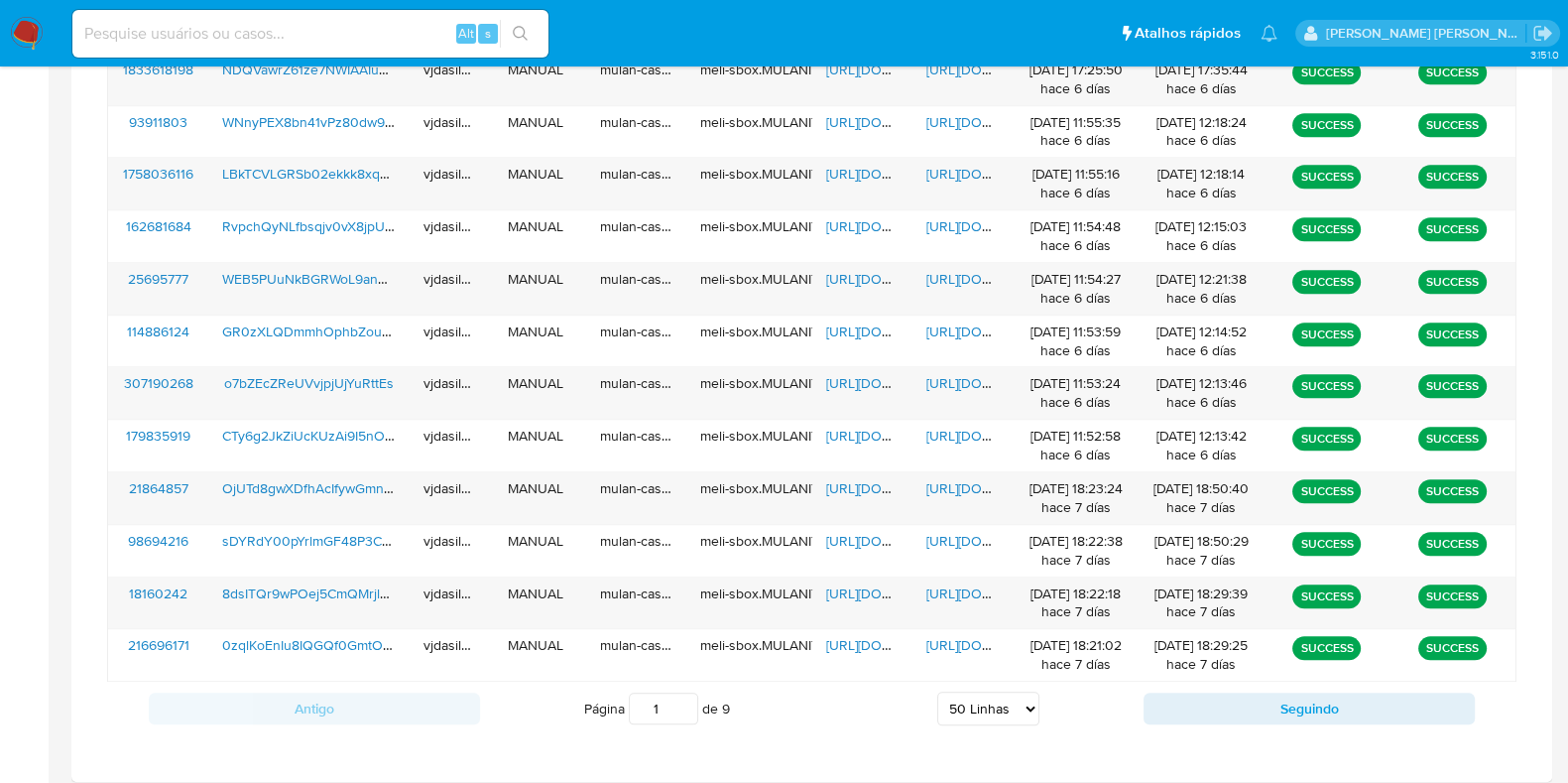
click at [1022, 697] on select "5 Linhas 10 Linhas 20 Linhas 25 Linhas 50 Linhas 100 Linhas" at bounding box center [988, 708] width 102 height 34
select select "100"
click at [938, 691] on select "5 Linhas 10 Linhas 20 Linhas 25 Linhas 50 Linhas 100 Linhas" at bounding box center [988, 708] width 102 height 34
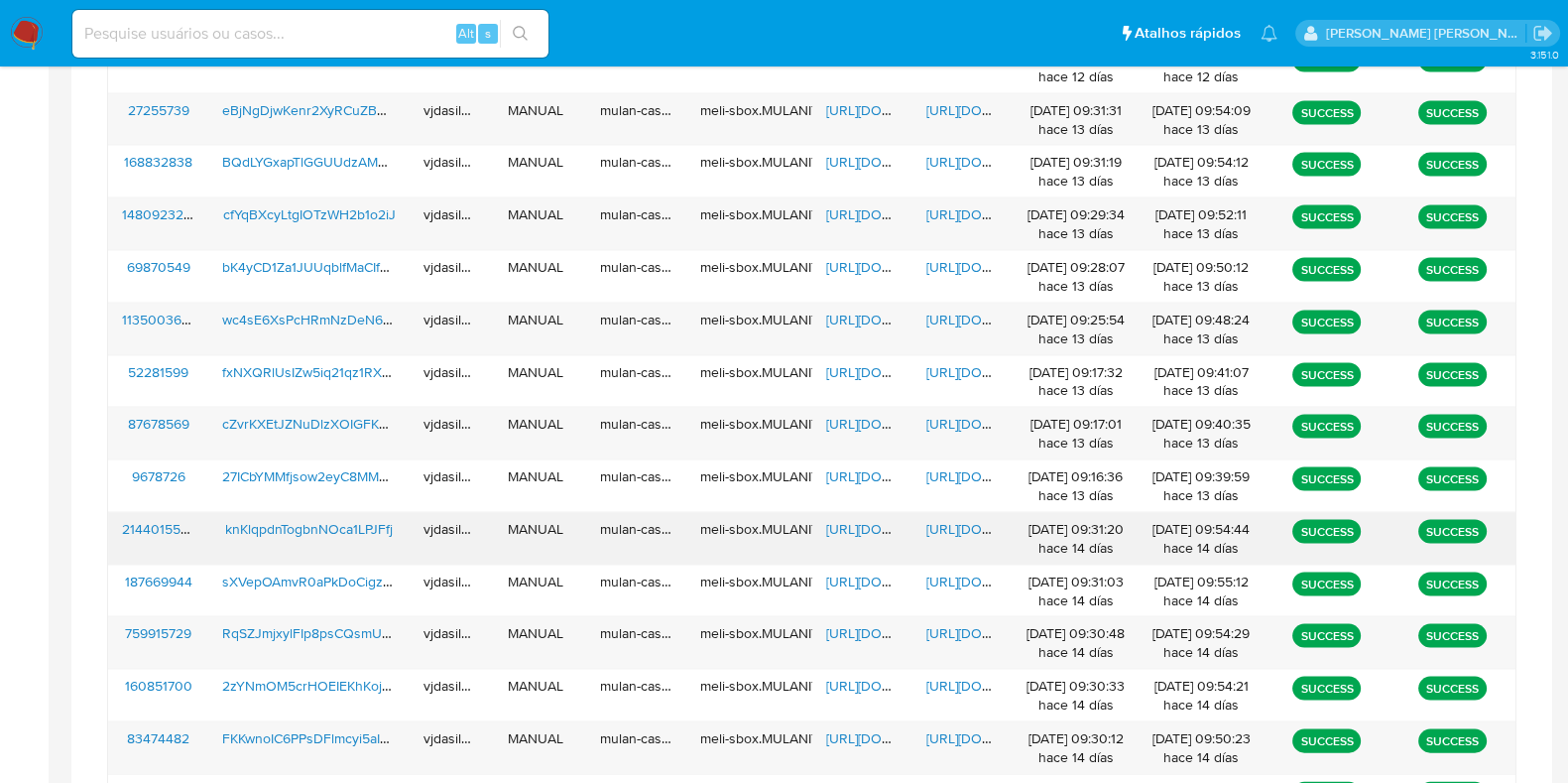
scroll to position [5377, 0]
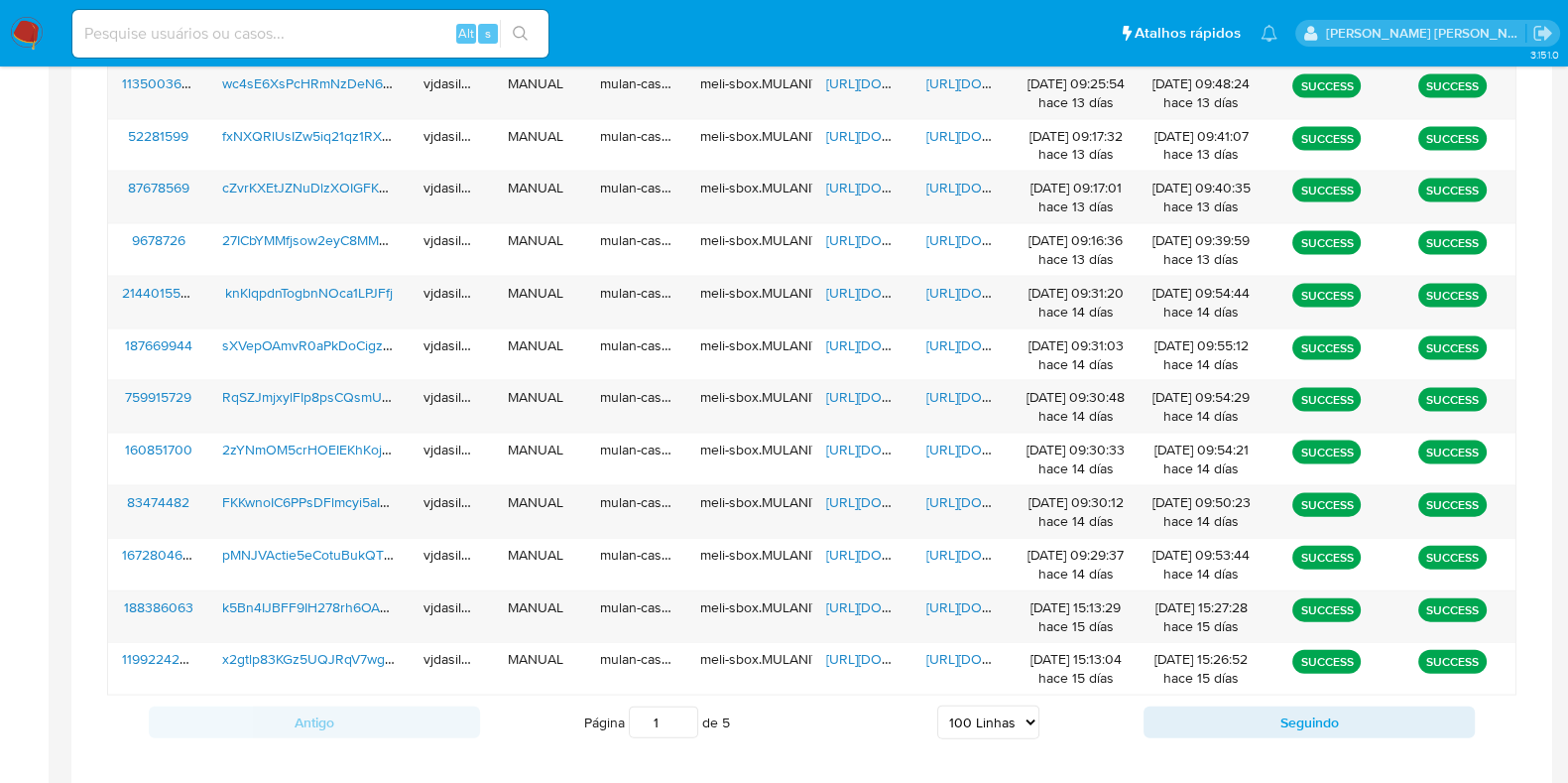
click at [307, 43] on input at bounding box center [310, 34] width 476 height 26
paste input "81WrMuZHD7qV0PcNyF7ngBGX"
type input "81WrMuZHD7qV0PcNyF7ngBGX"
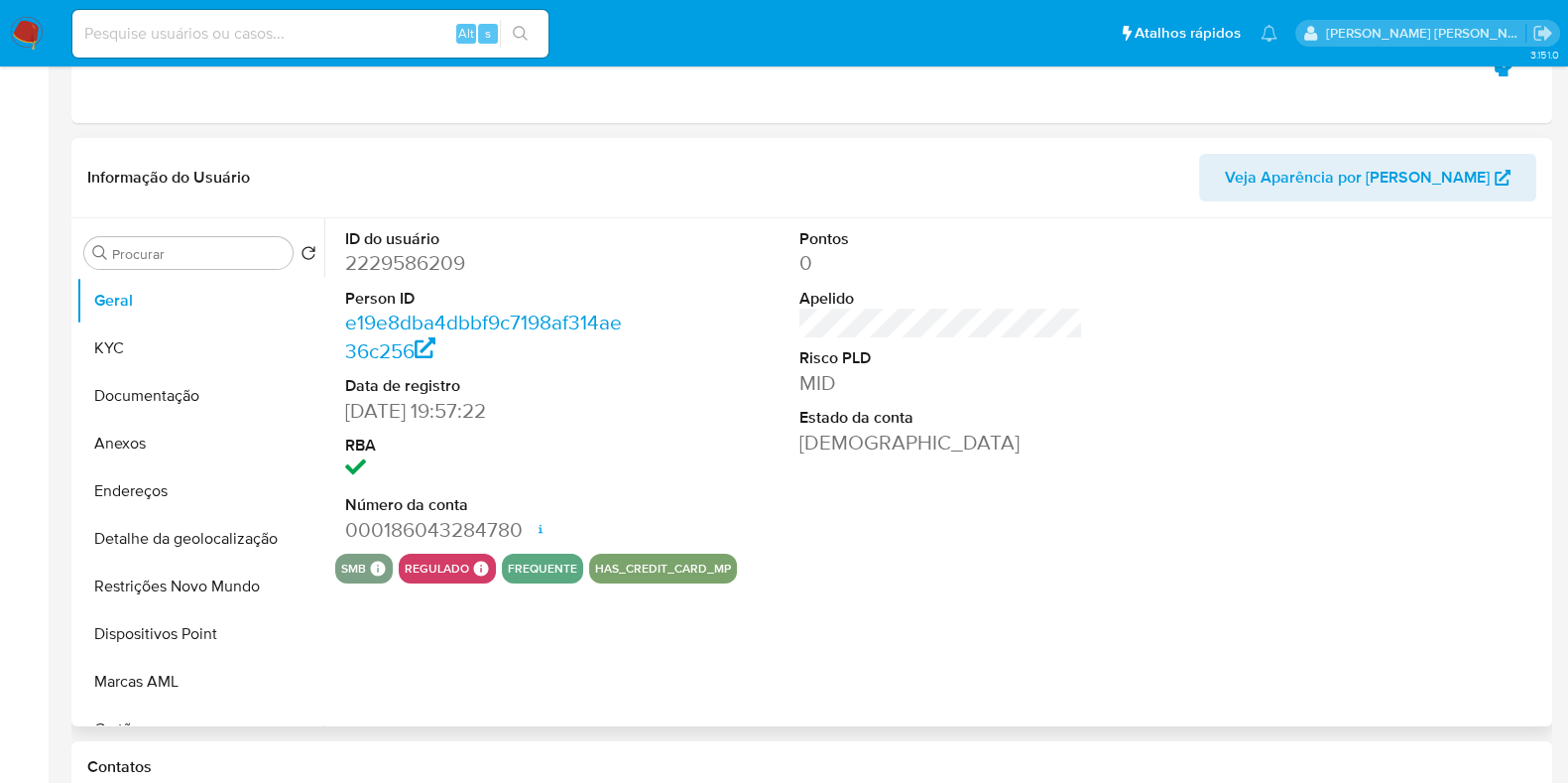
select select "10"
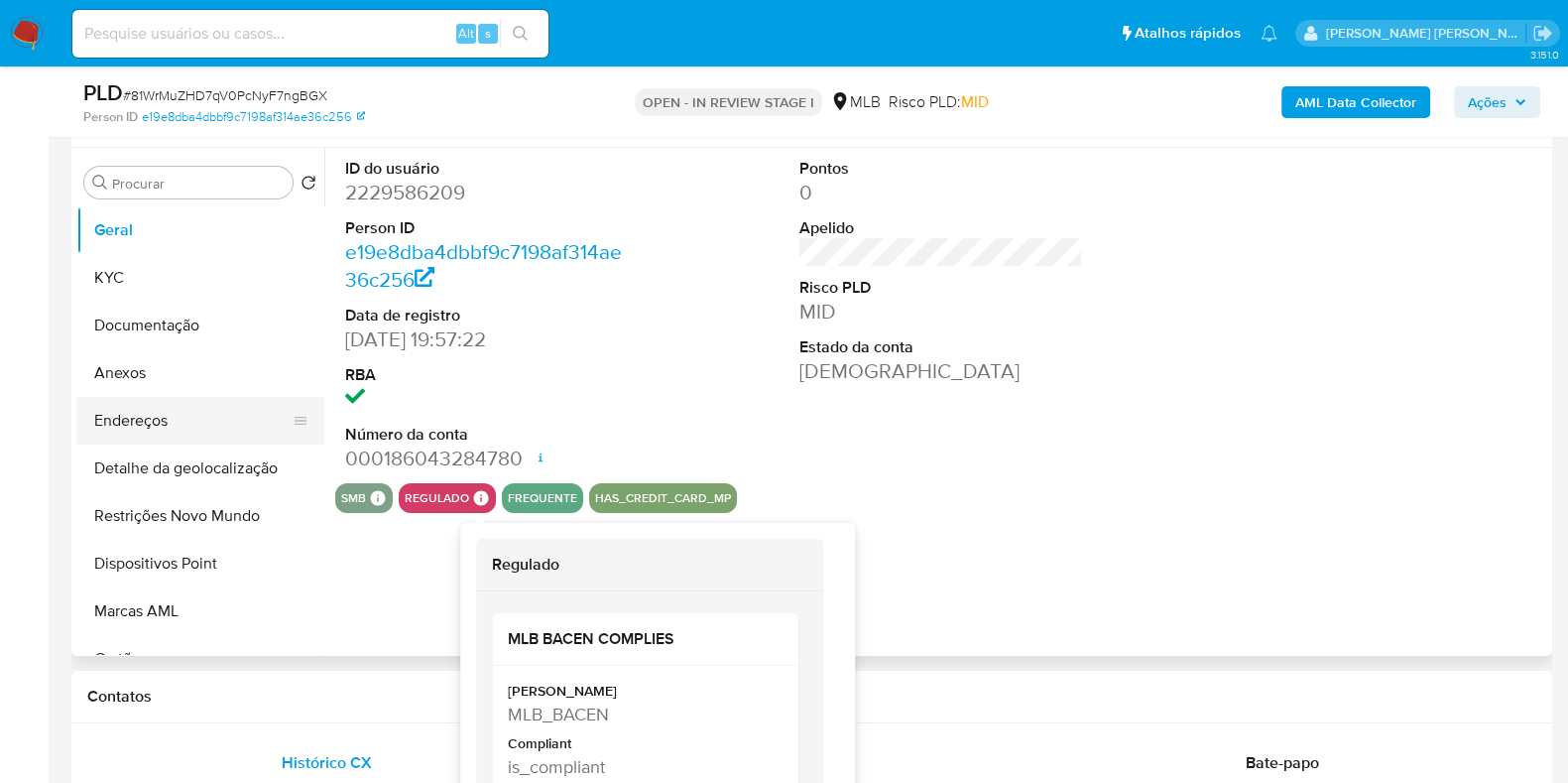
scroll to position [372, 0]
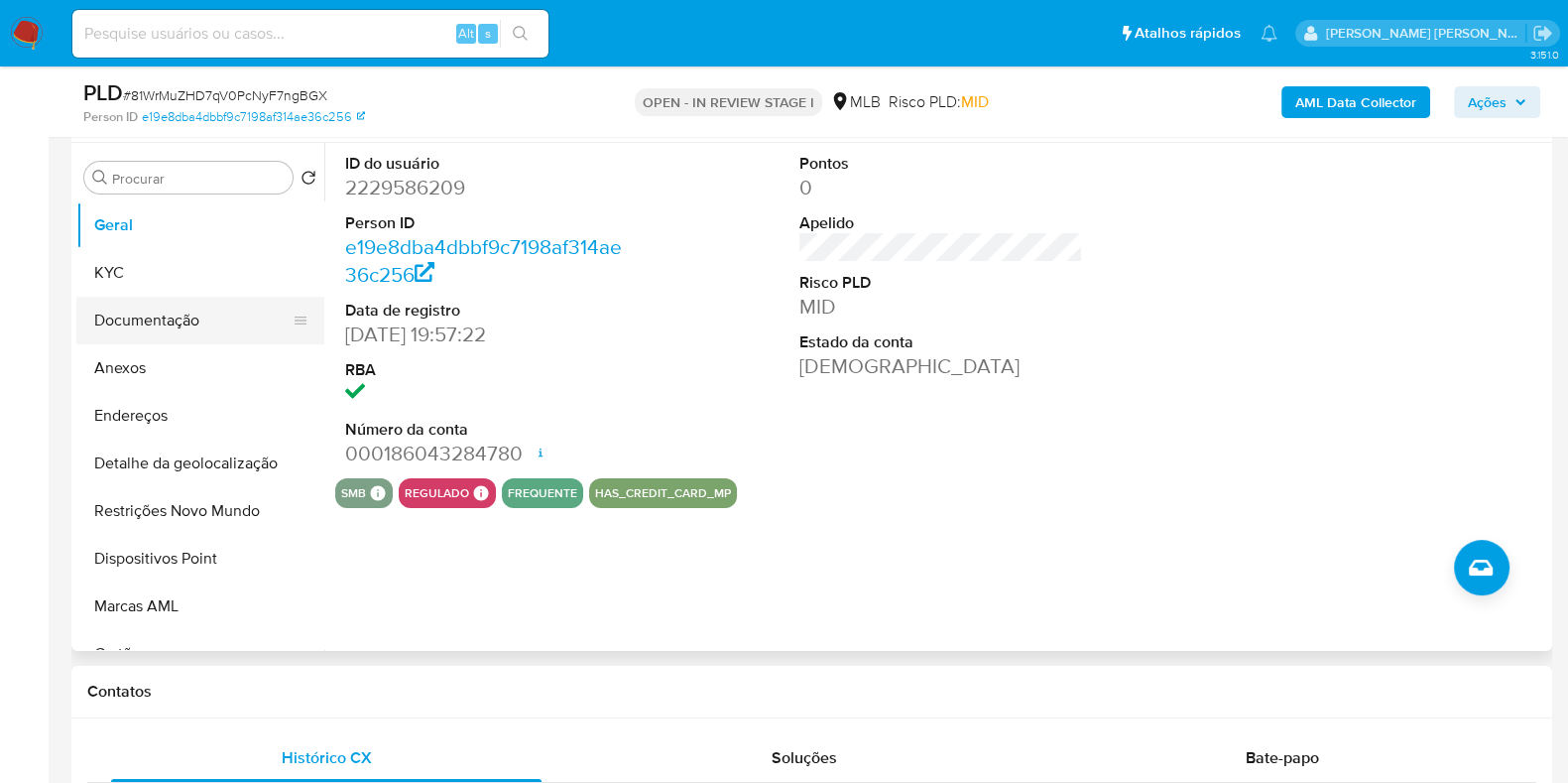
click at [151, 325] on button "Documentação" at bounding box center [192, 320] width 232 height 48
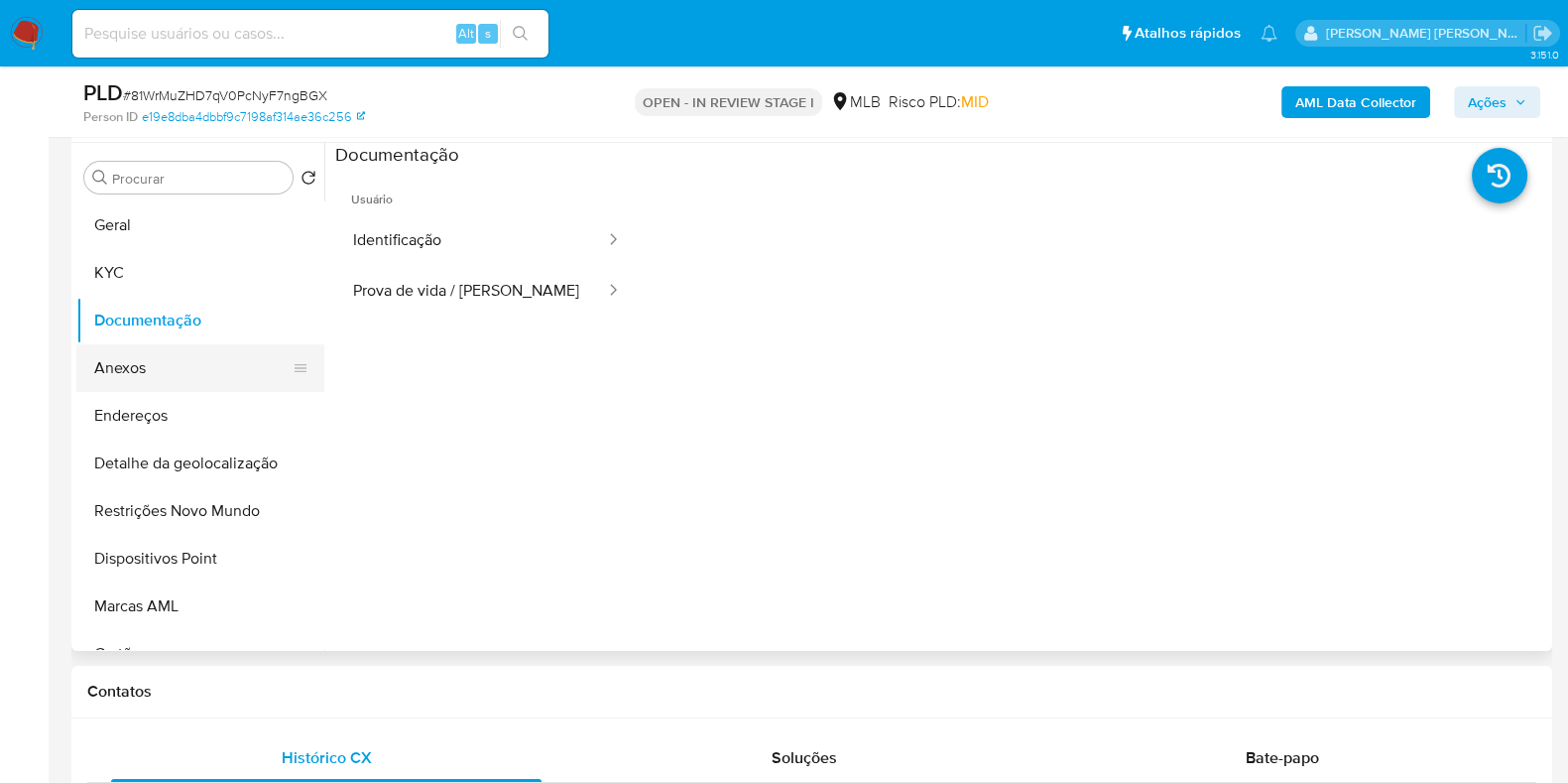
click at [145, 366] on button "Anexos" at bounding box center [192, 368] width 232 height 48
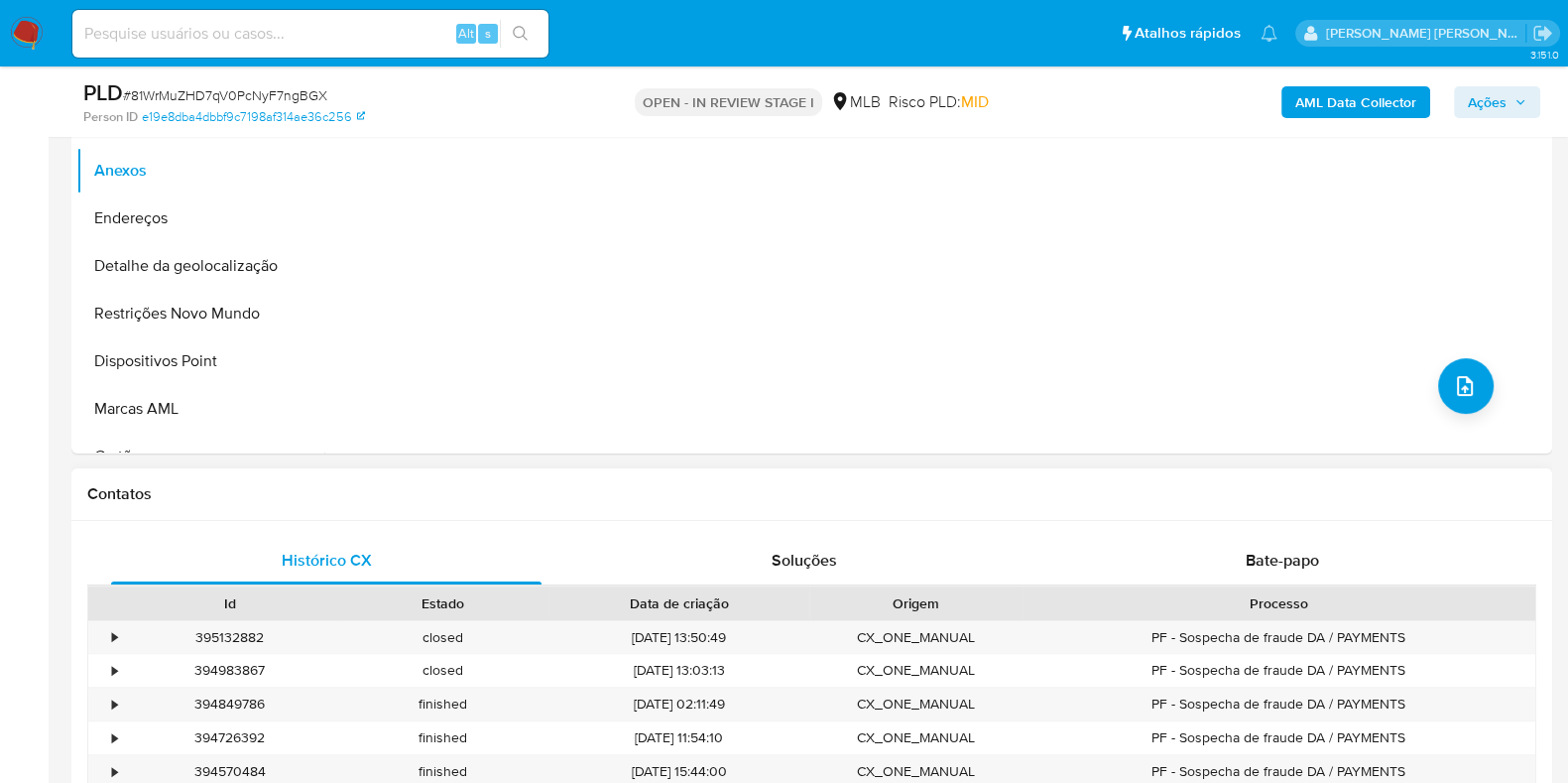
scroll to position [0, 0]
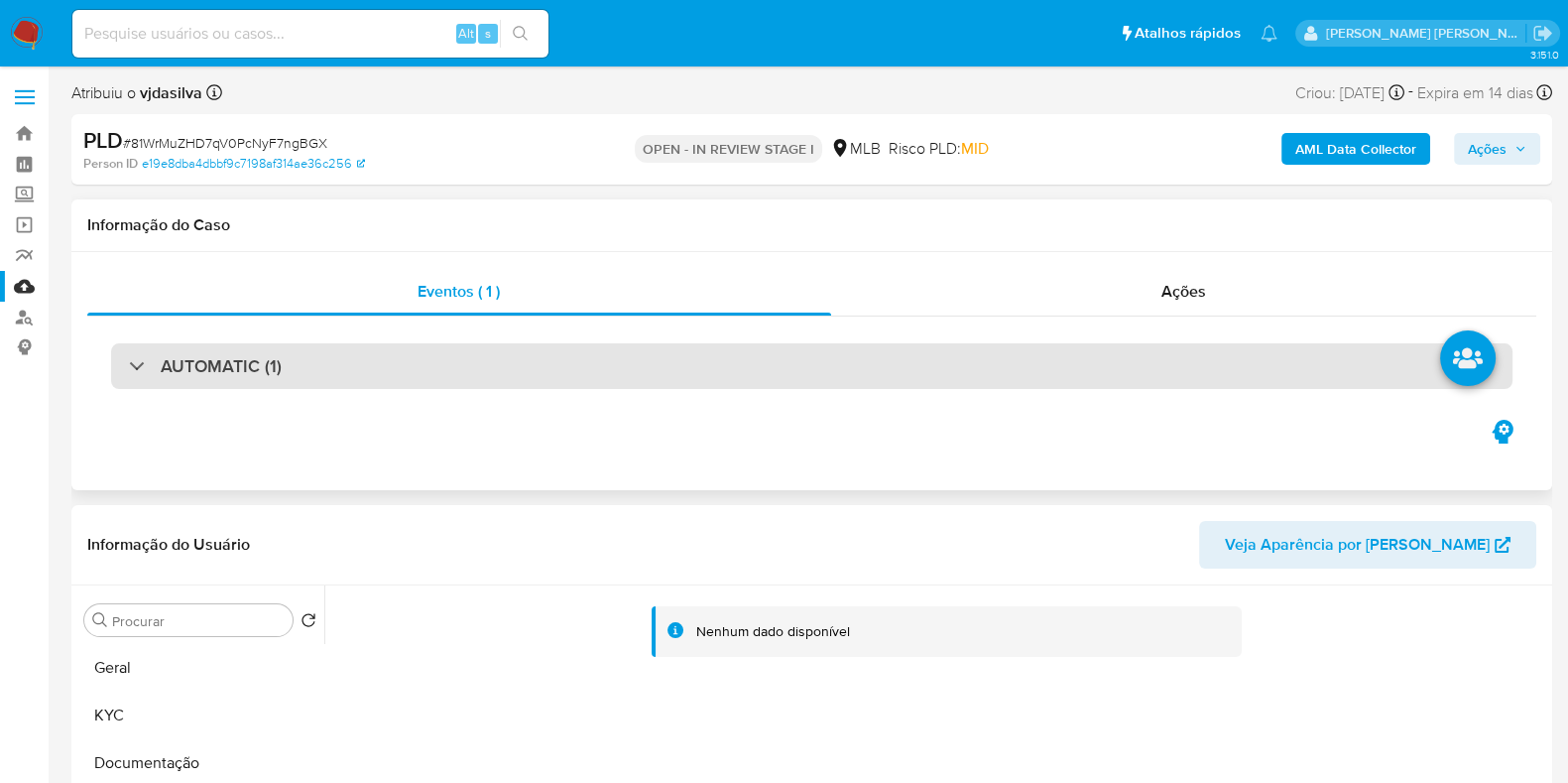
click at [427, 369] on div "AUTOMATIC (1)" at bounding box center [812, 366] width 1402 height 46
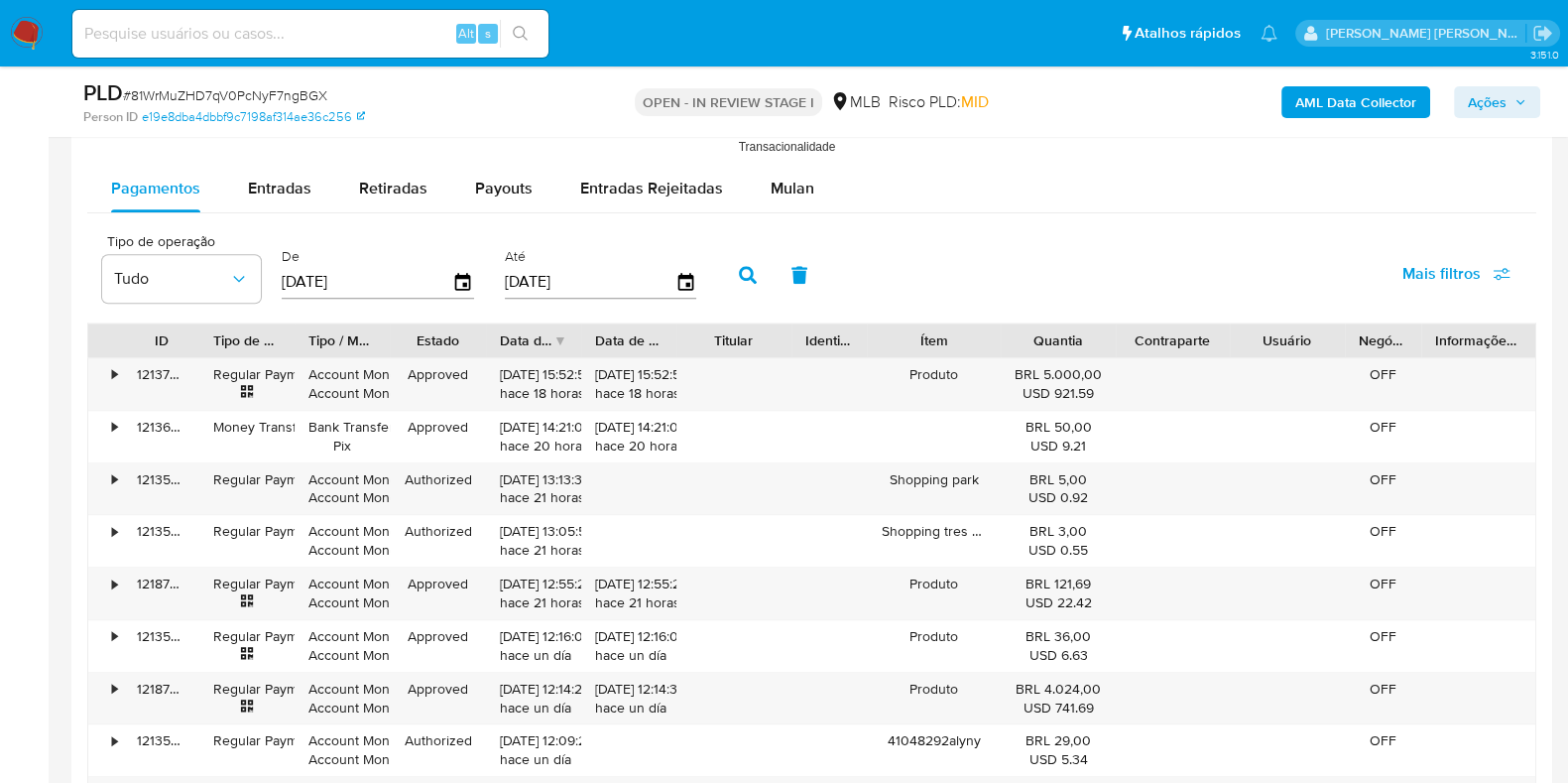
scroll to position [2552, 0]
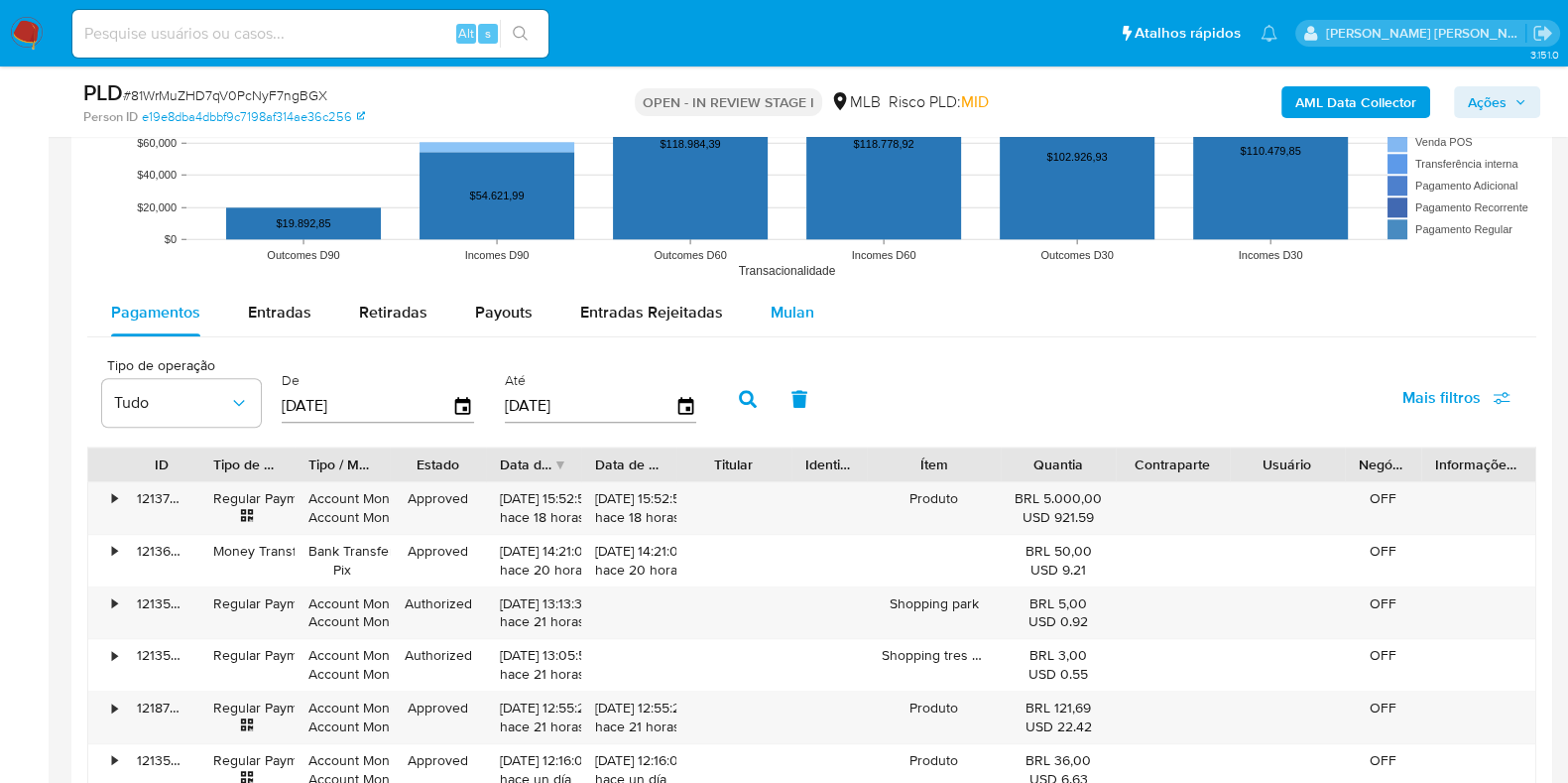
click at [788, 308] on span "Mulan" at bounding box center [792, 311] width 44 height 23
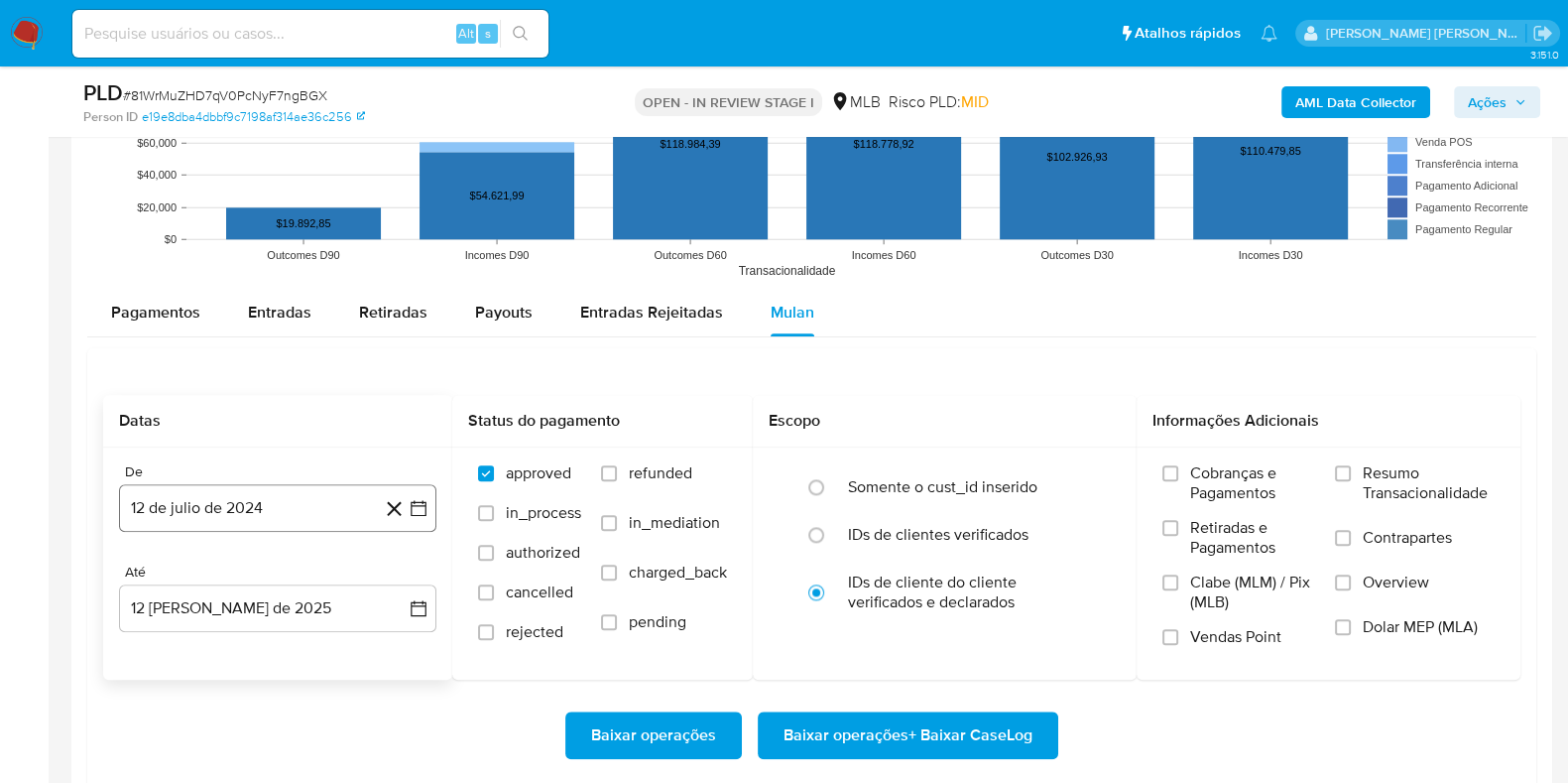
click at [258, 507] on button "12 de julio de 2024" at bounding box center [277, 508] width 317 height 48
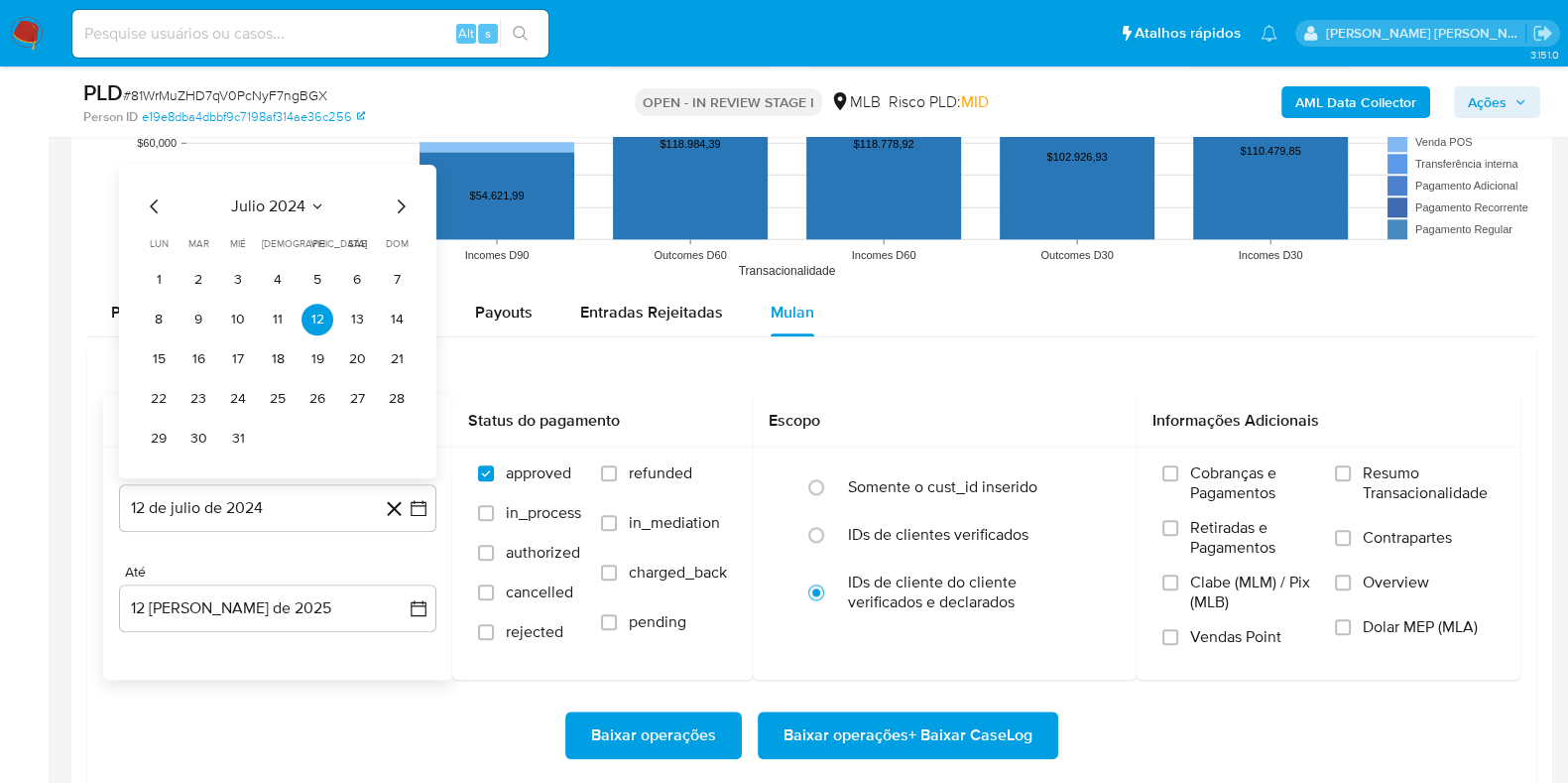
click at [305, 207] on button "julio 2024" at bounding box center [277, 207] width 94 height 20
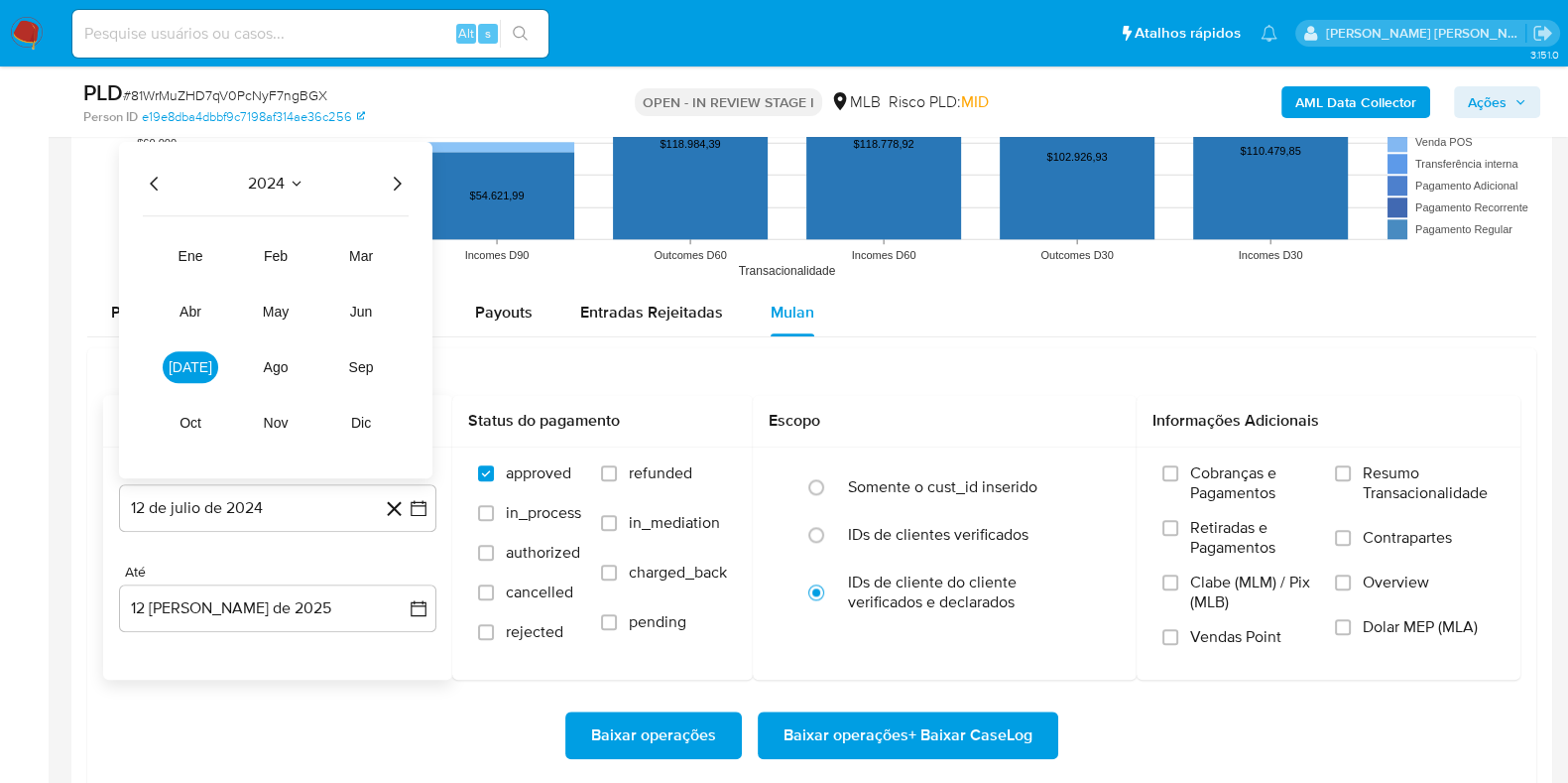
click at [392, 181] on icon "Año siguiente" at bounding box center [397, 184] width 24 height 24
click at [277, 314] on span "may" at bounding box center [275, 311] width 26 height 16
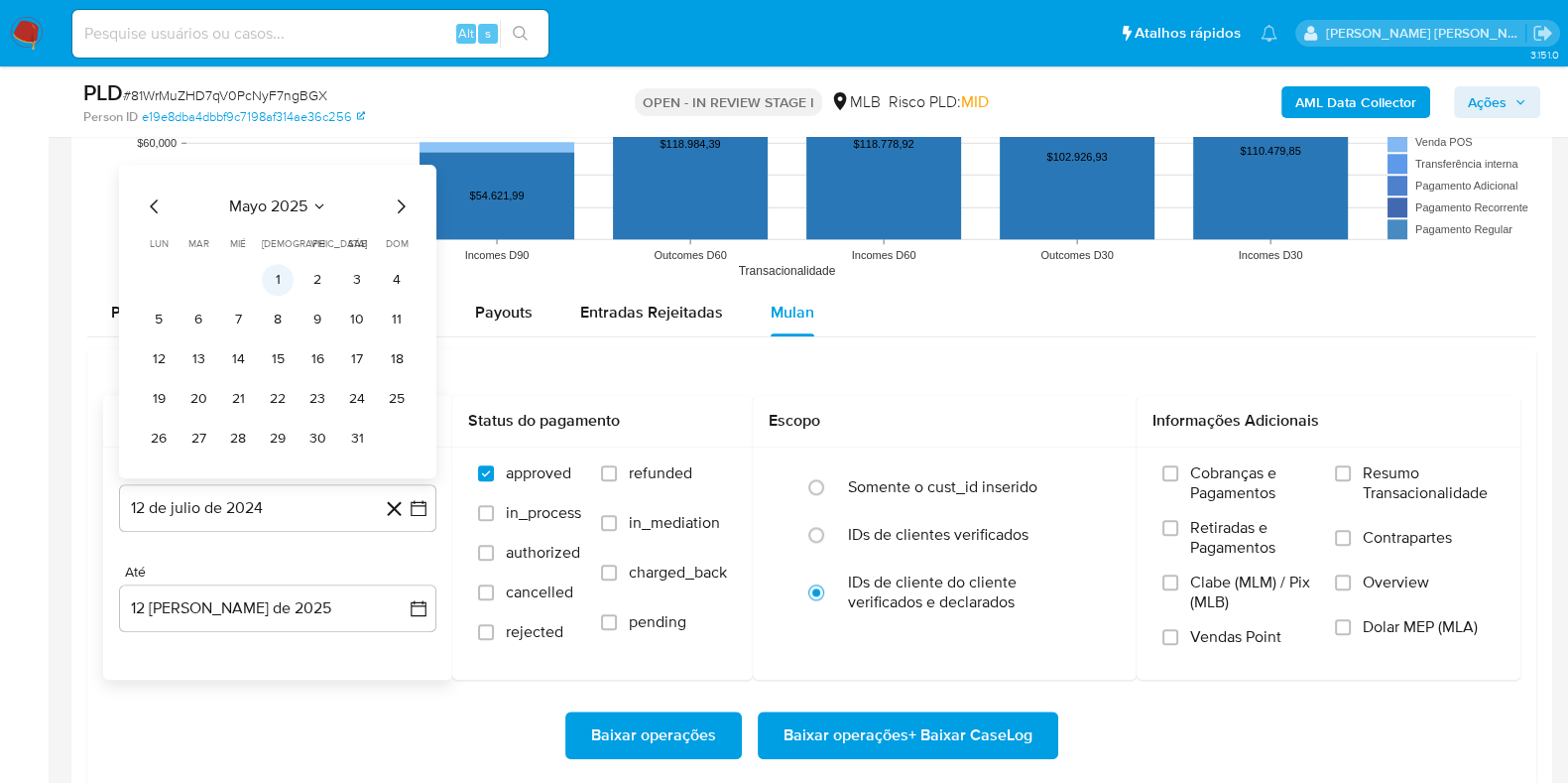
click at [266, 270] on button "1" at bounding box center [277, 280] width 32 height 32
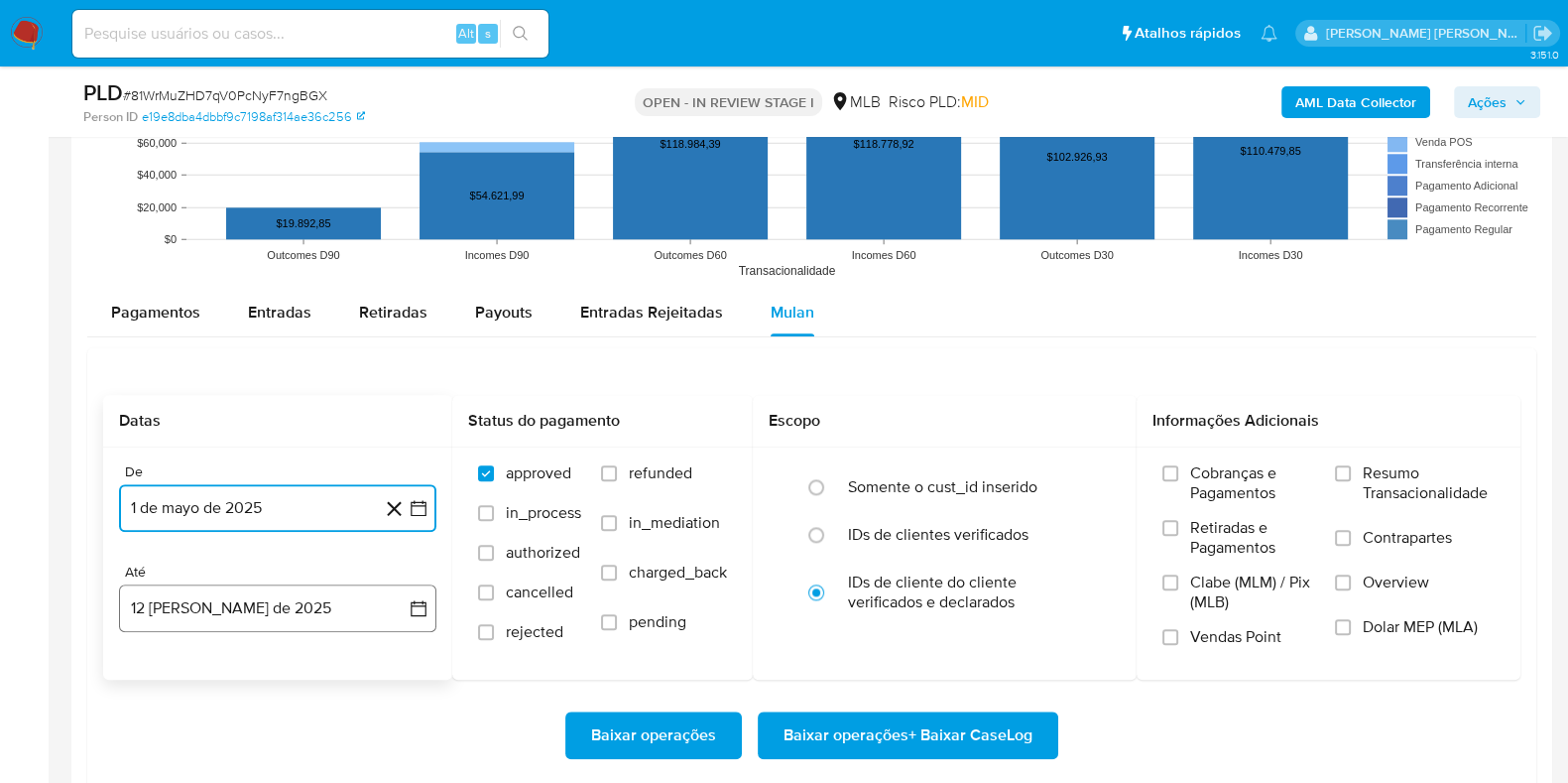
click at [304, 618] on button "12 de agosto de 2025" at bounding box center [277, 609] width 317 height 48
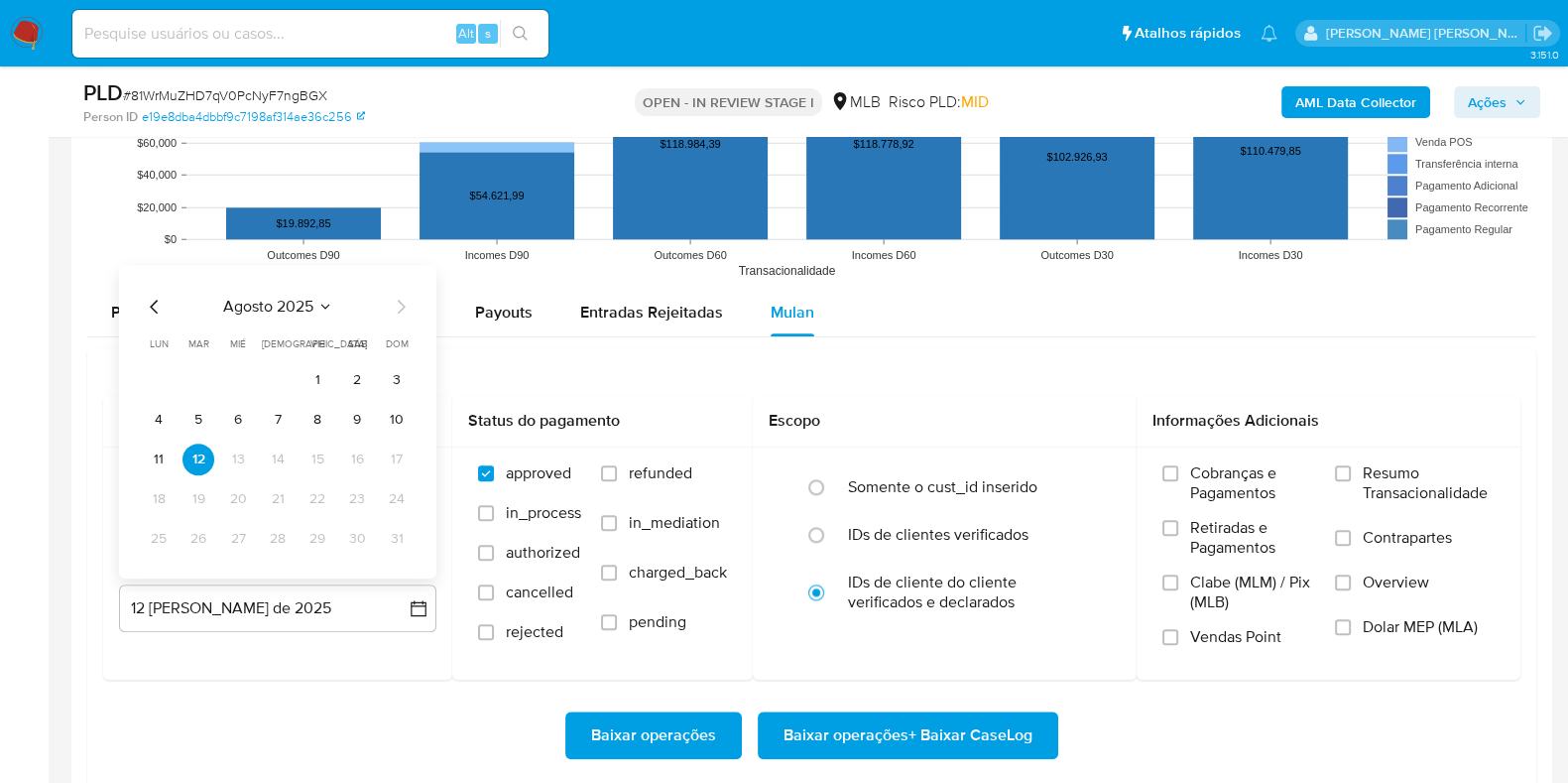
drag, startPoint x: 163, startPoint y: 455, endPoint x: 185, endPoint y: 464, distance: 23.8
click at [162, 455] on button "11" at bounding box center [159, 460] width 32 height 32
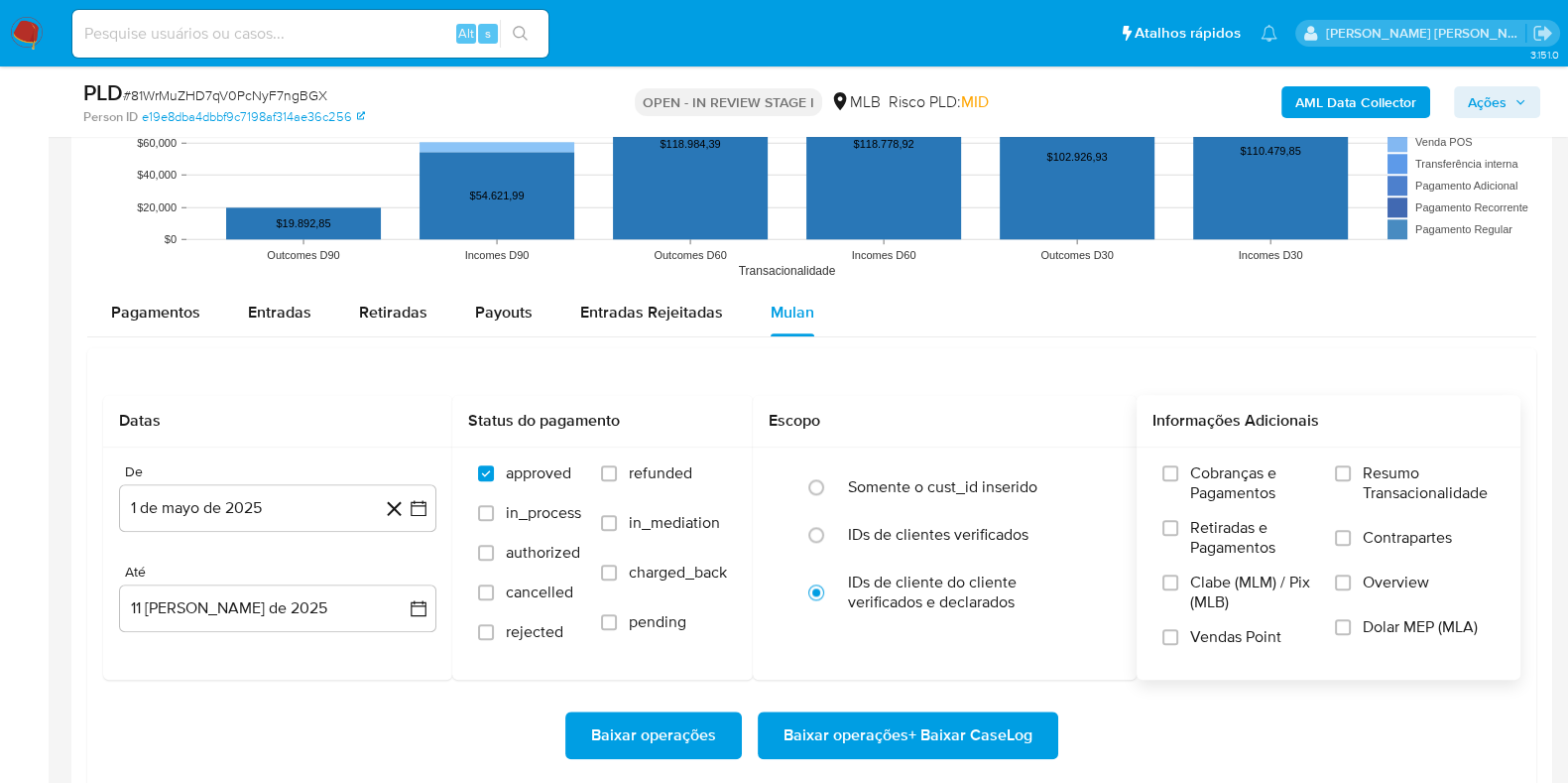
click at [1330, 485] on div "Cobranças e Pagamentos Retiradas e Pagamentos Clabe (MLM) / Pix (MLB) Vendas Po…" at bounding box center [1328, 563] width 352 height 199
click at [1356, 479] on label "Resumo Transacionalidade" at bounding box center [1415, 495] width 160 height 65
click at [1351, 479] on input "Resumo Transacionalidade" at bounding box center [1343, 474] width 16 height 16
click at [1370, 541] on span "Contrapartes" at bounding box center [1408, 538] width 89 height 20
click at [1351, 541] on input "Contrapartes" at bounding box center [1343, 538] width 16 height 16
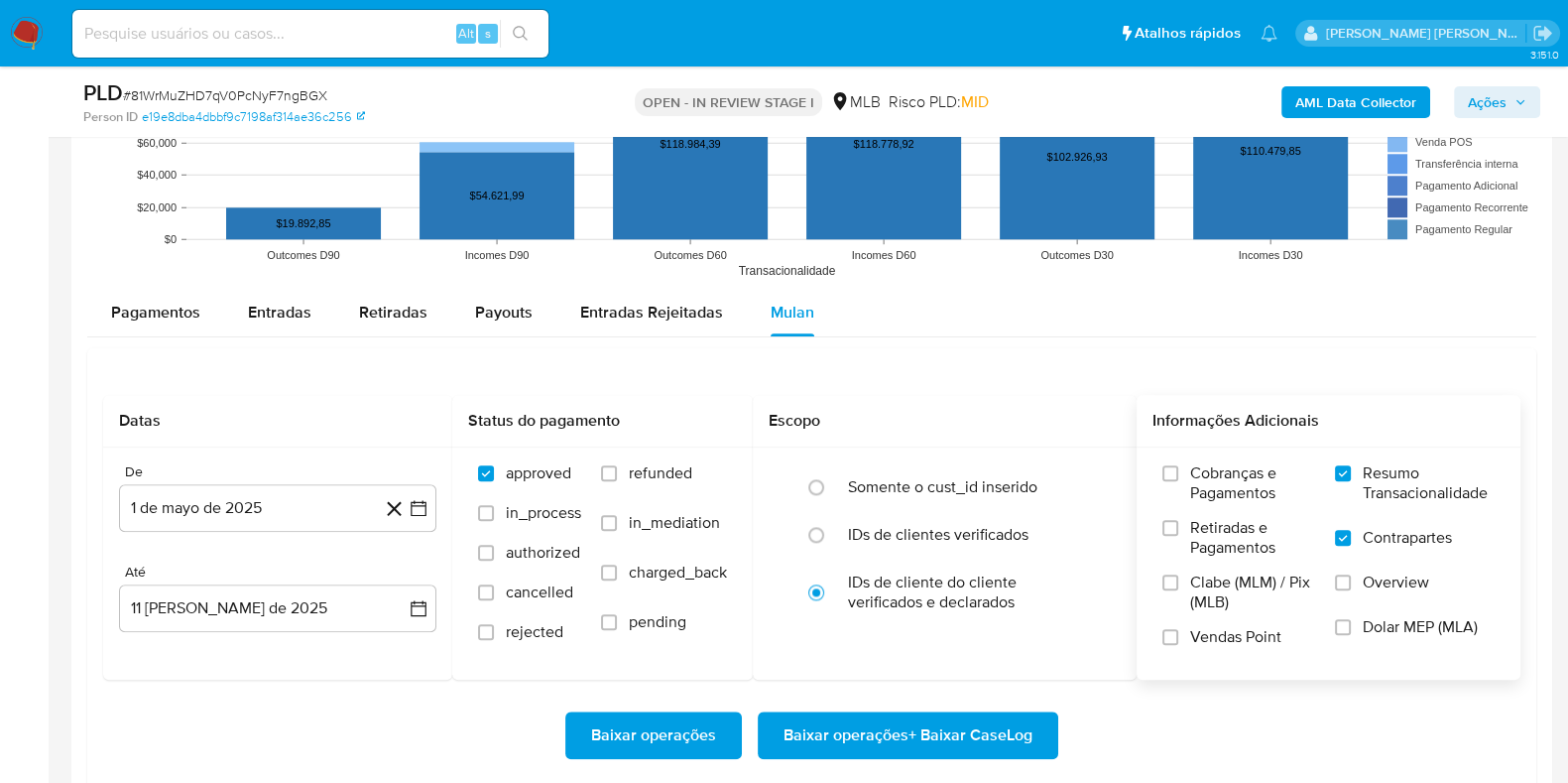
click at [953, 743] on span "Baixar operações + Baixar CaseLog" at bounding box center [908, 735] width 249 height 44
click at [243, 45] on input at bounding box center [310, 34] width 476 height 26
paste input "l9w6aLmxURv96agEewQVmqBD"
type input "l9w6aLmxURv96agEewQVmqBD"
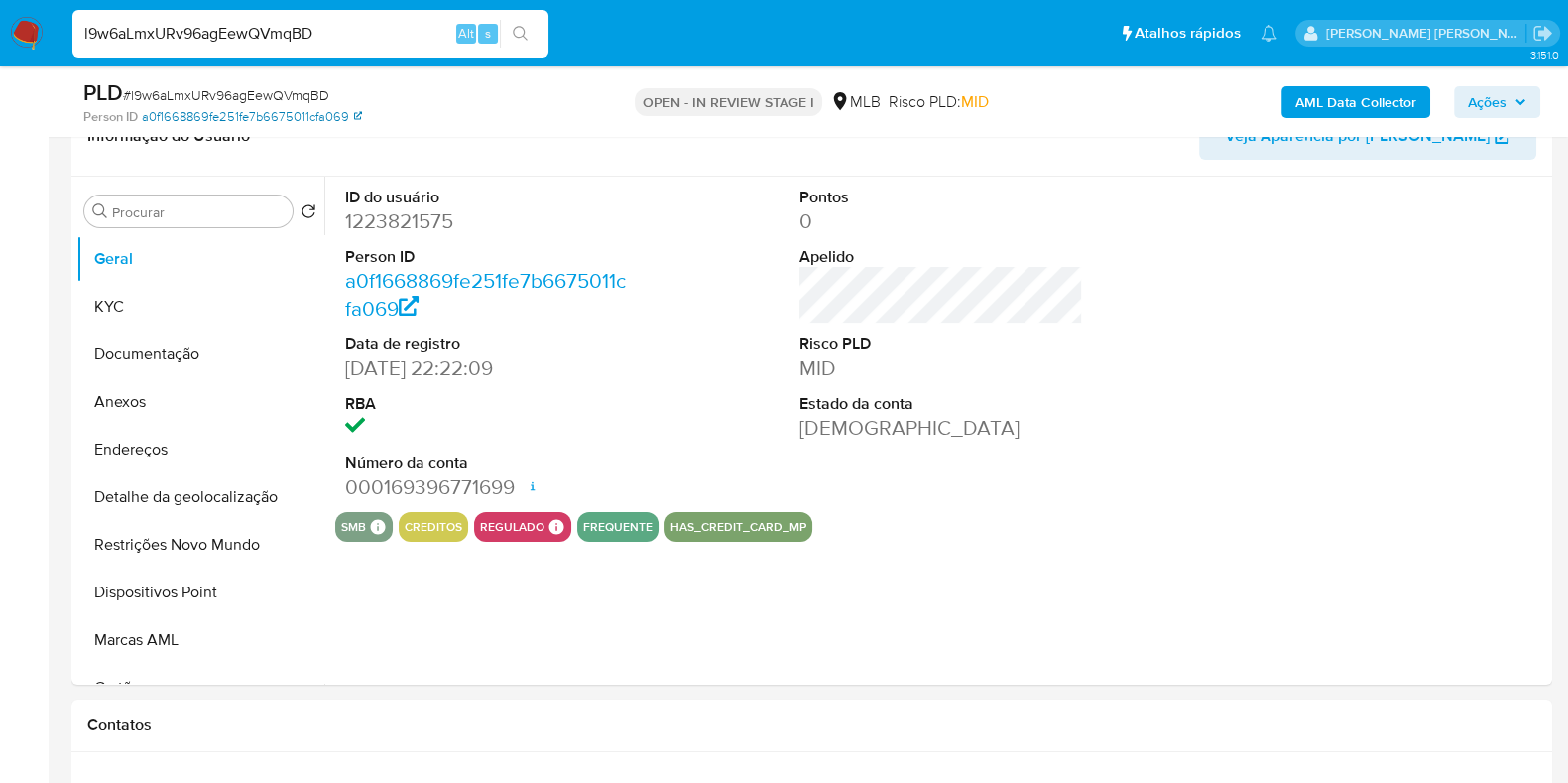
scroll to position [372, 0]
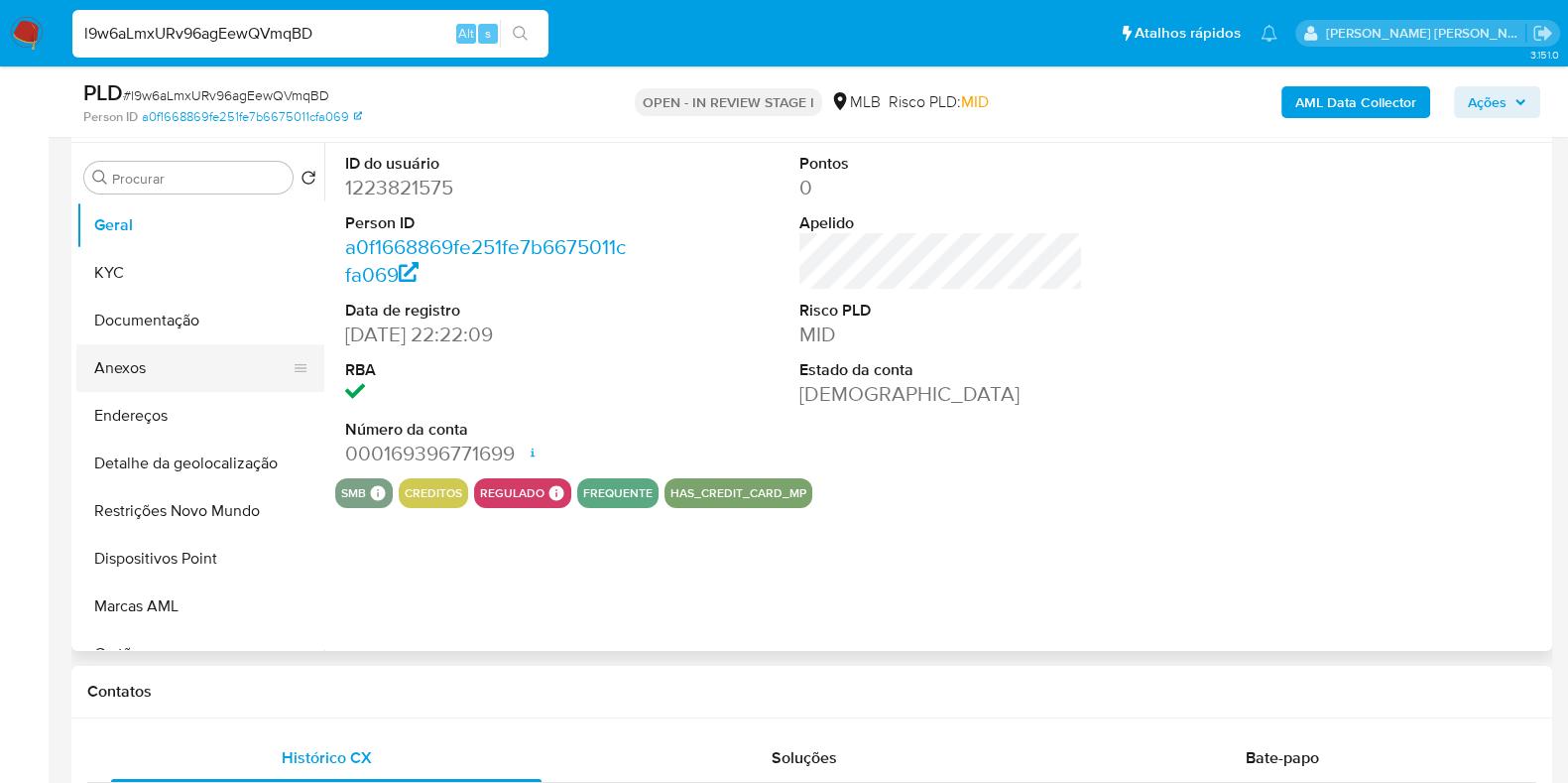
click at [134, 367] on button "Anexos" at bounding box center [192, 368] width 232 height 48
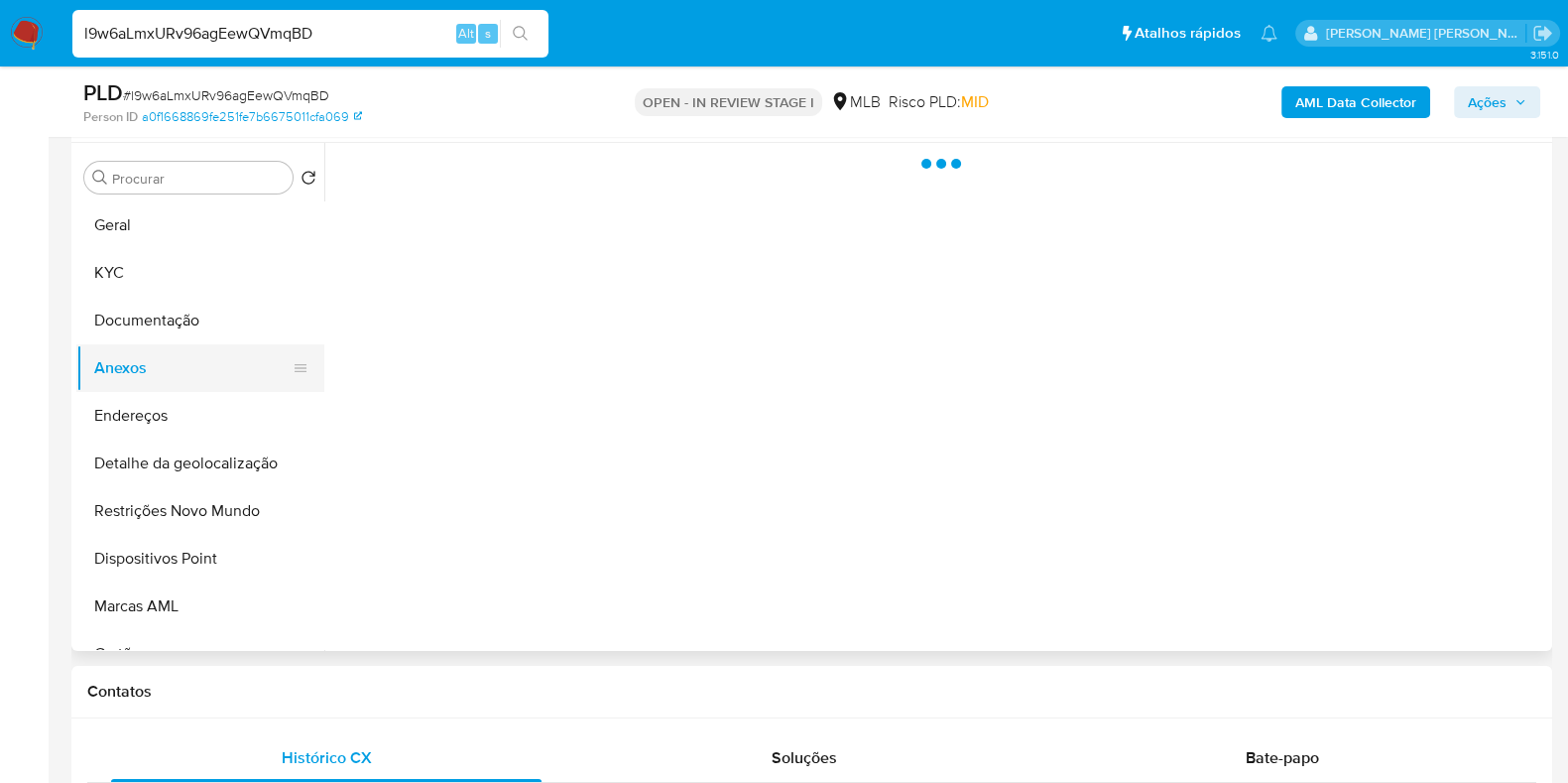
select select "10"
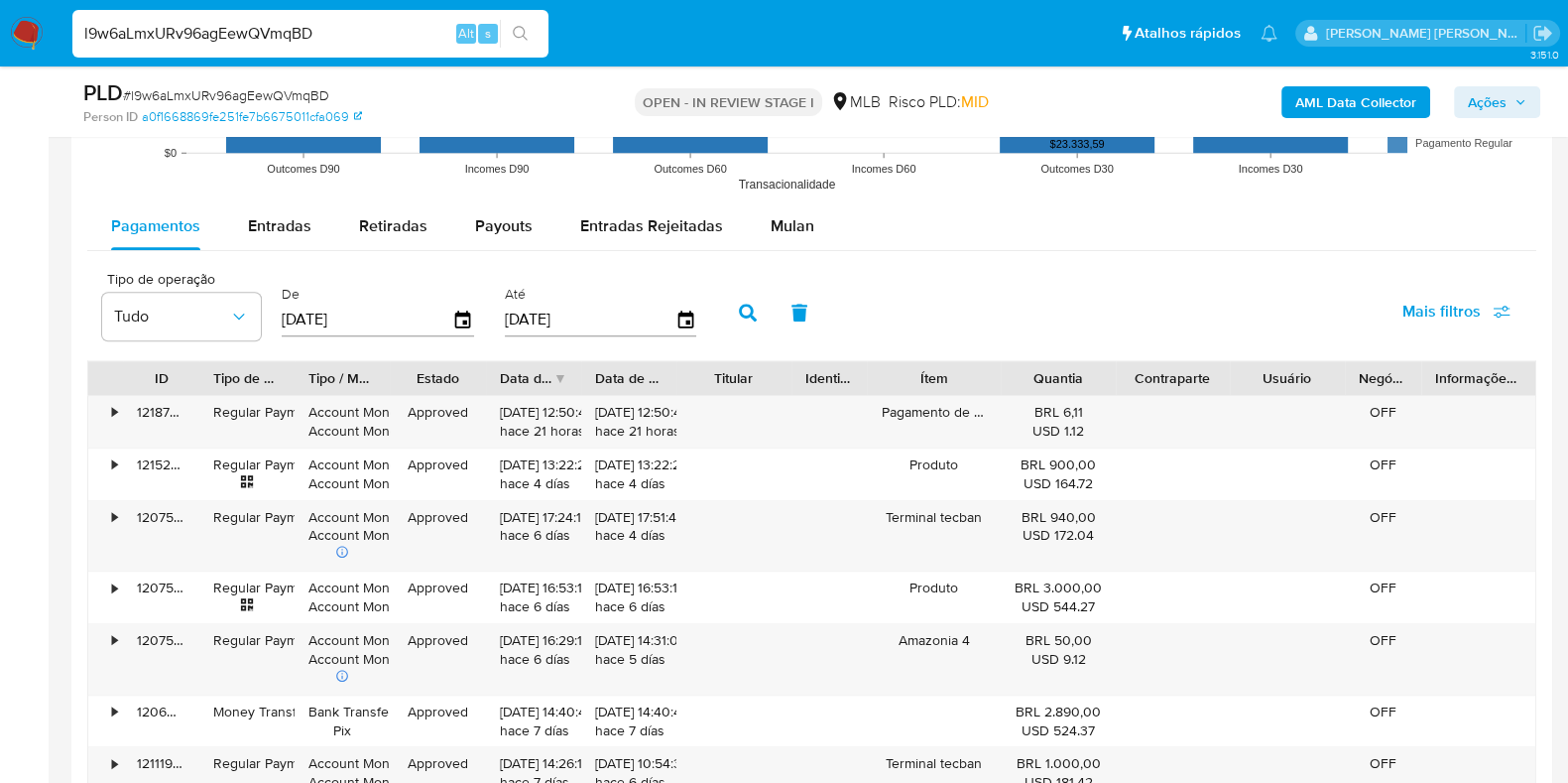
scroll to position [1984, 0]
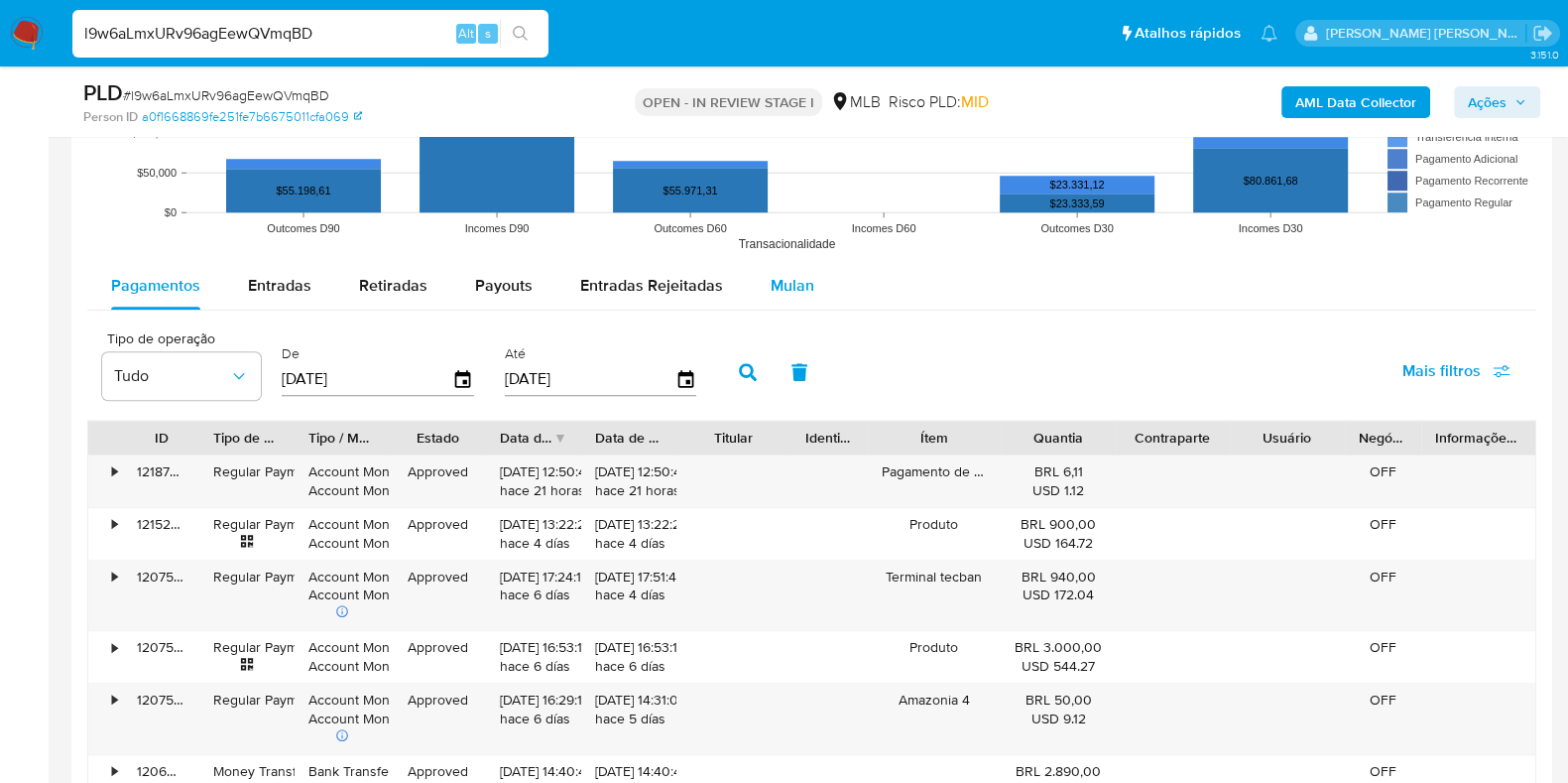
click at [779, 276] on span "Mulan" at bounding box center [792, 285] width 44 height 23
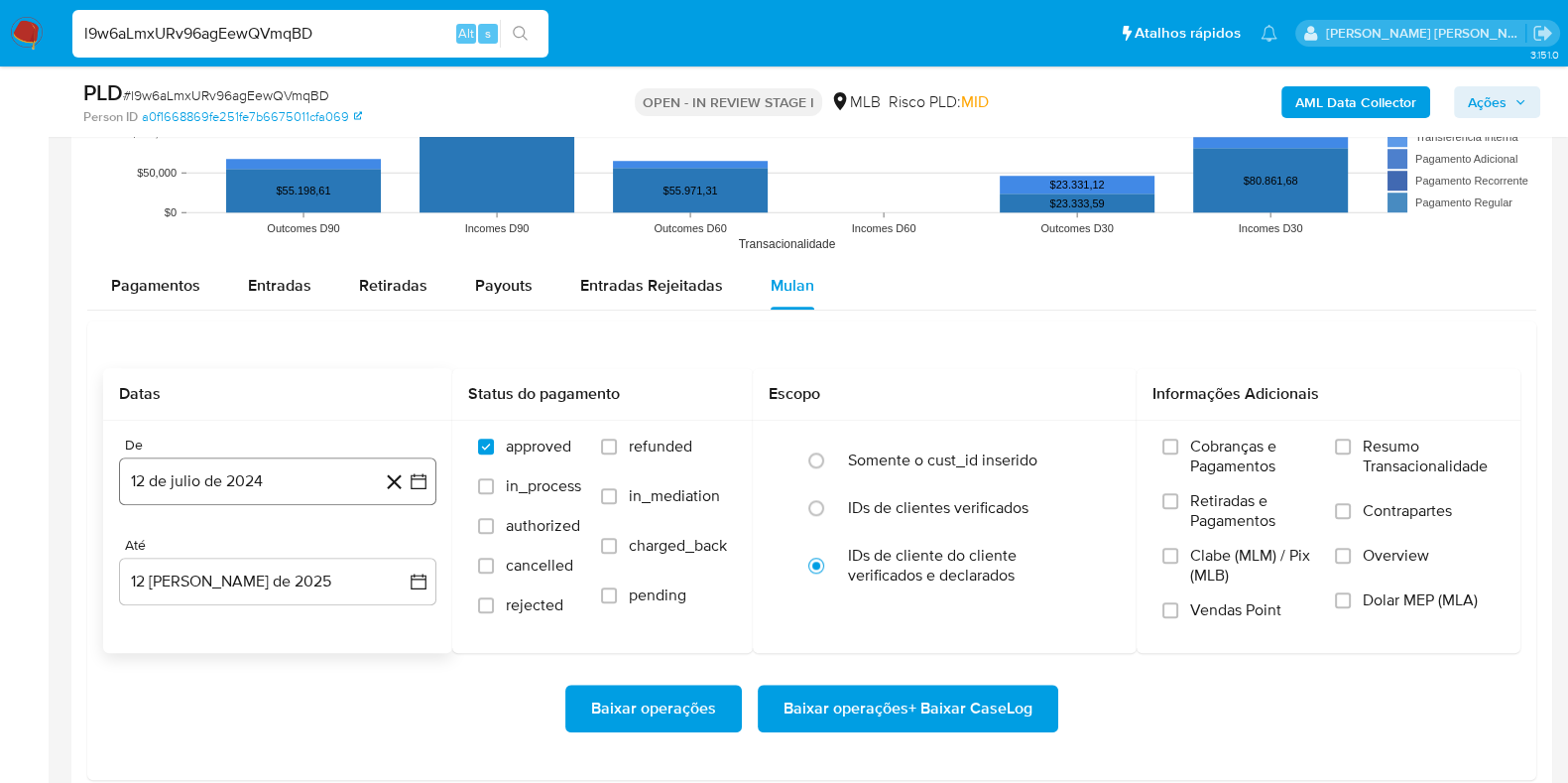
click at [300, 491] on button "12 de julio de 2024" at bounding box center [277, 482] width 317 height 48
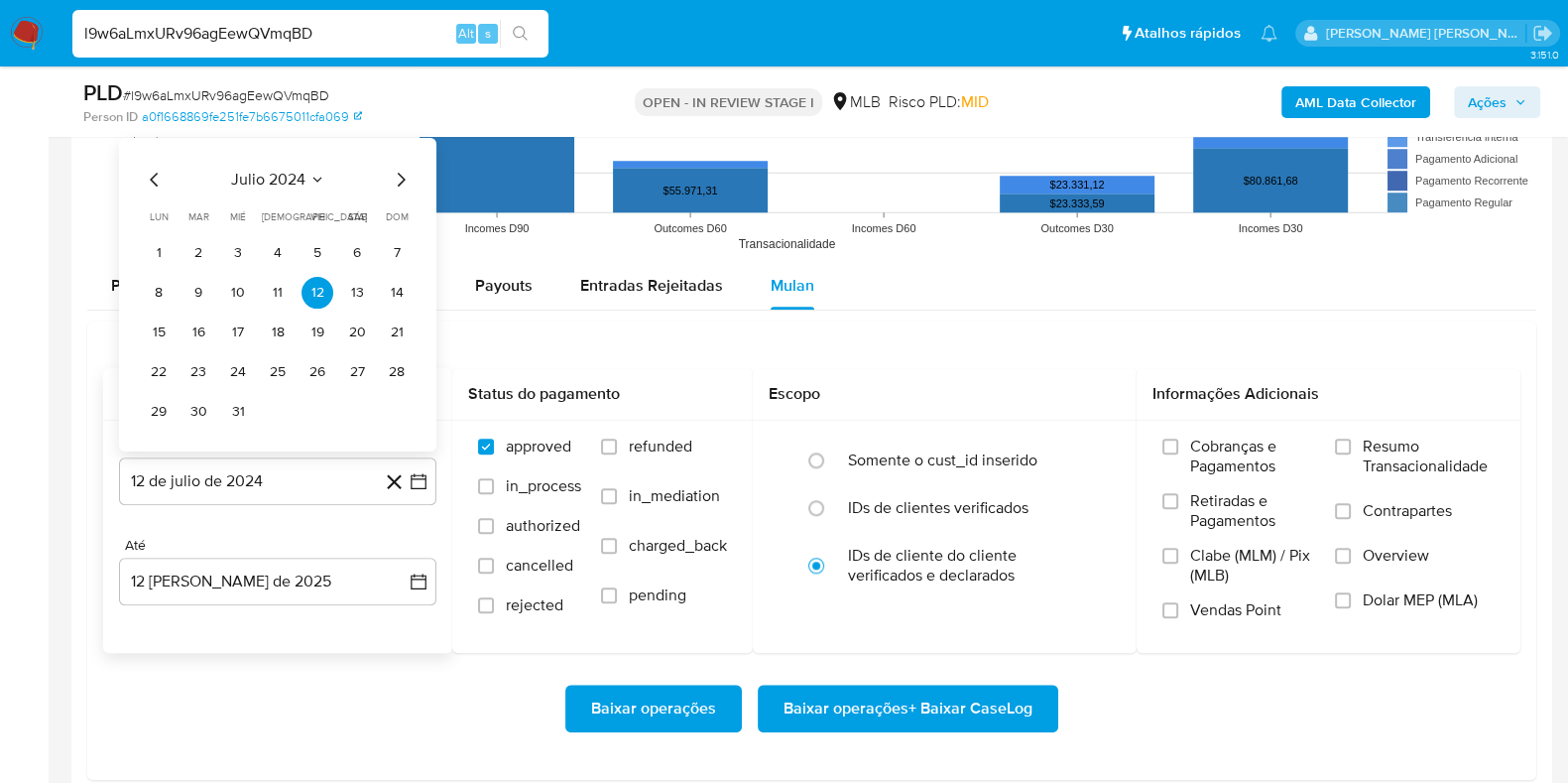
click at [297, 172] on span "julio 2024" at bounding box center [267, 180] width 75 height 20
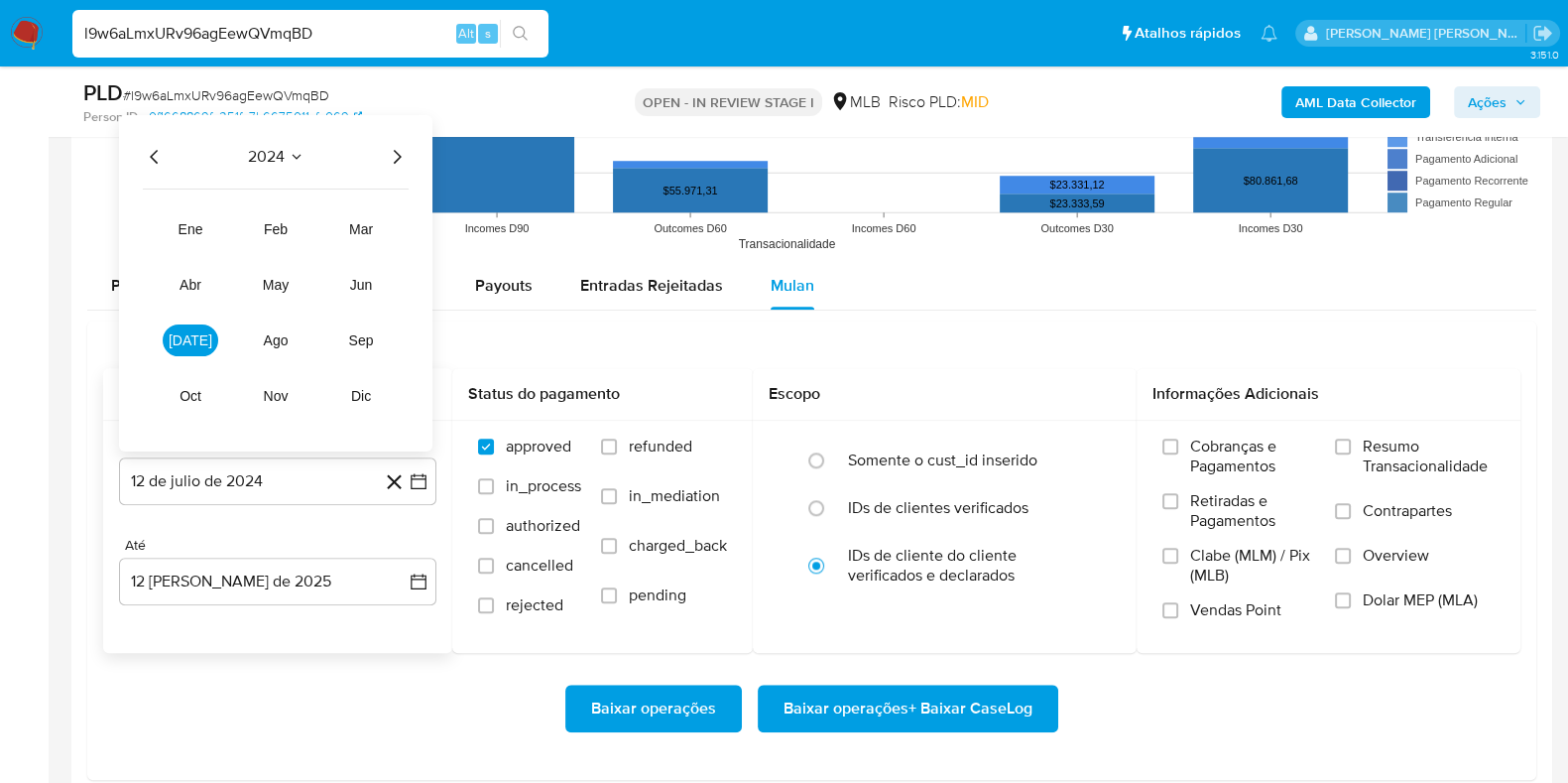
click at [398, 152] on icon "Año siguiente" at bounding box center [398, 157] width 8 height 14
click at [284, 273] on button "may" at bounding box center [275, 285] width 56 height 32
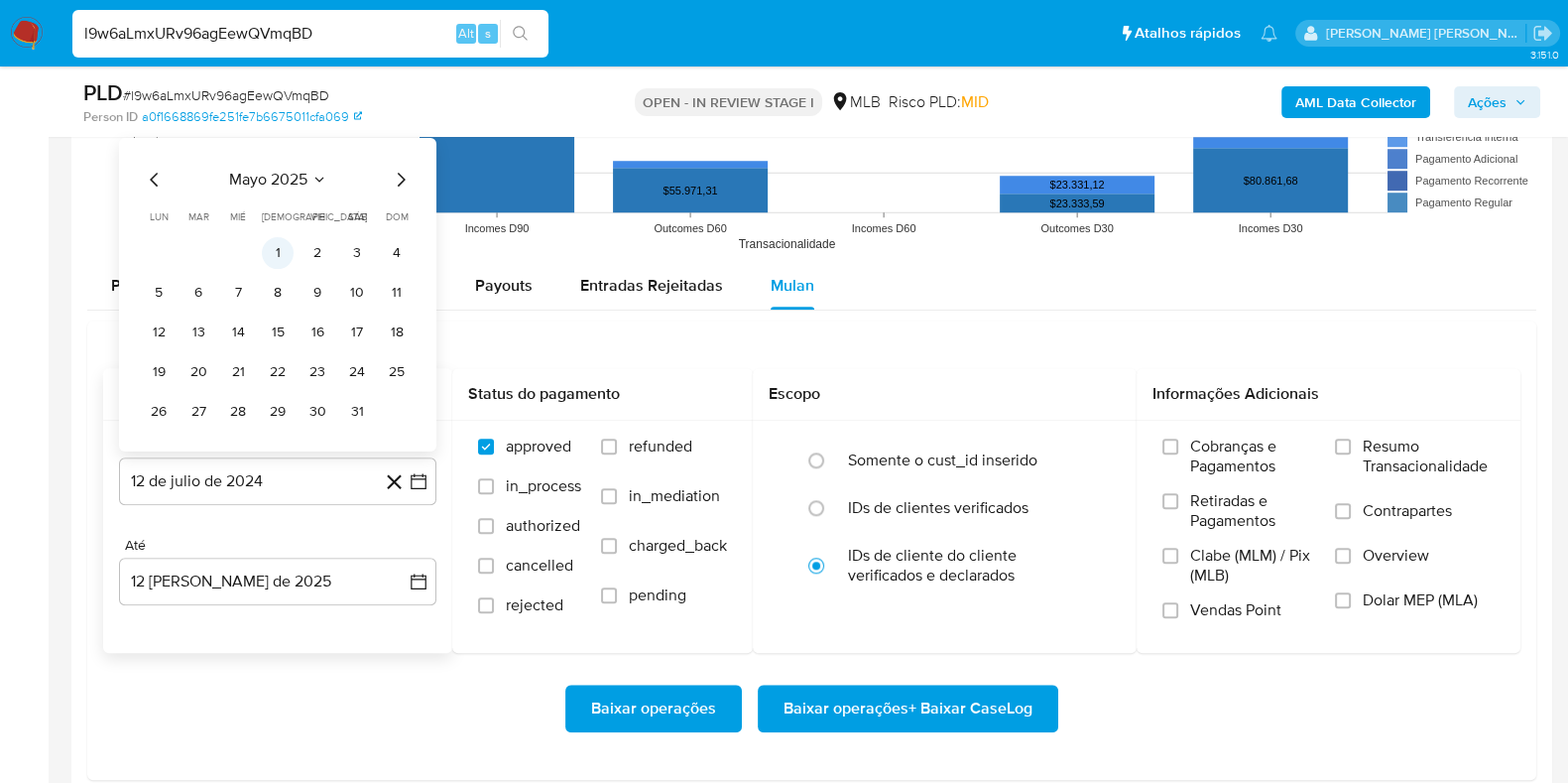
click at [277, 252] on button "1" at bounding box center [277, 253] width 32 height 32
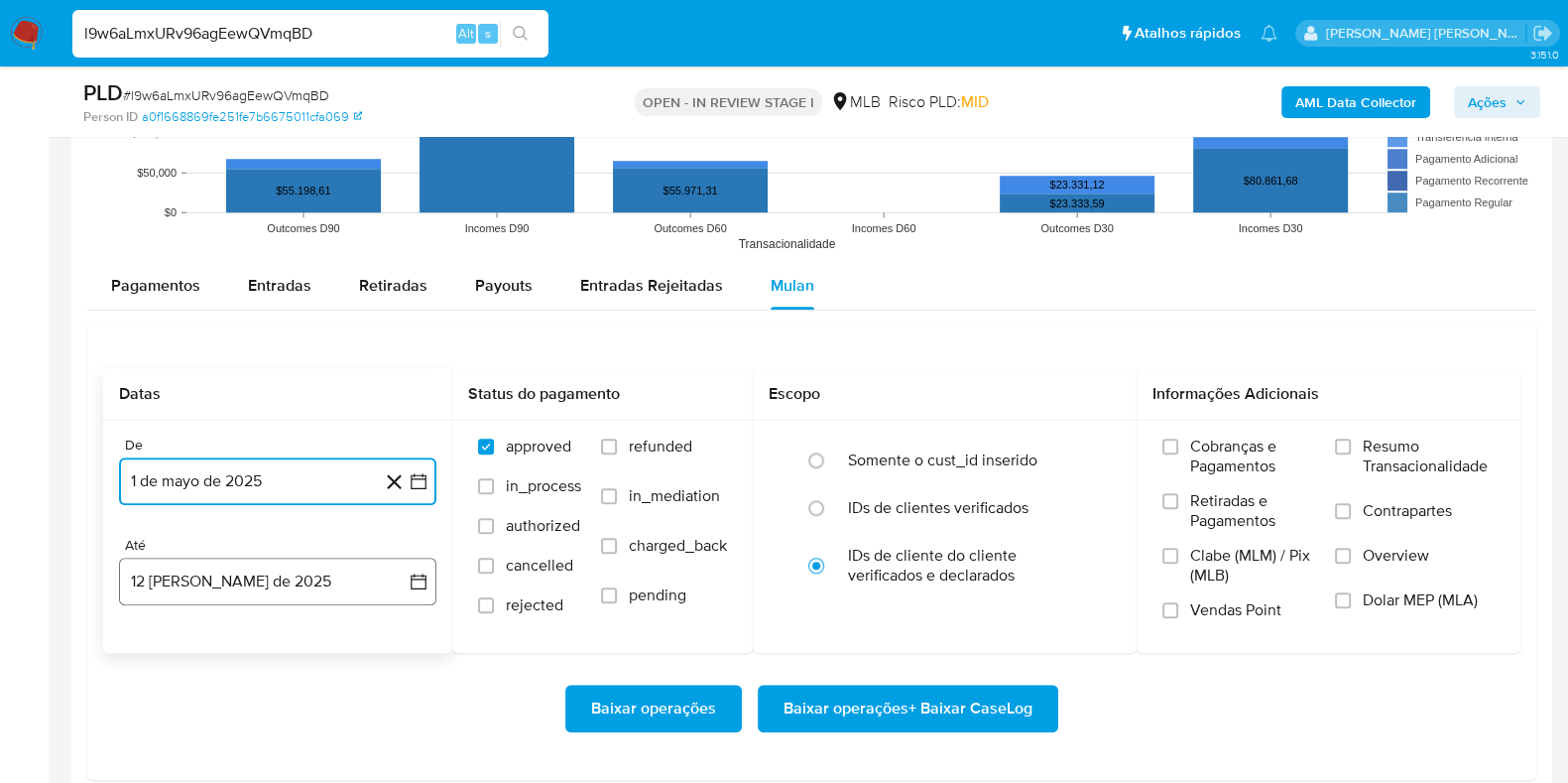
click at [203, 583] on button "12 de agosto de 2025" at bounding box center [277, 582] width 317 height 48
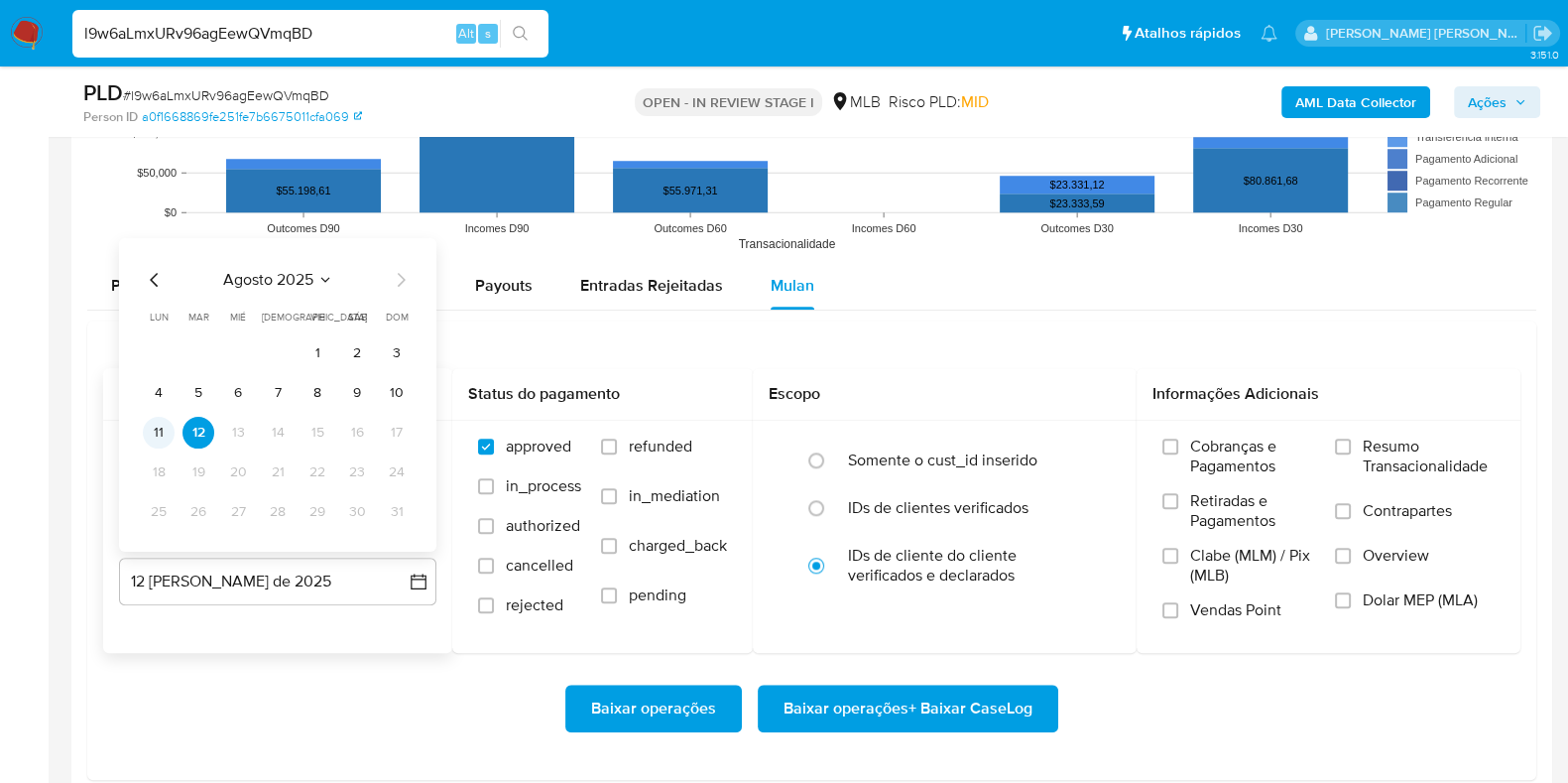
click at [164, 426] on button "11" at bounding box center [159, 433] width 32 height 32
click at [1367, 464] on span "Resumo Transacionalidade" at bounding box center [1429, 457] width 132 height 40
click at [1351, 455] on input "Resumo Transacionalidade" at bounding box center [1343, 447] width 16 height 16
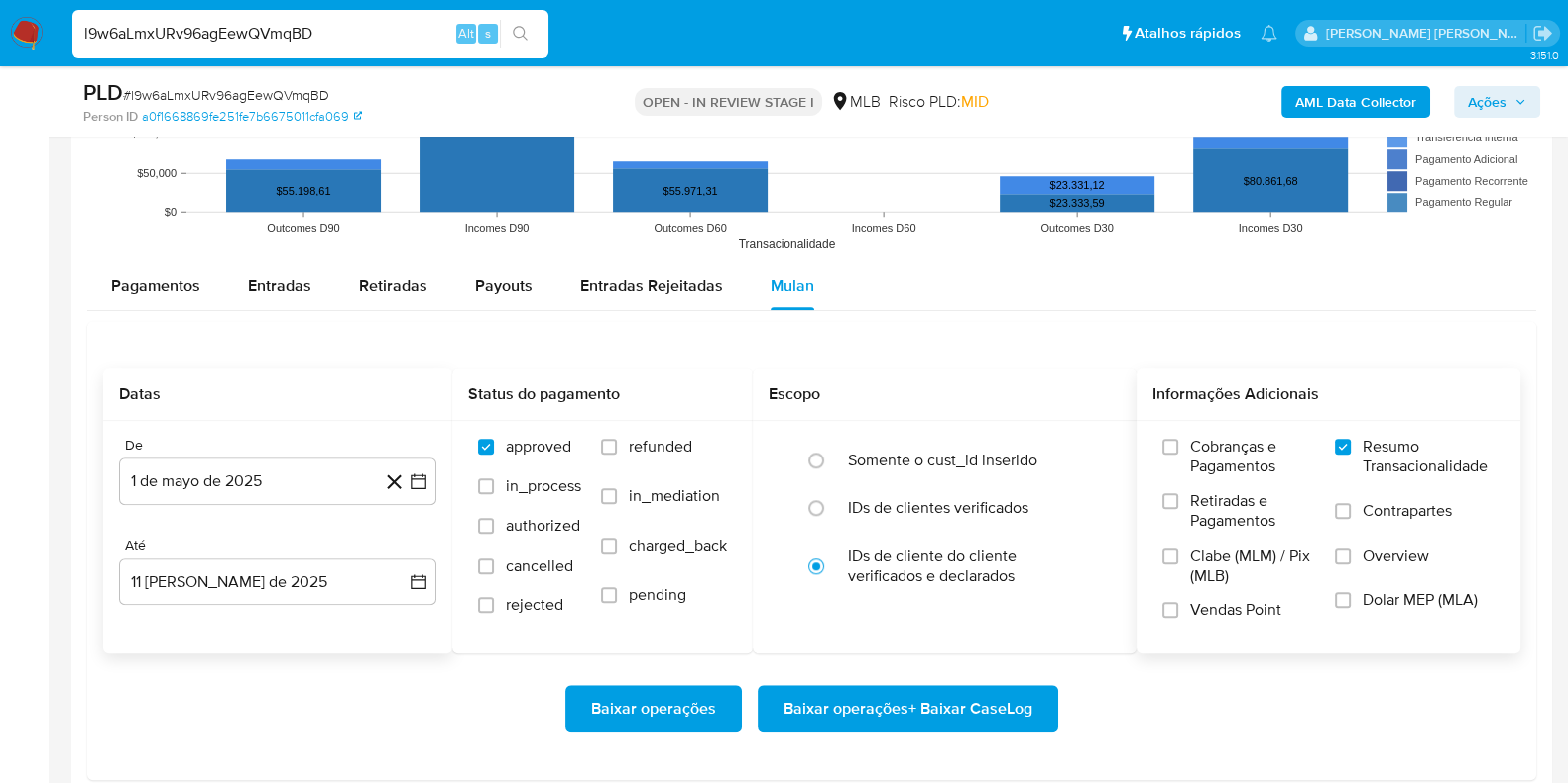
click at [1357, 512] on label "Contrapartes" at bounding box center [1415, 523] width 160 height 45
click at [1351, 512] on input "Contrapartes" at bounding box center [1343, 511] width 16 height 16
click at [897, 705] on span "Baixar operações + Baixar CaseLog" at bounding box center [908, 708] width 249 height 44
click at [27, 42] on img at bounding box center [27, 34] width 34 height 34
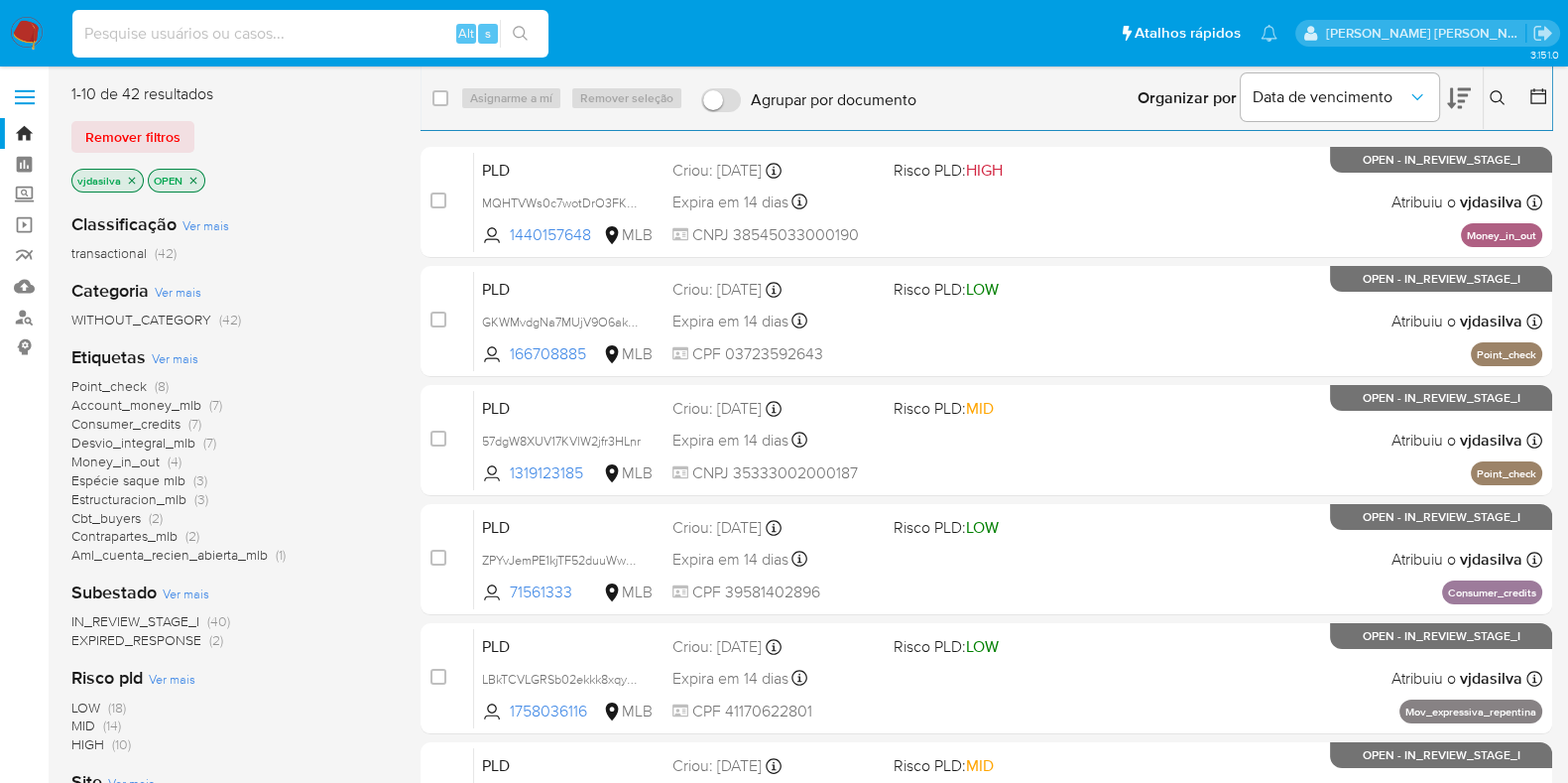
click at [398, 39] on input at bounding box center [310, 34] width 476 height 26
paste input "1p4lEidzybBojDlwTtsE1g68"
type input "1p4lEidzybBojDlwTtsE1g68"
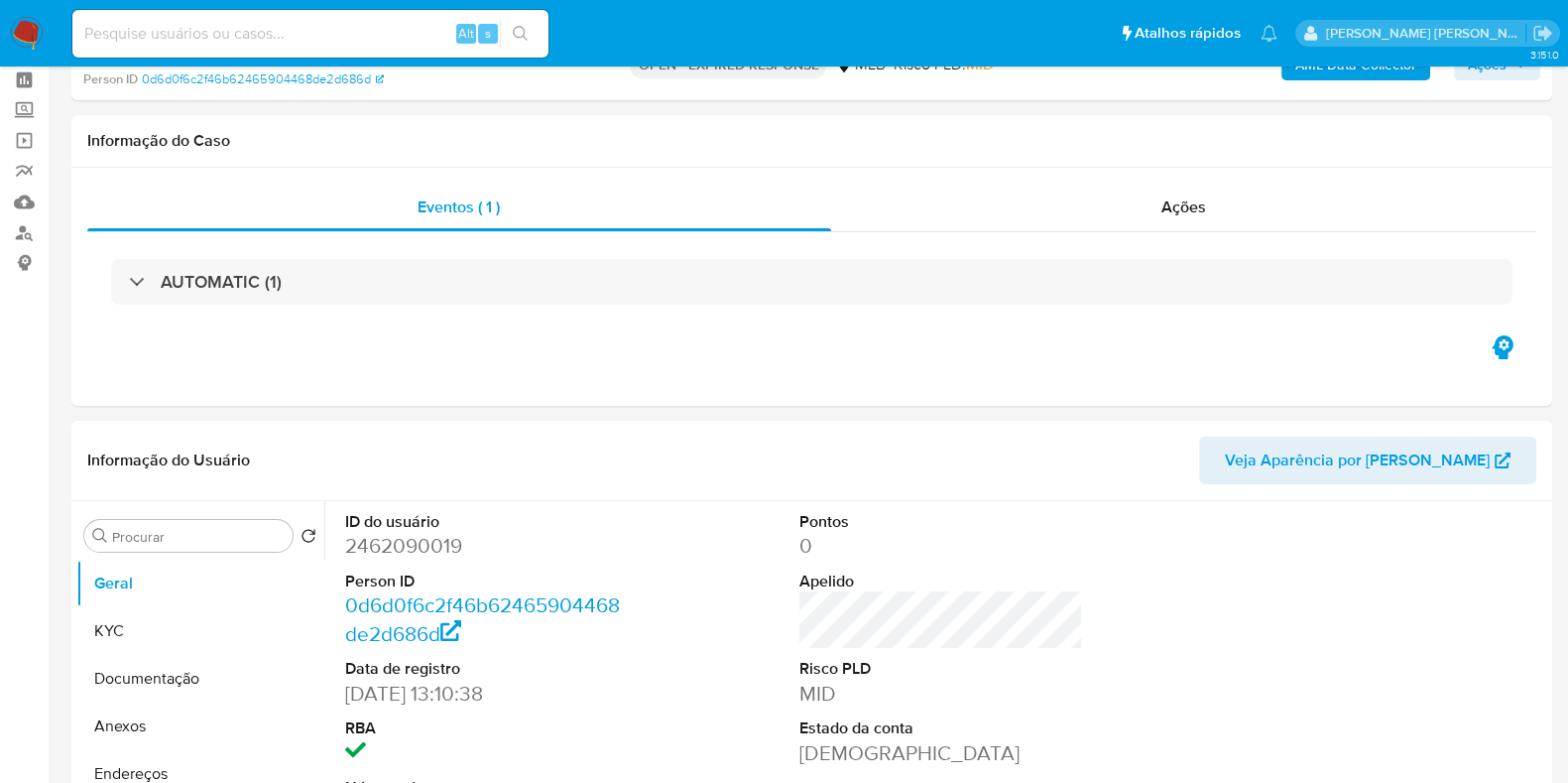
select select "10"
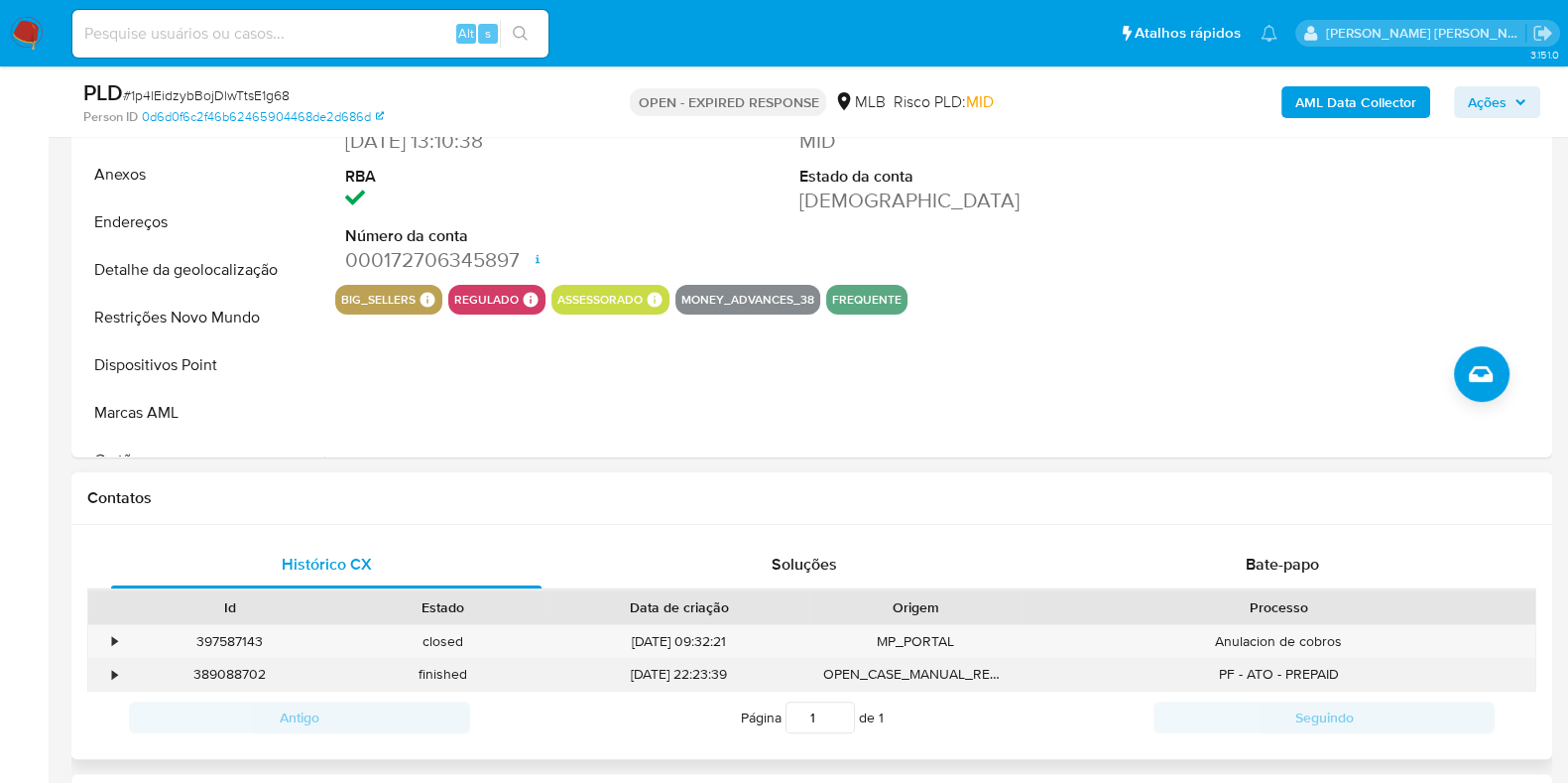
scroll to position [868, 0]
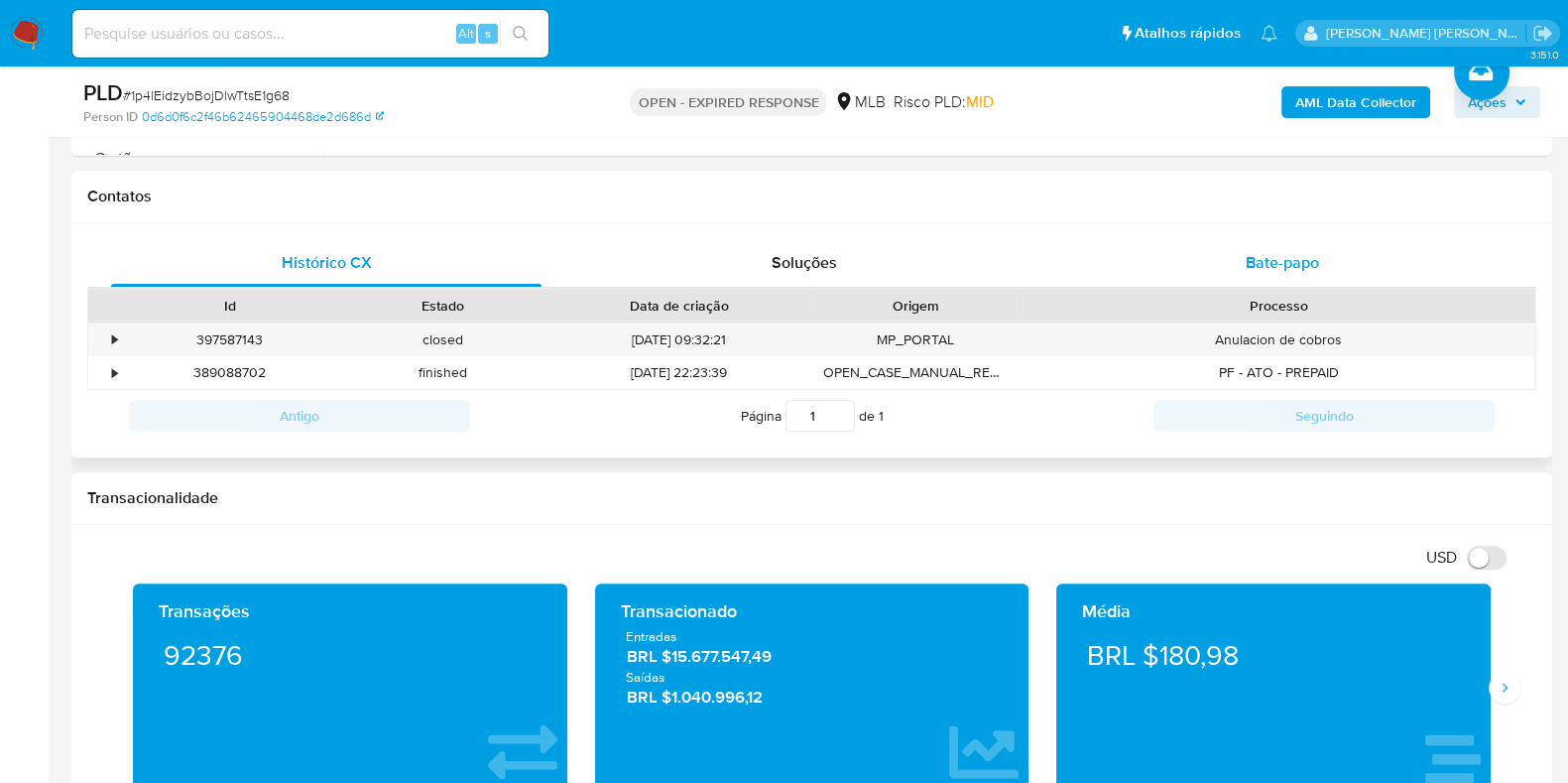
click at [1235, 268] on div "Bate-papo" at bounding box center [1282, 263] width 431 height 48
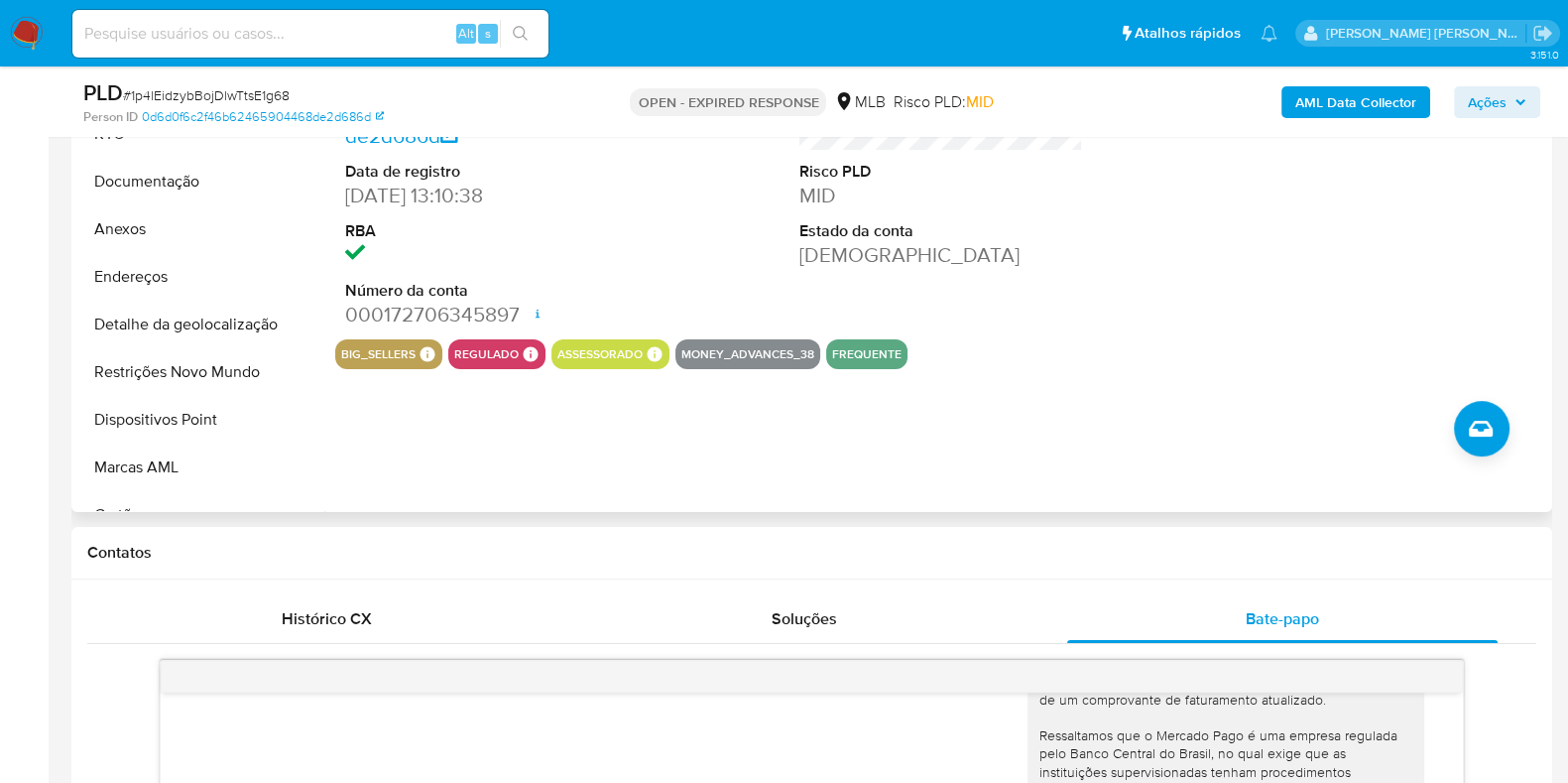
scroll to position [372, 0]
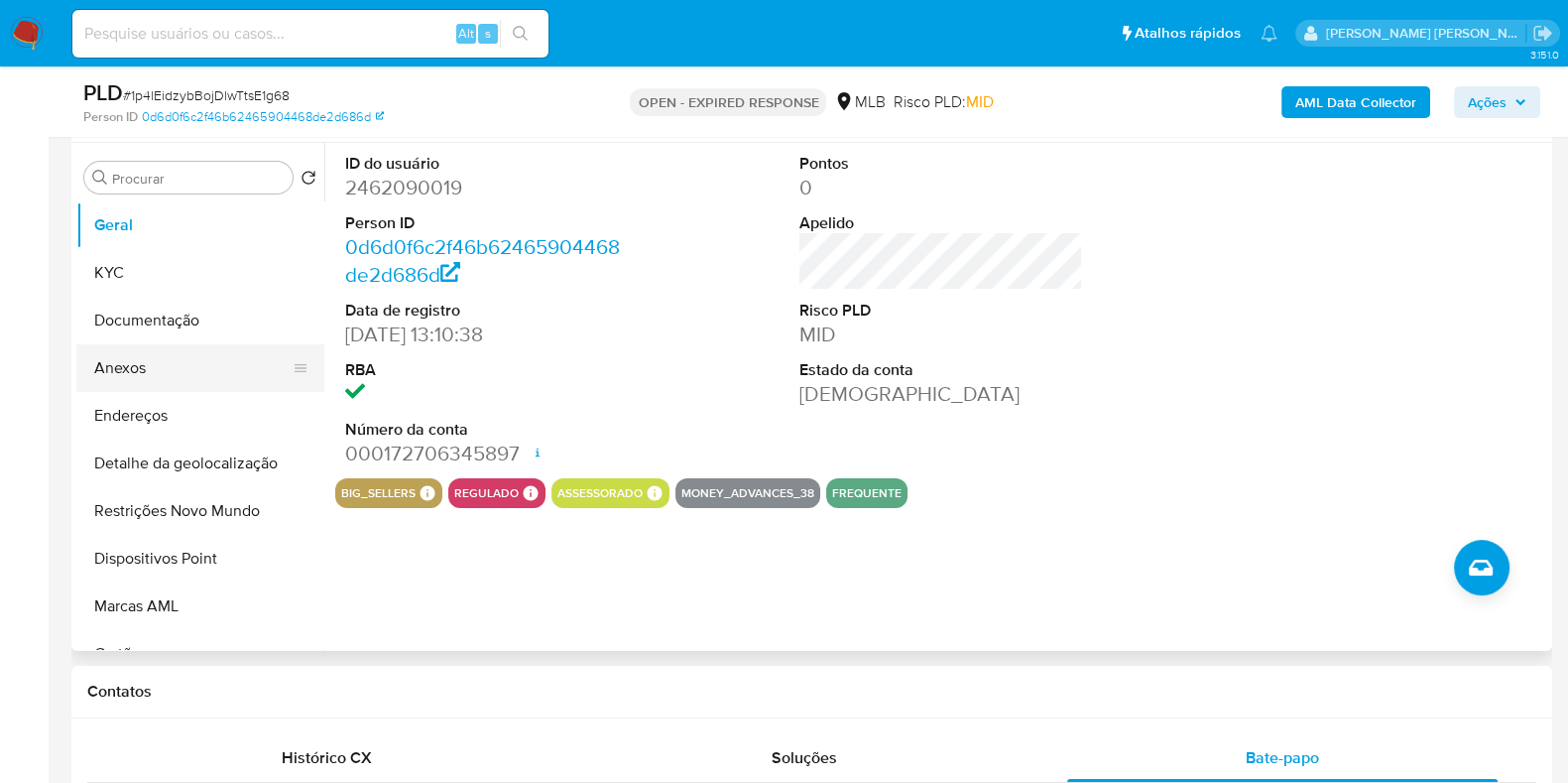
click at [169, 365] on button "Anexos" at bounding box center [192, 368] width 232 height 48
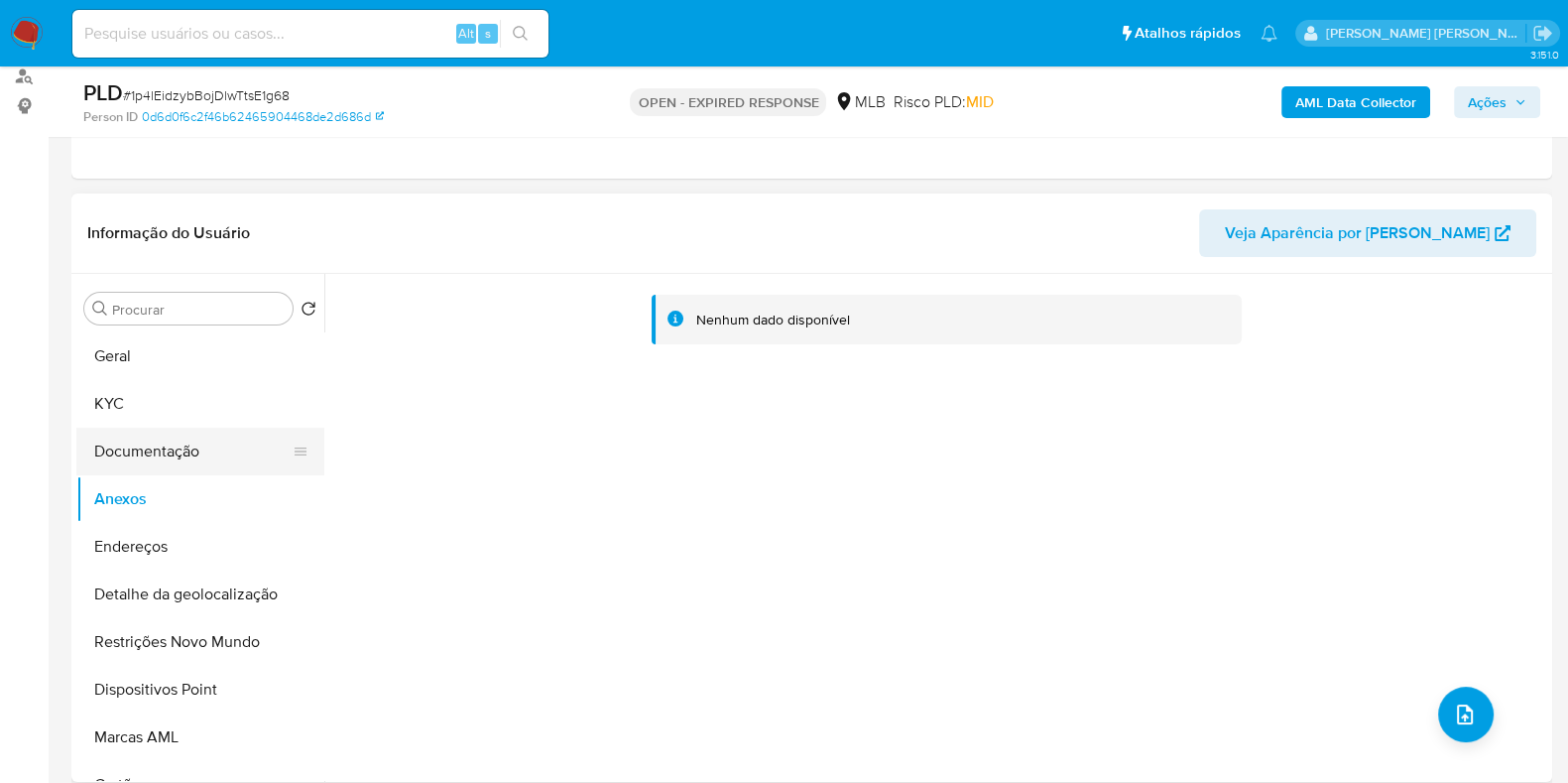
scroll to position [247, 0]
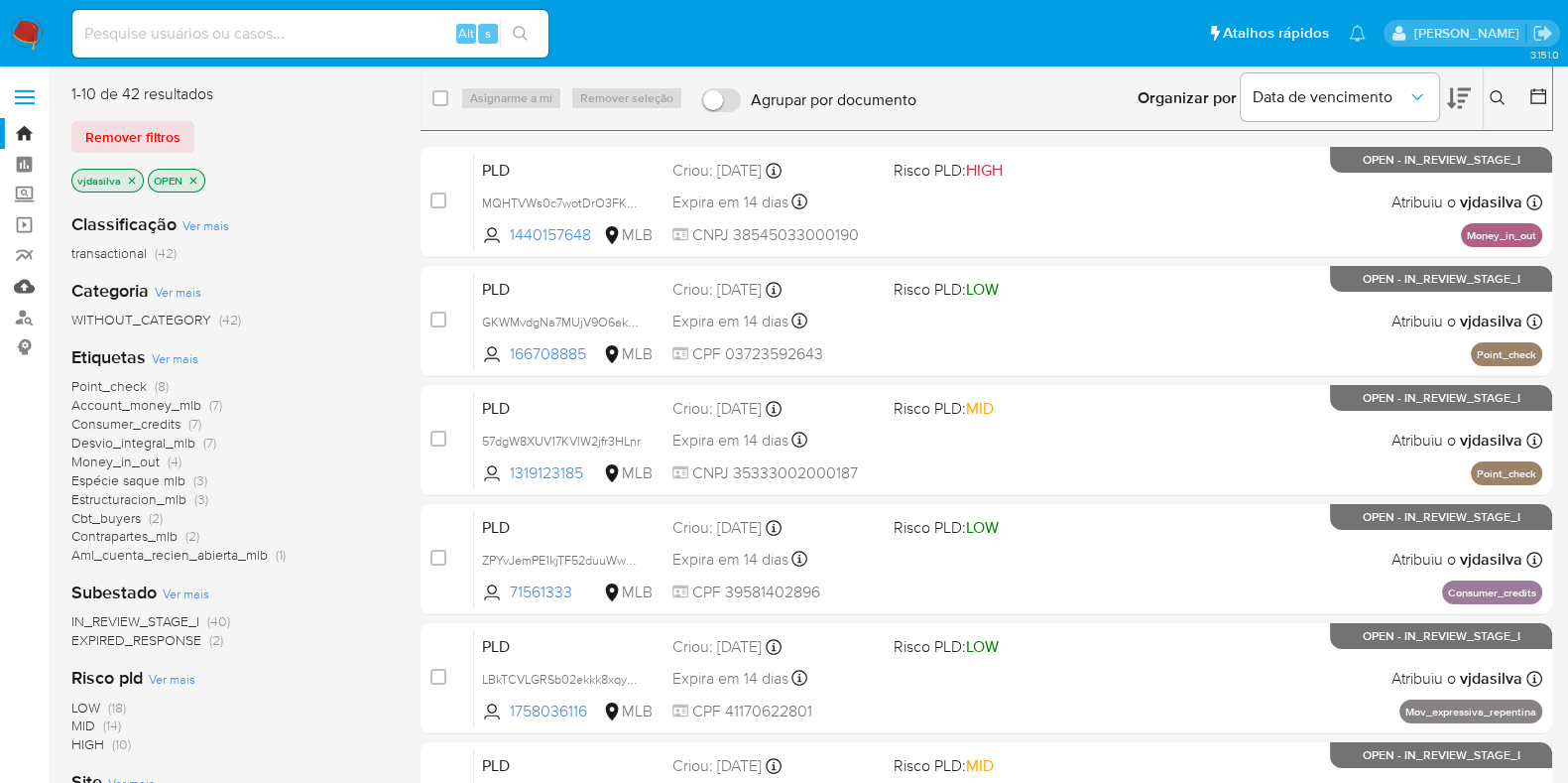
click at [27, 288] on link "Mulan" at bounding box center [117, 286] width 236 height 31
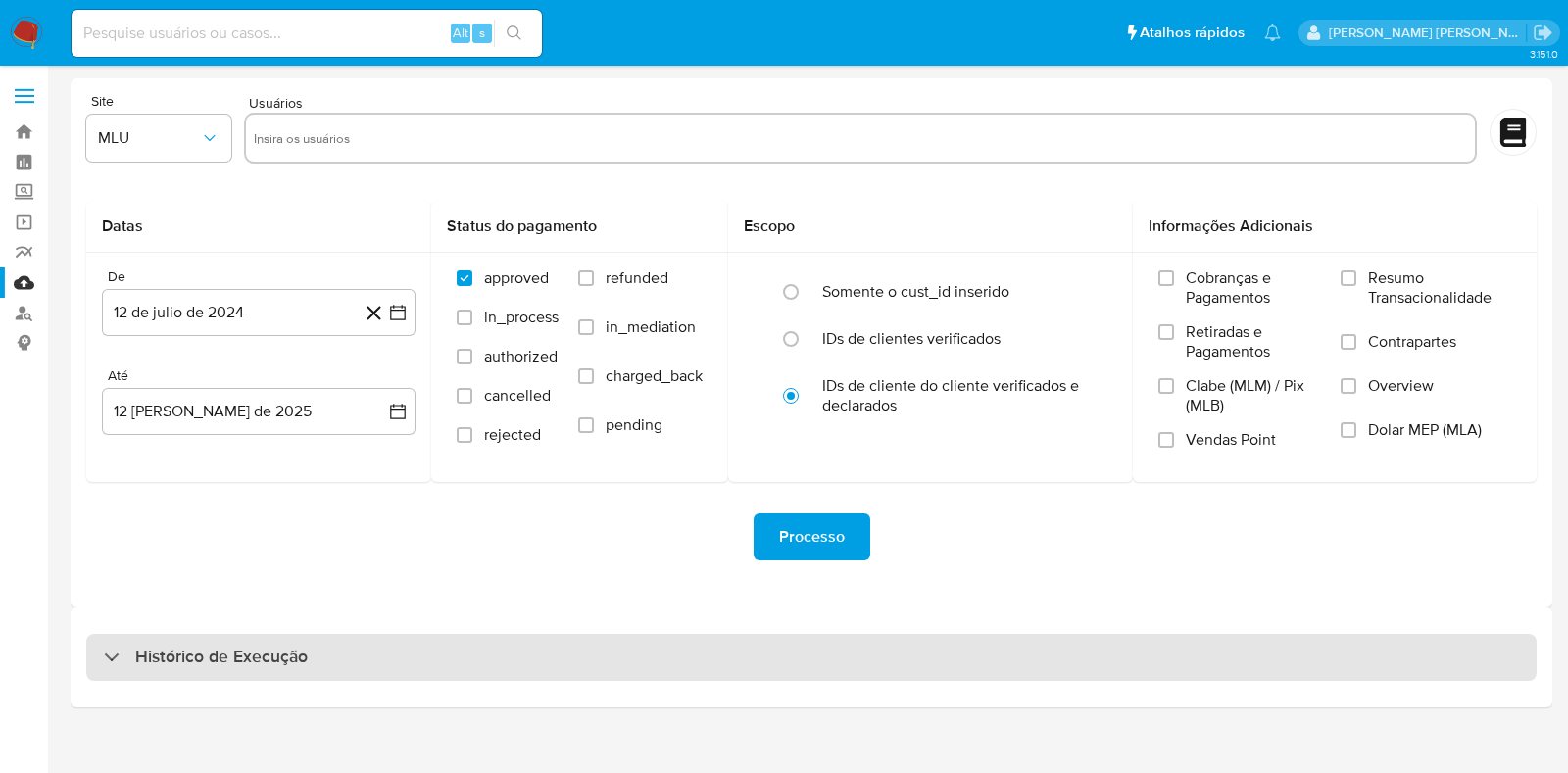
drag, startPoint x: 267, startPoint y: 668, endPoint x: 377, endPoint y: 641, distance: 113.3
click at [268, 668] on h3 "Histórico de Execução" at bounding box center [222, 657] width 173 height 24
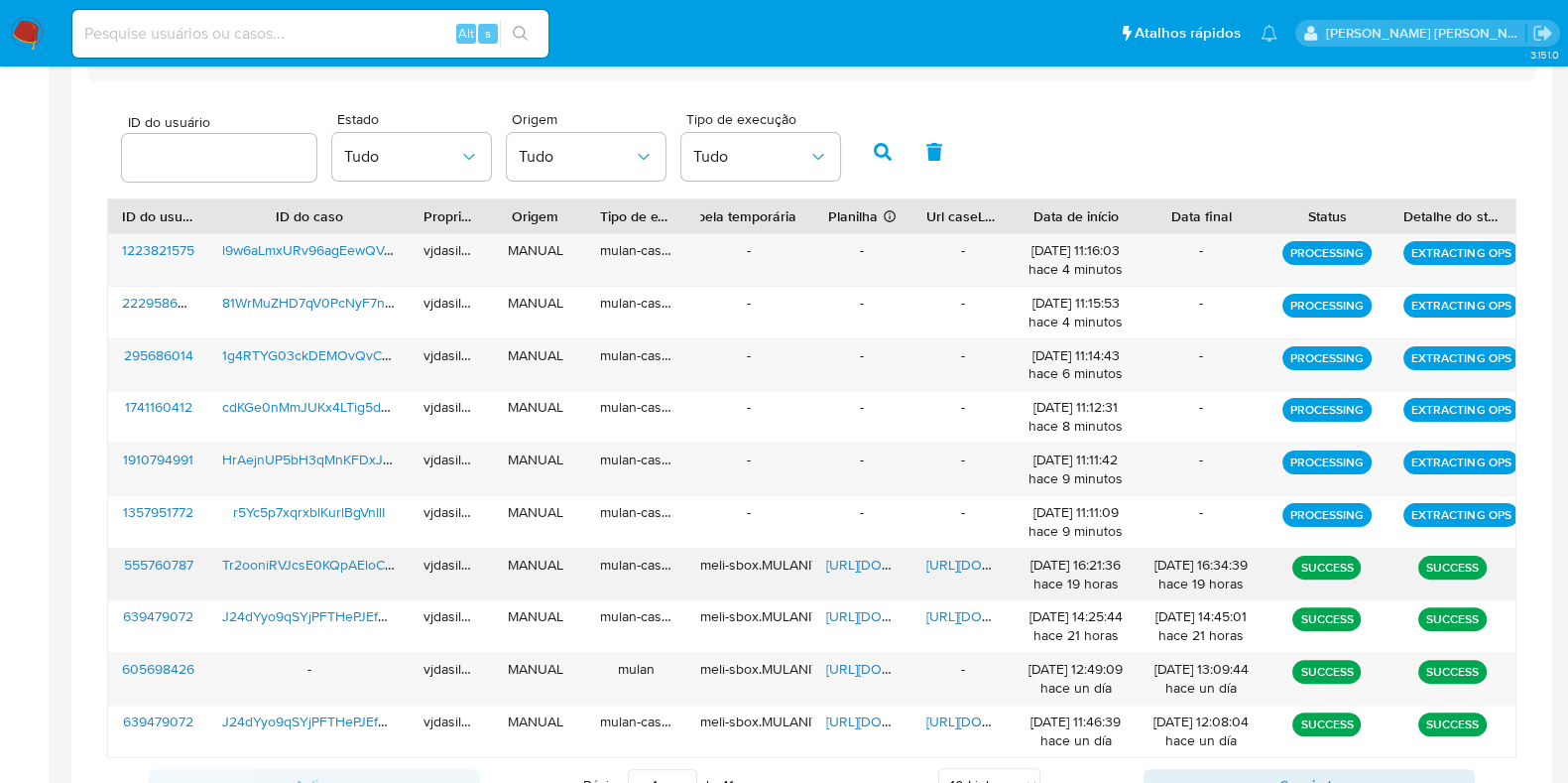
scroll to position [691, 0]
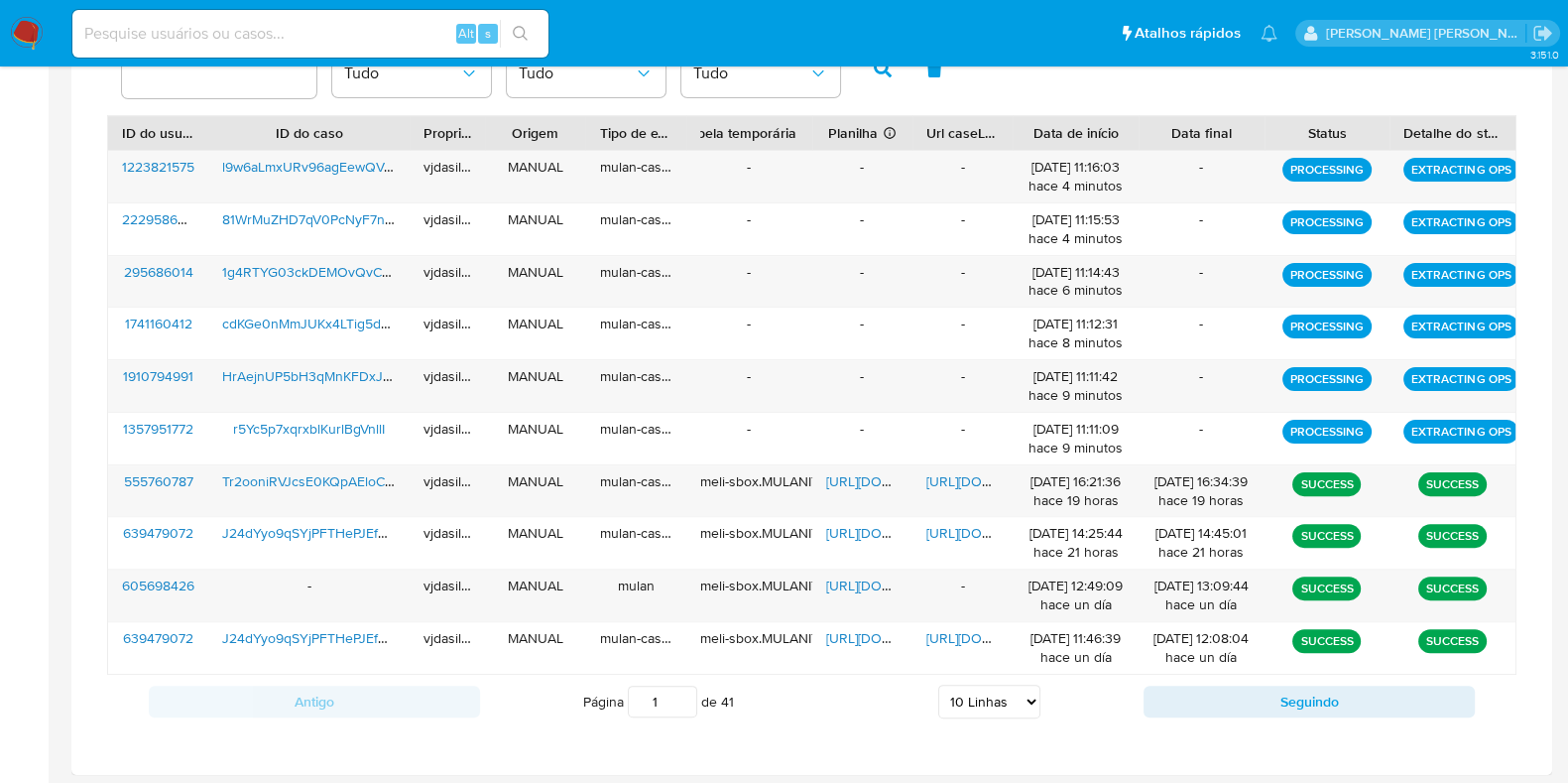
click at [974, 692] on select "5 Linhas 10 Linhas 20 Linhas 25 Linhas 50 Linhas 100 Linhas" at bounding box center [989, 701] width 102 height 34
select select "100"
click at [939, 685] on select "5 Linhas 10 Linhas 20 Linhas 25 Linhas 50 Linhas 100 Linhas" at bounding box center [989, 701] width 102 height 34
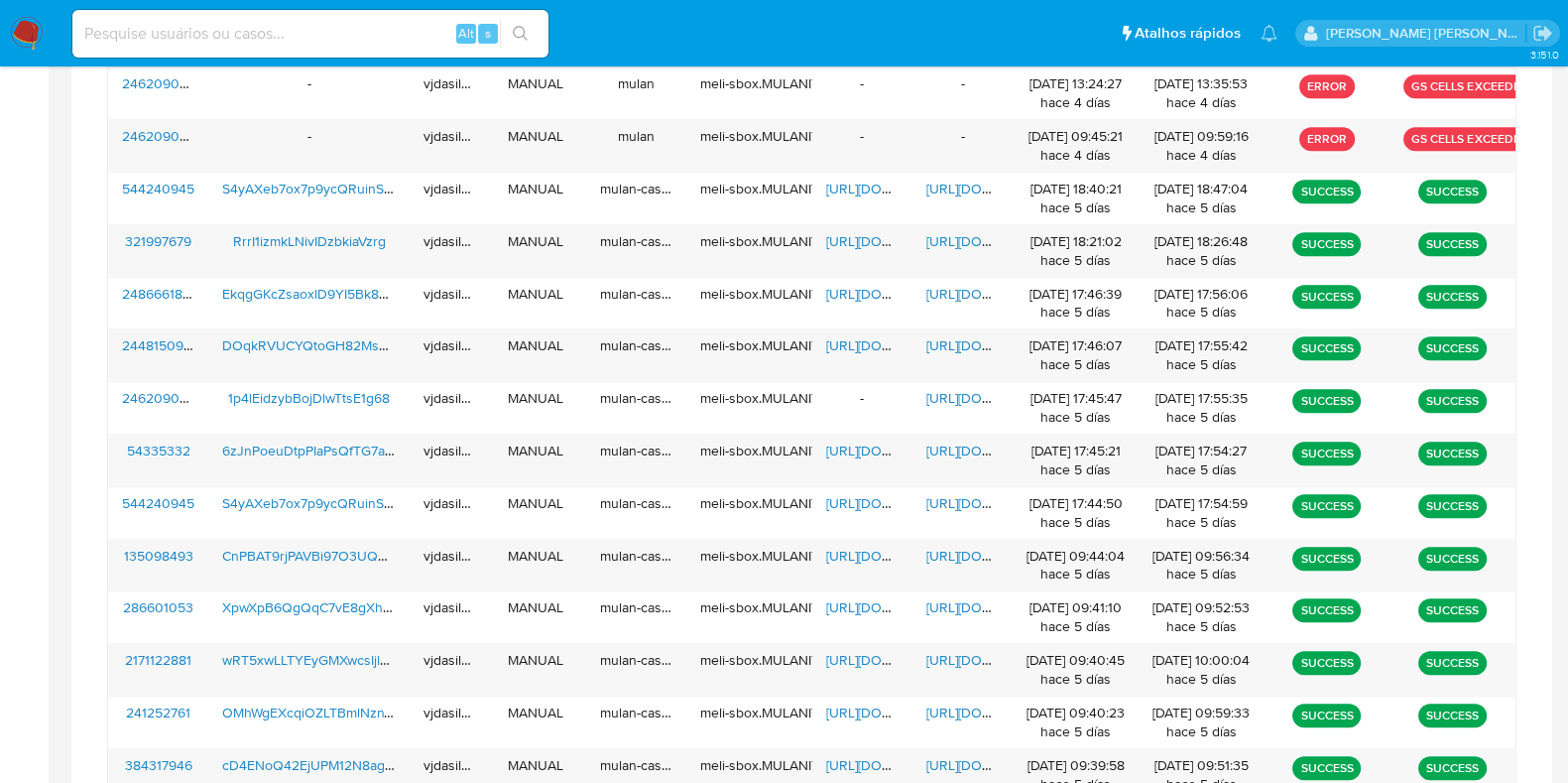
scroll to position [1508, 0]
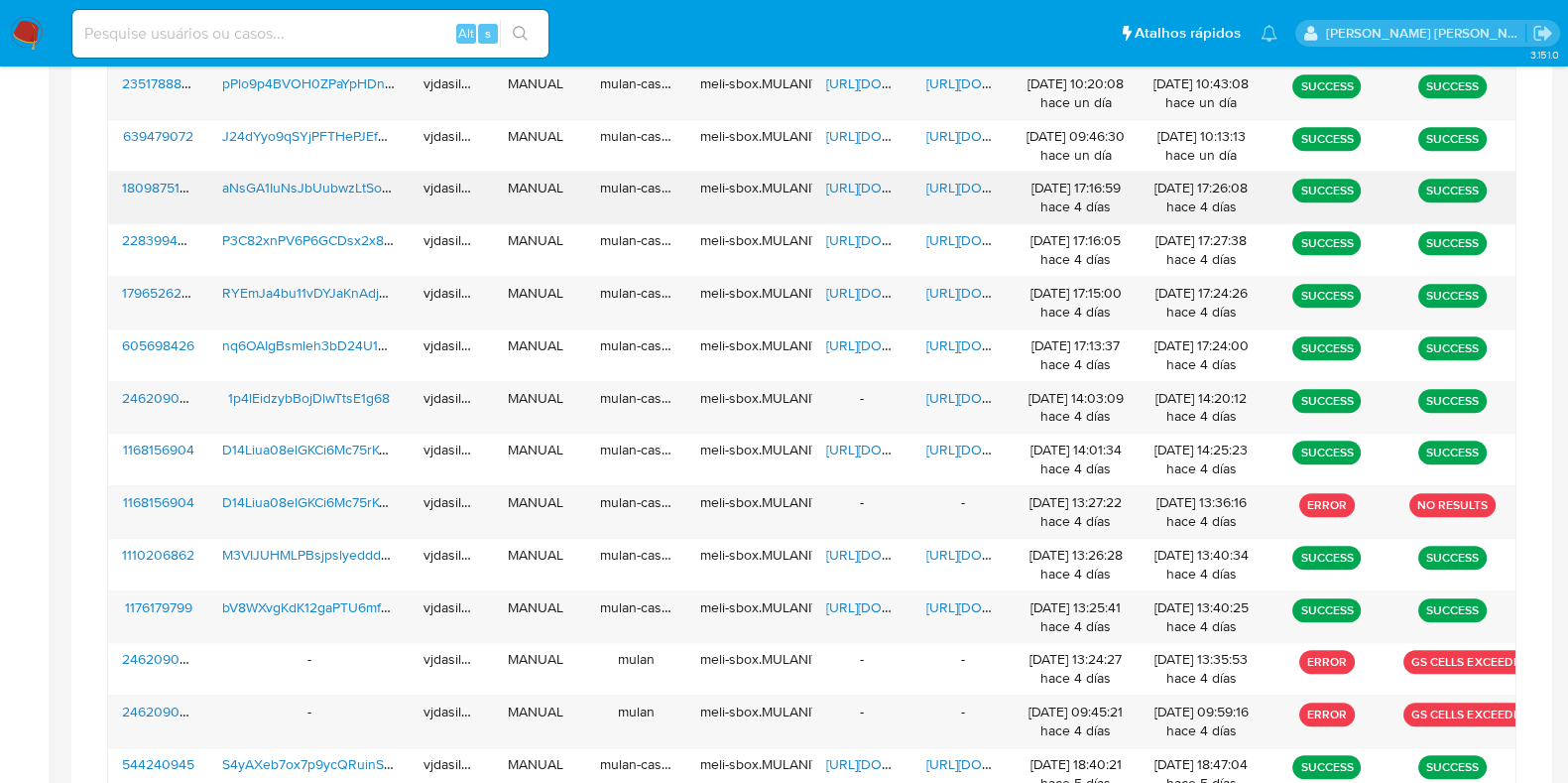
click at [959, 178] on span "https://docs.google.com/document/d/1YI3PN9S23A5kB3INis89X9KM1nj6CCdnXYZSaGNiT0s…" at bounding box center [995, 188] width 137 height 20
click at [849, 178] on span "https://docs.google.com/spreadsheets/d/1bmfN8c1JPEMhvJzhnqOYdCwlPf-hy1i8tQrueKA…" at bounding box center [895, 188] width 137 height 20
click at [361, 186] on span "aNsGA1IuNsJbUubwzLtSoFFC" at bounding box center [314, 188] width 185 height 20
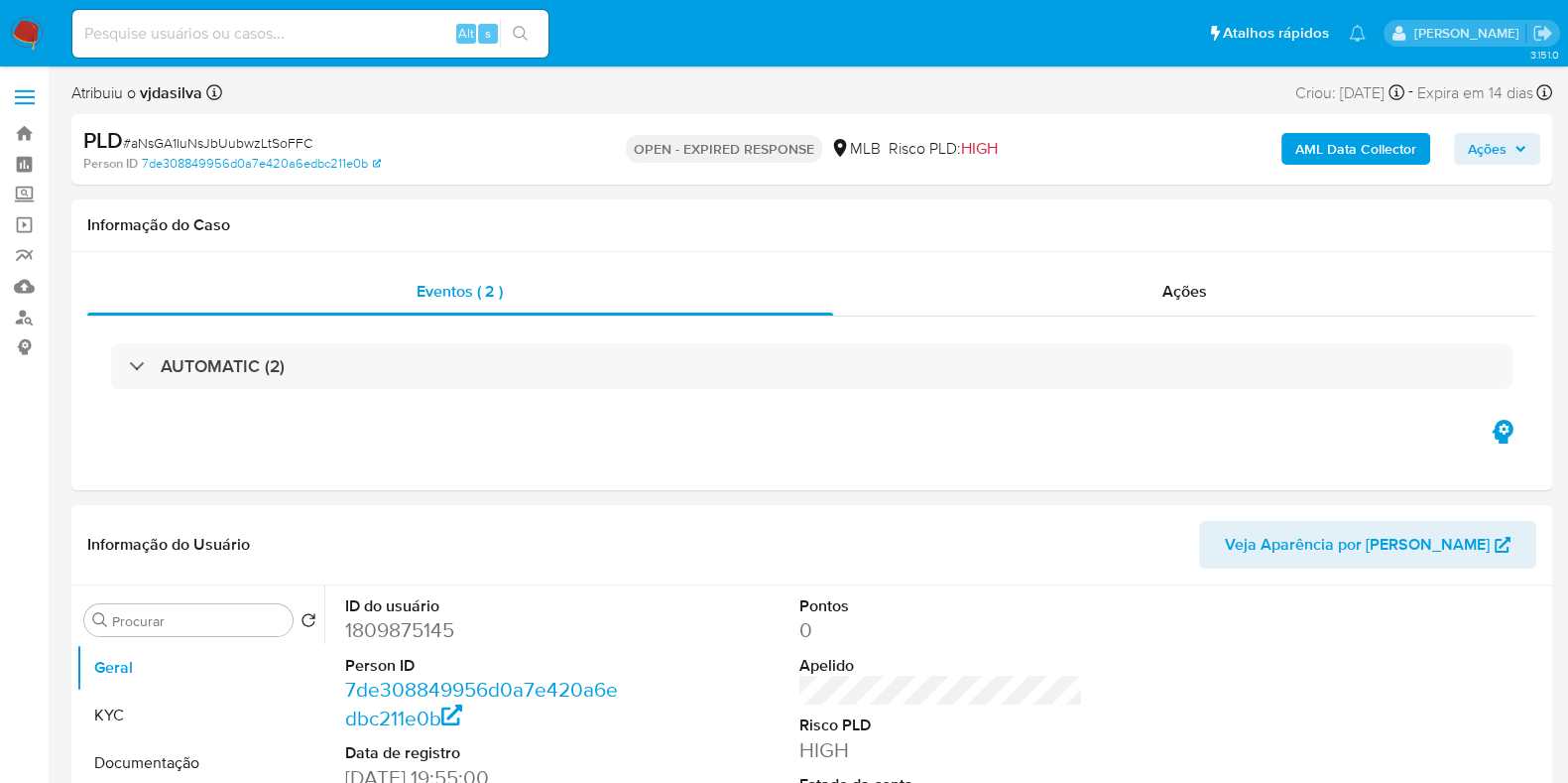
select select "10"
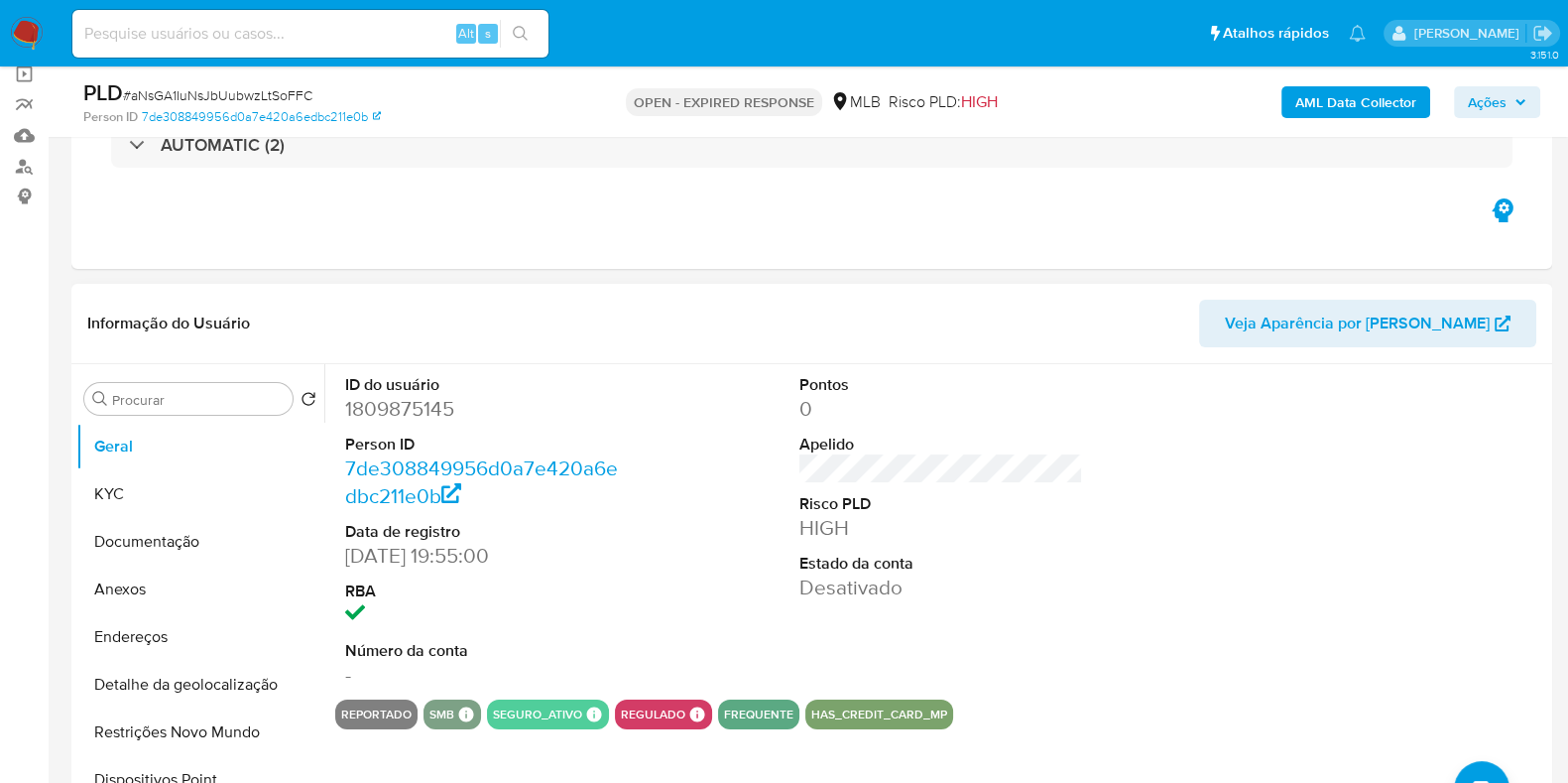
scroll to position [372, 0]
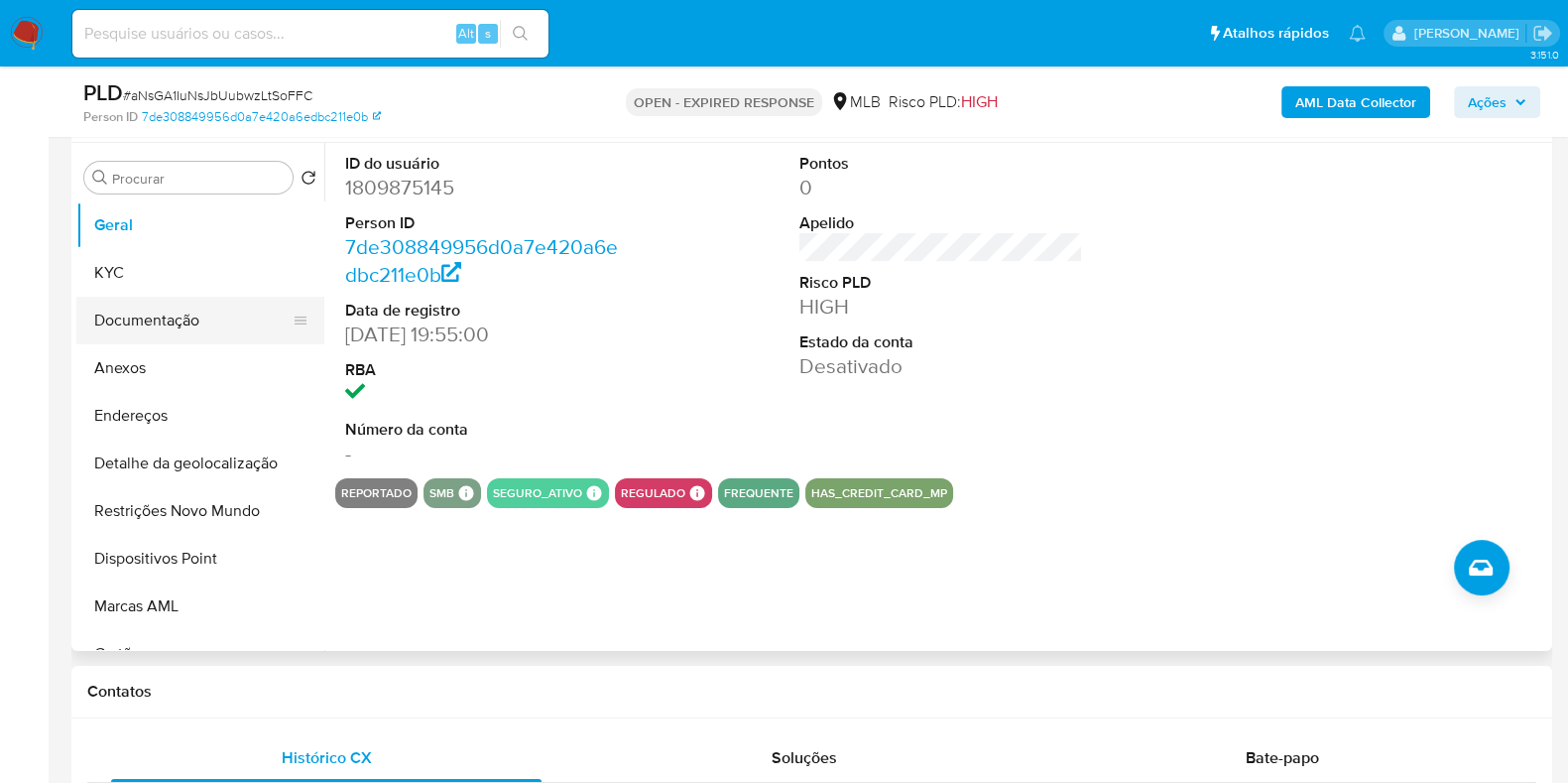
click at [150, 312] on button "Documentação" at bounding box center [192, 320] width 232 height 48
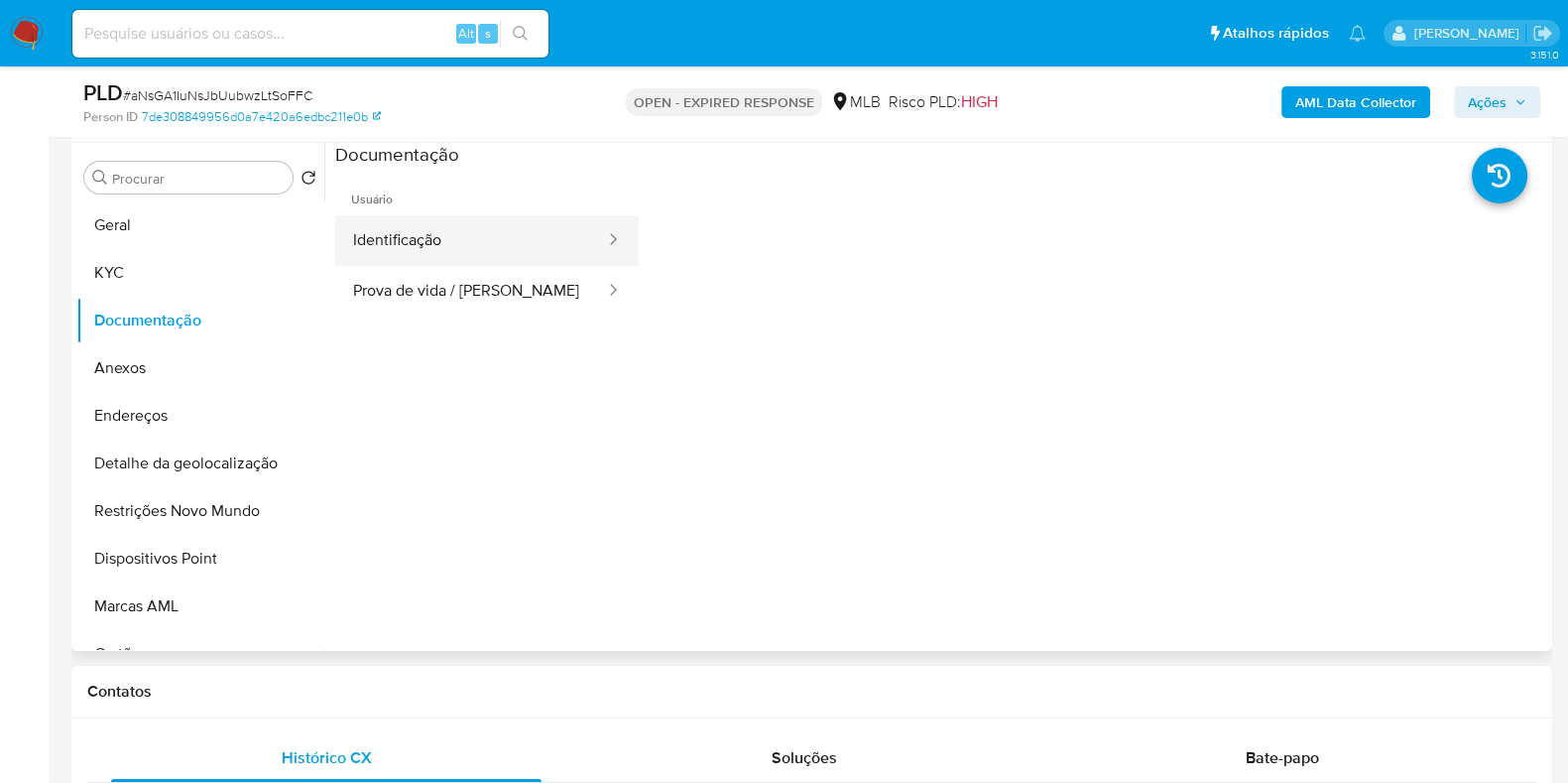
click at [433, 259] on button "Identificação" at bounding box center [470, 240] width 271 height 51
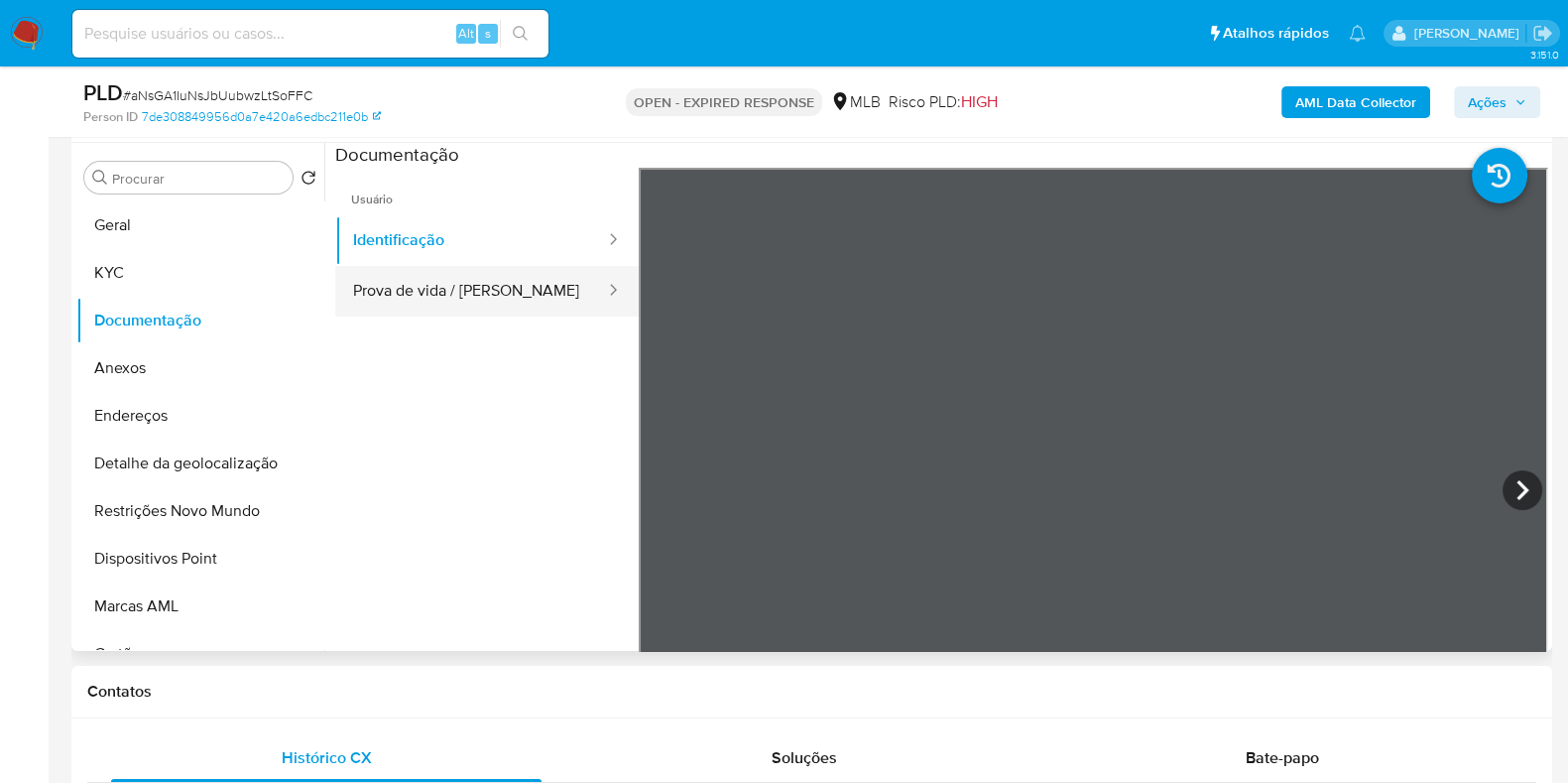
click at [499, 294] on button "Prova de vida / [PERSON_NAME]" at bounding box center [470, 291] width 271 height 51
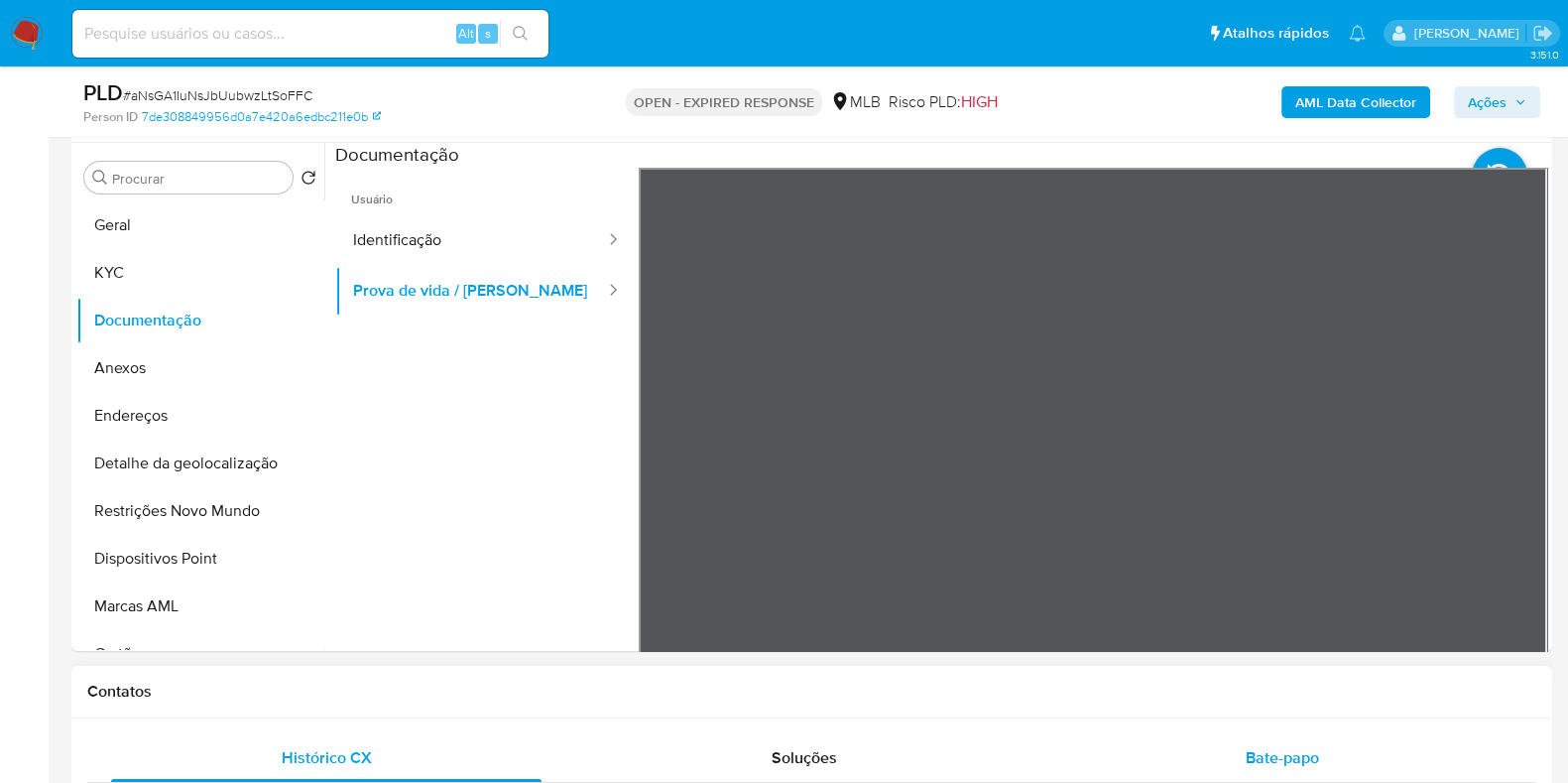
click at [1285, 752] on span "Bate-papo" at bounding box center [1283, 757] width 74 height 23
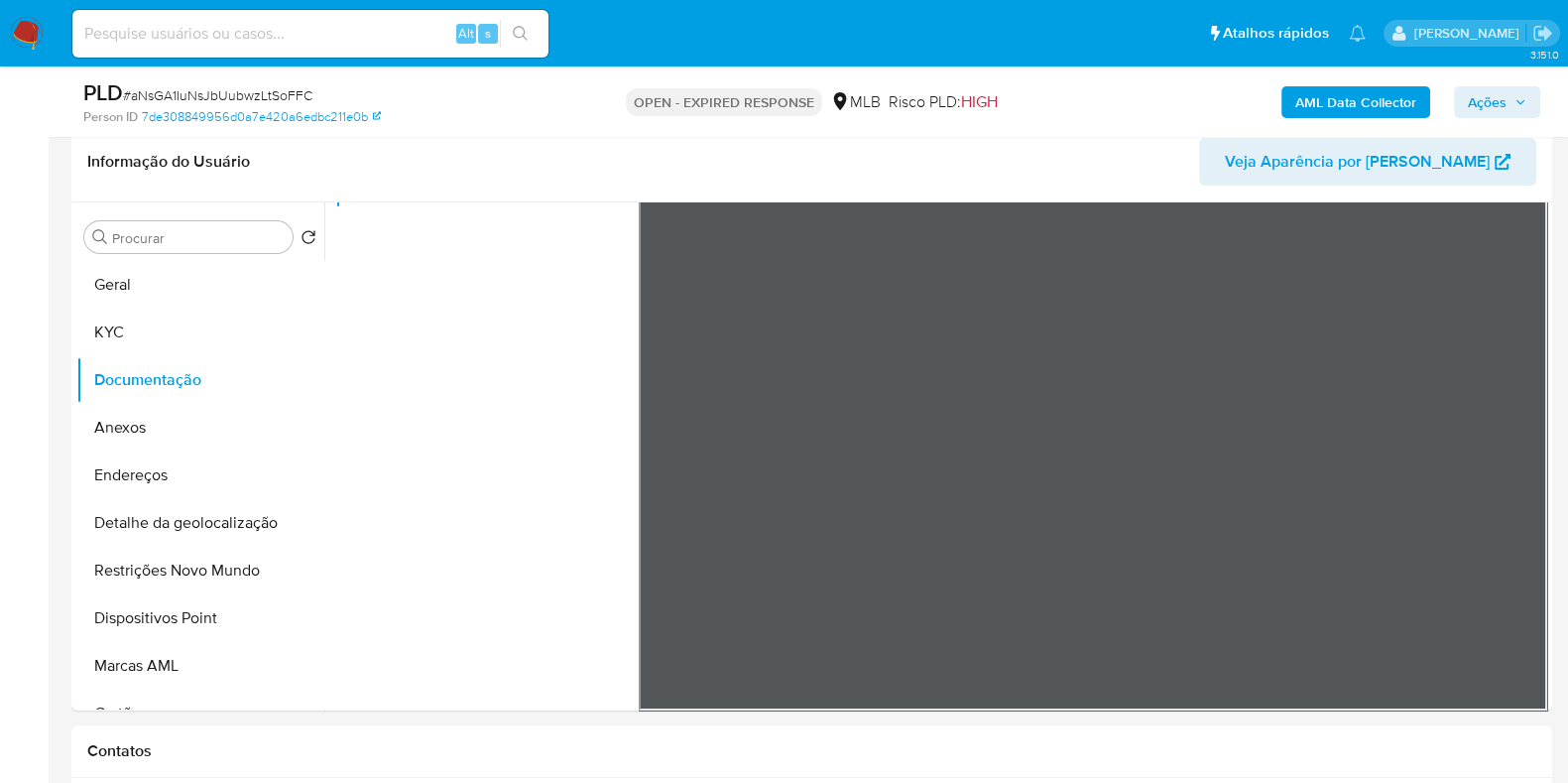
scroll to position [247, 0]
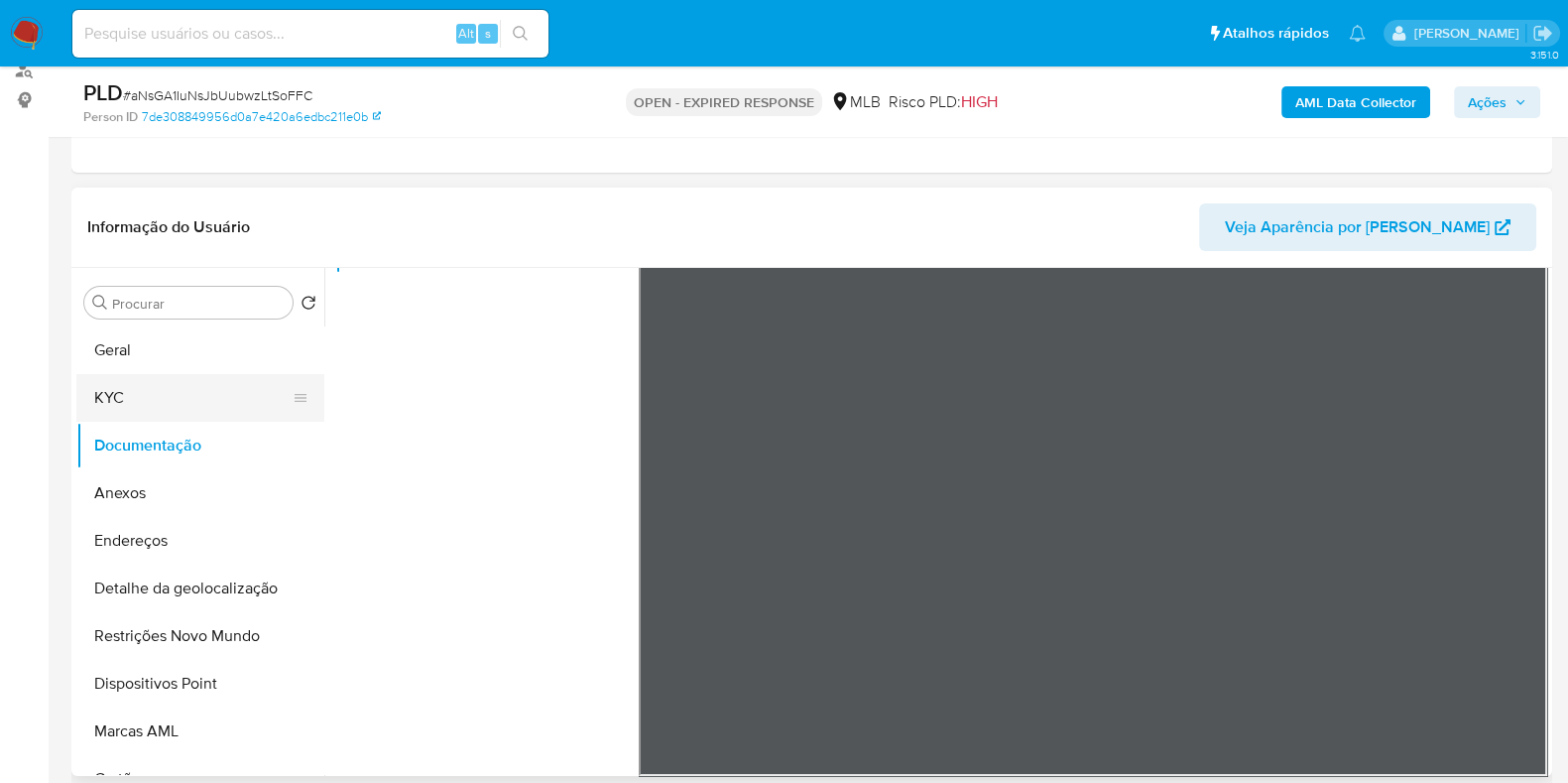
click at [150, 409] on button "KYC" at bounding box center [192, 398] width 232 height 48
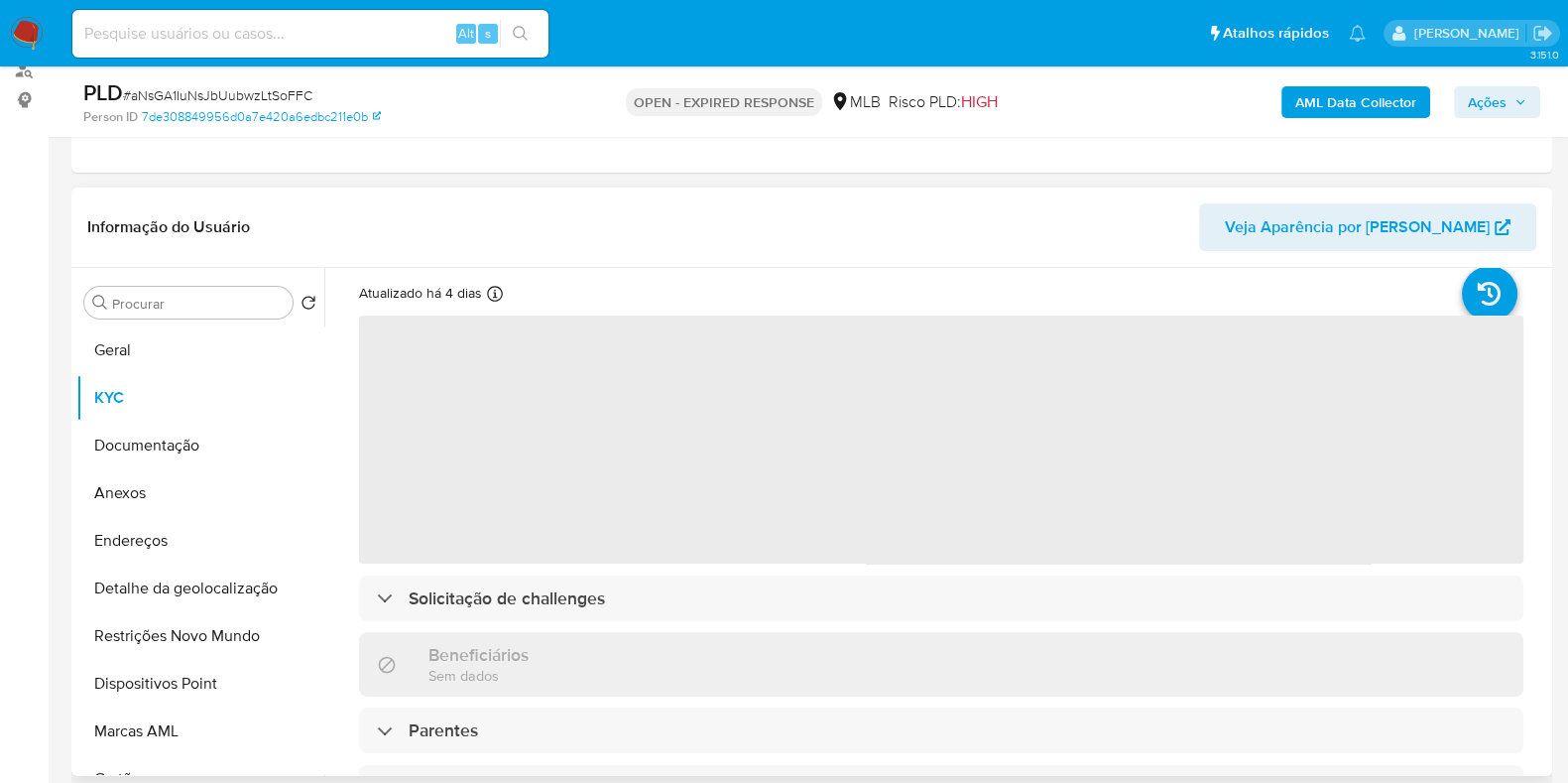
scroll to position [123, 0]
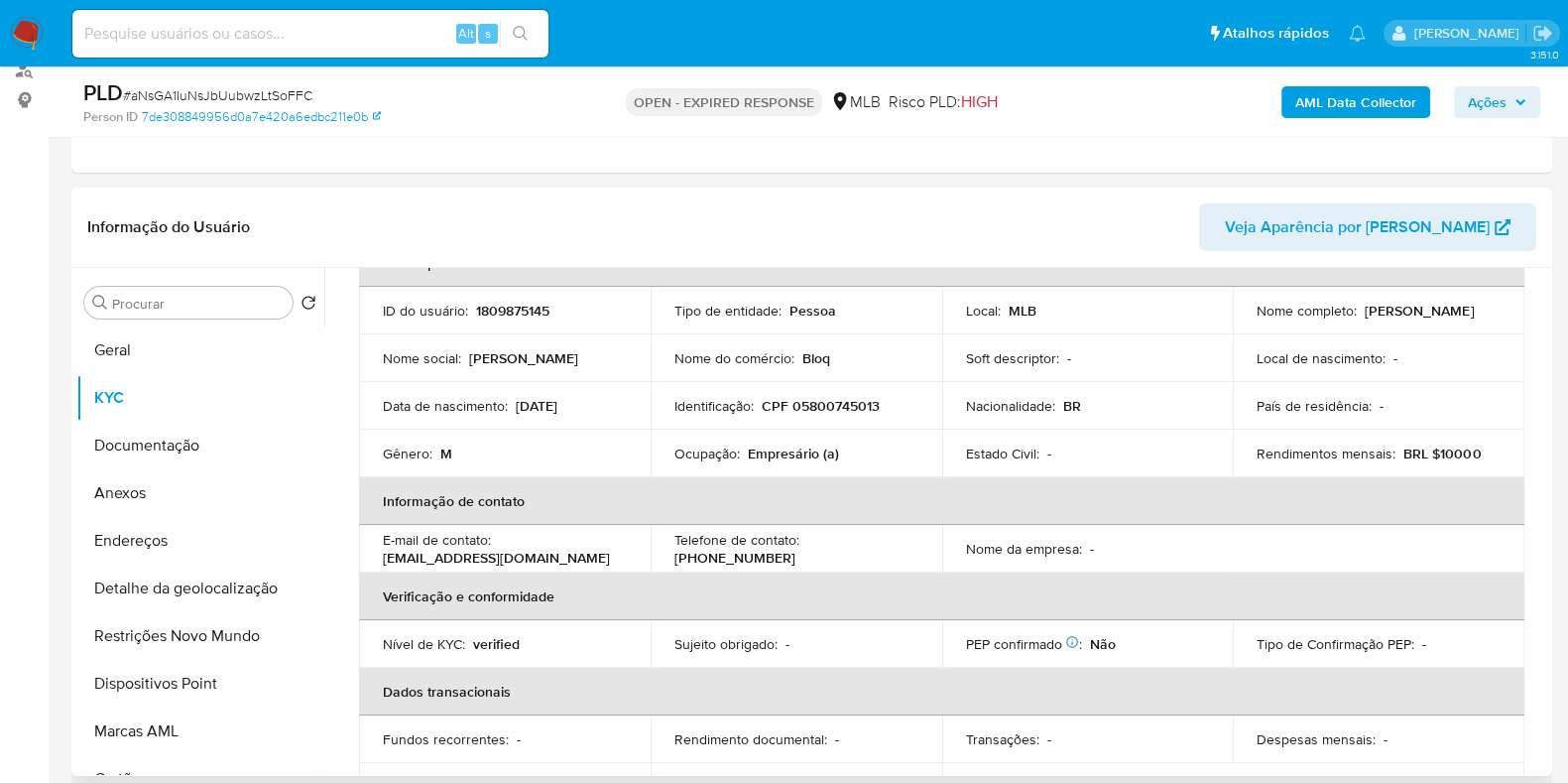
click at [770, 445] on p "Empresário (a)" at bounding box center [793, 454] width 91 height 18
copy div "Ocupação : Empresário (a)"
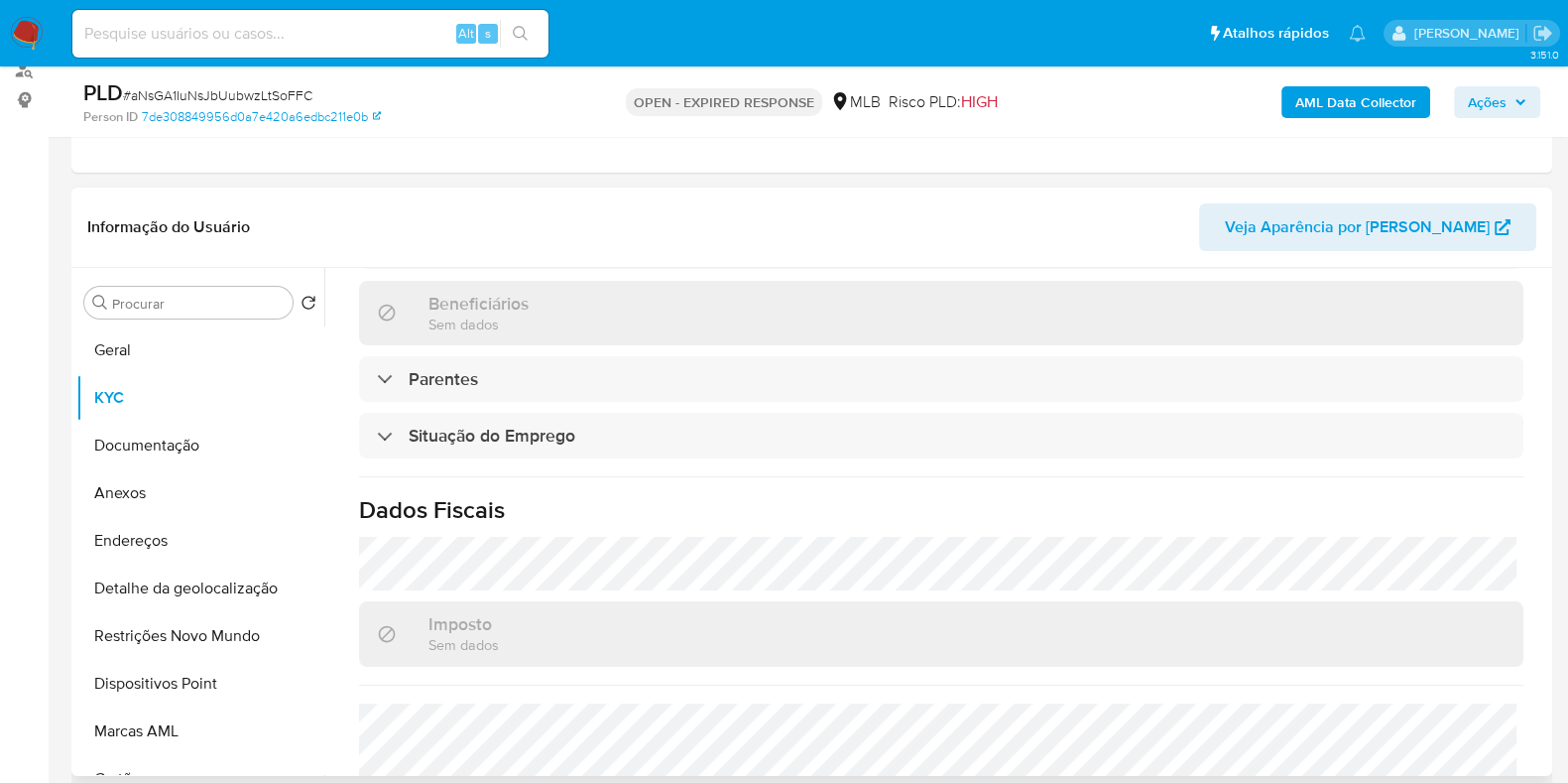
scroll to position [863, 0]
